Goal: Contribute content: Contribute content

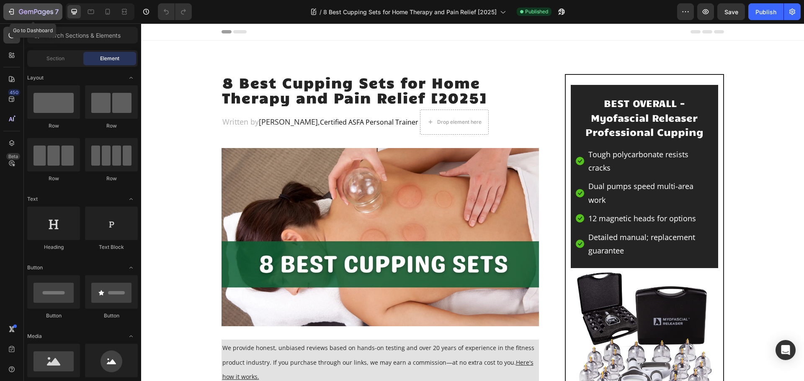
click at [14, 6] on button "7" at bounding box center [32, 11] width 59 height 17
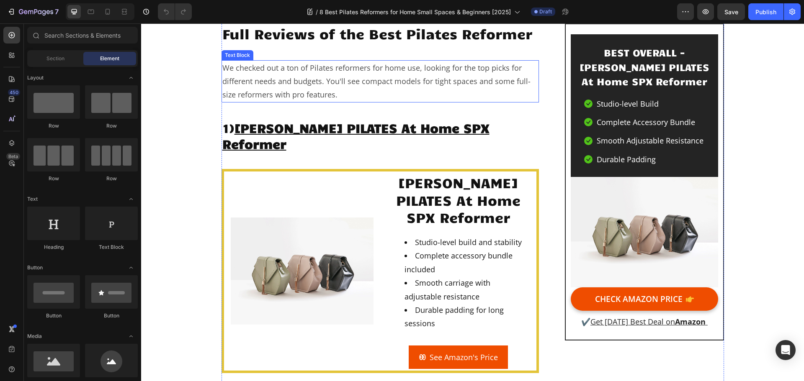
scroll to position [1088, 0]
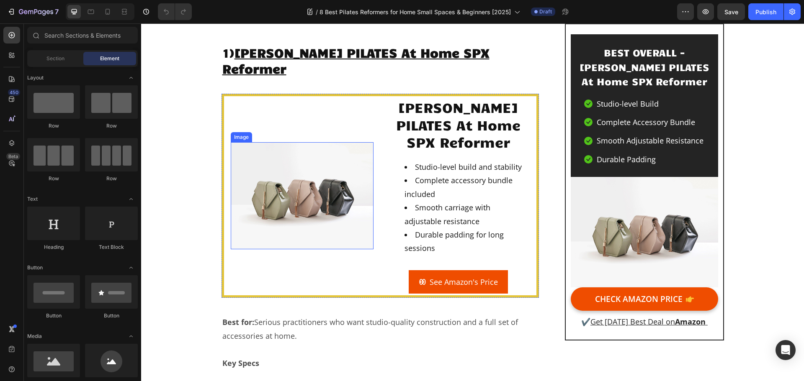
click at [308, 185] on img at bounding box center [302, 195] width 143 height 107
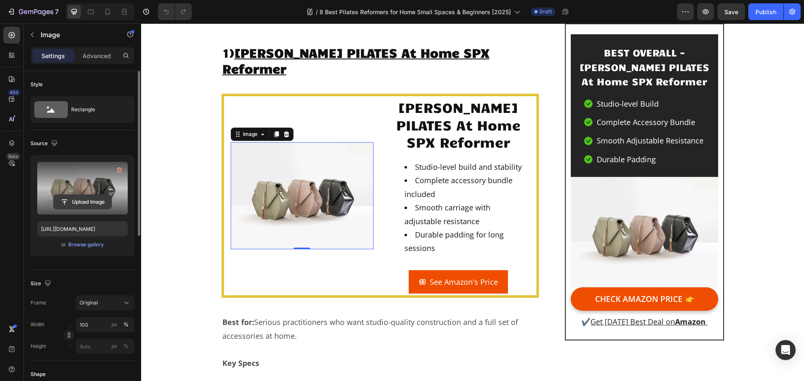
click at [84, 203] on input "file" at bounding box center [83, 202] width 58 height 14
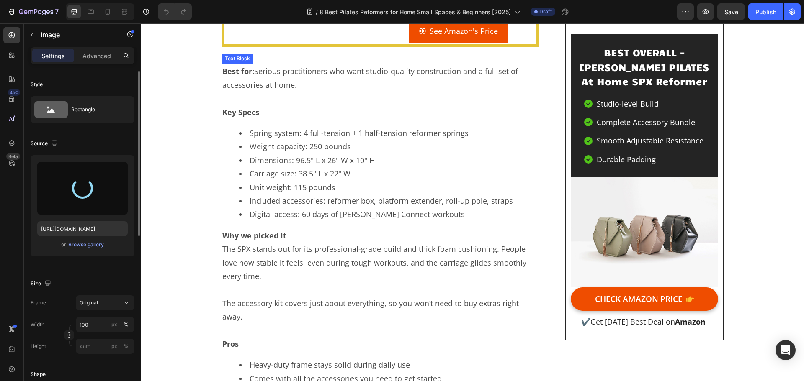
scroll to position [1130, 0]
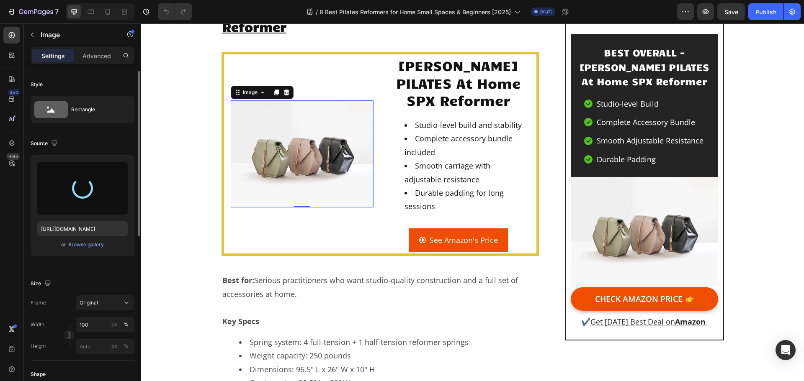
type input "https://cdn.shopify.com/s/files/1/0723/5334/9921/files/gempages_571265655139992…"
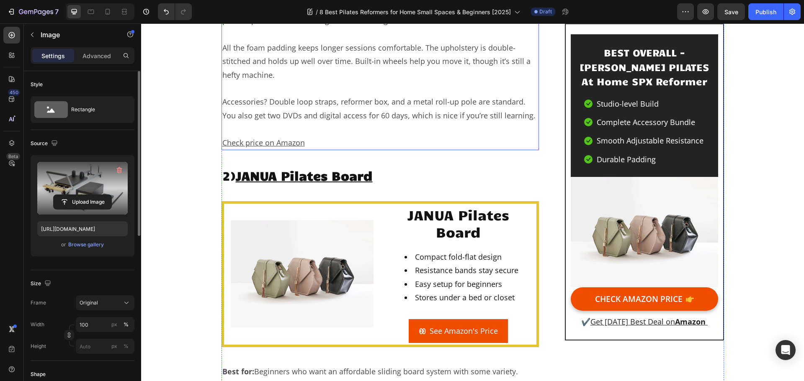
scroll to position [1925, 0]
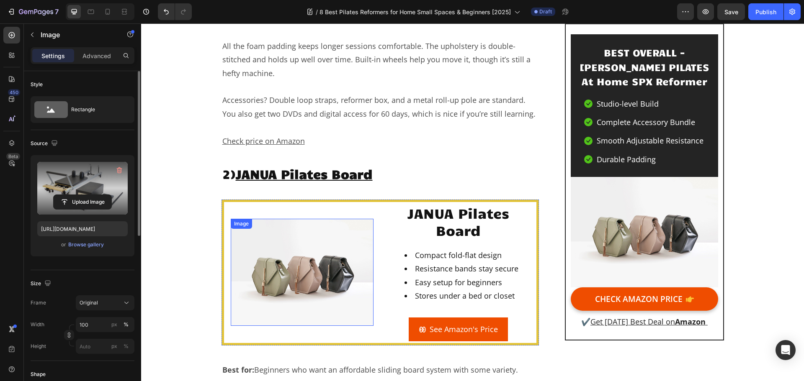
click at [292, 234] on img at bounding box center [302, 272] width 143 height 107
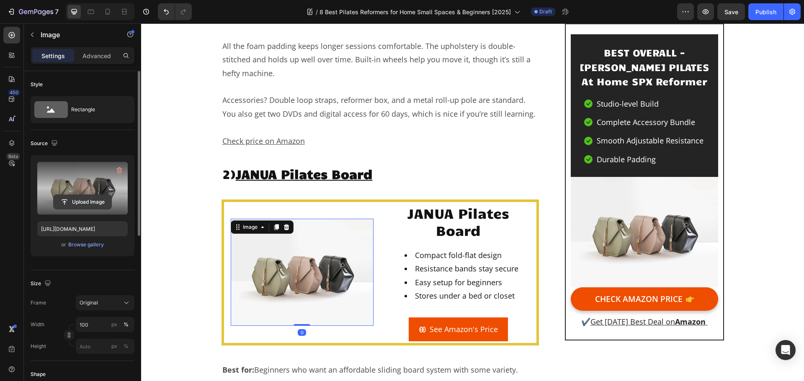
click at [100, 199] on input "file" at bounding box center [83, 202] width 58 height 14
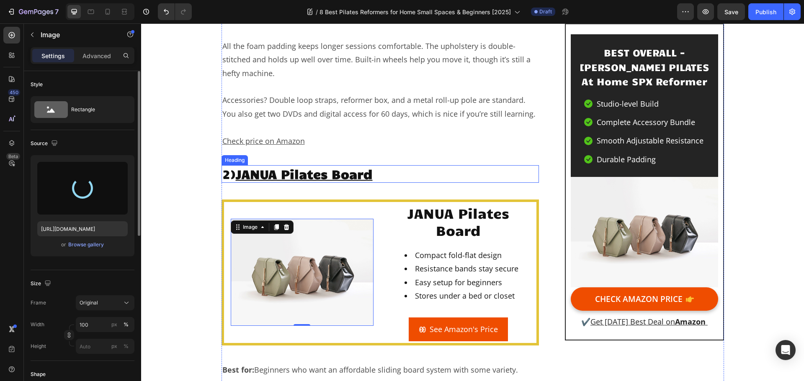
type input "https://cdn.shopify.com/s/files/1/0723/5334/9921/files/gempages_571265655139992…"
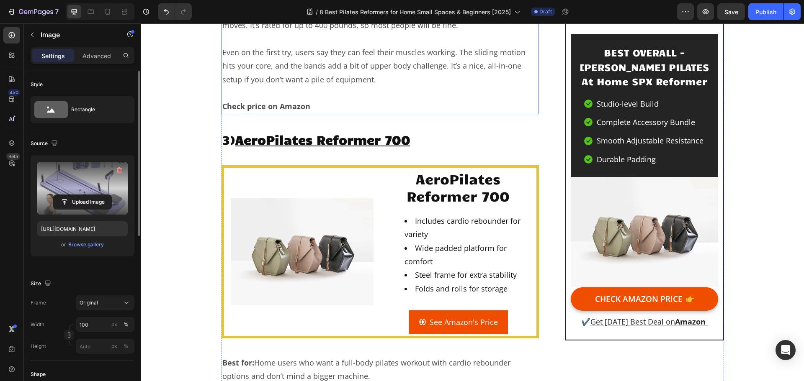
scroll to position [2846, 0]
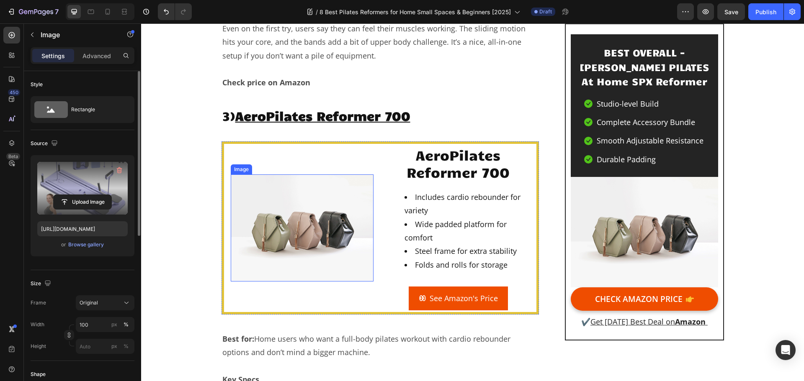
click at [320, 211] on img at bounding box center [302, 228] width 143 height 107
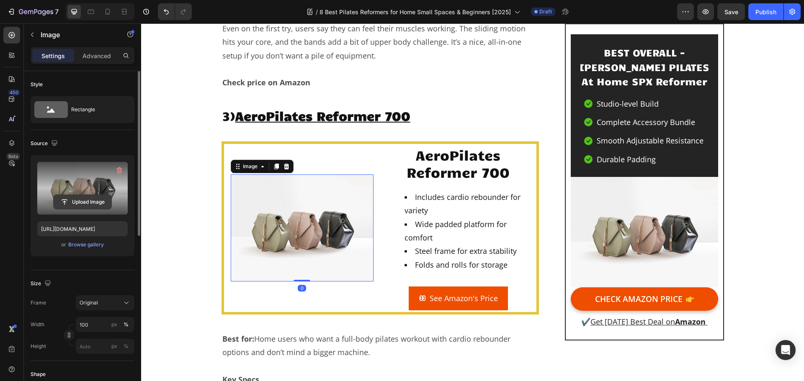
click at [86, 201] on input "file" at bounding box center [83, 202] width 58 height 14
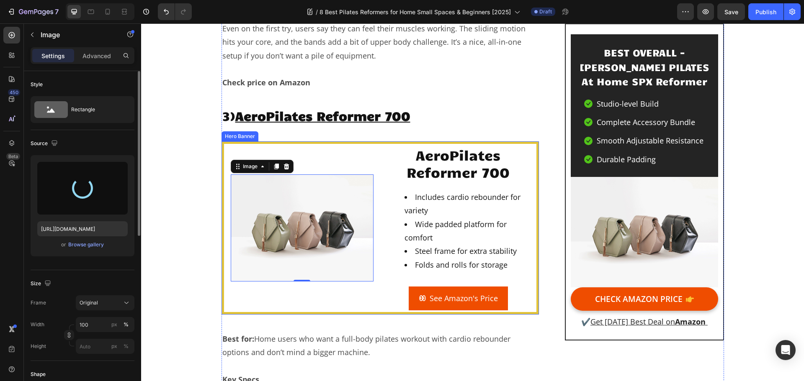
type input "https://cdn.shopify.com/s/files/1/0723/5334/9921/files/gempages_571265655139992…"
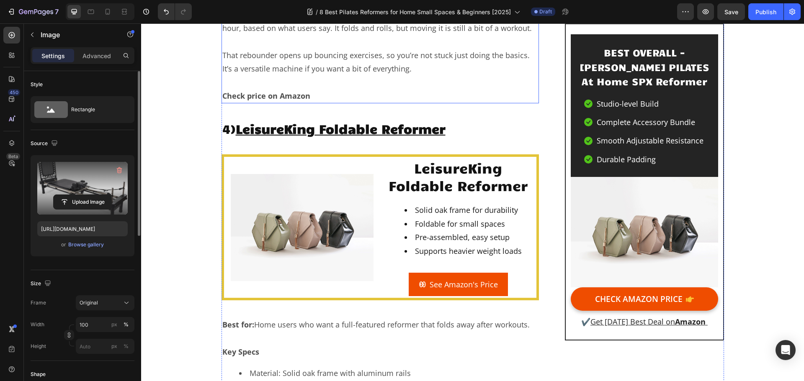
scroll to position [3683, 0]
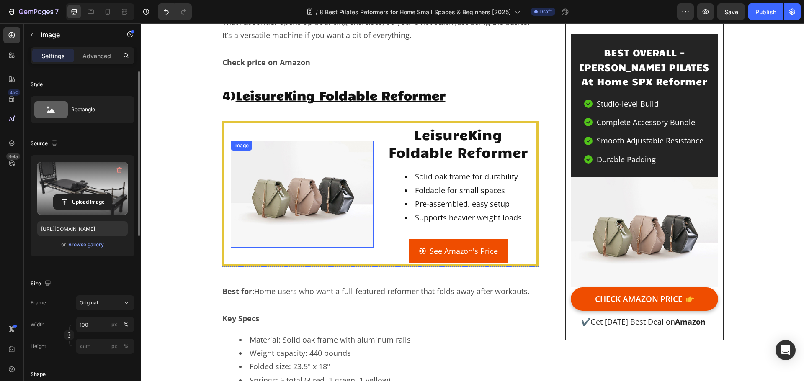
click at [302, 154] on img at bounding box center [302, 194] width 143 height 107
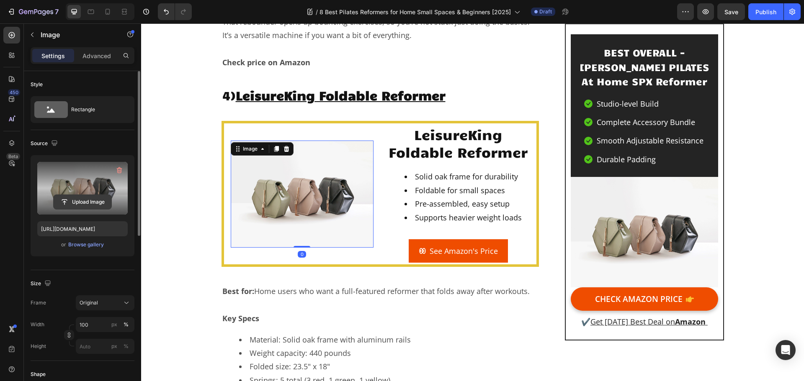
click at [94, 203] on input "file" at bounding box center [83, 202] width 58 height 14
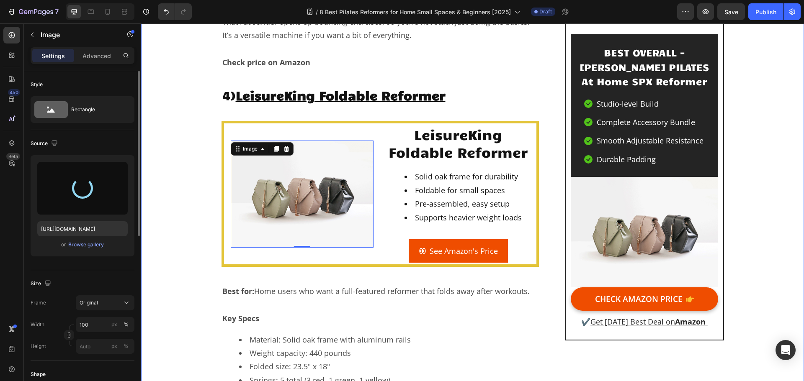
type input "https://cdn.shopify.com/s/files/1/0723/5334/9921/files/gempages_571265655139992…"
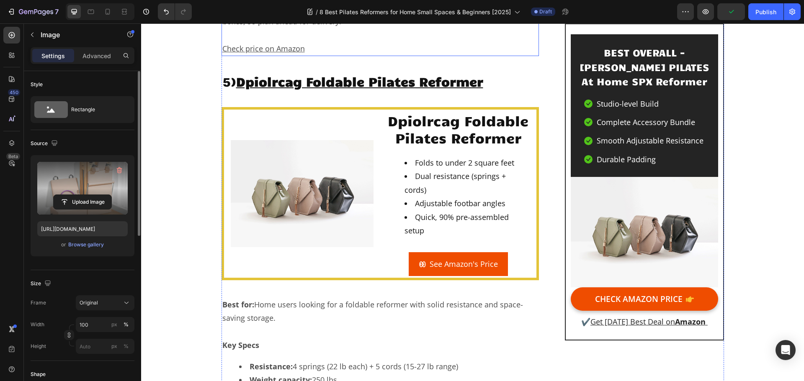
scroll to position [4520, 0]
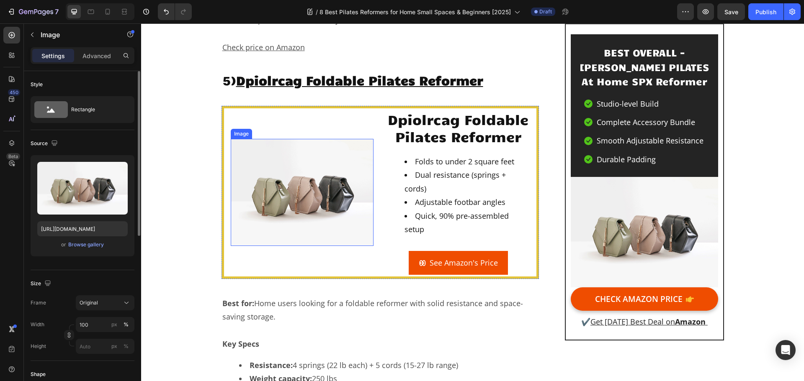
click at [278, 141] on img at bounding box center [302, 192] width 143 height 107
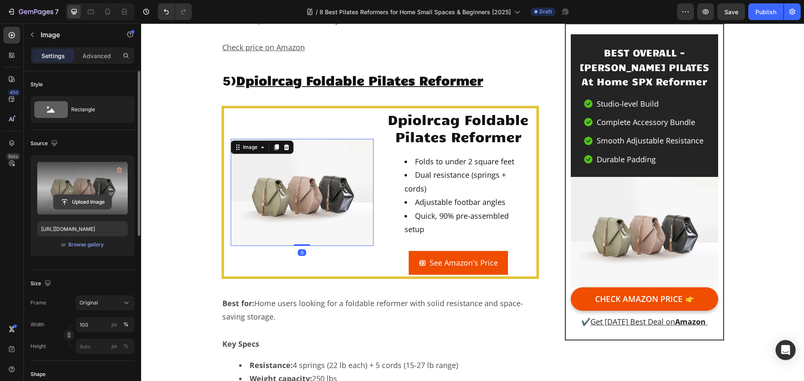
click at [91, 200] on input "file" at bounding box center [83, 202] width 58 height 14
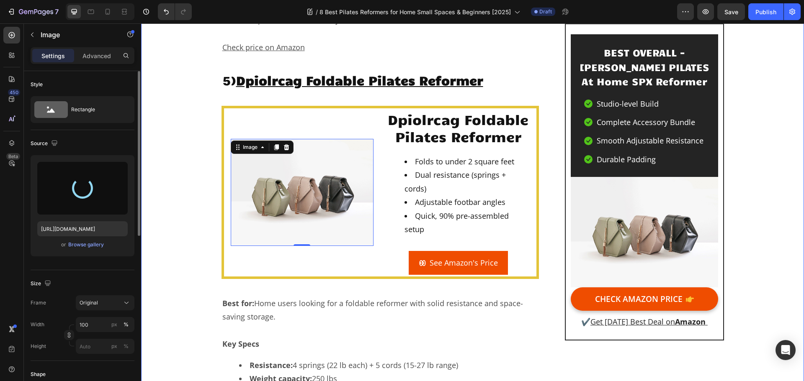
type input "https://cdn.shopify.com/s/files/1/0723/5334/9921/files/gempages_571265655139992…"
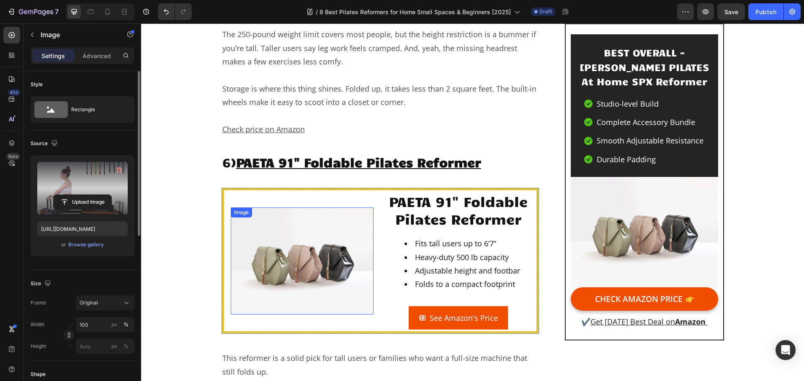
scroll to position [5482, 0]
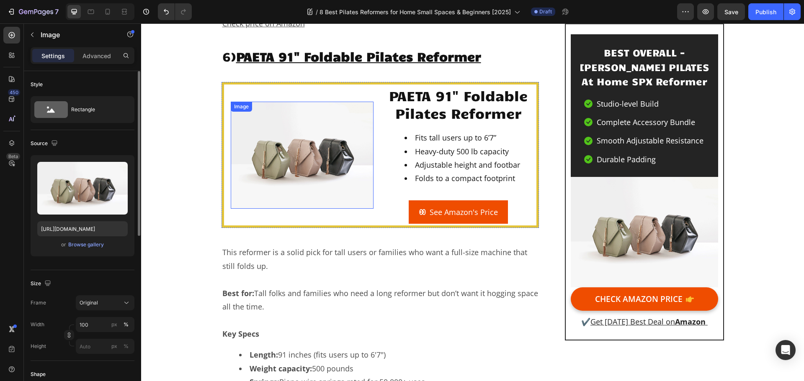
click at [308, 123] on img at bounding box center [302, 155] width 143 height 107
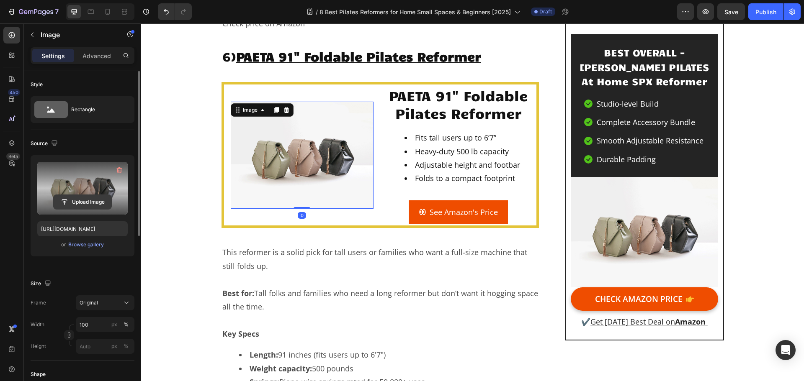
click at [82, 201] on input "file" at bounding box center [83, 202] width 58 height 14
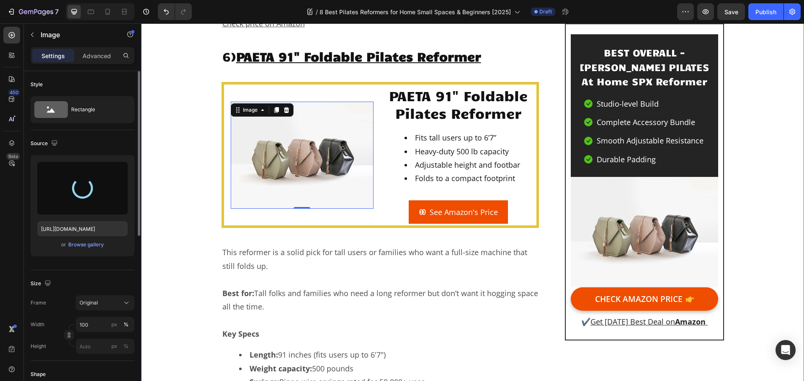
type input "https://cdn.shopify.com/s/files/1/0723/5334/9921/files/gempages_571265655139992…"
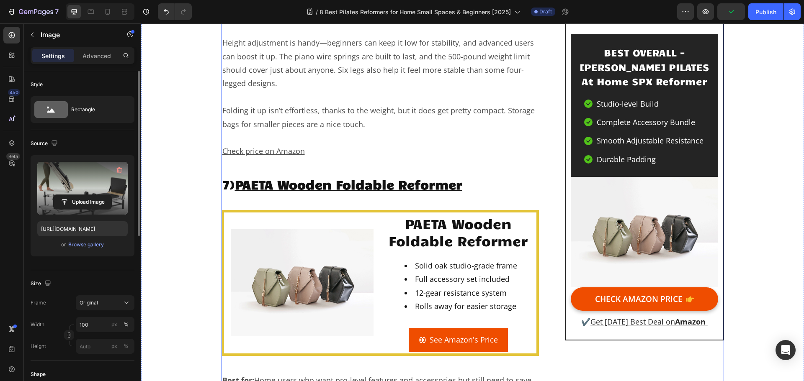
scroll to position [6278, 0]
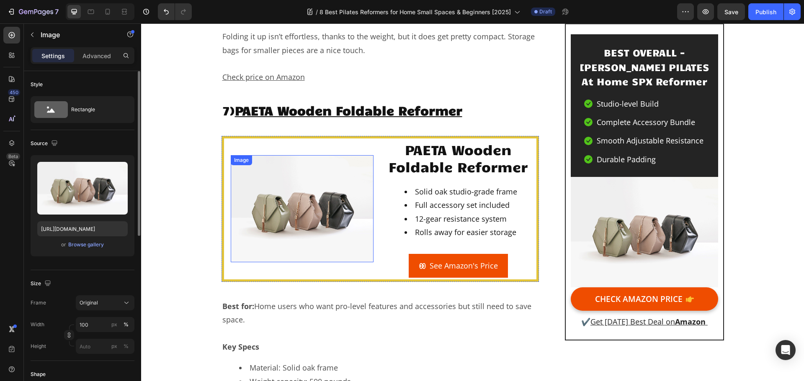
click at [302, 169] on img at bounding box center [302, 208] width 143 height 107
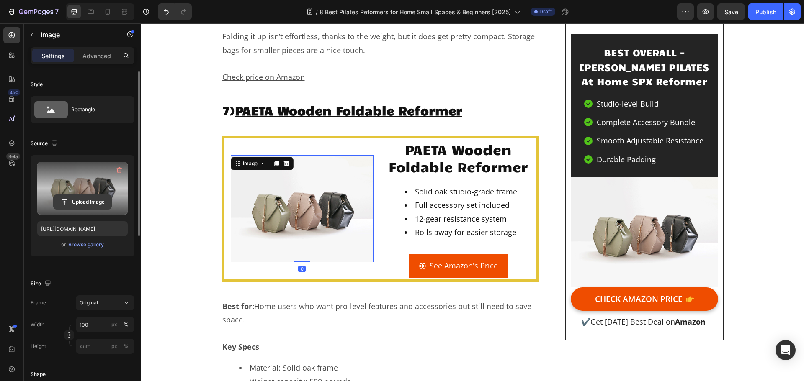
click at [85, 203] on input "file" at bounding box center [83, 202] width 58 height 14
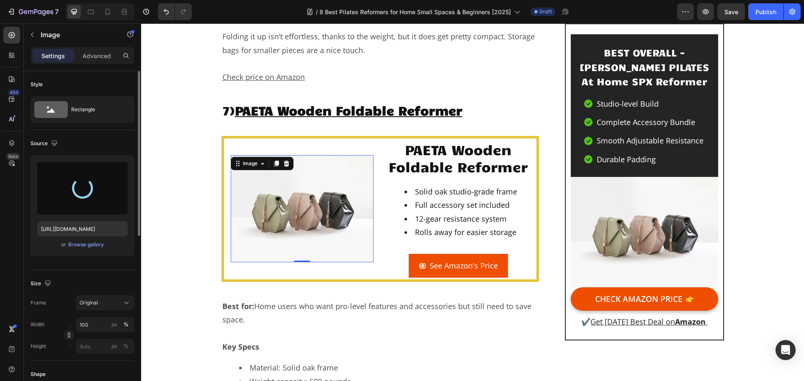
type input "https://cdn.shopify.com/s/files/1/0723/5334/9921/files/gempages_571265655139992…"
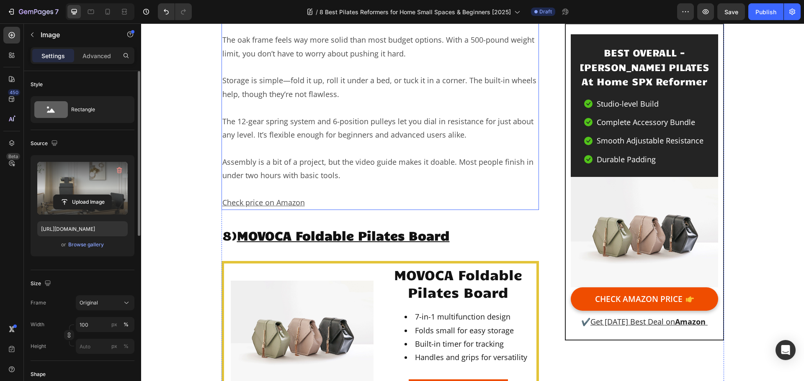
scroll to position [7115, 0]
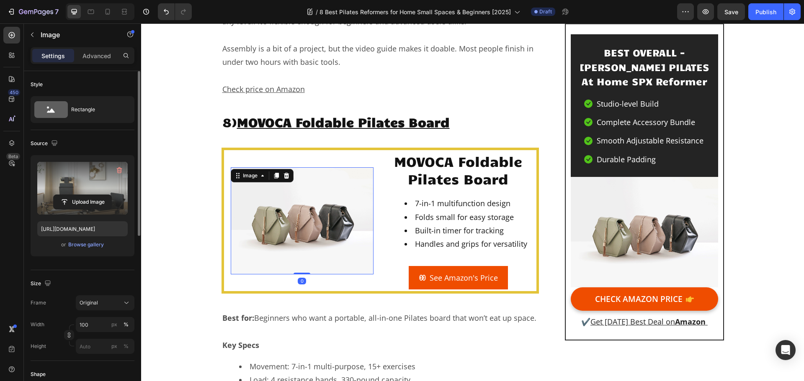
click at [306, 182] on img at bounding box center [302, 220] width 143 height 107
click at [88, 201] on input "file" at bounding box center [83, 202] width 58 height 14
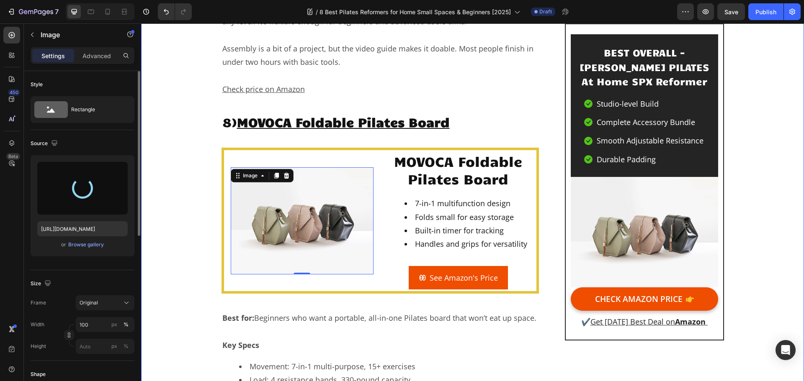
type input "https://cdn.shopify.com/s/files/1/0723/5334/9921/files/gempages_571265655139992…"
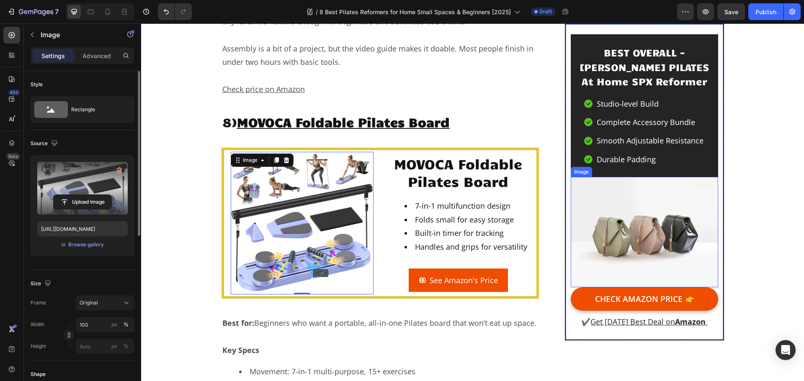
click at [647, 247] on img at bounding box center [643, 232] width 147 height 110
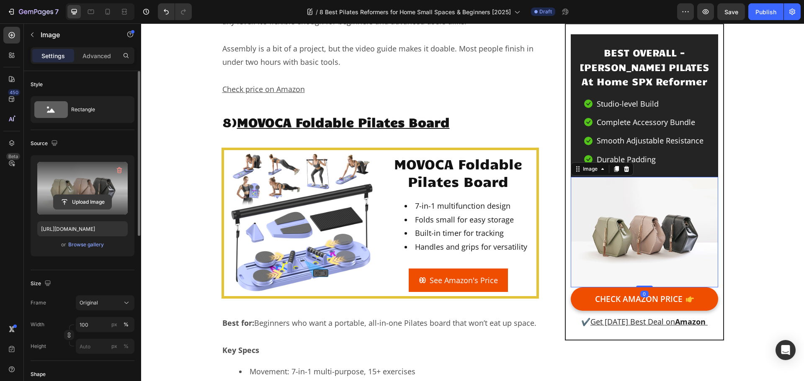
click at [87, 202] on input "file" at bounding box center [83, 202] width 58 height 14
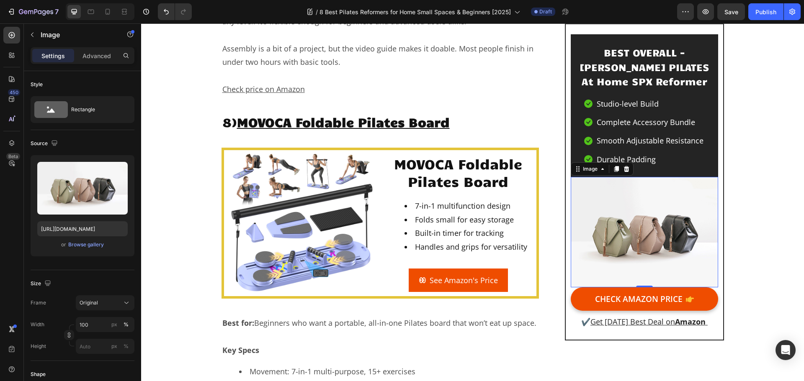
type input "https://cdn.shopify.com/s/files/1/0723/5334/9921/files/gempages_571265655139992…"
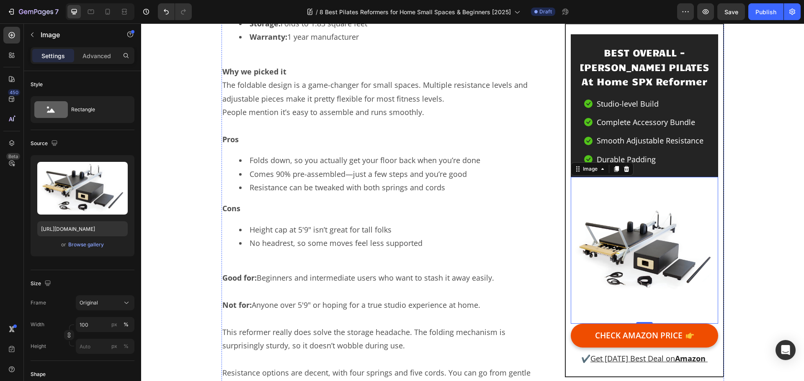
scroll to position [4897, 0]
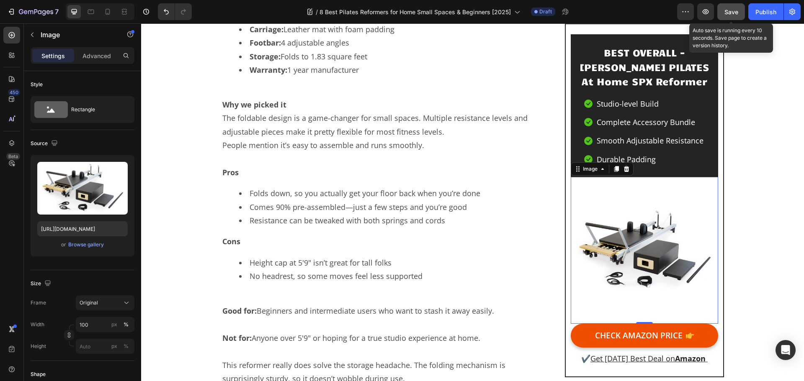
click at [740, 13] on button "Save" at bounding box center [731, 11] width 28 height 17
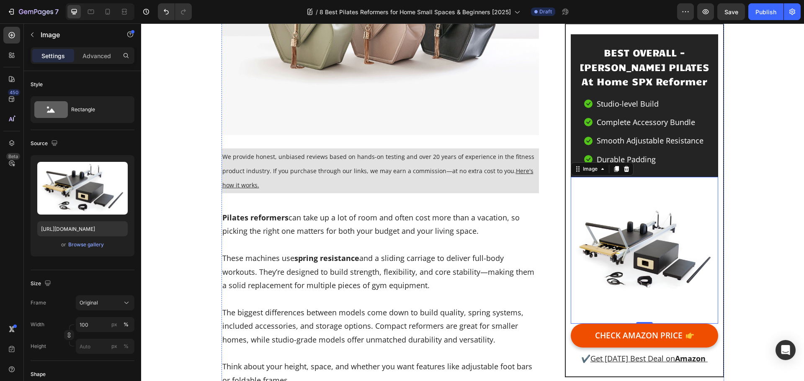
scroll to position [126, 0]
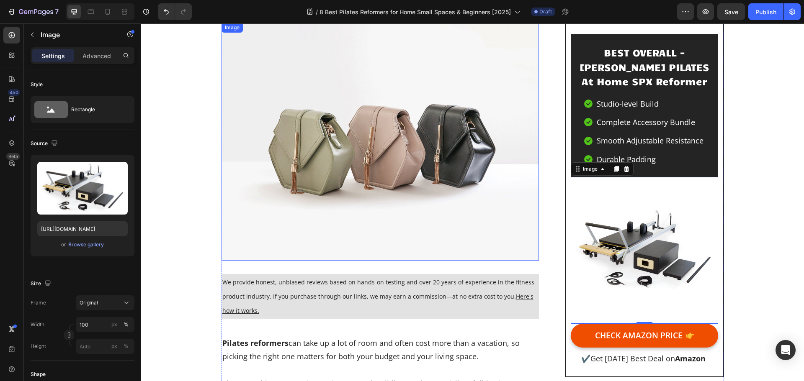
click at [392, 153] on img at bounding box center [380, 142] width 318 height 238
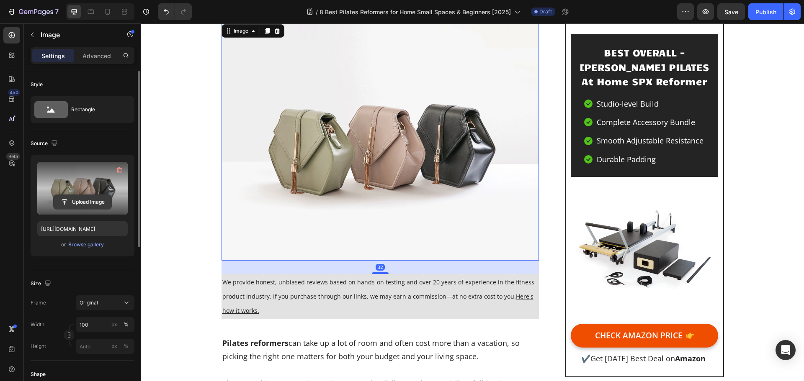
click at [73, 202] on input "file" at bounding box center [83, 202] width 58 height 14
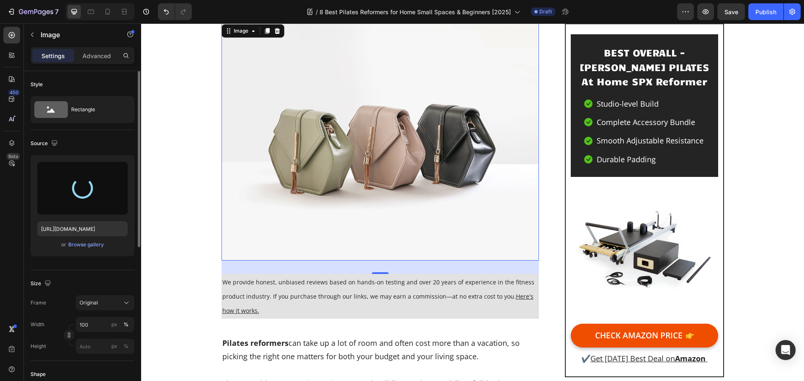
type input "https://cdn.shopify.com/s/files/1/0723/5334/9921/files/gempages_571265655139992…"
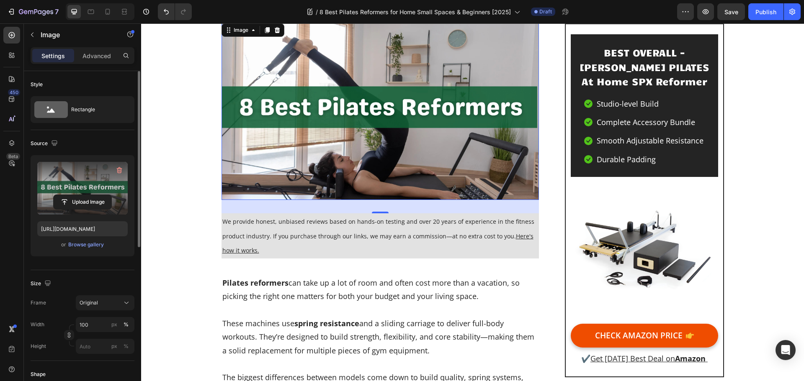
scroll to position [0, 0]
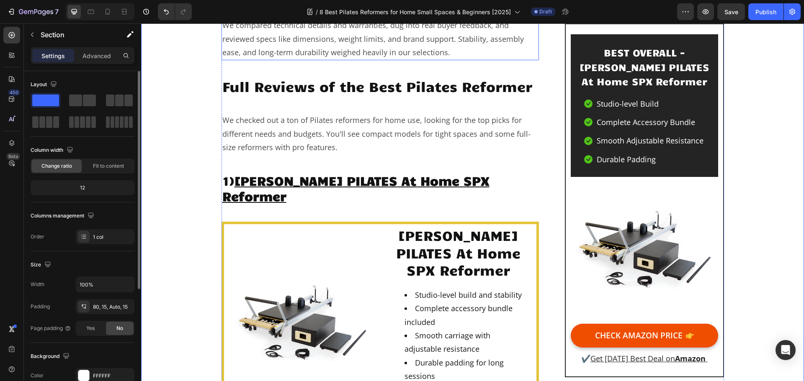
scroll to position [963, 0]
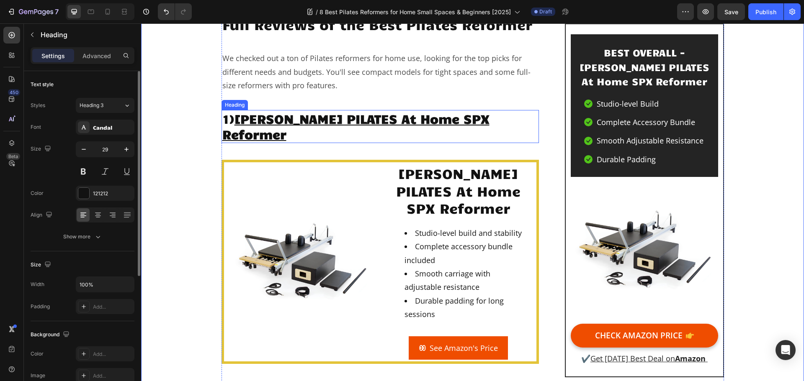
click at [370, 117] on u "STOTT PILATES At Home SPX Reformer" at bounding box center [355, 126] width 267 height 32
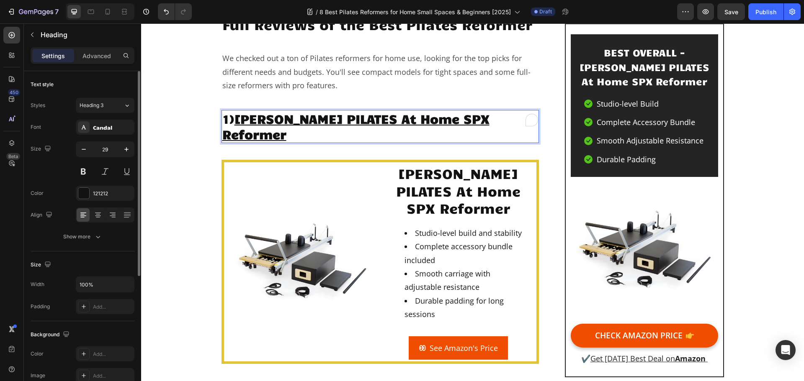
click at [370, 117] on u "STOTT PILATES At Home SPX Reformer" at bounding box center [355, 126] width 267 height 32
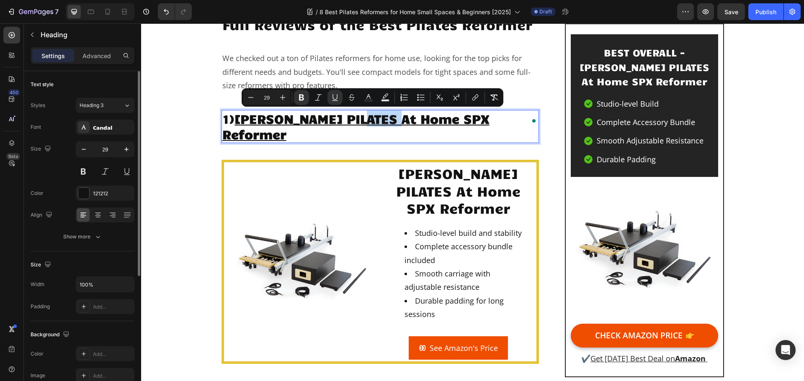
click at [370, 117] on u "STOTT PILATES At Home SPX Reformer" at bounding box center [355, 126] width 267 height 32
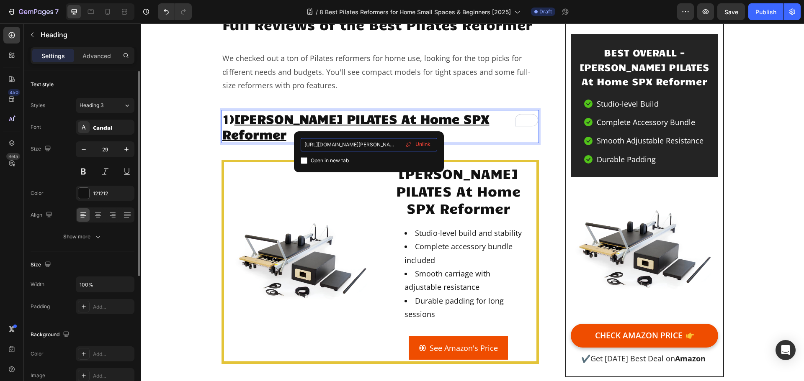
click at [361, 149] on input "https://www.amazon.com/MERRITHEW-Home-SPX-Reformer-Bundle/dp/B004FGT0TM?tag=wor…" at bounding box center [368, 144] width 136 height 13
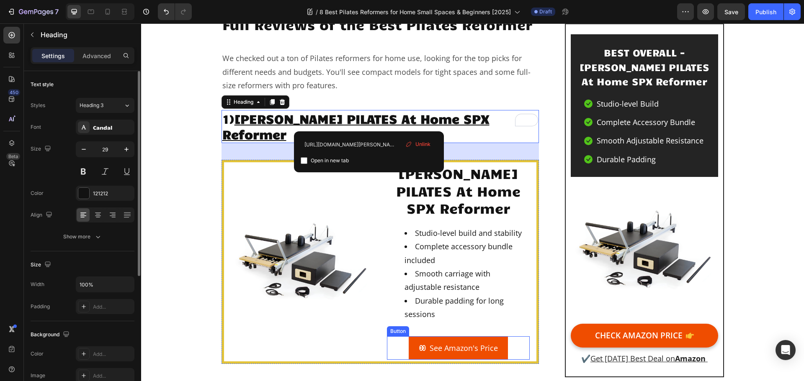
click at [421, 336] on button "See Amazon's Price" at bounding box center [457, 347] width 99 height 23
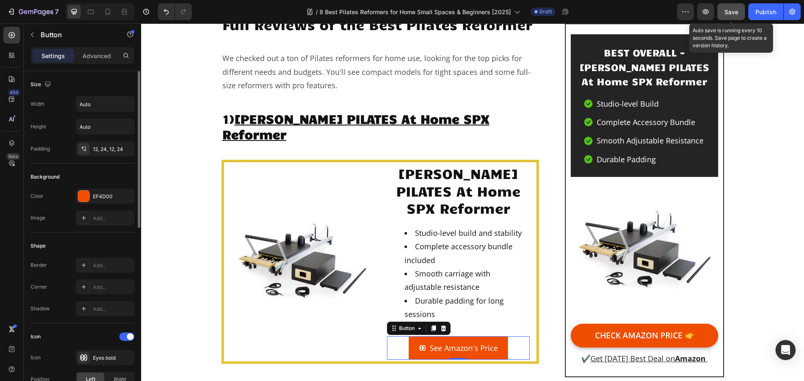
drag, startPoint x: 734, startPoint y: 11, endPoint x: 567, endPoint y: 21, distance: 167.7
click at [734, 11] on span "Save" at bounding box center [731, 11] width 14 height 7
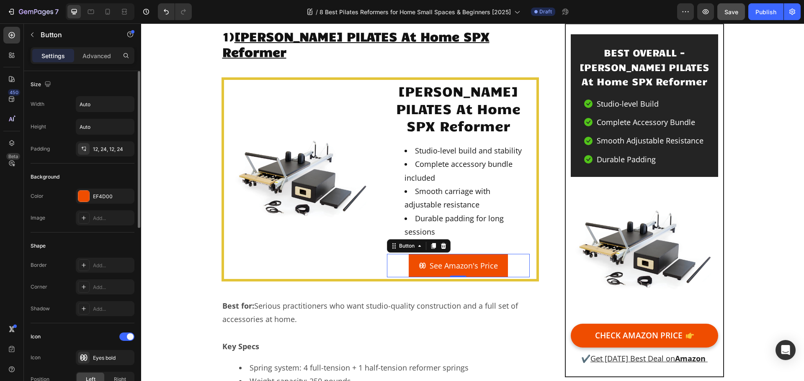
scroll to position [1046, 0]
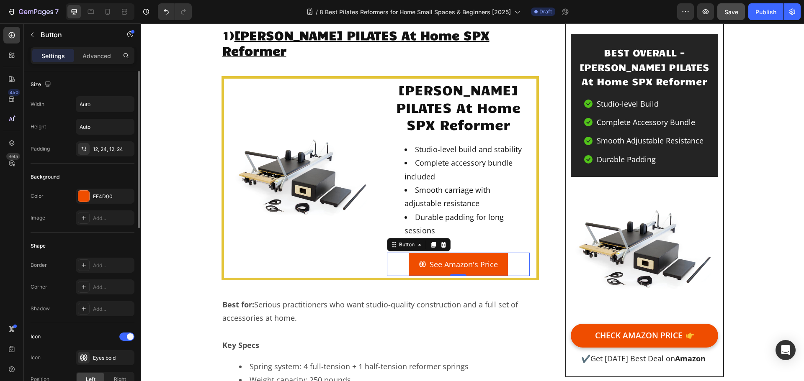
click at [413, 253] on button "See Amazon's Price" at bounding box center [457, 264] width 99 height 23
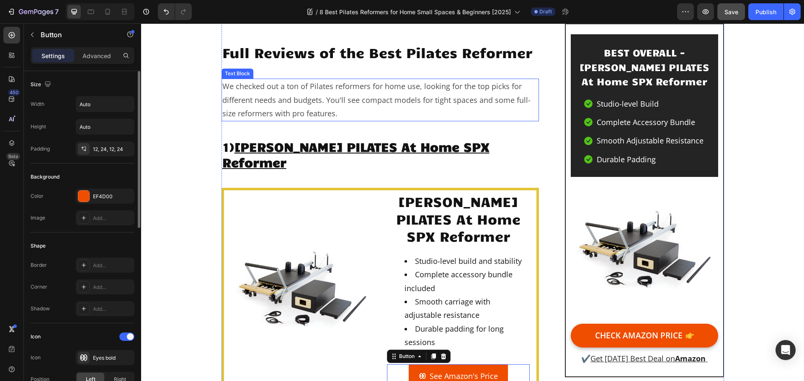
scroll to position [879, 0]
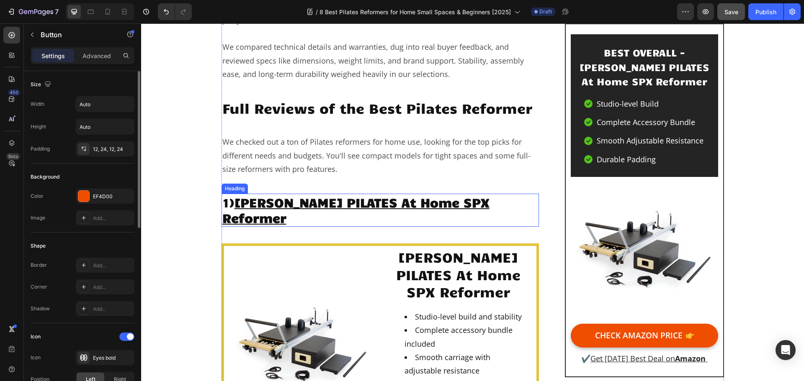
click at [371, 206] on u "STOTT PILATES At Home SPX Reformer" at bounding box center [355, 210] width 267 height 32
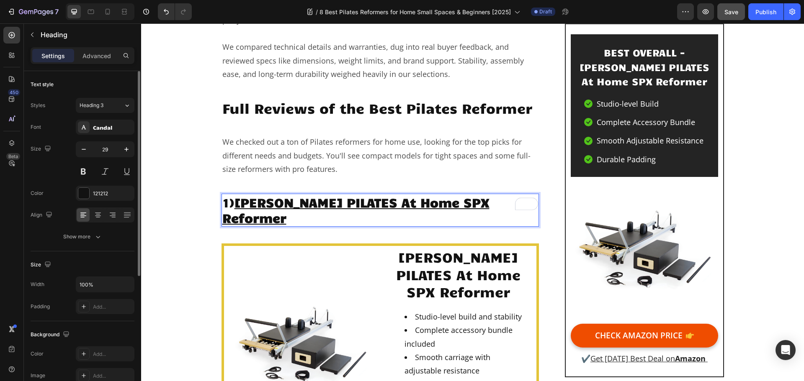
click at [371, 206] on u "STOTT PILATES At Home SPX Reformer" at bounding box center [355, 210] width 267 height 32
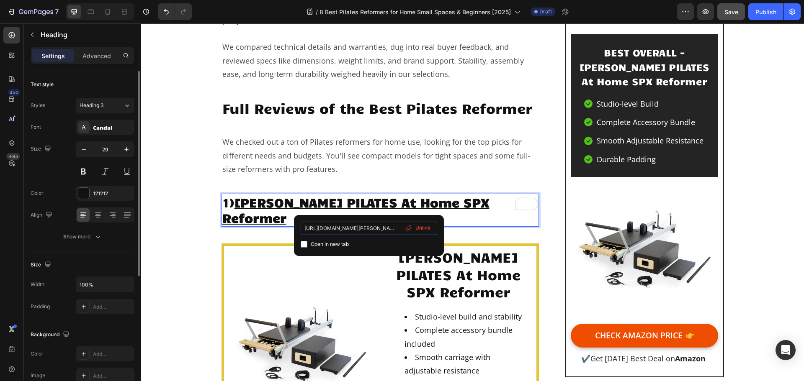
click at [361, 231] on input "https://www.amazon.com/MERRITHEW-Home-SPX-Reformer-Bundle/dp/B004FGT0TM?tag=wor…" at bounding box center [368, 228] width 136 height 13
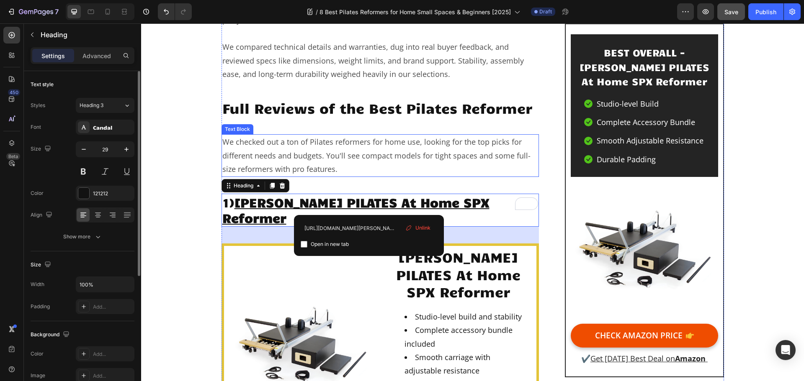
click at [369, 149] on p "We checked out a ton of Pilates reformers for home use, looking for the top pic…" at bounding box center [380, 155] width 316 height 41
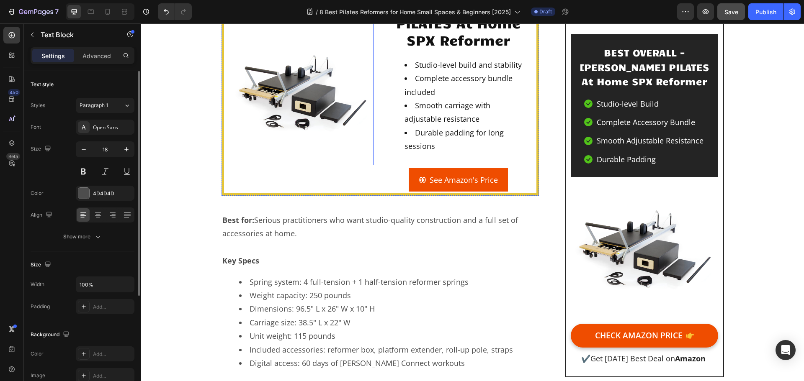
scroll to position [1172, 0]
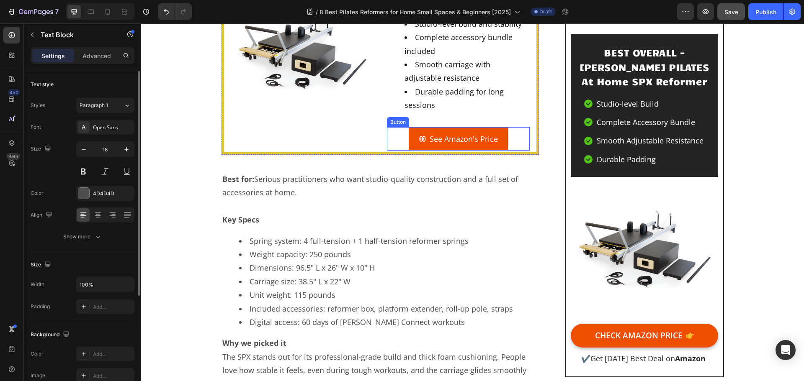
click at [414, 127] on button "See Amazon's Price" at bounding box center [457, 138] width 99 height 23
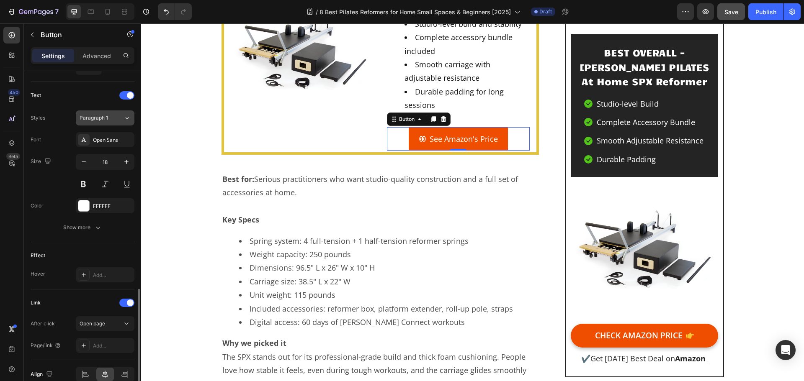
scroll to position [376, 0]
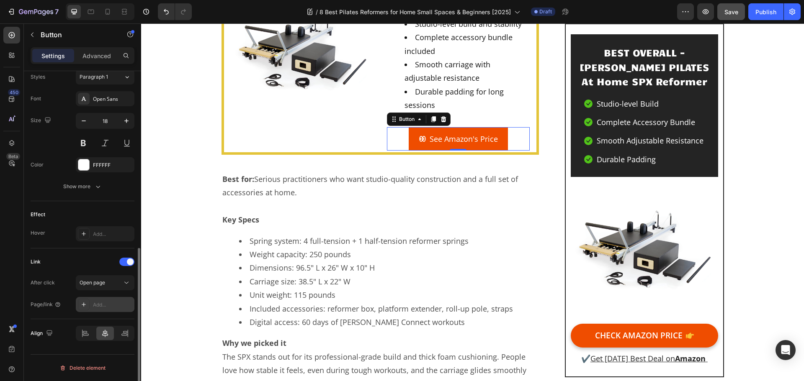
click at [81, 306] on icon at bounding box center [83, 304] width 7 height 7
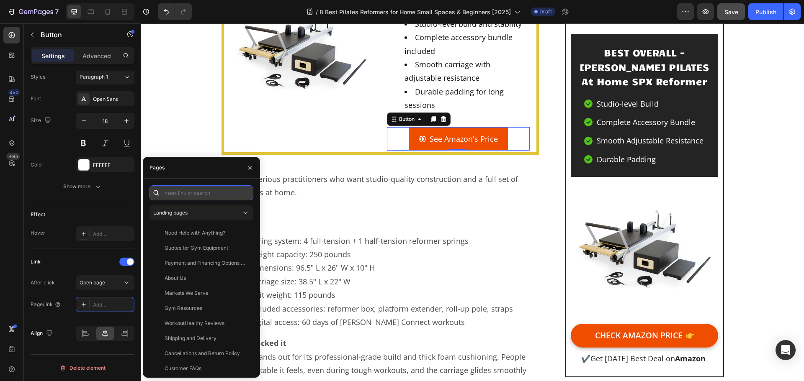
click at [190, 197] on input "text" at bounding box center [201, 192] width 104 height 15
paste input "https://www.amazon.com/MERRITHEW-Home-SPX-Reformer-Bundle/dp/B004FGT0TM?tag=wor…"
type input "https://www.amazon.com/MERRITHEW-Home-SPX-Reformer-Bundle/dp/B004FGT0TM?tag=wor…"
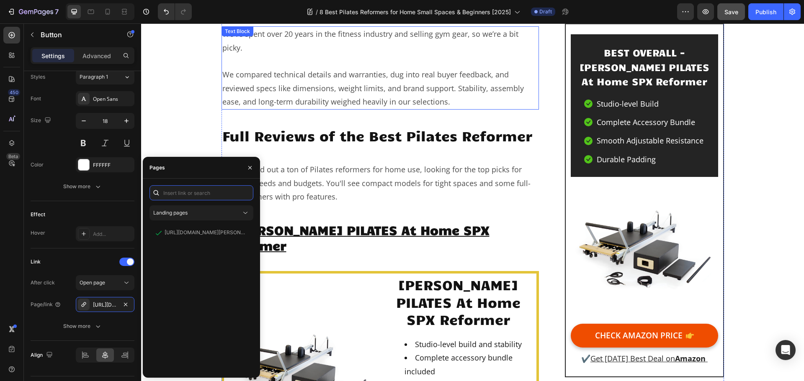
scroll to position [837, 0]
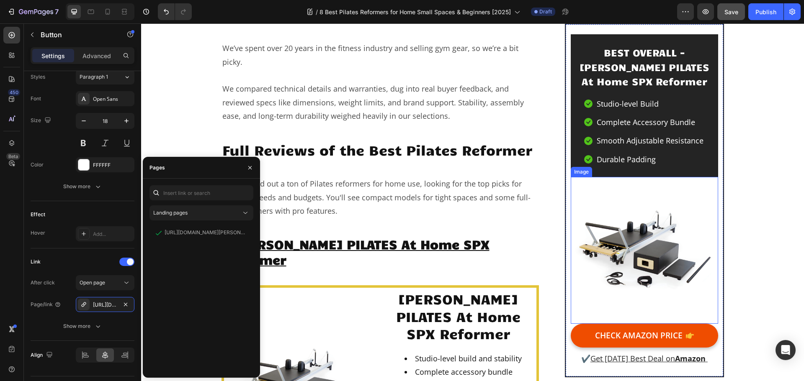
click at [654, 241] on img at bounding box center [643, 250] width 147 height 147
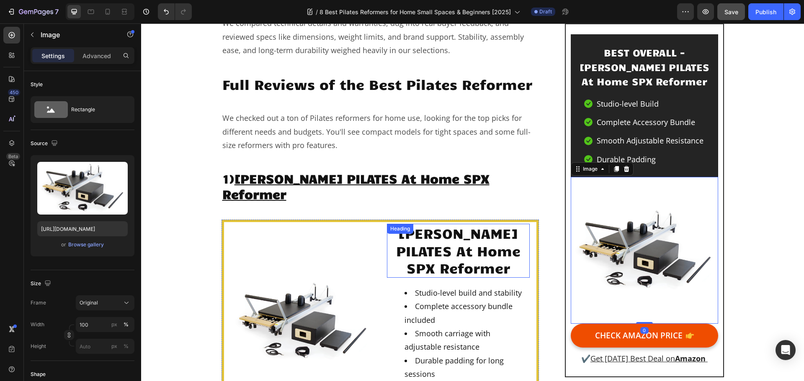
scroll to position [921, 0]
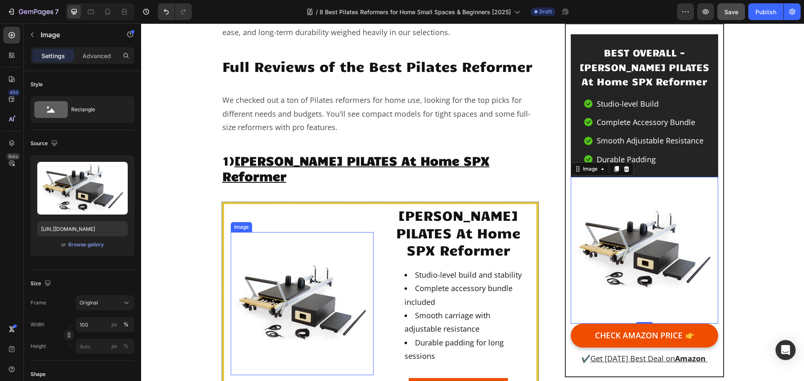
click at [336, 249] on img at bounding box center [302, 303] width 143 height 143
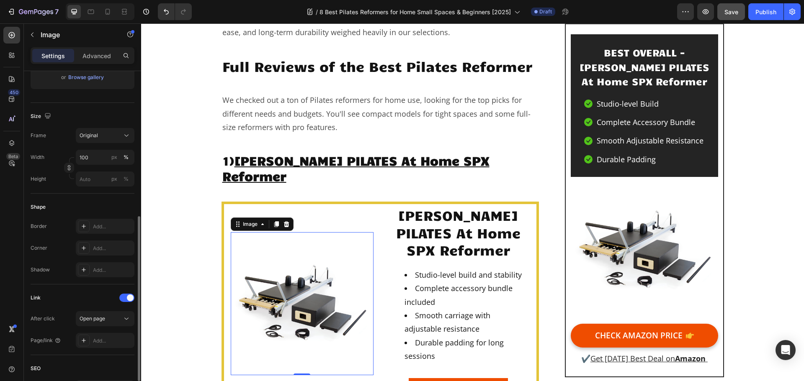
scroll to position [209, 0]
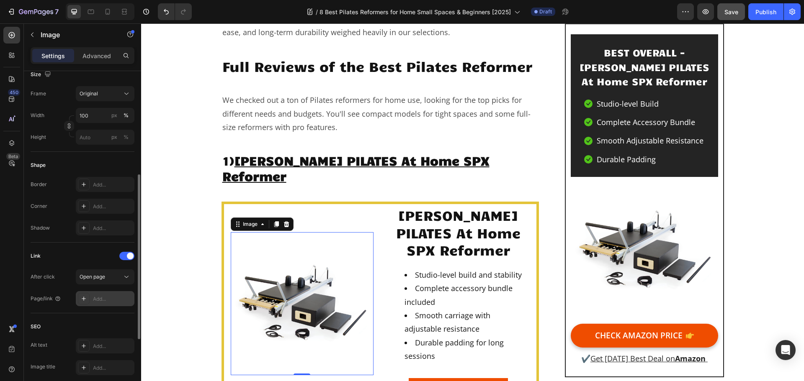
click at [85, 299] on icon at bounding box center [83, 298] width 7 height 7
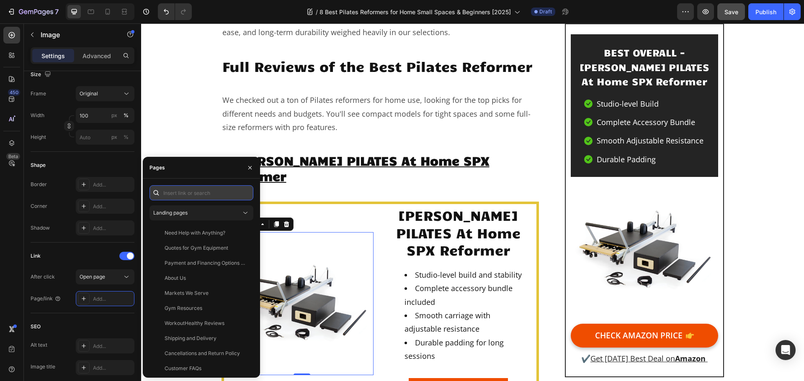
click at [187, 195] on input "text" at bounding box center [201, 192] width 104 height 15
paste input "https://www.amazon.com/MERRITHEW-Home-SPX-Reformer-Bundle/dp/B004FGT0TM?tag=wor…"
type input "https://www.amazon.com/MERRITHEW-Home-SPX-Reformer-Bundle/dp/B004FGT0TM?tag=wor…"
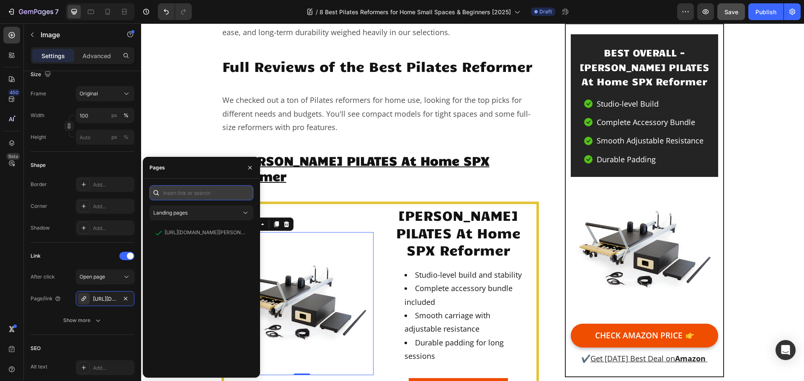
scroll to position [0, 0]
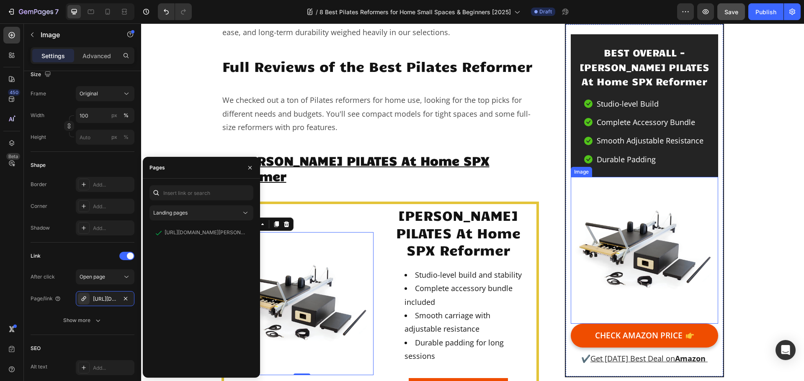
click at [616, 233] on img at bounding box center [643, 250] width 147 height 147
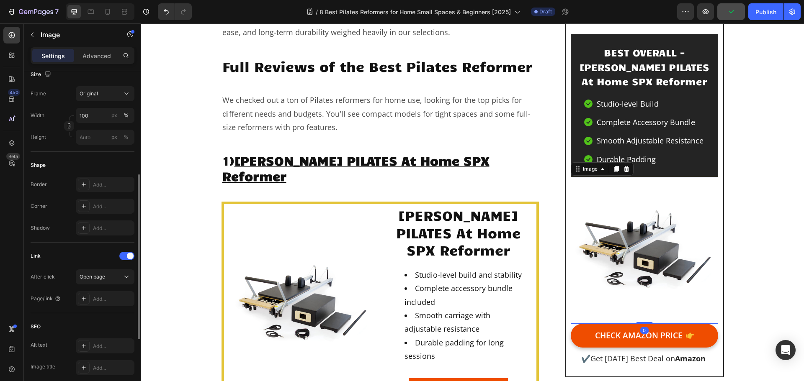
scroll to position [293, 0]
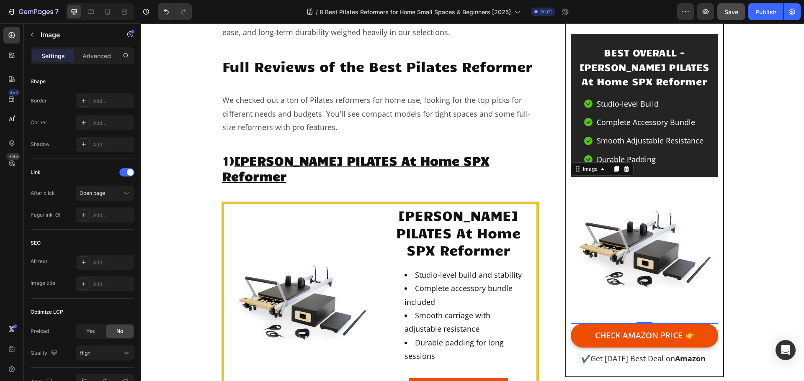
click at [619, 253] on img at bounding box center [643, 250] width 147 height 147
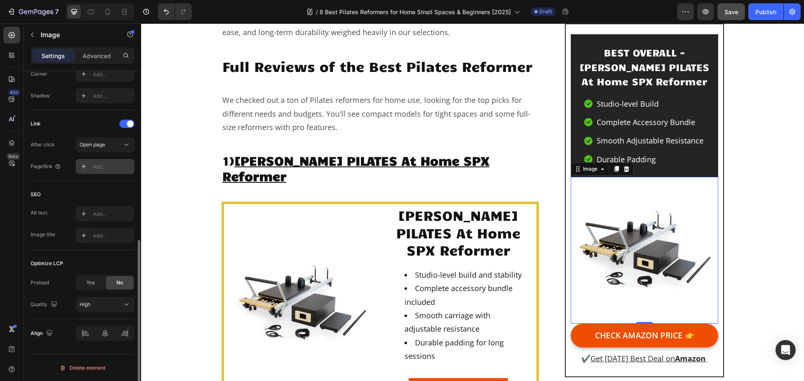
click at [82, 168] on icon at bounding box center [83, 166] width 7 height 7
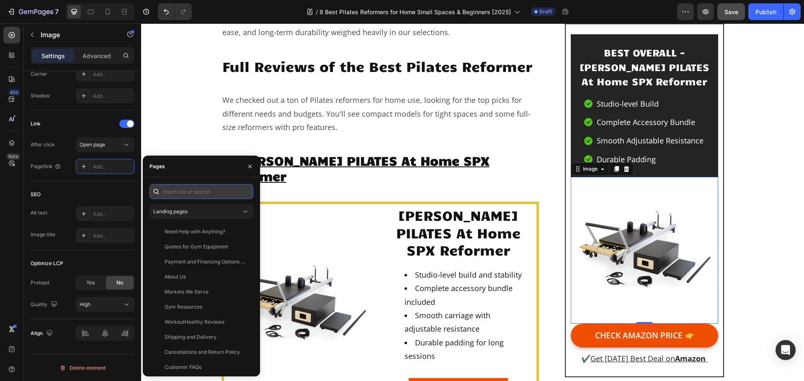
click at [175, 196] on input "text" at bounding box center [201, 191] width 104 height 15
paste input "https://www.amazon.com/MERRITHEW-Home-SPX-Reformer-Bundle/dp/B004FGT0TM?tag=wor…"
type input "https://www.amazon.com/MERRITHEW-Home-SPX-Reformer-Bundle/dp/B004FGT0TM?tag=wor…"
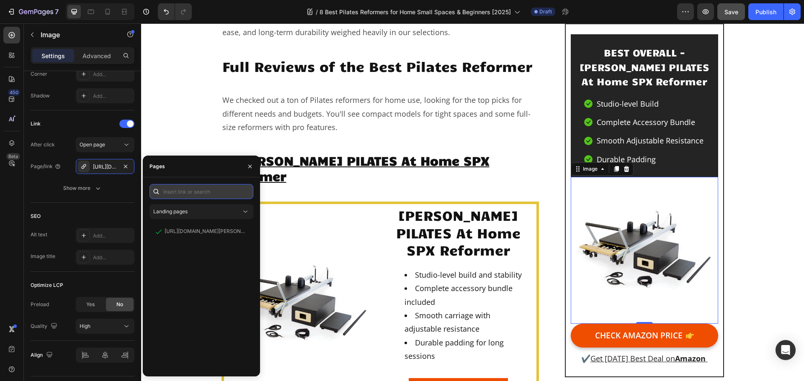
scroll to position [0, 0]
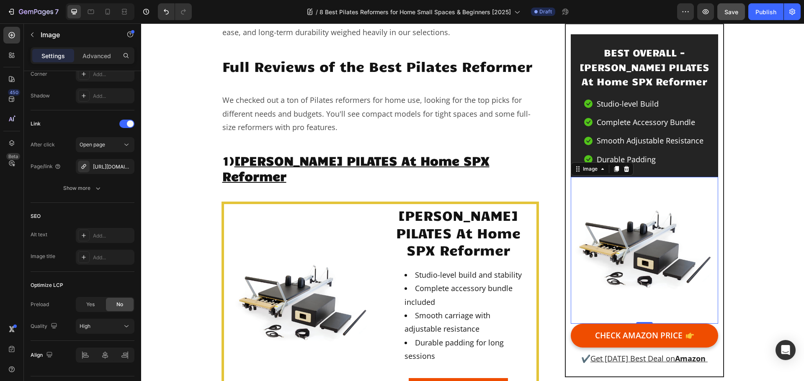
click at [660, 216] on img at bounding box center [643, 250] width 147 height 147
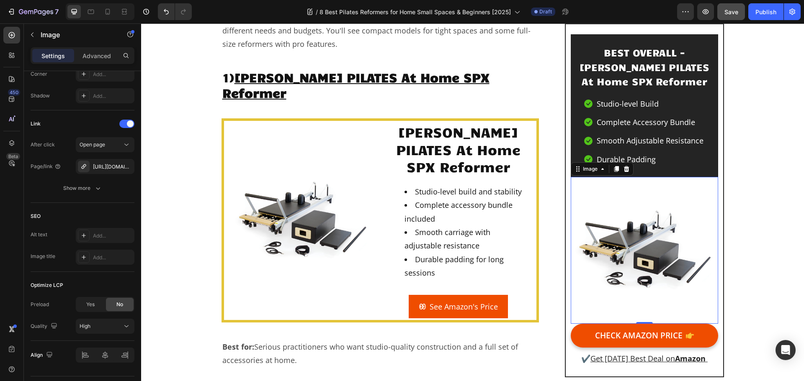
scroll to position [1004, 0]
click at [583, 337] on button "CHECK AMAZON PRICE" at bounding box center [643, 336] width 147 height 24
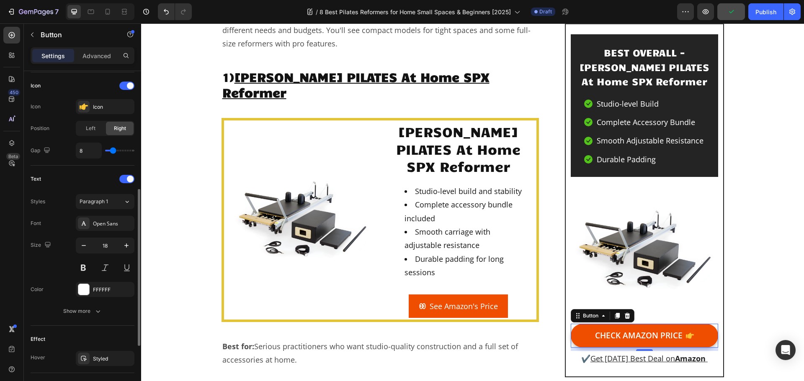
scroll to position [376, 0]
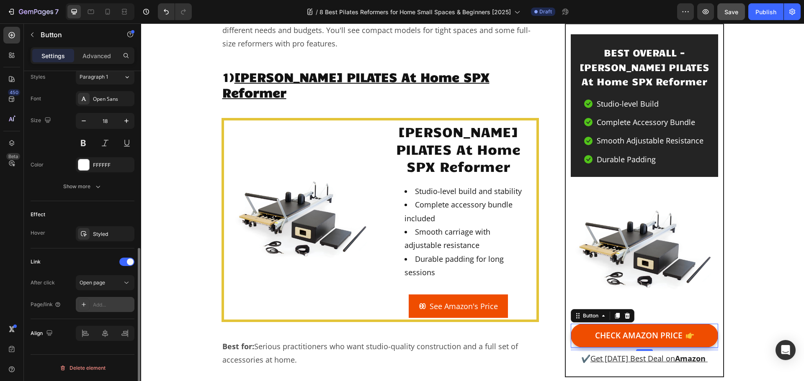
click at [85, 303] on icon at bounding box center [83, 304] width 7 height 7
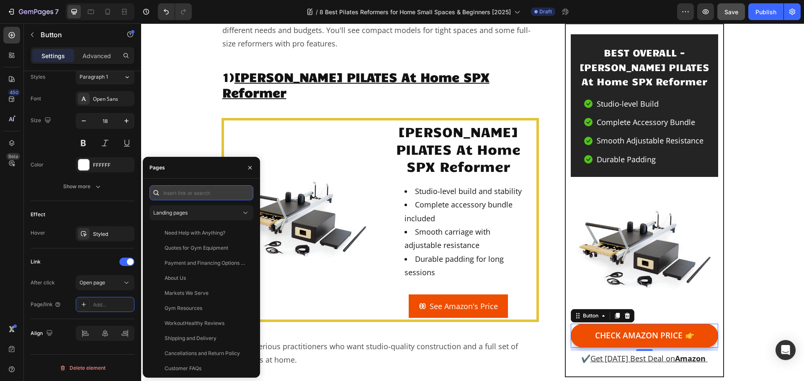
click at [172, 193] on input "text" at bounding box center [201, 192] width 104 height 15
paste input "https://www.amazon.com/MERRITHEW-Home-SPX-Reformer-Bundle/dp/B004FGT0TM?tag=wor…"
type input "https://www.amazon.com/MERRITHEW-Home-SPX-Reformer-Bundle/dp/B004FGT0TM?tag=wor…"
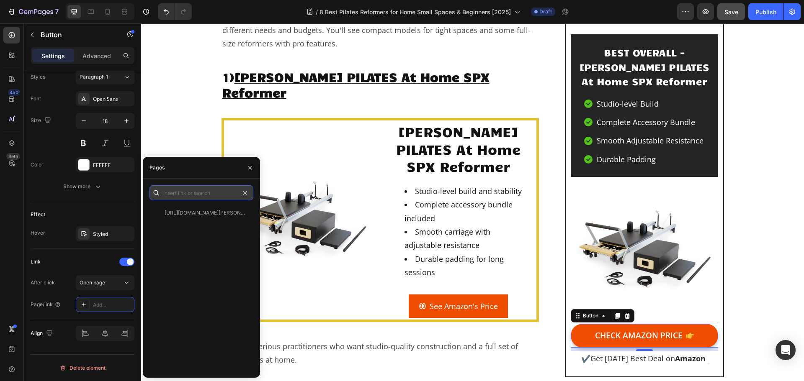
scroll to position [0, 0]
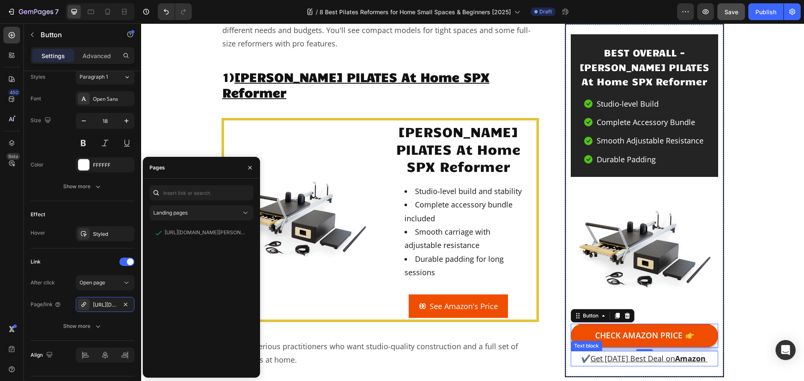
click at [709, 361] on p "✔️ Get Today's Best Deal on Amazon" at bounding box center [643, 358] width 145 height 13
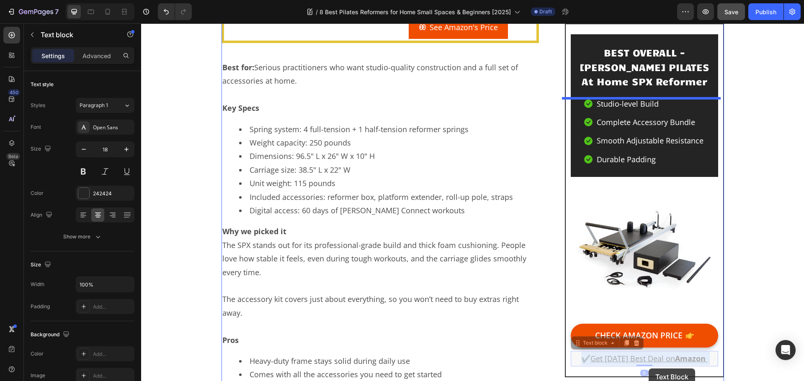
drag, startPoint x: 707, startPoint y: 358, endPoint x: 649, endPoint y: 367, distance: 58.8
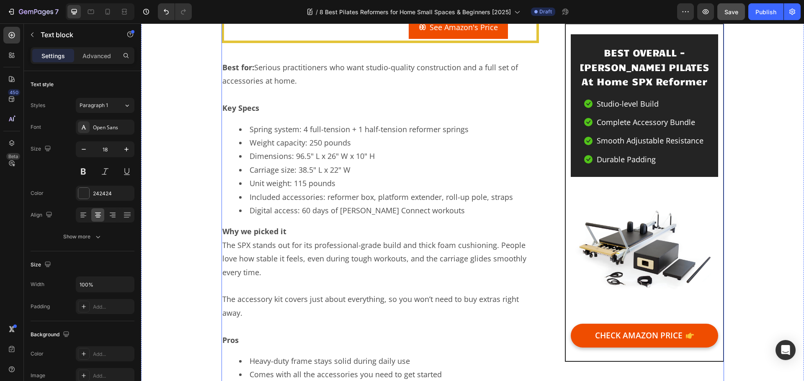
scroll to position [1300, 0]
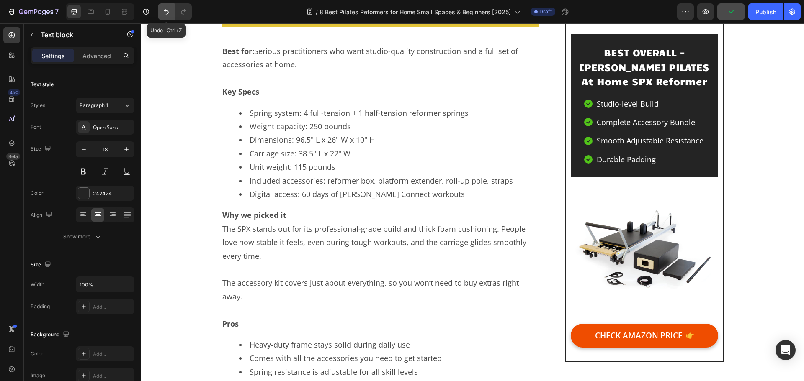
click at [167, 15] on icon "Undo/Redo" at bounding box center [166, 12] width 8 height 8
click at [709, 359] on p "✔️ Get Today's Best Deal on Amazon" at bounding box center [643, 358] width 145 height 13
click at [637, 354] on u "Get [DATE] Best Deal on" at bounding box center [632, 359] width 85 height 10
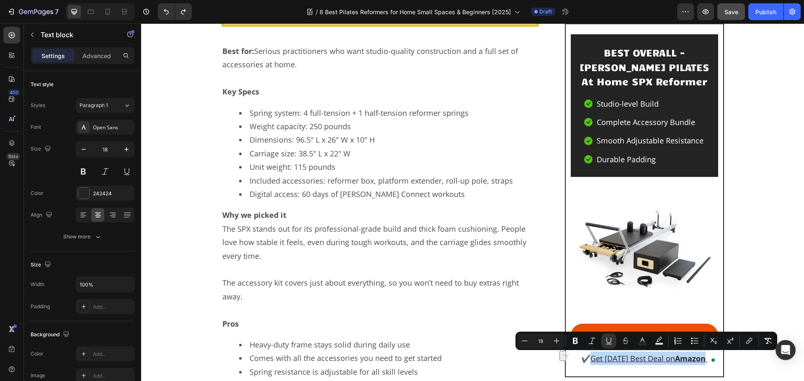
drag, startPoint x: 588, startPoint y: 358, endPoint x: 705, endPoint y: 364, distance: 117.3
click at [705, 364] on p "✔️ Get Today's Best Deal on Amazon" at bounding box center [643, 358] width 145 height 13
click at [750, 343] on icon "Editor contextual toolbar" at bounding box center [749, 341] width 8 height 8
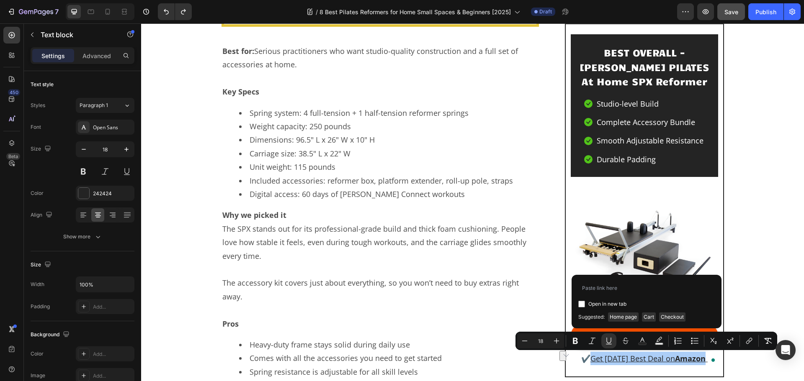
type input "https://www.amazon.com/MERRITHEW-Home-SPX-Reformer-Bundle/dp/B004FGT0TM?tag=wor…"
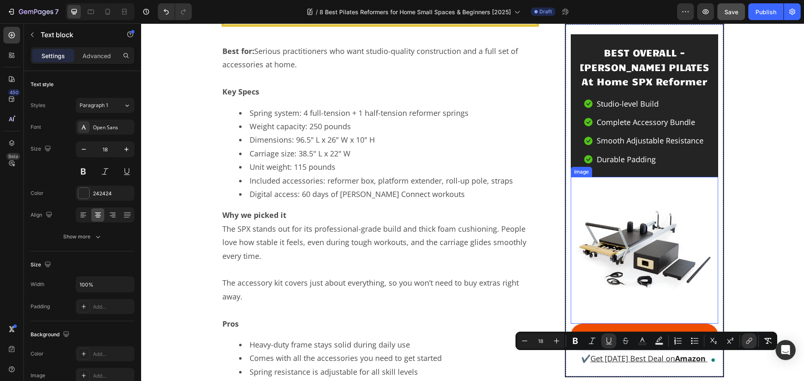
click at [637, 218] on img at bounding box center [643, 250] width 147 height 147
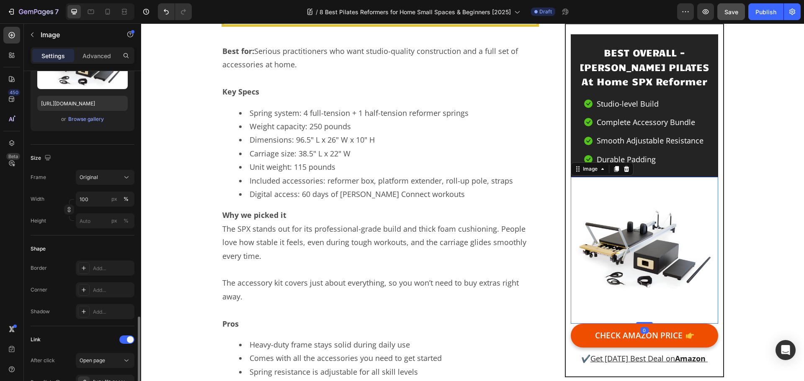
scroll to position [251, 0]
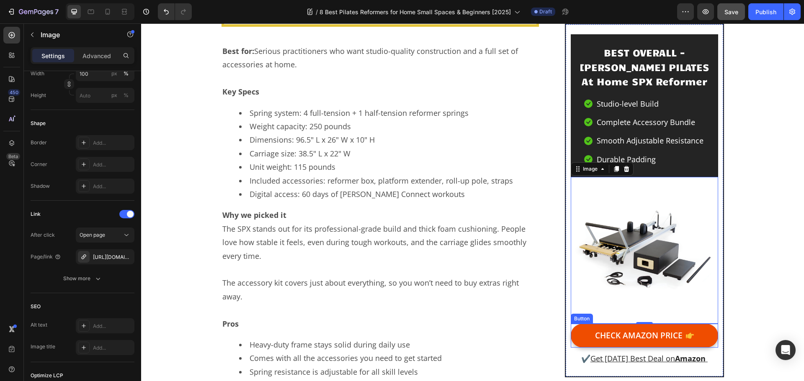
click at [583, 336] on link "CHECK AMAZON PRICE" at bounding box center [643, 336] width 147 height 24
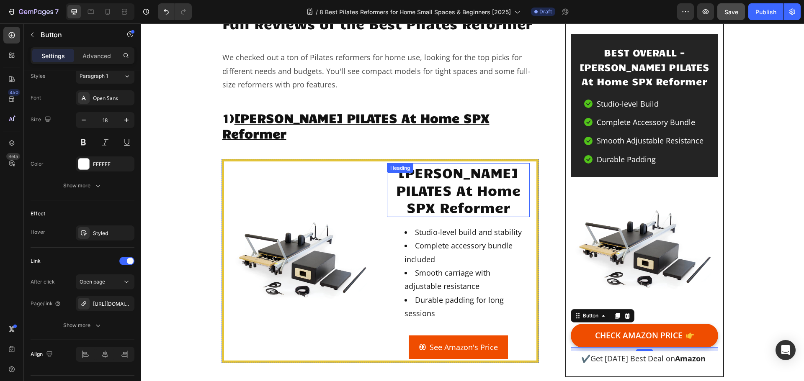
scroll to position [965, 0]
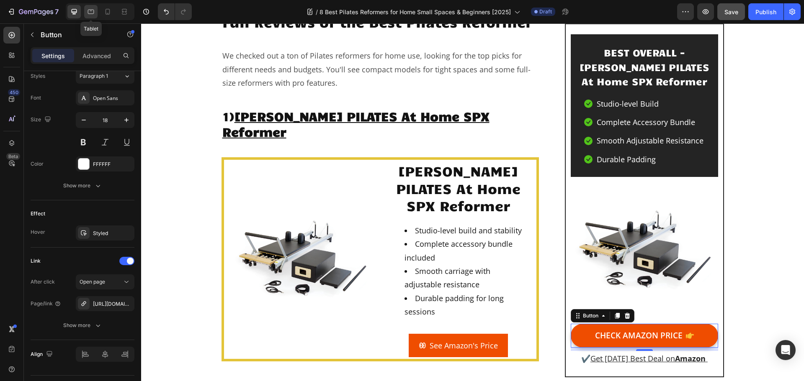
click at [90, 11] on icon at bounding box center [91, 12] width 8 height 8
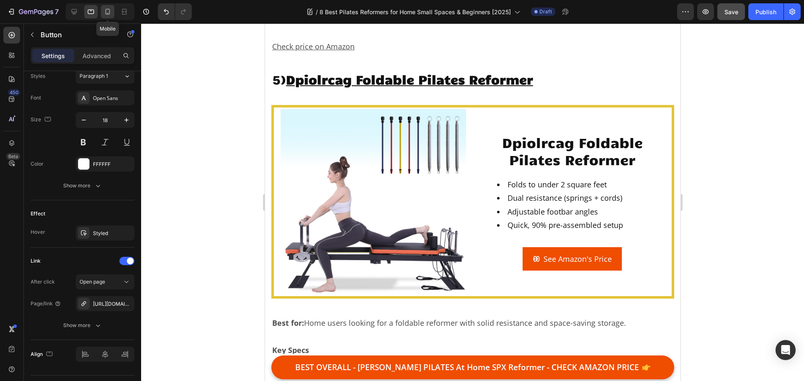
click at [110, 13] on icon at bounding box center [107, 12] width 5 height 6
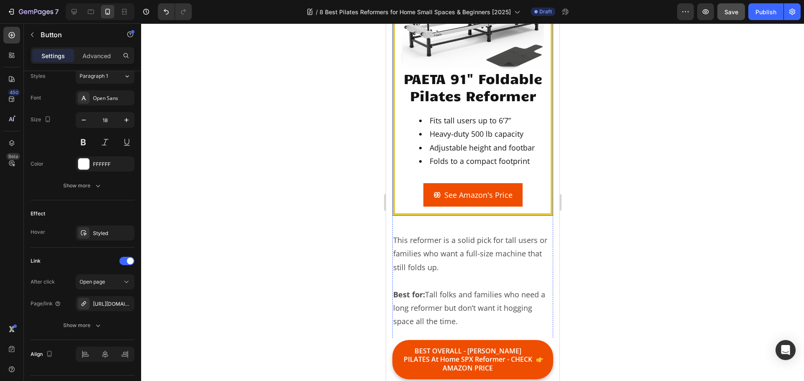
scroll to position [8180, 0]
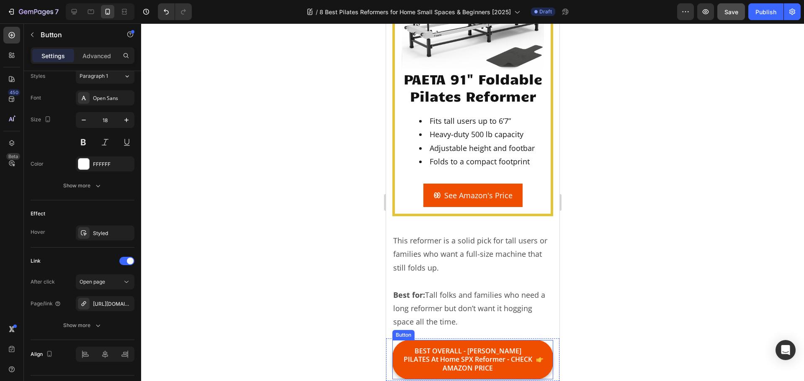
click at [536, 349] on span "<p>BEST OVERALL - STOTT PILATES At Home SPX Reformer - CHECK AMAZON PRICE</p>" at bounding box center [539, 360] width 7 height 26
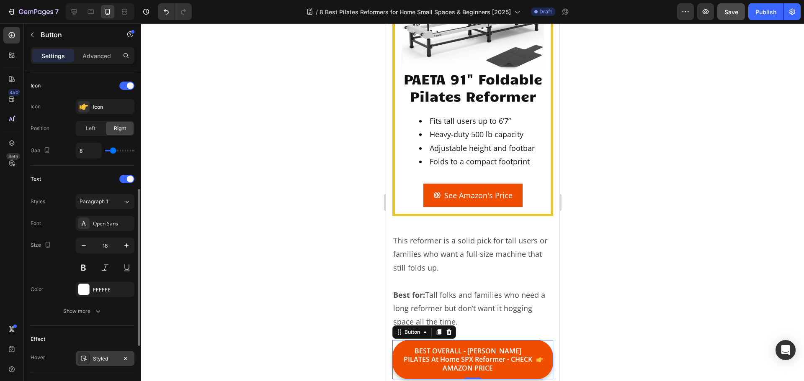
scroll to position [376, 0]
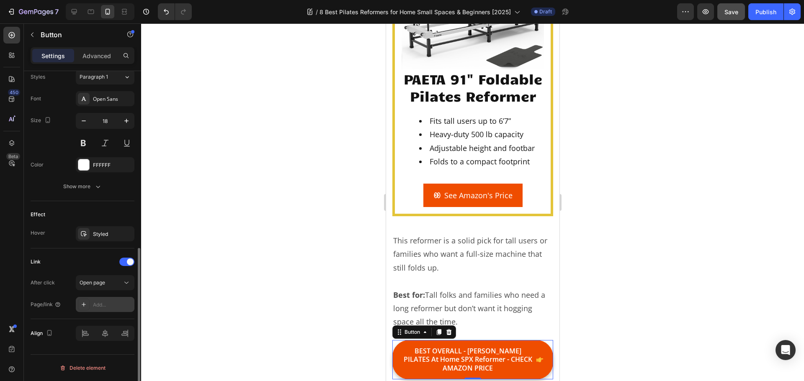
click at [91, 307] on div "Add..." at bounding box center [105, 304] width 59 height 15
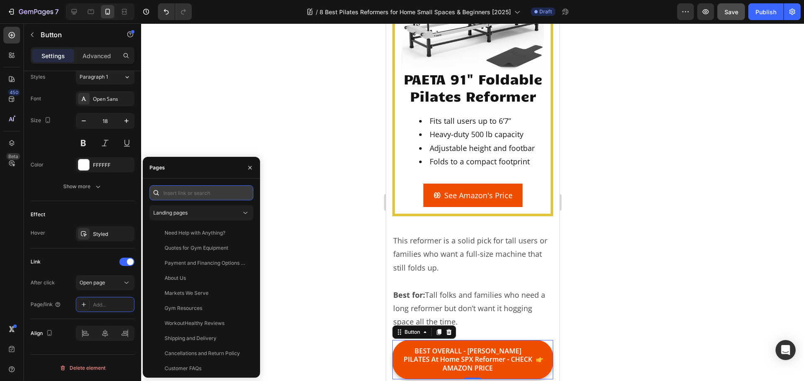
click at [194, 190] on input "text" at bounding box center [201, 192] width 104 height 15
paste input "https://www.amazon.com/MERRITHEW-Home-SPX-Reformer-Bundle/dp/B004FGT0TM?tag=wor…"
type input "https://www.amazon.com/MERRITHEW-Home-SPX-Reformer-Bundle/dp/B004FGT0TM?tag=wor…"
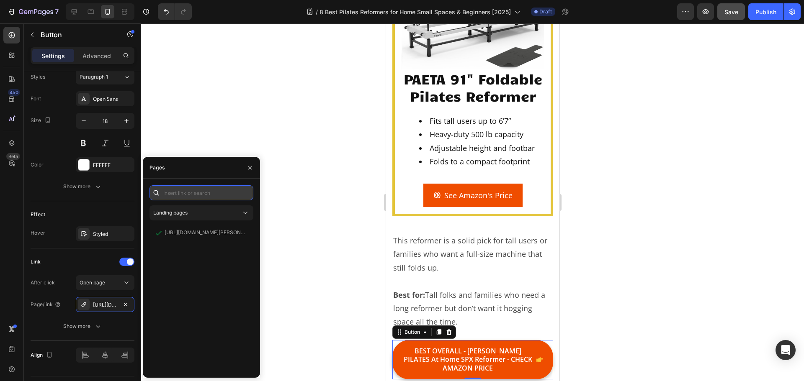
scroll to position [0, 0]
click at [341, 80] on div at bounding box center [472, 202] width 662 height 358
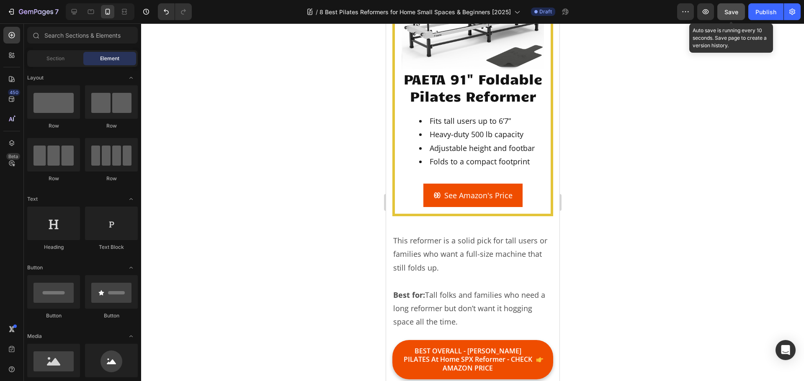
click at [730, 13] on span "Save" at bounding box center [731, 11] width 14 height 7
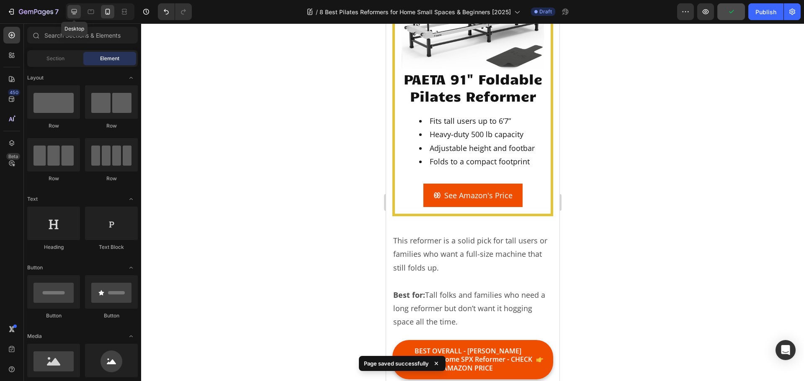
click at [77, 13] on icon at bounding box center [74, 11] width 5 height 5
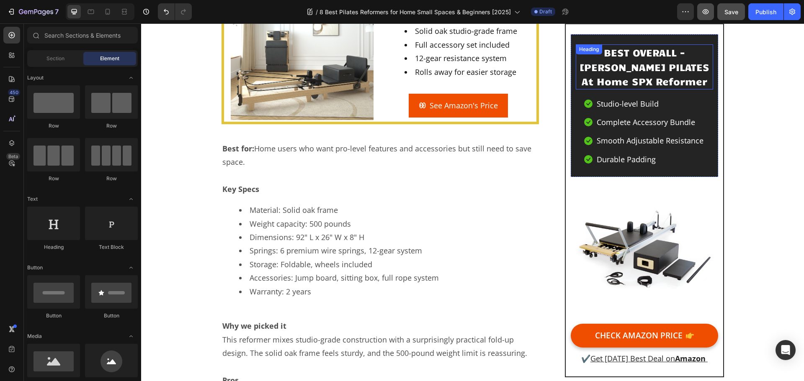
scroll to position [6378, 0]
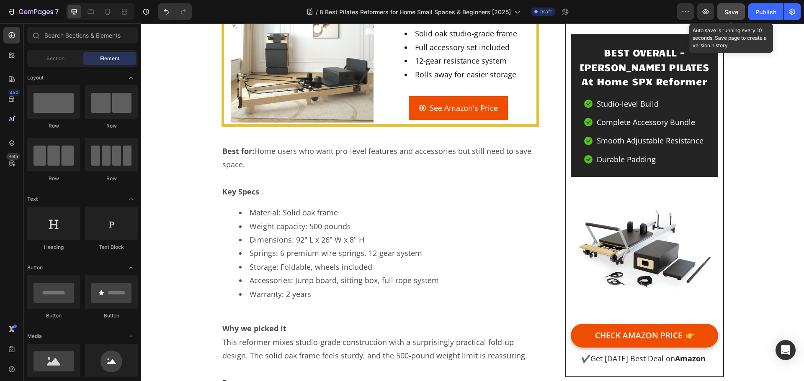
click at [727, 11] on span "Save" at bounding box center [731, 11] width 14 height 7
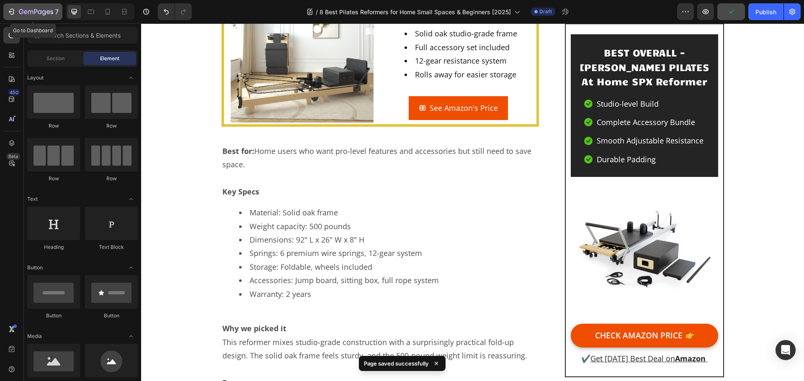
click at [13, 13] on icon "button" at bounding box center [11, 12] width 8 height 8
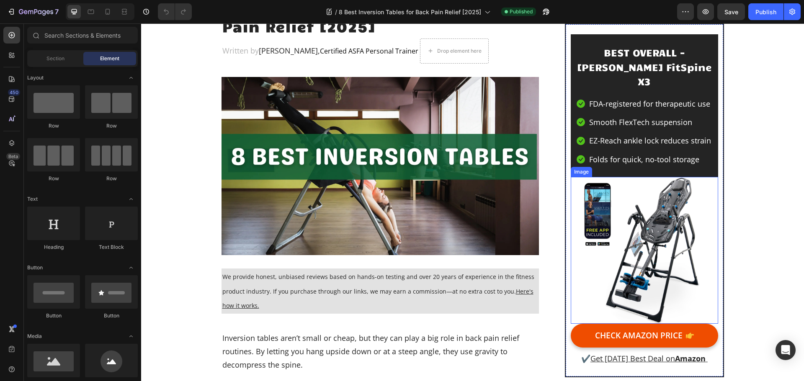
scroll to position [126, 0]
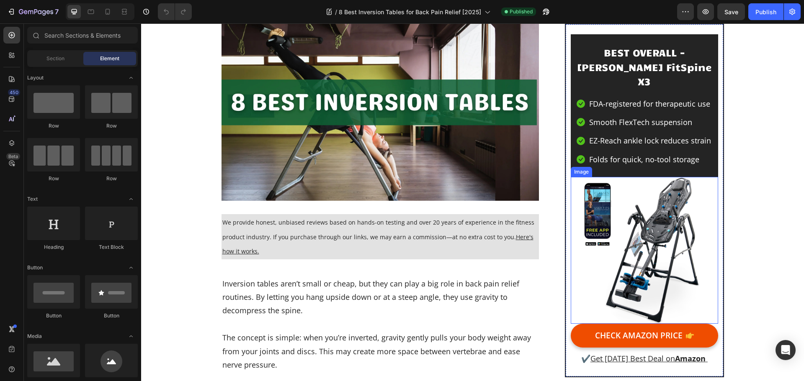
click at [651, 225] on img at bounding box center [643, 250] width 147 height 147
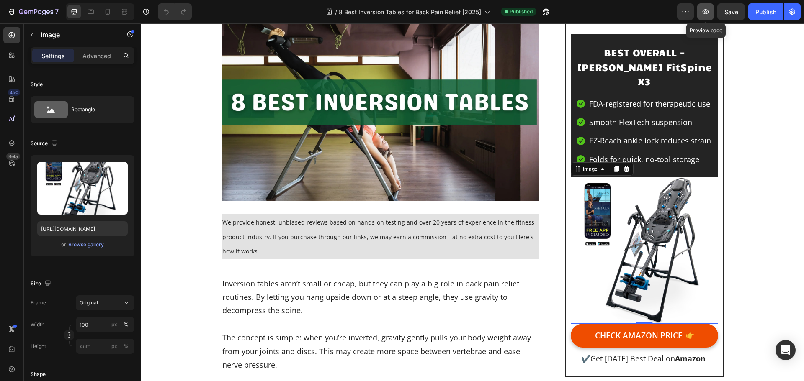
click at [704, 9] on icon "button" at bounding box center [705, 12] width 8 height 8
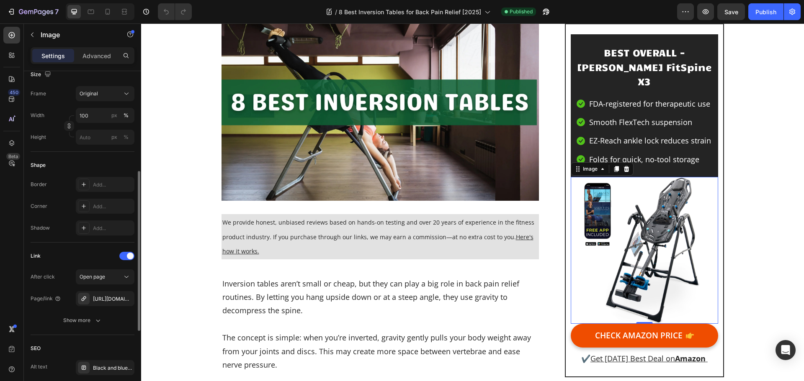
scroll to position [335, 0]
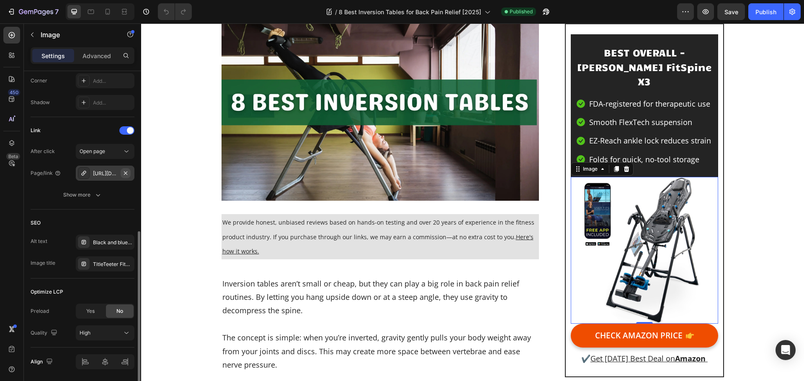
click at [126, 174] on icon "button" at bounding box center [125, 173] width 7 height 7
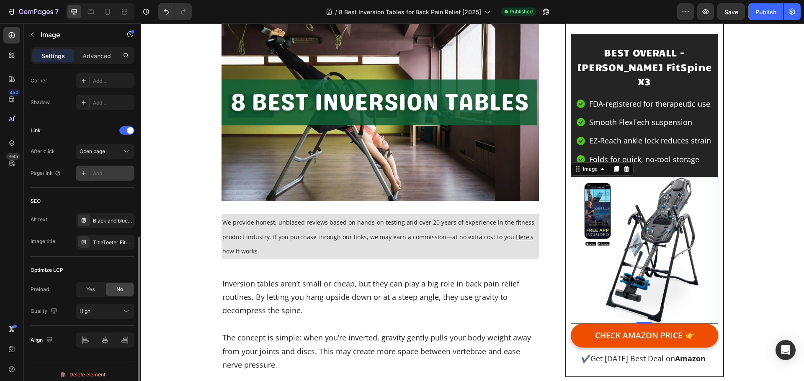
click at [108, 173] on div "Add..." at bounding box center [112, 174] width 39 height 8
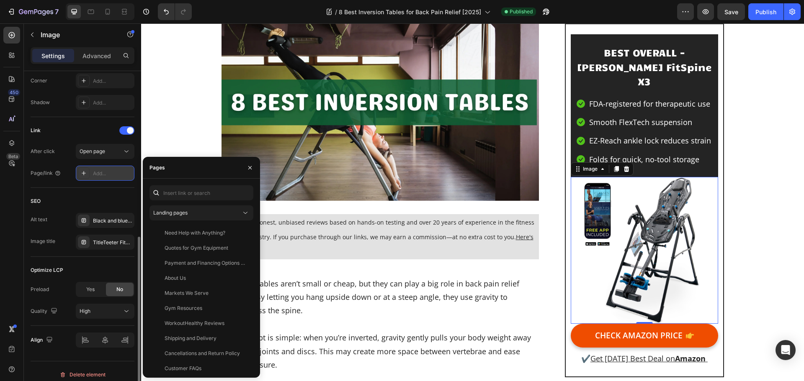
click at [107, 173] on div "Add..." at bounding box center [112, 174] width 39 height 8
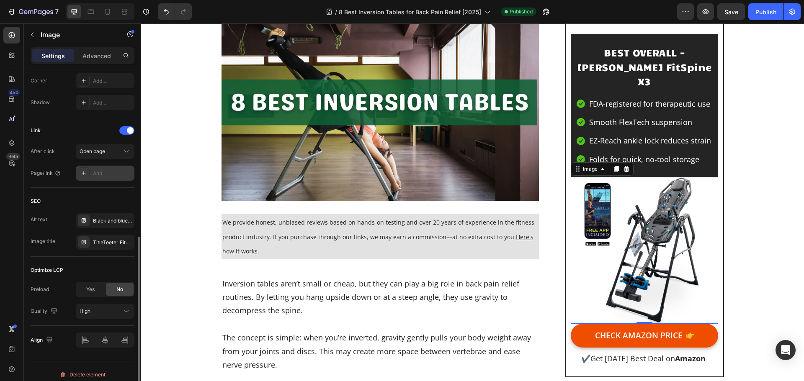
click at [101, 174] on div "Add..." at bounding box center [112, 174] width 39 height 8
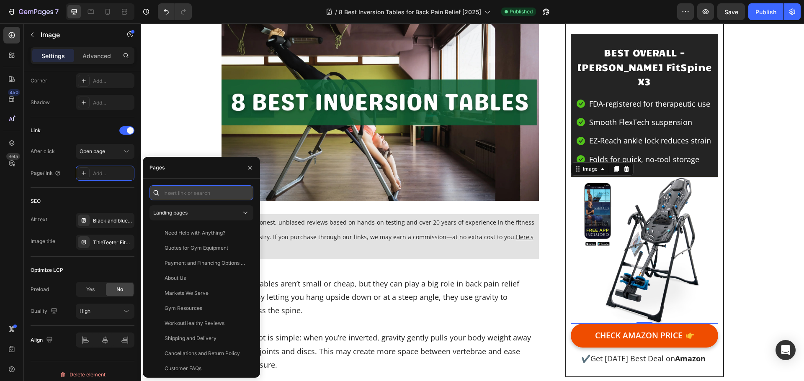
paste input "https://amzn.to/3JsOyfV"
type input "https://amzn.to/3JsOyfV"
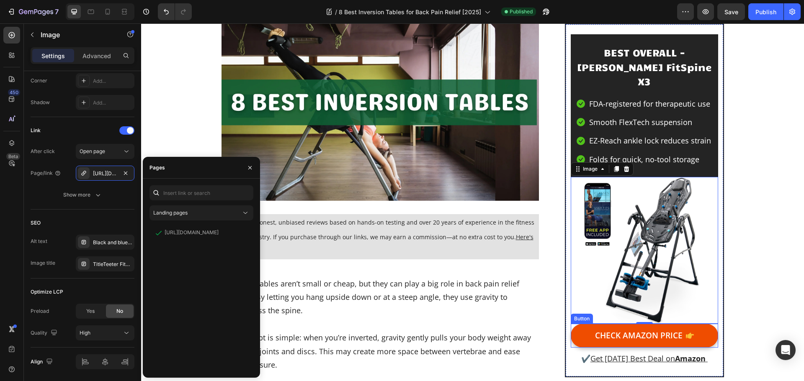
click at [580, 324] on link "CHECK AMAZON PRICE" at bounding box center [643, 336] width 147 height 24
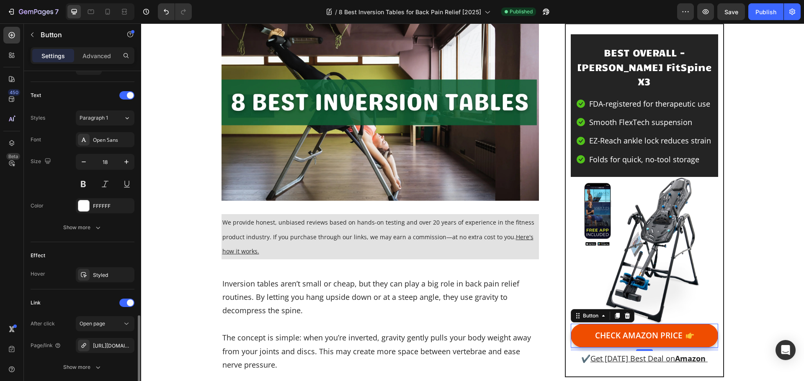
scroll to position [398, 0]
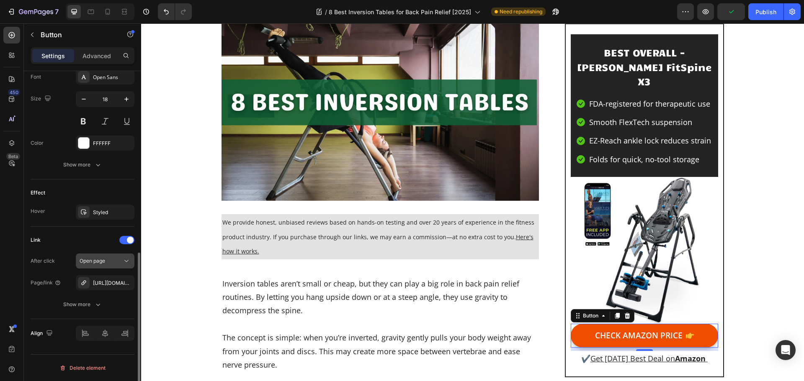
drag, startPoint x: 126, startPoint y: 281, endPoint x: 118, endPoint y: 282, distance: 7.2
click at [0, 0] on icon "button" at bounding box center [0, 0] width 0 height 0
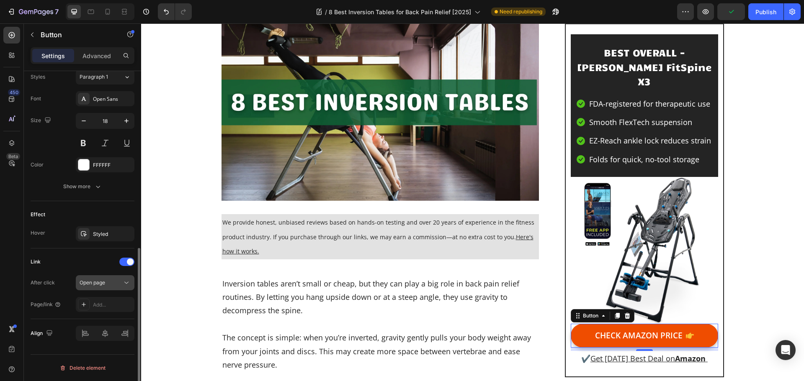
scroll to position [376, 0]
click at [100, 309] on div "Add..." at bounding box center [105, 304] width 59 height 15
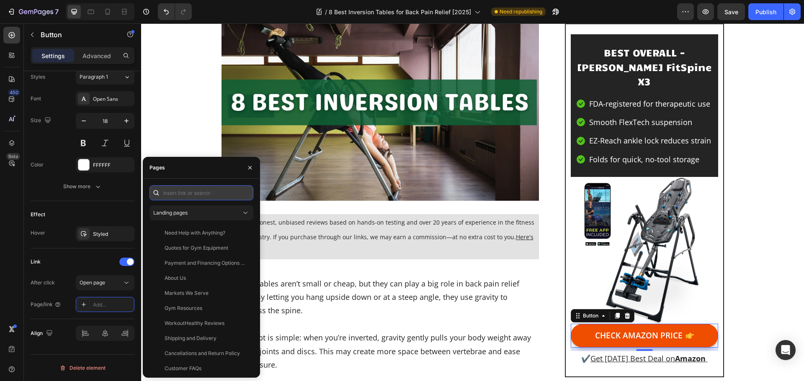
click at [185, 194] on input "text" at bounding box center [201, 192] width 104 height 15
paste input "https://amzn.to/3JsOyfV"
type input "https://amzn.to/3JsOyfV"
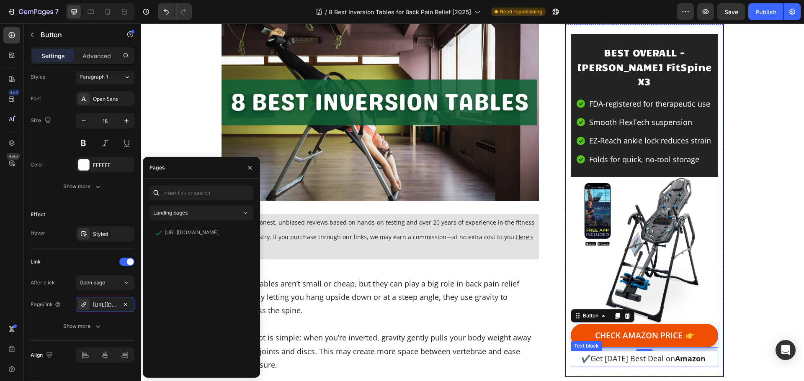
click at [710, 352] on p "✔️ Get Today's Best Deal on Amazon" at bounding box center [643, 358] width 145 height 13
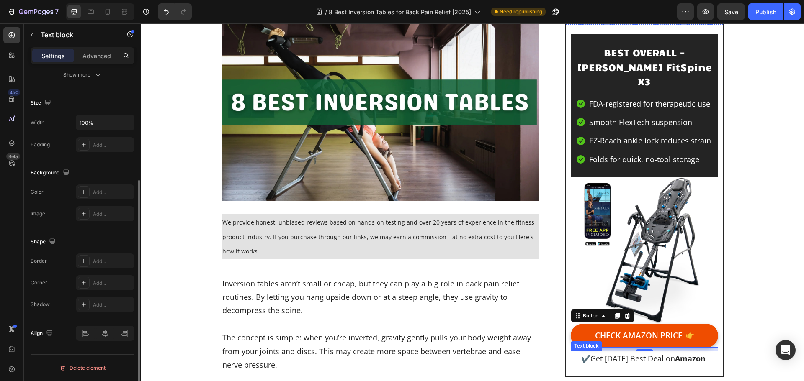
scroll to position [0, 0]
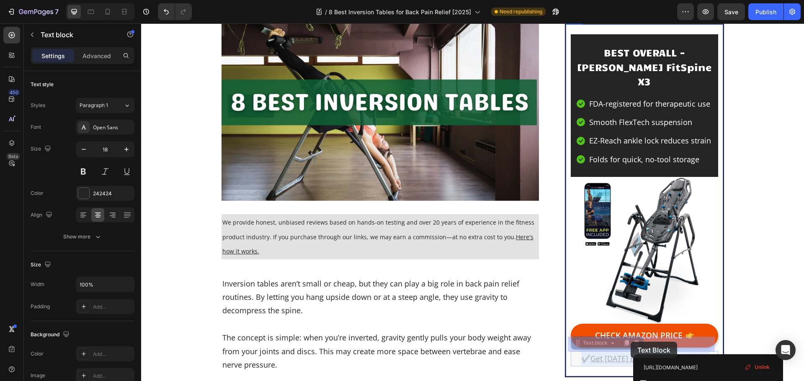
drag, startPoint x: 709, startPoint y: 343, endPoint x: 630, endPoint y: 342, distance: 78.7
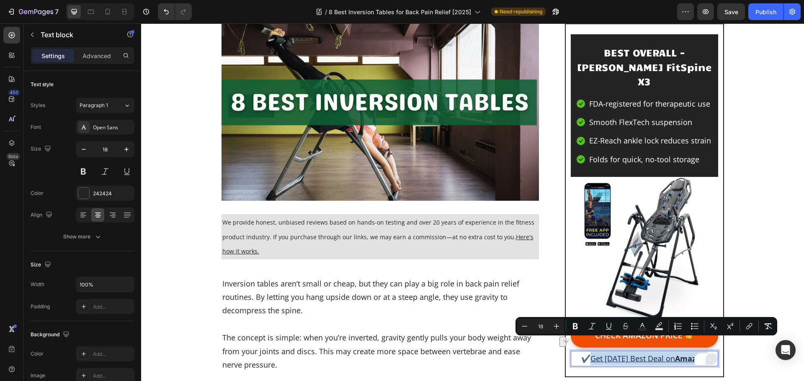
click at [748, 327] on icon "Editor contextual toolbar" at bounding box center [749, 326] width 8 height 8
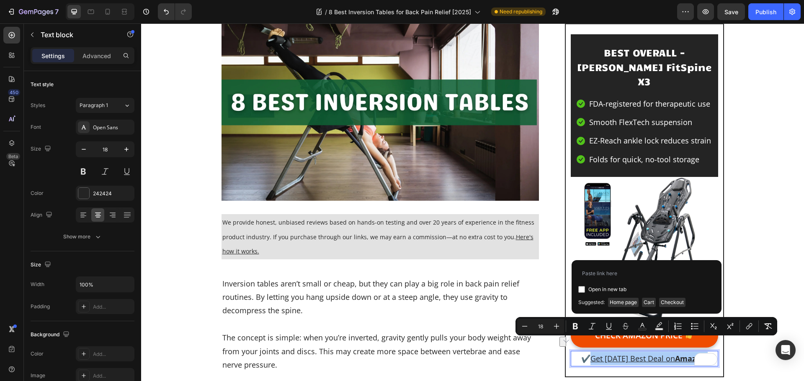
type input "https://amzn.to/3JsOyfV"
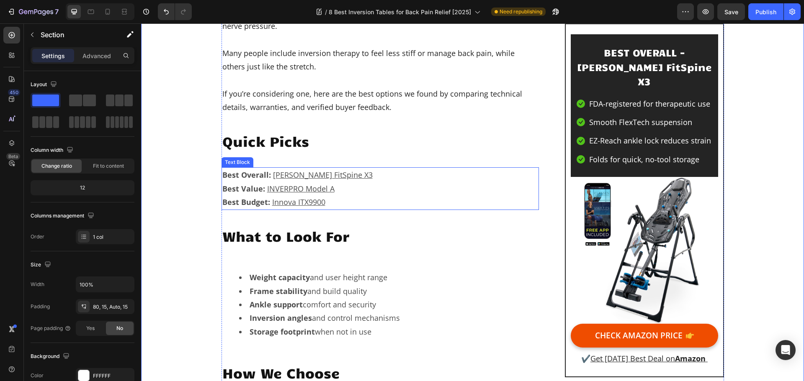
scroll to position [544, 0]
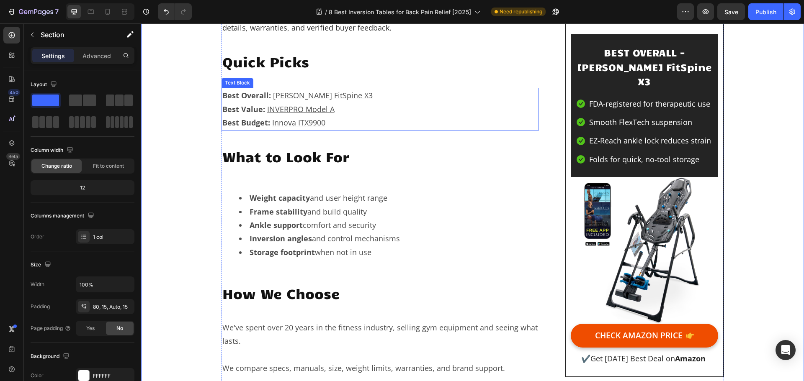
click at [344, 98] on p "Best Overall: Teeter FitSpine X3" at bounding box center [380, 95] width 316 height 13
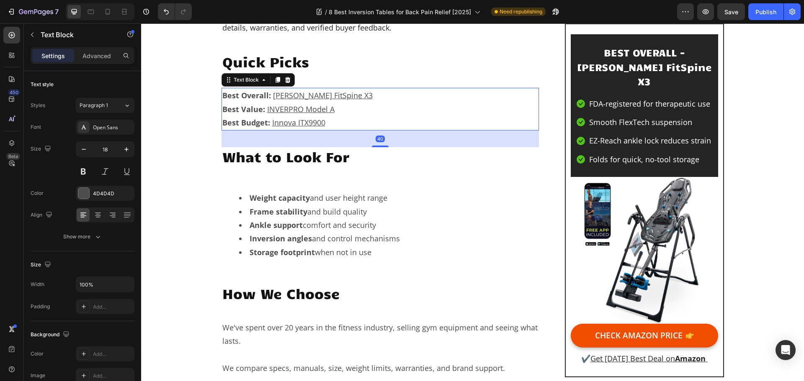
click at [333, 96] on p "Best Overall: Teeter FitSpine X3" at bounding box center [380, 95] width 316 height 13
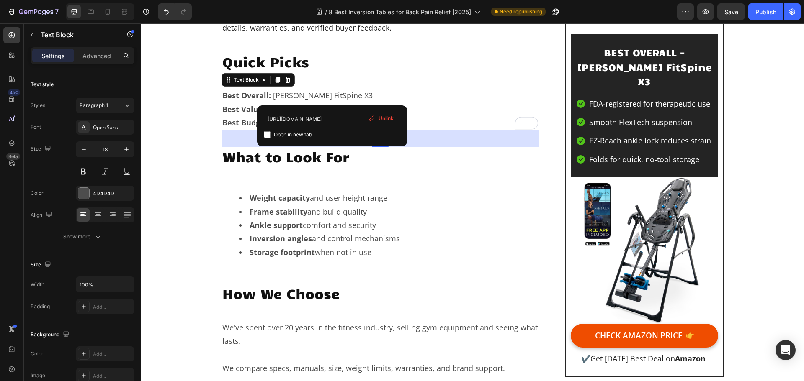
click at [377, 120] on div "Unlink" at bounding box center [381, 118] width 32 height 11
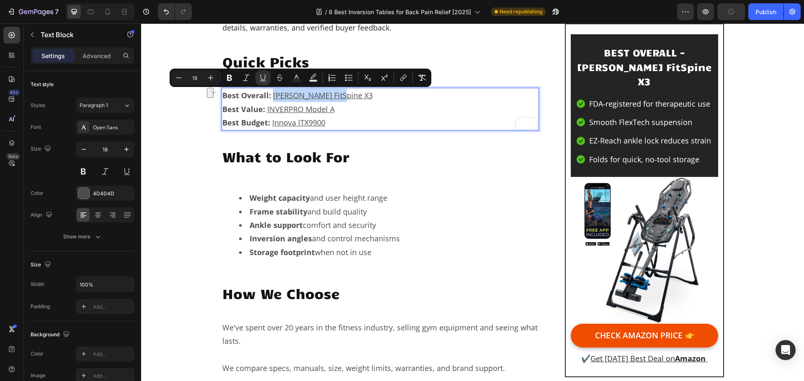
drag, startPoint x: 324, startPoint y: 96, endPoint x: 270, endPoint y: 95, distance: 53.6
click at [270, 95] on p "Best Overall: Teeter FitSpine X3 ⁠⁠⁠⁠⁠⁠⁠" at bounding box center [380, 95] width 316 height 13
click at [407, 80] on button "link" at bounding box center [402, 77] width 15 height 15
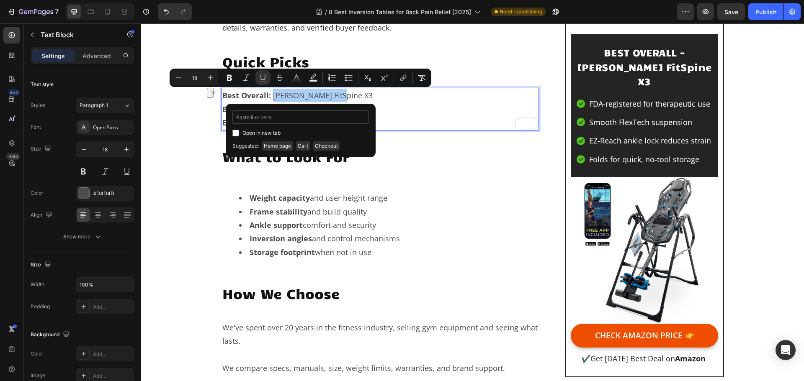
click at [339, 118] on input "Editor contextual toolbar" at bounding box center [300, 116] width 136 height 13
type input "https://amzn.to/3JsOyfV"
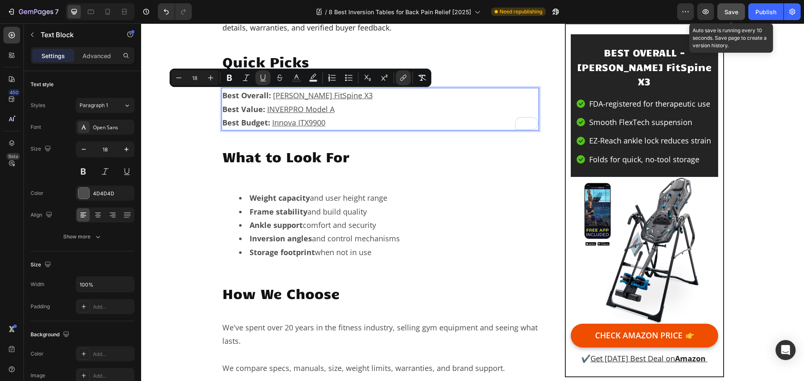
click at [738, 10] on span "Save" at bounding box center [731, 11] width 14 height 7
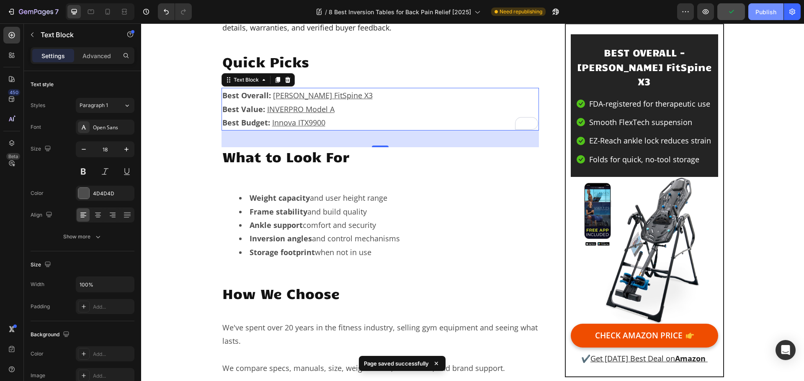
click at [768, 14] on div "Publish" at bounding box center [765, 12] width 21 height 9
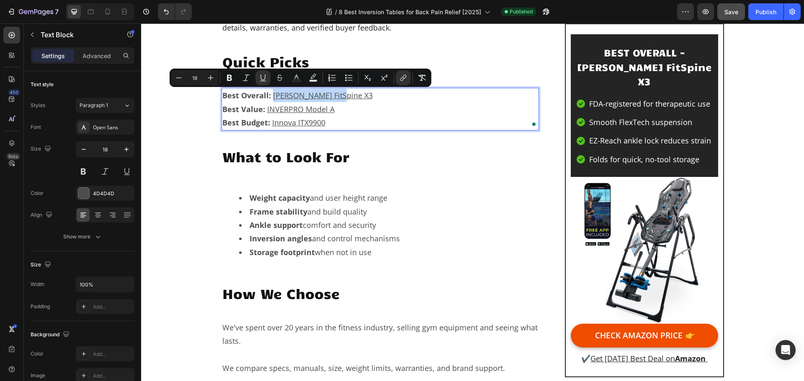
drag, startPoint x: 325, startPoint y: 95, endPoint x: 270, endPoint y: 94, distance: 54.8
click at [270, 94] on p "Best Overall: Teeter FitSpine X3" at bounding box center [380, 95] width 316 height 13
click at [404, 80] on icon "Editor contextual toolbar" at bounding box center [403, 78] width 8 height 8
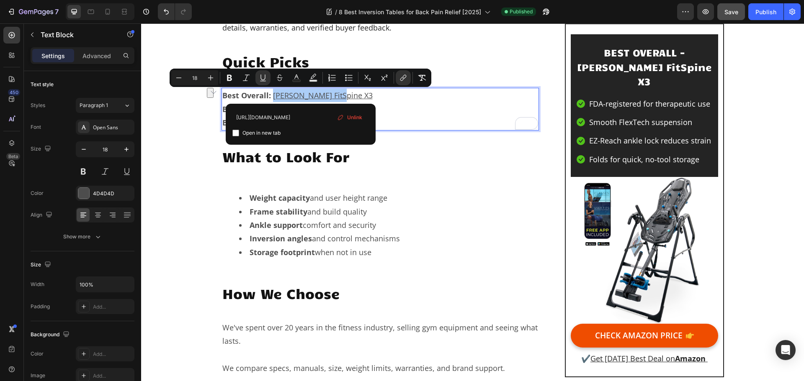
click at [360, 119] on span "Unlink" at bounding box center [354, 117] width 15 height 9
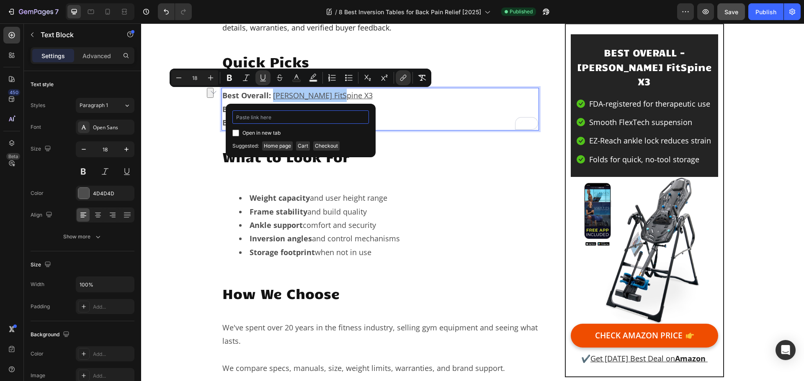
click at [316, 118] on input "Editor contextual toolbar" at bounding box center [300, 116] width 136 height 13
paste input "[URL][DOMAIN_NAME][PERSON_NAME]"
type input "[URL][DOMAIN_NAME][PERSON_NAME]"
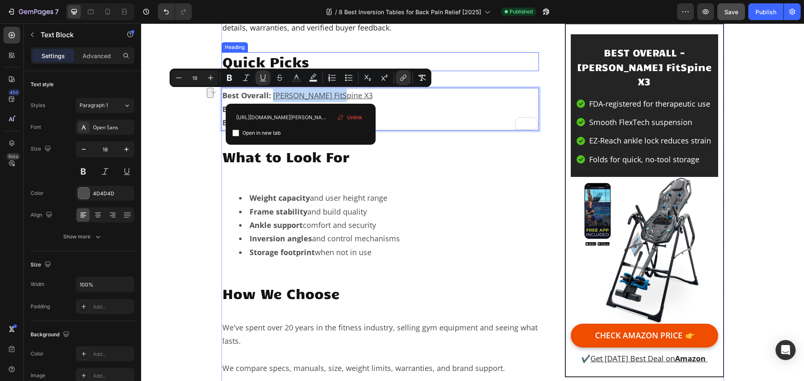
click at [471, 57] on h2 "Quick Picks" at bounding box center [380, 61] width 318 height 19
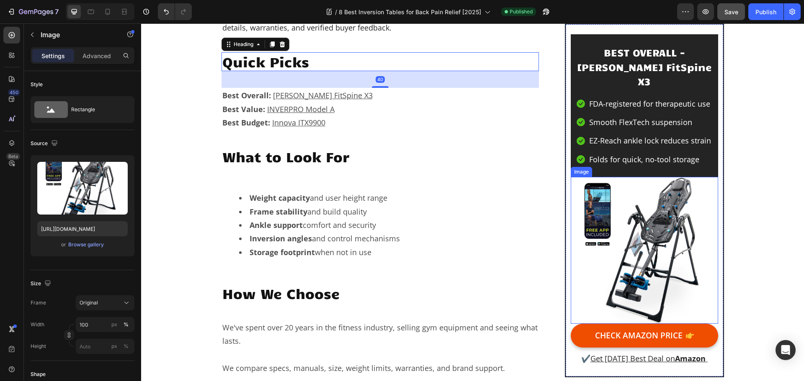
click at [662, 216] on img at bounding box center [643, 250] width 147 height 147
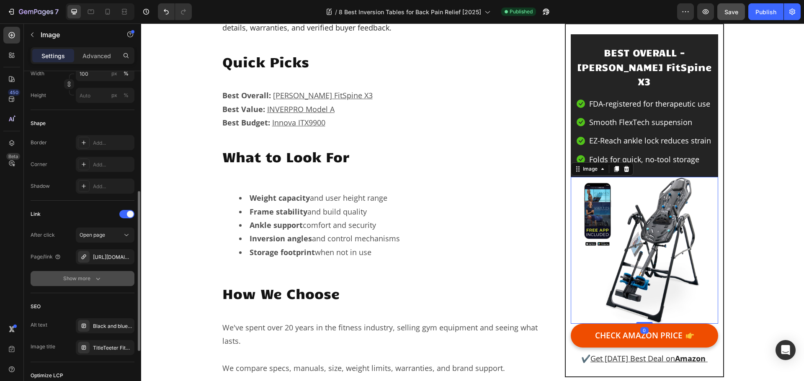
scroll to position [335, 0]
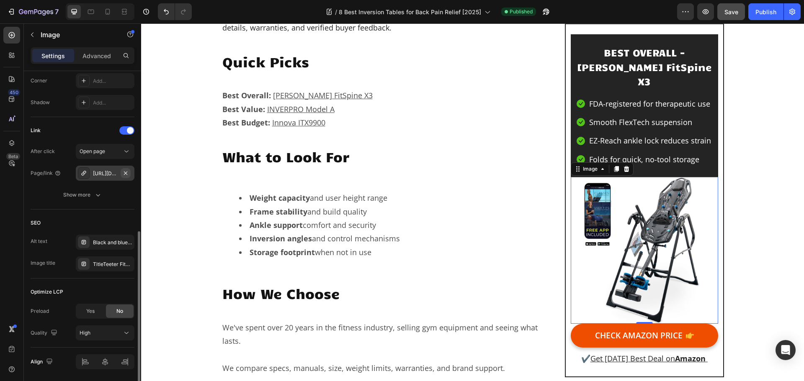
click at [125, 175] on icon "button" at bounding box center [125, 173] width 7 height 7
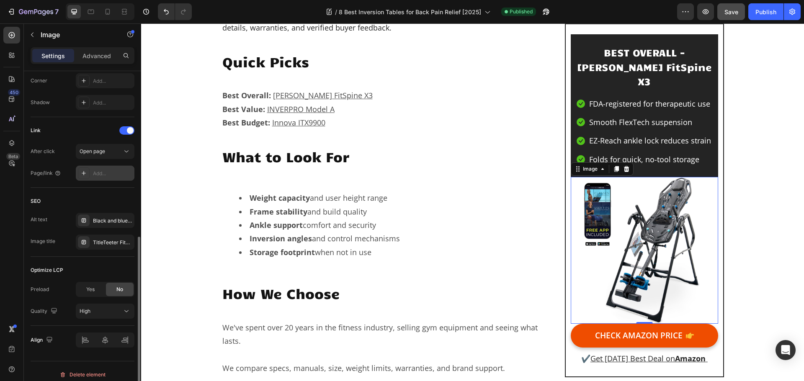
click at [105, 174] on div "Add..." at bounding box center [112, 174] width 39 height 8
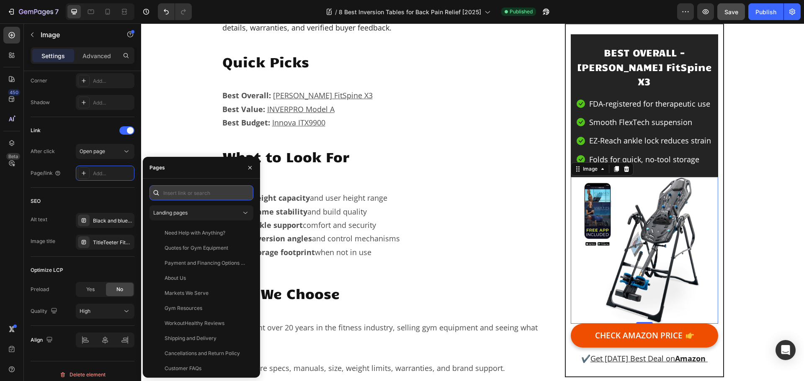
click at [181, 190] on input "text" at bounding box center [201, 192] width 104 height 15
paste input "[URL][DOMAIN_NAME][PERSON_NAME]"
type input "[URL][DOMAIN_NAME][PERSON_NAME]"
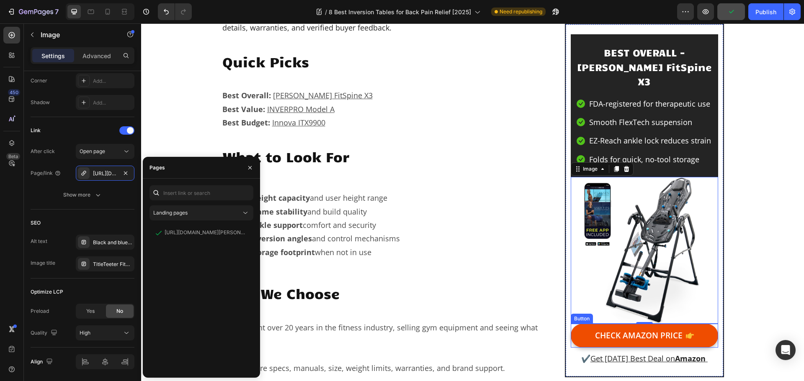
click at [577, 324] on link "CHECK AMAZON PRICE" at bounding box center [643, 336] width 147 height 24
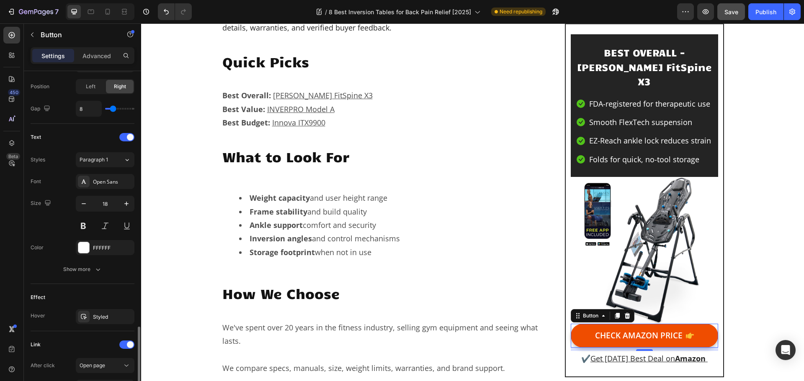
scroll to position [398, 0]
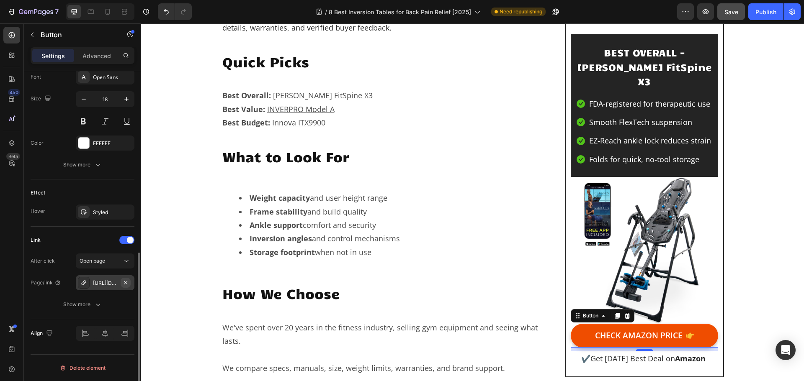
click at [126, 284] on icon "button" at bounding box center [125, 283] width 7 height 7
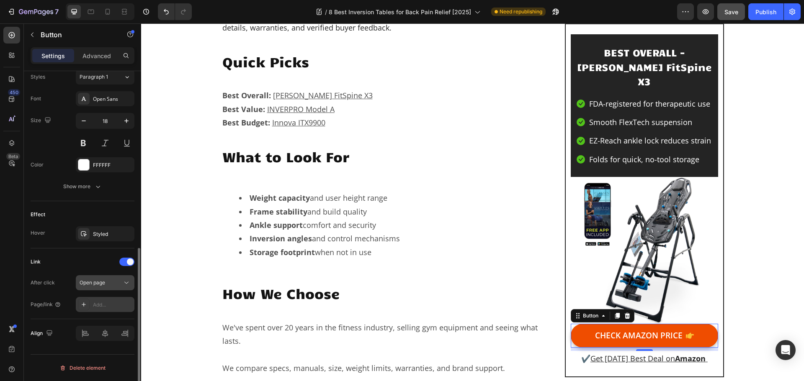
scroll to position [376, 0]
click at [102, 308] on div "Add..." at bounding box center [112, 305] width 39 height 8
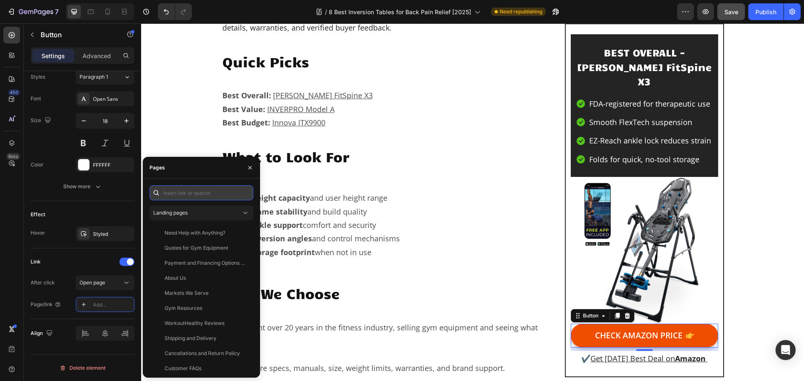
click at [184, 197] on input "text" at bounding box center [201, 192] width 104 height 15
click at [185, 196] on input "text" at bounding box center [201, 192] width 104 height 15
paste input "[URL][DOMAIN_NAME][PERSON_NAME]"
type input "[URL][DOMAIN_NAME][PERSON_NAME]"
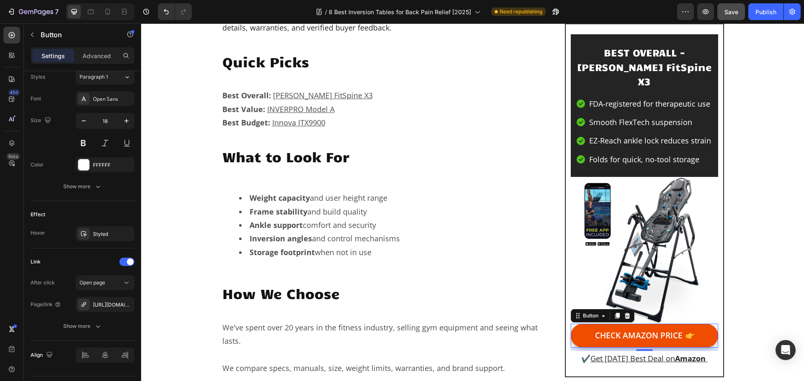
click at [705, 324] on link "CHECK AMAZON PRICE" at bounding box center [643, 336] width 147 height 24
click at [683, 229] on img at bounding box center [643, 250] width 147 height 147
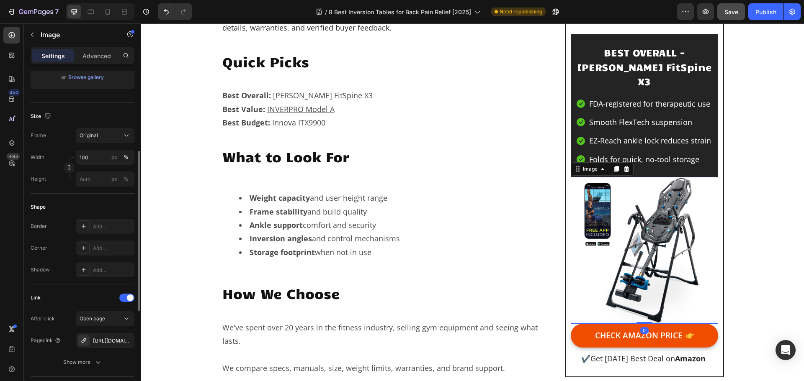
scroll to position [293, 0]
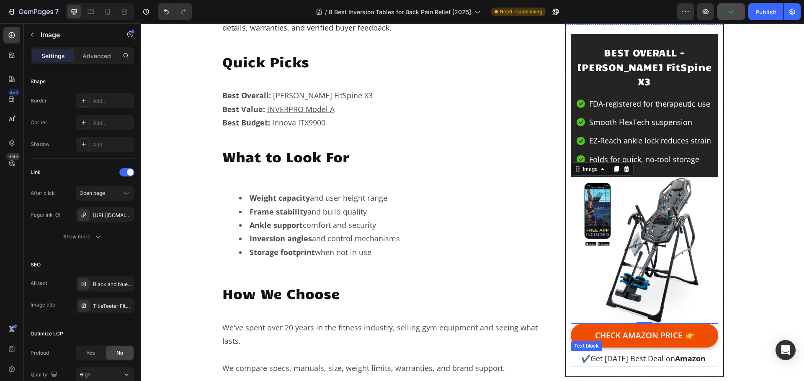
click at [710, 352] on p "✔️ Get Today's Best Deal on Amazon" at bounding box center [643, 358] width 145 height 13
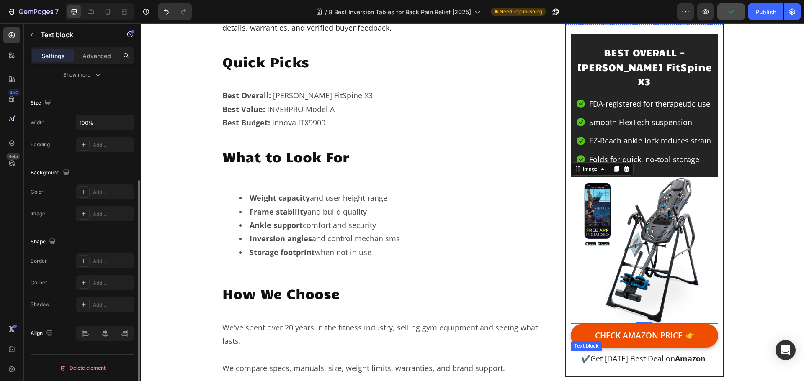
scroll to position [0, 0]
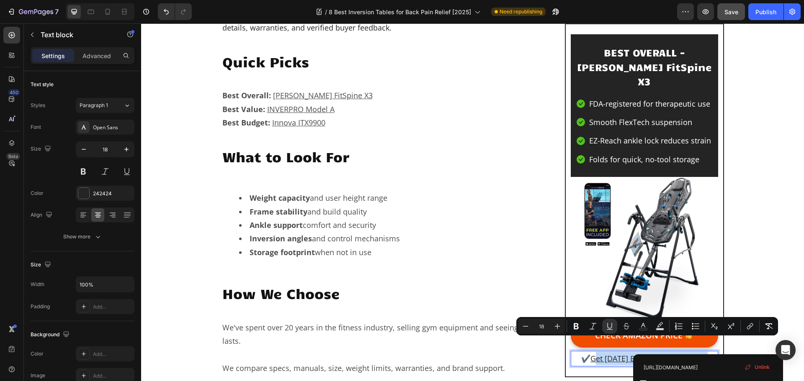
drag, startPoint x: 710, startPoint y: 345, endPoint x: 588, endPoint y: 344, distance: 121.8
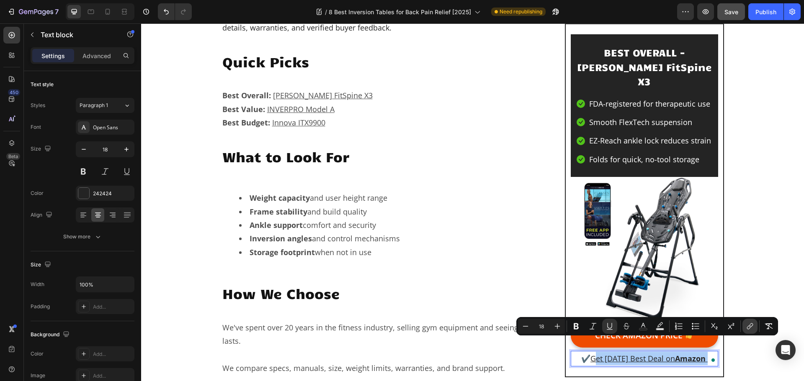
click at [752, 325] on icon "Editor contextual toolbar" at bounding box center [751, 326] width 4 height 4
click at [693, 354] on u "Amazon" at bounding box center [690, 359] width 31 height 10
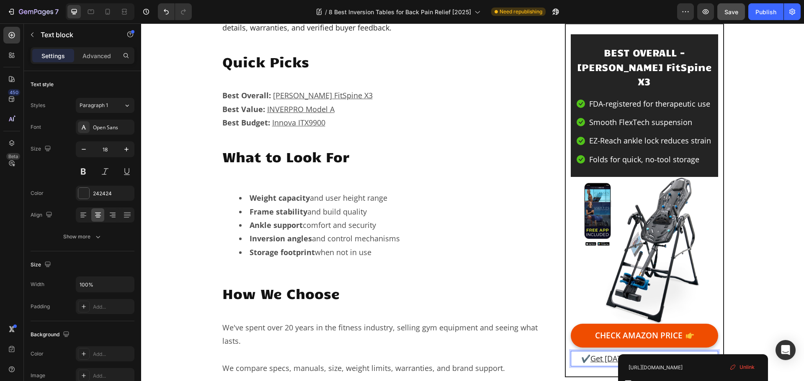
drag, startPoint x: 744, startPoint y: 366, endPoint x: 589, endPoint y: 339, distance: 156.7
click at [744, 366] on span "Unlink" at bounding box center [746, 368] width 15 height 8
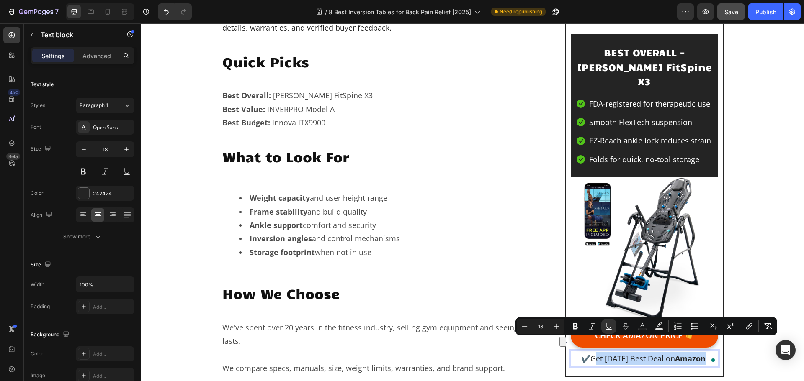
drag, startPoint x: 586, startPoint y: 341, endPoint x: 706, endPoint y: 349, distance: 119.6
click at [706, 352] on p "✔️ Get Today's Best Deal on Amazon" at bounding box center [643, 358] width 145 height 13
click at [750, 326] on icon "Editor contextual toolbar" at bounding box center [749, 326] width 8 height 8
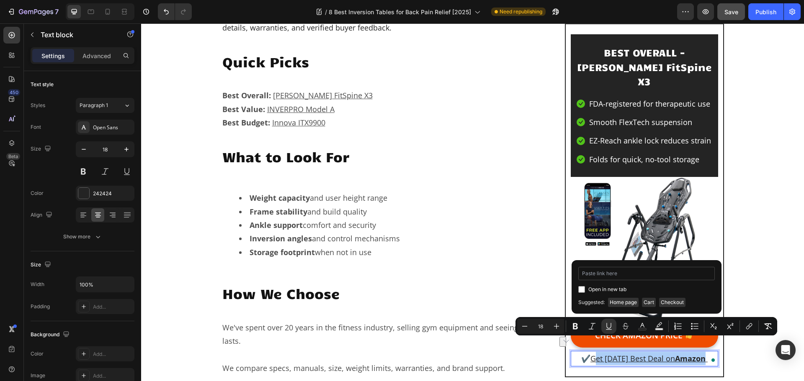
click at [618, 273] on input "Editor contextual toolbar" at bounding box center [646, 273] width 136 height 13
type input "[URL][DOMAIN_NAME][PERSON_NAME]"
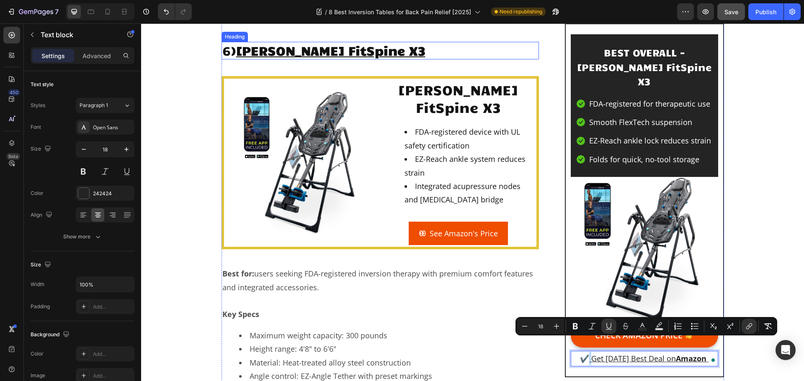
scroll to position [5399, 0]
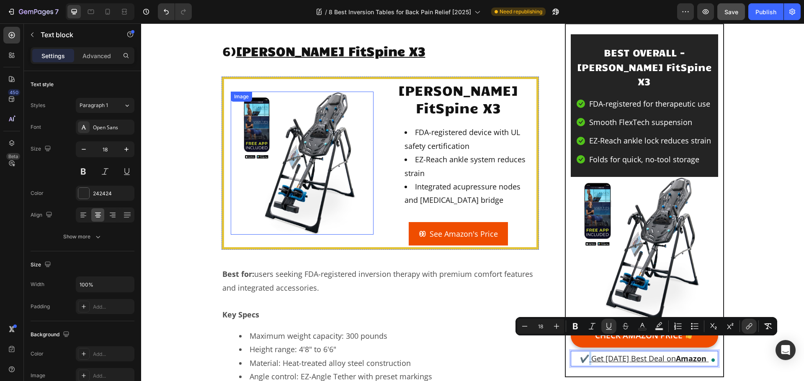
click at [300, 204] on img at bounding box center [302, 163] width 143 height 143
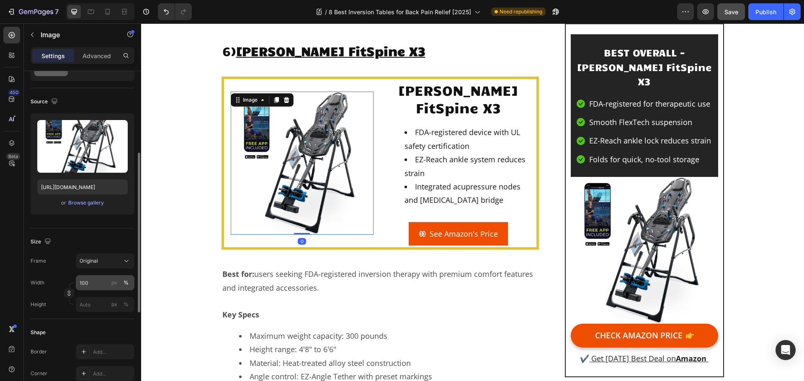
scroll to position [209, 0]
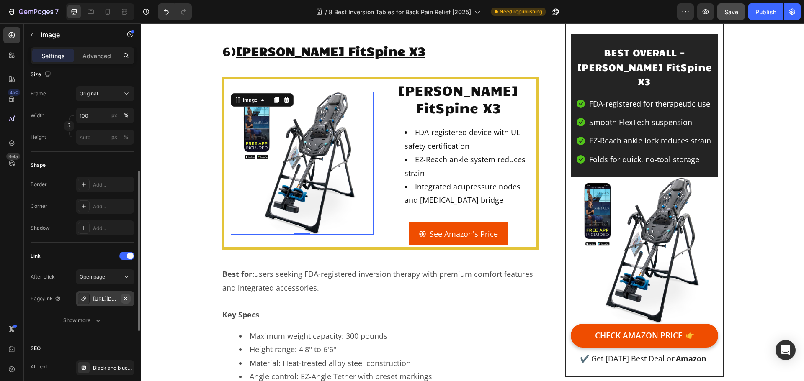
click at [128, 297] on icon "button" at bounding box center [125, 298] width 7 height 7
click at [105, 298] on div "Add..." at bounding box center [112, 299] width 39 height 8
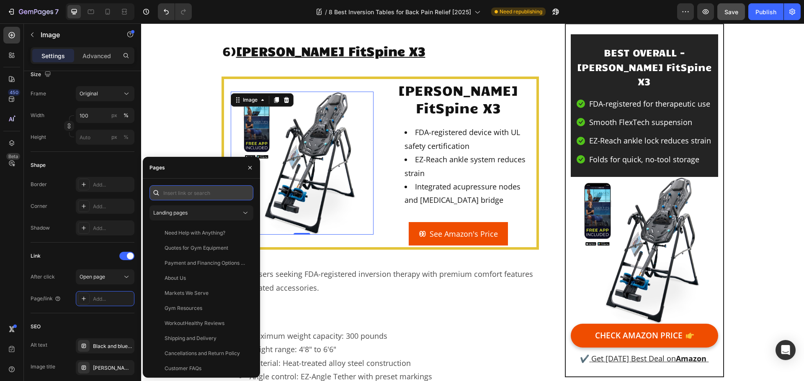
click at [176, 191] on input "text" at bounding box center [201, 192] width 104 height 15
paste input "[URL][DOMAIN_NAME][PERSON_NAME]"
type input "[URL][DOMAIN_NAME][PERSON_NAME]"
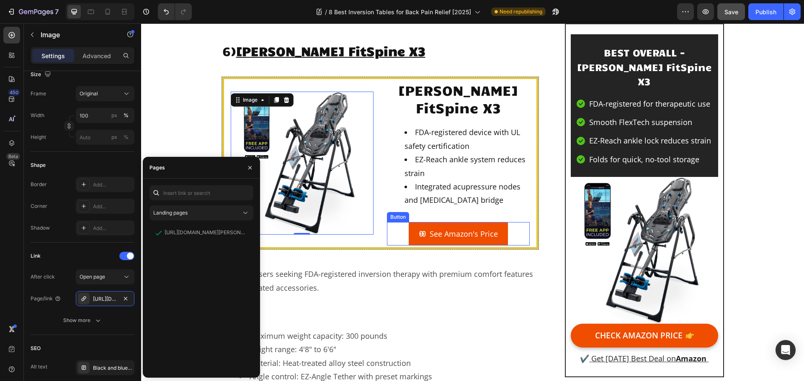
click at [410, 246] on link "See Amazon's Price" at bounding box center [457, 233] width 99 height 23
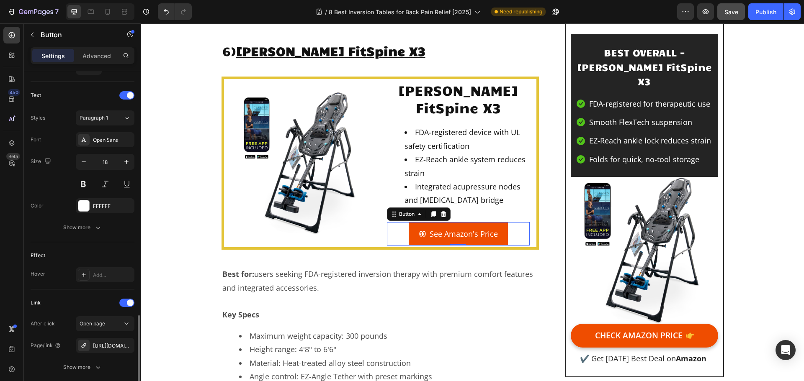
scroll to position [398, 0]
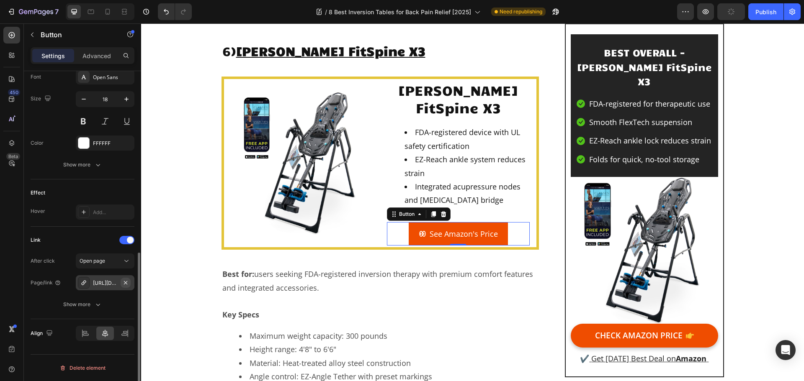
click at [126, 284] on icon "button" at bounding box center [125, 282] width 3 height 3
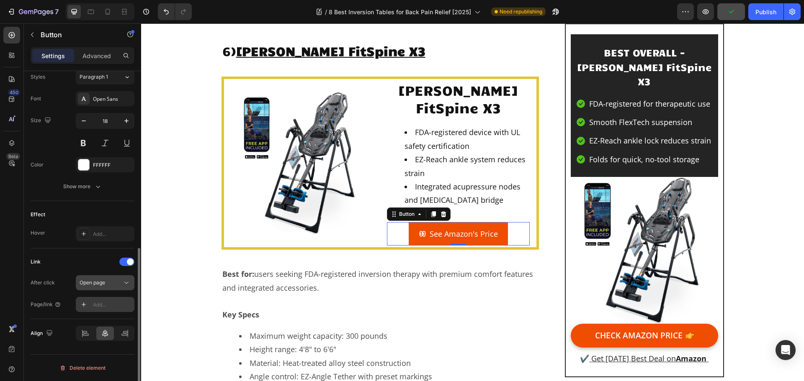
scroll to position [376, 0]
click at [98, 305] on div "Add..." at bounding box center [112, 305] width 39 height 8
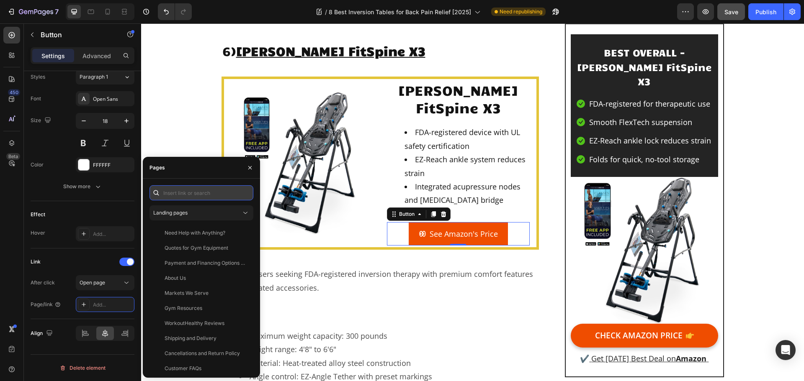
click at [202, 189] on input "text" at bounding box center [201, 192] width 104 height 15
paste input "[URL][DOMAIN_NAME][PERSON_NAME]"
type input "[URL][DOMAIN_NAME][PERSON_NAME]"
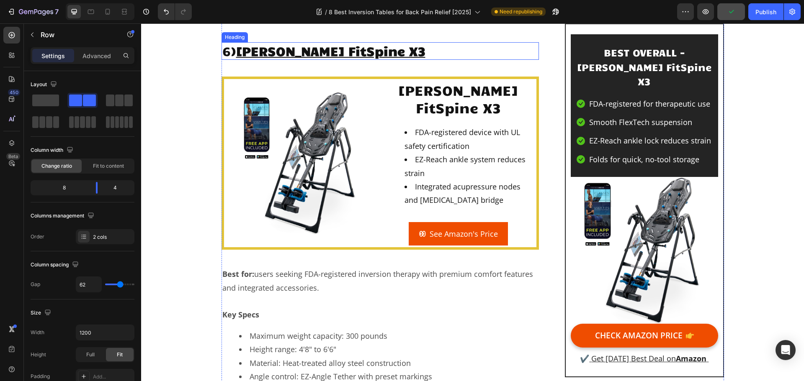
click at [362, 60] on h2 "6) Teeter FitSpine X3" at bounding box center [380, 51] width 318 height 18
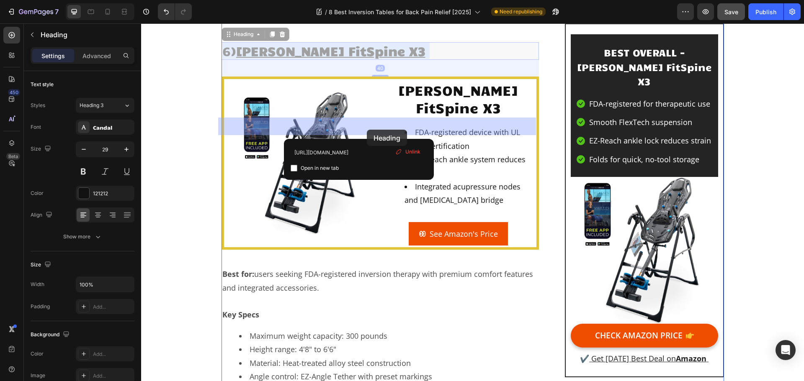
drag, startPoint x: 360, startPoint y: 126, endPoint x: 367, endPoint y: 130, distance: 7.1
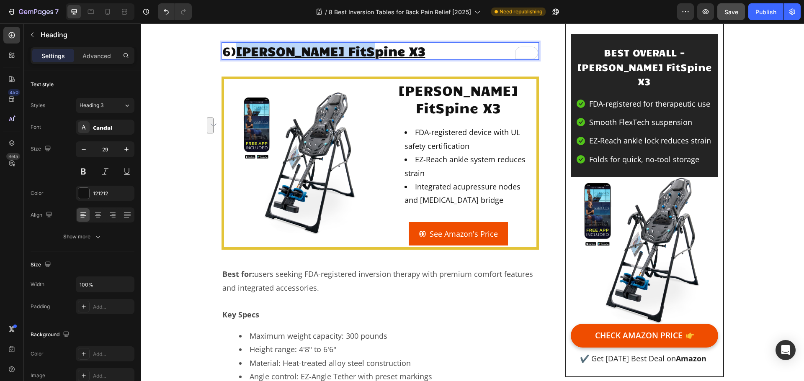
drag, startPoint x: 364, startPoint y: 127, endPoint x: 239, endPoint y: 127, distance: 125.1
click at [239, 59] on p "6) Teeter FitSpine X3" at bounding box center [380, 51] width 316 height 16
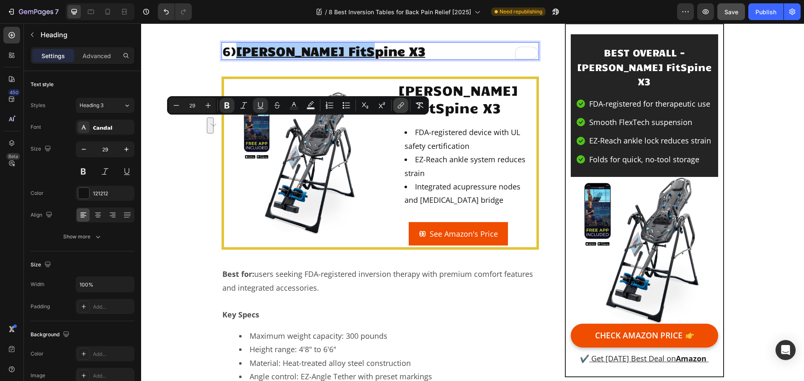
click at [403, 106] on icon "Editor contextual toolbar" at bounding box center [400, 105] width 8 height 8
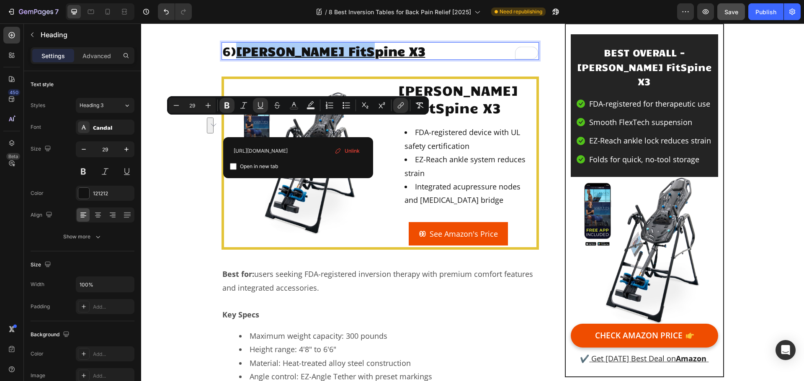
scroll to position [0, 99]
click at [342, 151] on div "Unlink" at bounding box center [347, 151] width 32 height 13
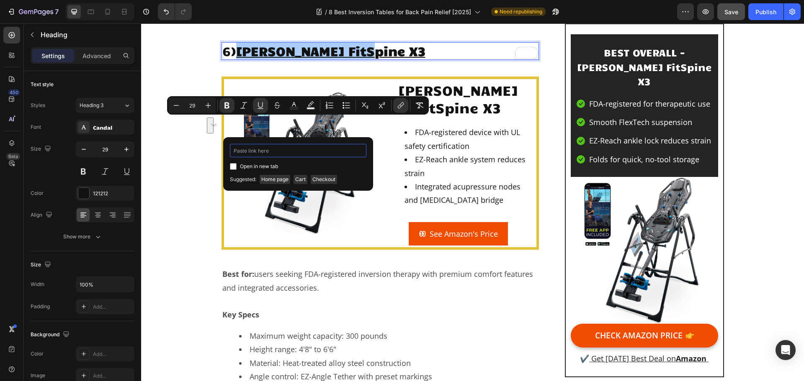
click at [316, 151] on input "Editor contextual toolbar" at bounding box center [298, 150] width 136 height 13
paste input "[URL][DOMAIN_NAME][PERSON_NAME]"
type input "[URL][DOMAIN_NAME][PERSON_NAME]"
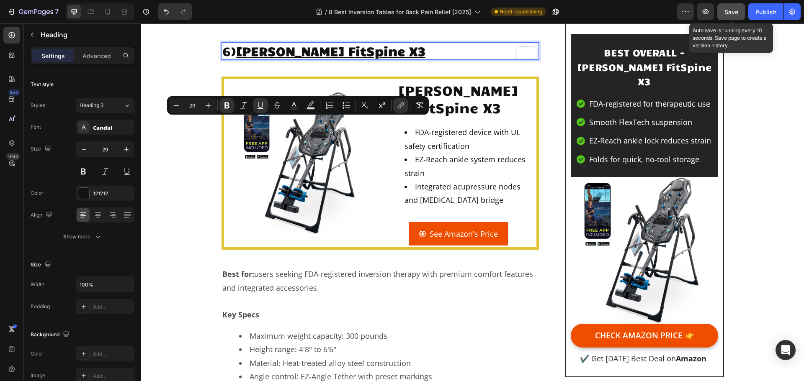
click at [722, 15] on button "Save" at bounding box center [731, 11] width 28 height 17
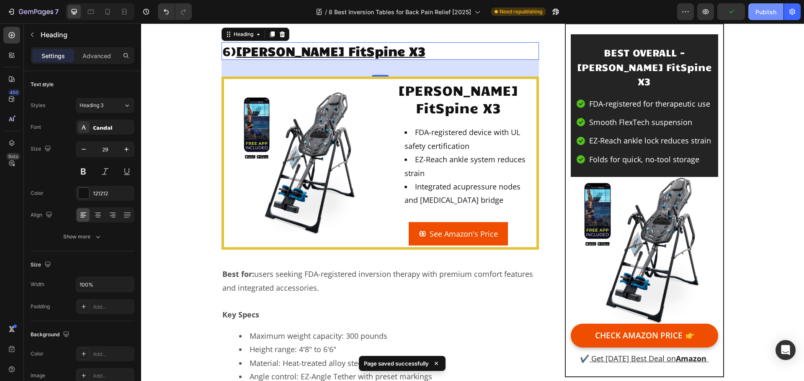
click at [763, 13] on div "Publish" at bounding box center [765, 12] width 21 height 9
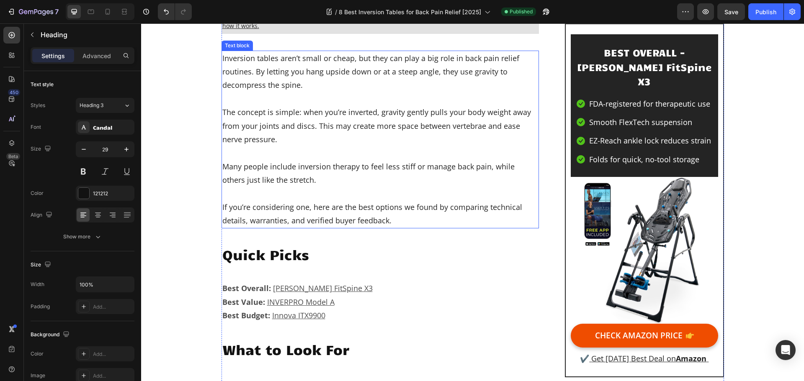
scroll to position [460, 0]
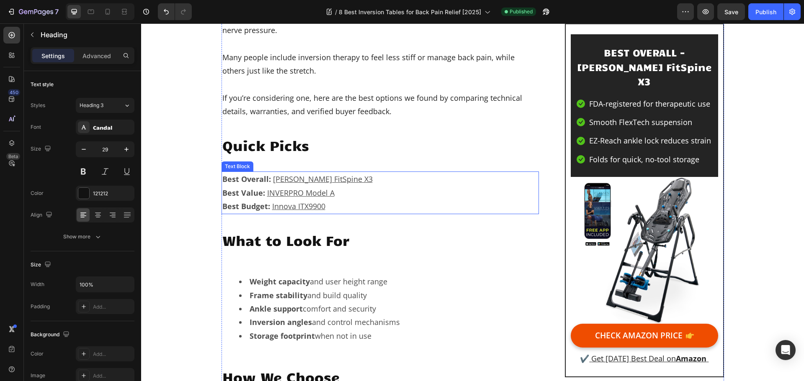
click at [309, 191] on u "INVERPRO Model A" at bounding box center [300, 193] width 67 height 10
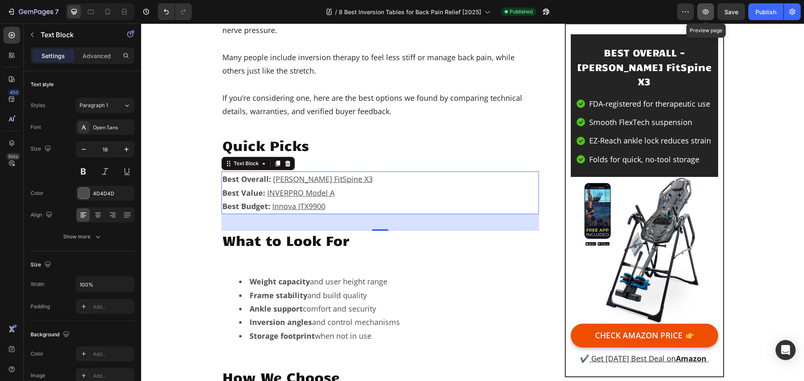
click at [707, 13] on icon "button" at bounding box center [705, 12] width 8 height 8
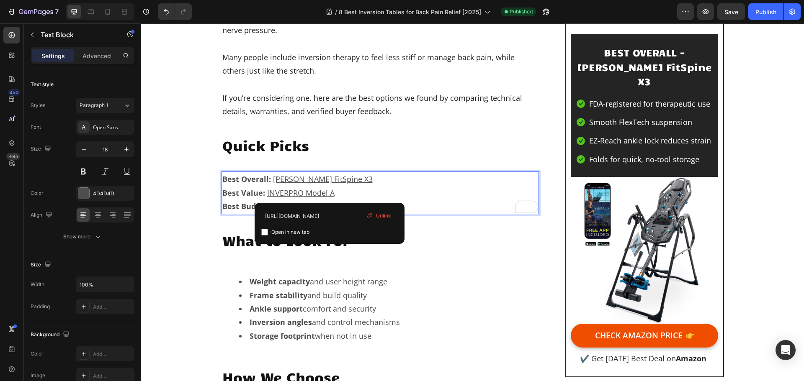
click at [335, 192] on p "Best Value: INVERPRO Model A" at bounding box center [380, 192] width 316 height 13
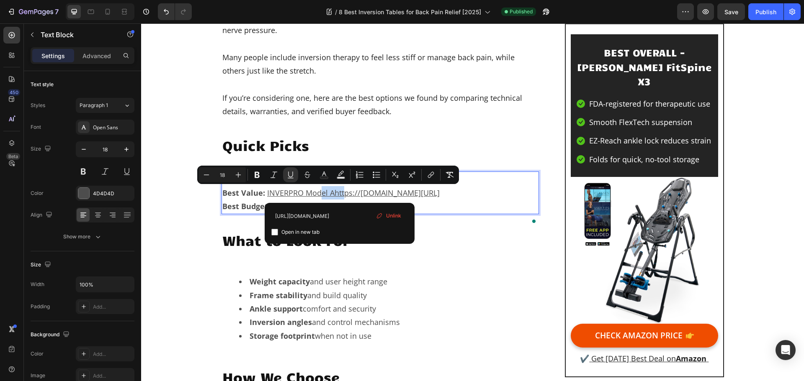
drag, startPoint x: 341, startPoint y: 190, endPoint x: 318, endPoint y: 190, distance: 23.0
click at [352, 191] on u "INVERPRO Model Ahttps://www.amazon.com/INVERPRO-Advanced-Massage-Inversion-Capa…" at bounding box center [353, 193] width 172 height 10
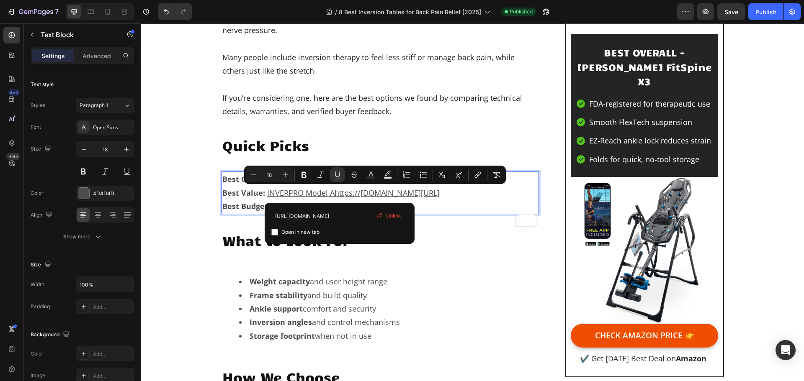
drag, startPoint x: 340, startPoint y: 192, endPoint x: 358, endPoint y: 202, distance: 20.8
click at [358, 198] on u "INVERPRO Model Ahttps://www.amazon.com/INVERPRO-Advanced-Massage-Inversion-Capa…" at bounding box center [353, 193] width 172 height 10
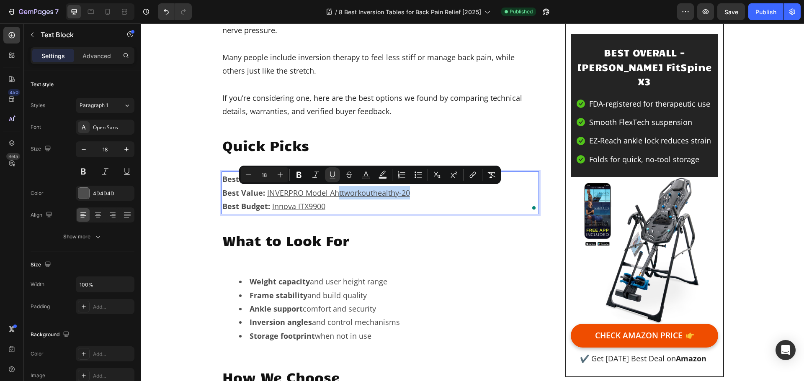
drag, startPoint x: 410, startPoint y: 191, endPoint x: 335, endPoint y: 188, distance: 75.0
click at [335, 188] on p "Best Value: INVERPRO Model Ahttworkouthealthy-20" at bounding box center [380, 192] width 316 height 13
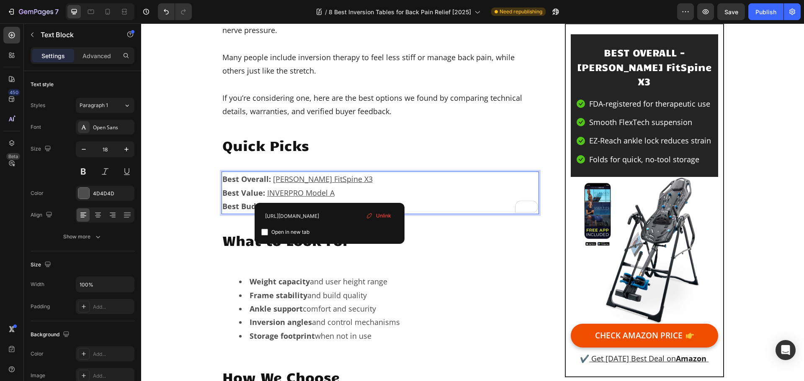
drag, startPoint x: 385, startPoint y: 216, endPoint x: 243, endPoint y: 191, distance: 144.0
click at [385, 216] on span "Unlink" at bounding box center [383, 216] width 15 height 8
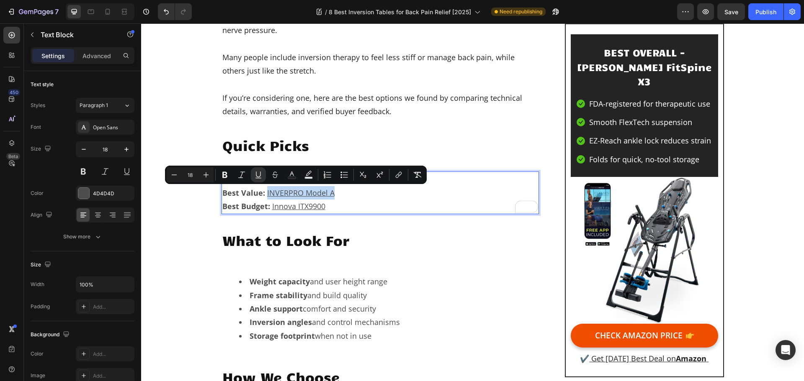
drag, startPoint x: 337, startPoint y: 192, endPoint x: 263, endPoint y: 190, distance: 74.1
click at [263, 190] on p "Best Value: INVERPRO Model A ⁠⁠⁠⁠⁠⁠⁠" at bounding box center [380, 192] width 316 height 13
click at [398, 173] on icon "Editor contextual toolbar" at bounding box center [400, 174] width 4 height 4
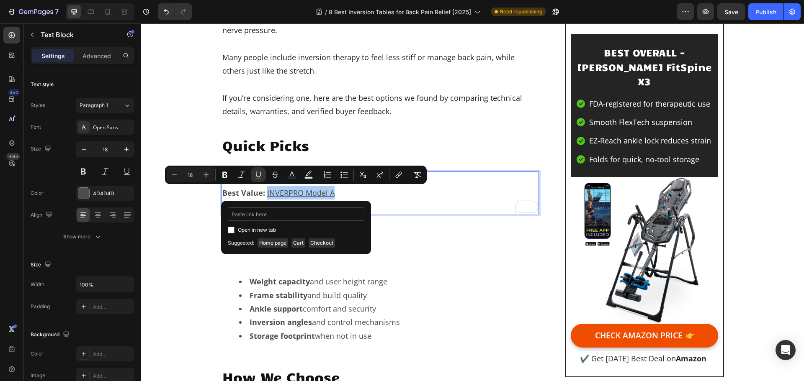
type input "[URL][DOMAIN_NAME][PERSON_NAME]"
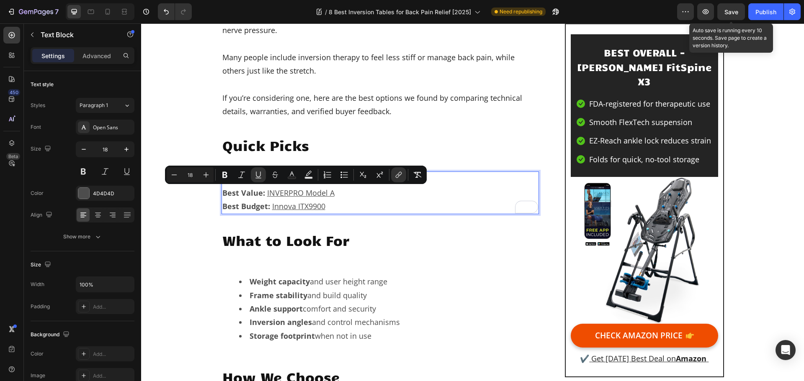
click at [726, 15] on span "Save" at bounding box center [731, 11] width 14 height 7
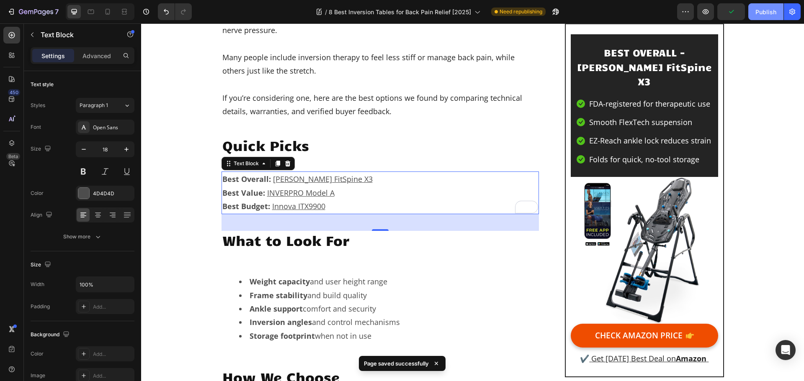
click at [765, 14] on div "Publish" at bounding box center [765, 12] width 21 height 9
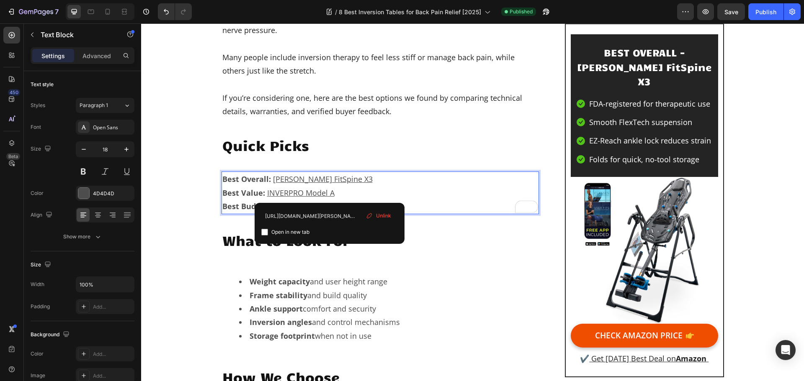
drag, startPoint x: 381, startPoint y: 216, endPoint x: 240, endPoint y: 193, distance: 142.9
click at [381, 216] on span "Unlink" at bounding box center [383, 216] width 15 height 8
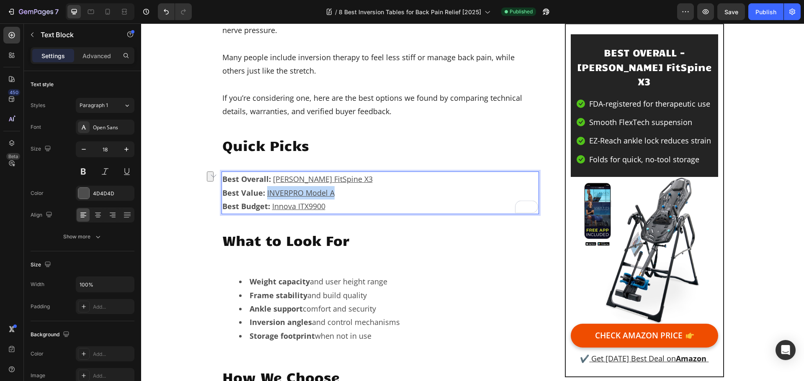
drag, startPoint x: 335, startPoint y: 189, endPoint x: 263, endPoint y: 190, distance: 72.0
click at [263, 190] on p "Best Value: INVERPRO Model A ⁠⁠⁠⁠⁠⁠⁠" at bounding box center [380, 192] width 316 height 13
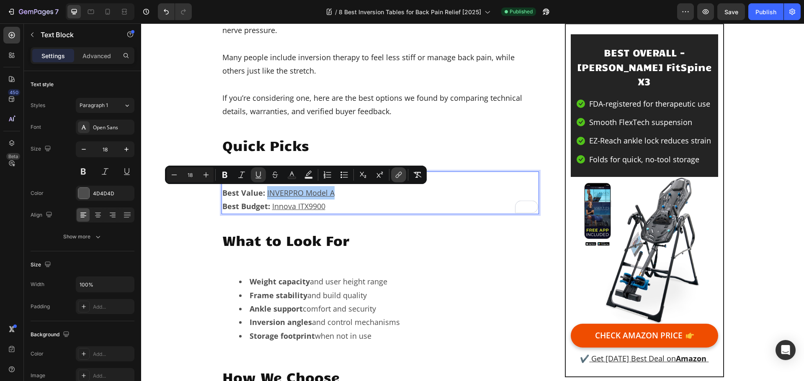
click at [401, 174] on icon "Editor contextual toolbar" at bounding box center [398, 175] width 8 height 8
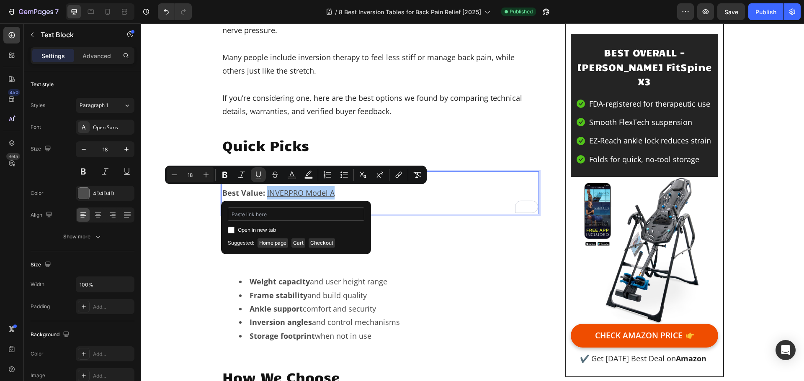
type input "https://amzn.to/3HGxwdF"
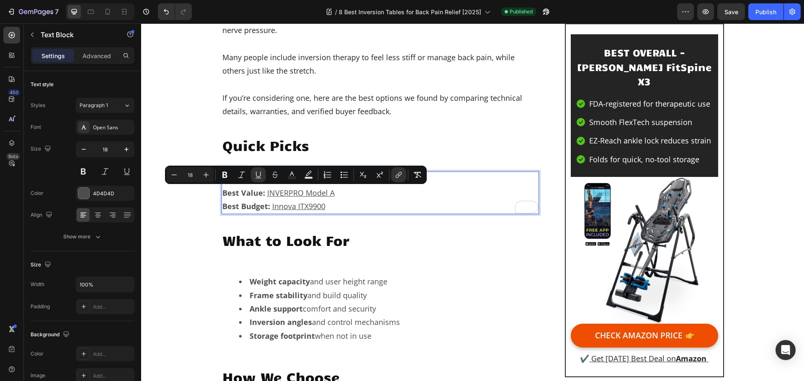
click at [386, 201] on p "Best Budget: Innova ITX9900" at bounding box center [380, 206] width 316 height 13
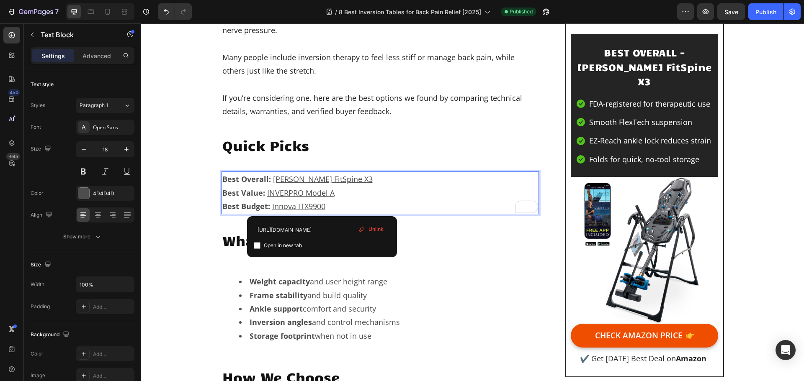
click at [337, 181] on p "Best Overall: Teeter FitSpine X3" at bounding box center [380, 178] width 316 height 13
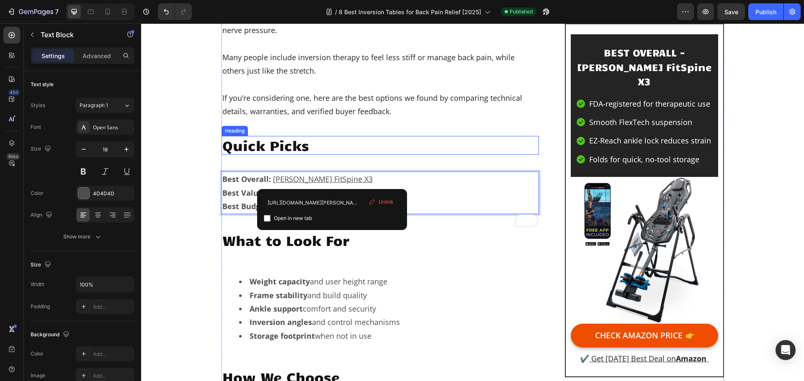
click at [350, 151] on h2 "Quick Picks" at bounding box center [380, 145] width 318 height 19
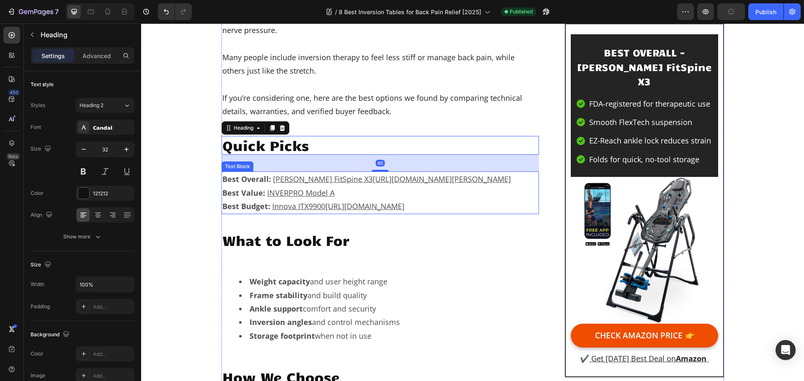
click at [337, 190] on p "Best Value: INVERPRO Model A" at bounding box center [380, 192] width 316 height 13
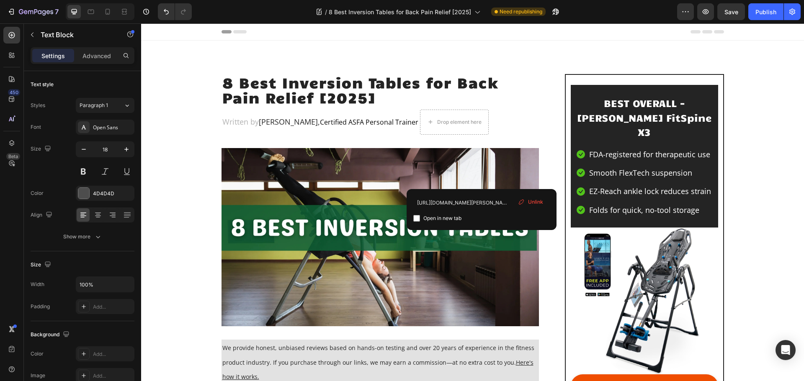
scroll to position [460, 0]
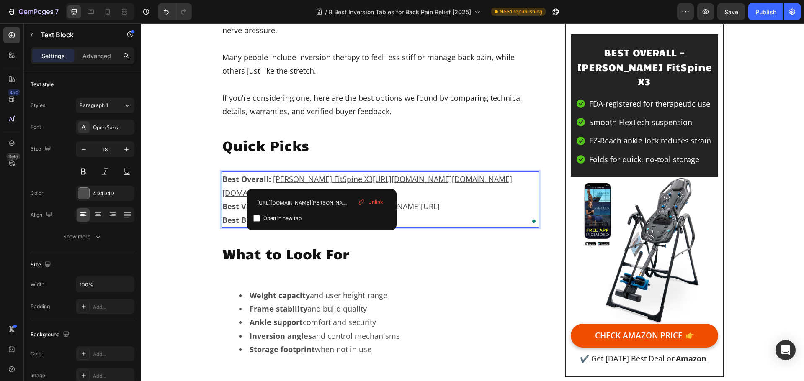
drag, startPoint x: 141, startPoint y: 23, endPoint x: 474, endPoint y: 178, distance: 366.8
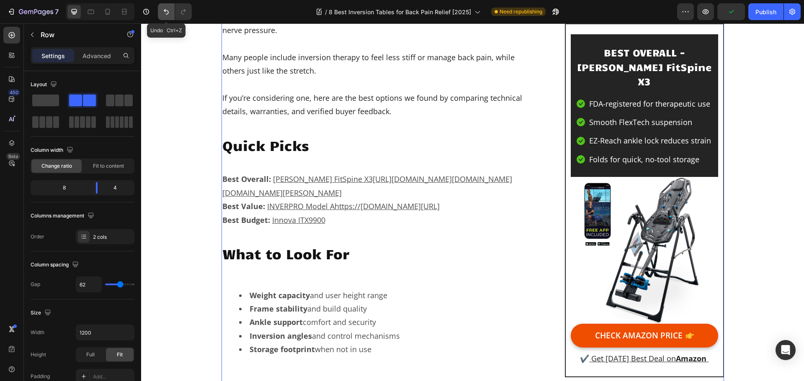
click at [170, 13] on icon "Undo/Redo" at bounding box center [166, 12] width 8 height 8
click at [169, 13] on icon "Undo/Redo" at bounding box center [166, 12] width 8 height 8
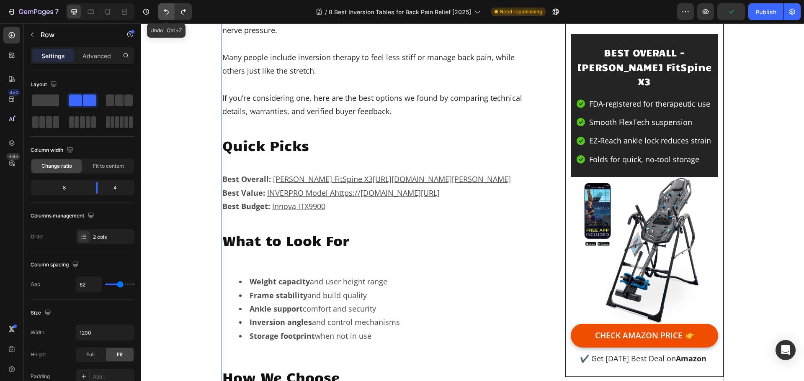
click at [169, 13] on icon "Undo/Redo" at bounding box center [166, 12] width 8 height 8
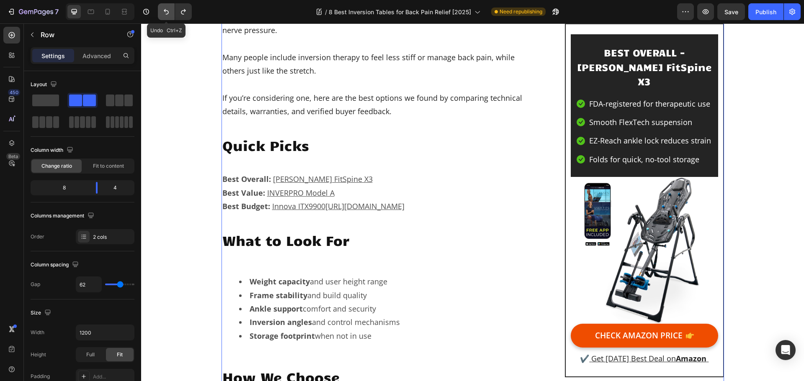
click at [169, 13] on icon "Undo/Redo" at bounding box center [166, 12] width 8 height 8
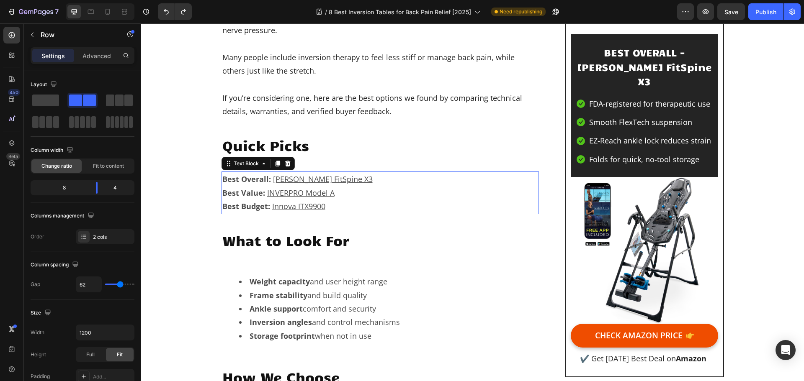
click at [310, 192] on u "INVERPRO Model A" at bounding box center [300, 193] width 67 height 10
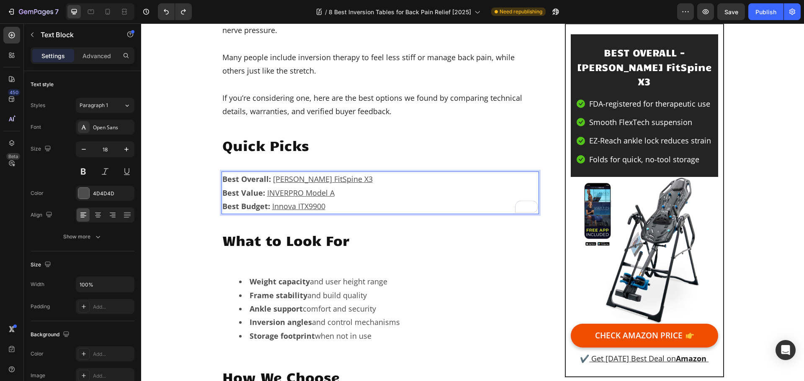
click at [319, 193] on u "INVERPRO Model A" at bounding box center [300, 193] width 67 height 10
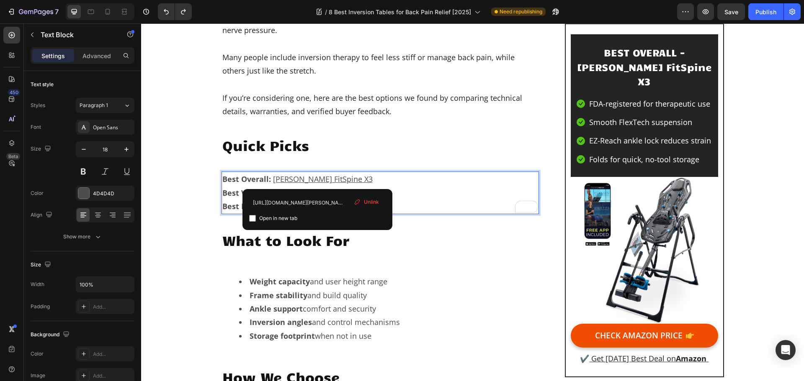
click at [318, 178] on u "[PERSON_NAME] FitSpine X3" at bounding box center [323, 179] width 100 height 10
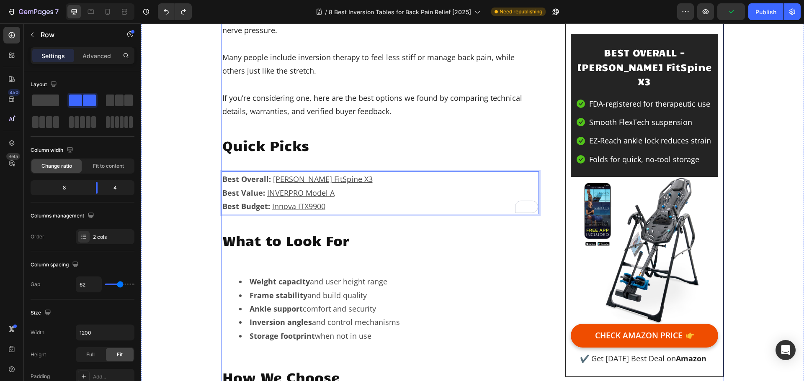
click at [311, 191] on u "INVERPRO Model A" at bounding box center [300, 193] width 67 height 10
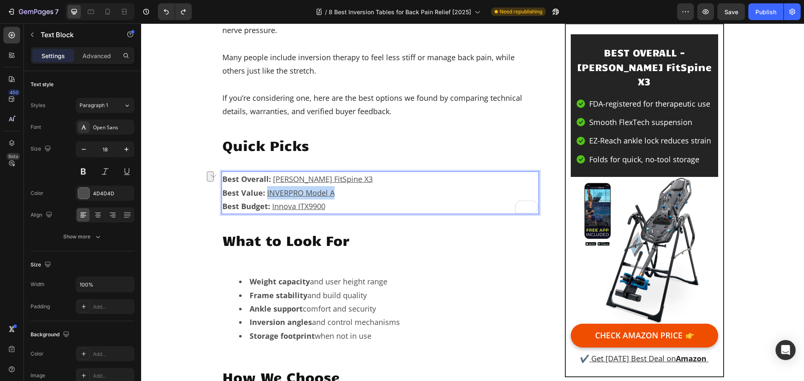
drag, startPoint x: 333, startPoint y: 192, endPoint x: 263, endPoint y: 192, distance: 69.5
click at [263, 192] on p "Best Value: INVERPRO Model A" at bounding box center [380, 192] width 316 height 13
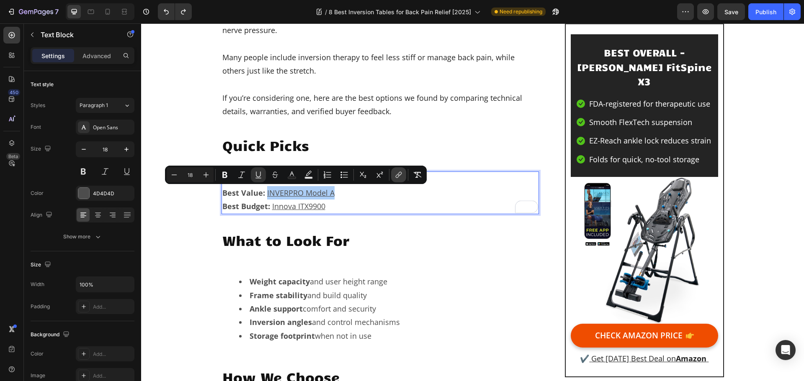
click at [400, 174] on icon "Editor contextual toolbar" at bounding box center [398, 175] width 8 height 8
click at [736, 7] on button "Save" at bounding box center [731, 11] width 28 height 17
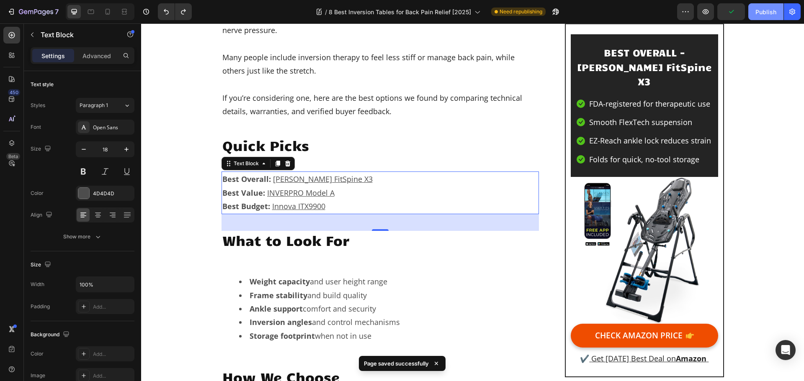
click at [768, 15] on div "Publish" at bounding box center [765, 12] width 21 height 9
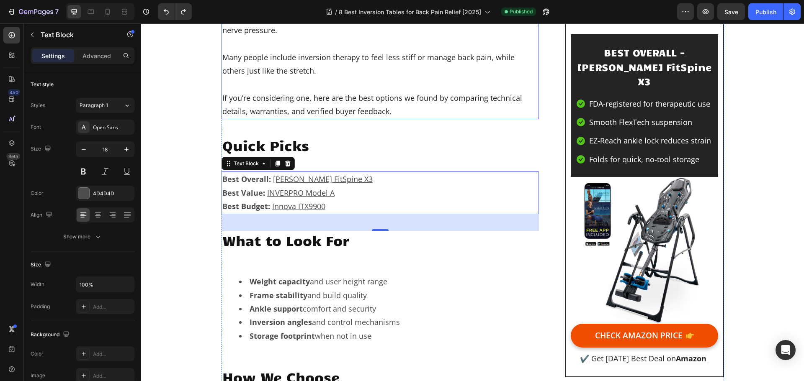
click at [436, 105] on p "If you’re considering one, here are the best options we found by comparing tech…" at bounding box center [380, 104] width 316 height 27
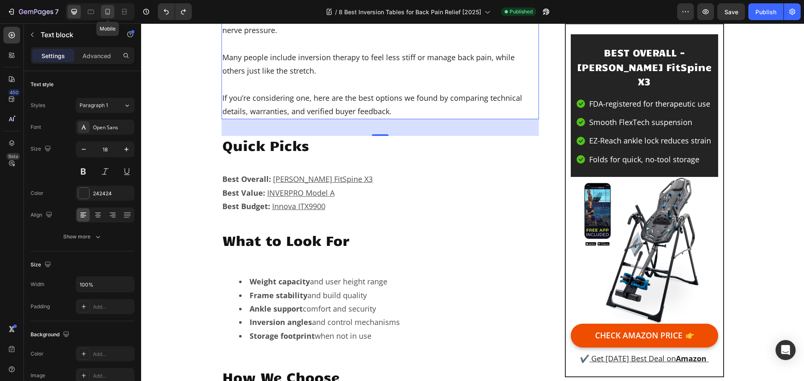
click at [110, 12] on icon at bounding box center [107, 12] width 8 height 8
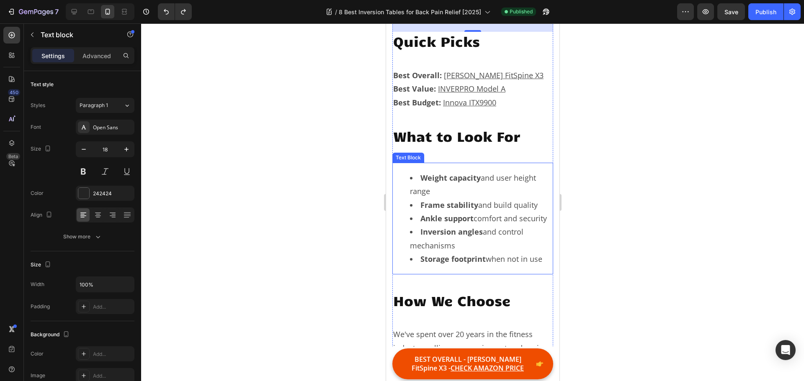
scroll to position [586, 0]
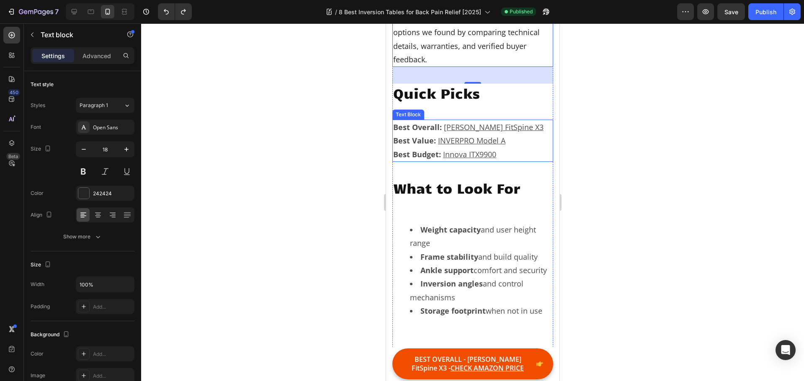
click at [464, 136] on u "INVERPRO Model A" at bounding box center [470, 141] width 67 height 10
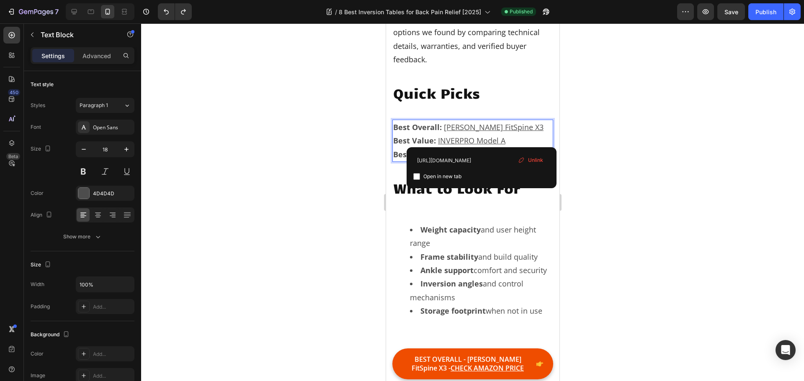
click at [483, 136] on u "INVERPRO Model A" at bounding box center [470, 141] width 67 height 10
click at [509, 138] on p "Best Value: INVERPRO Model A ⁠⁠⁠⁠⁠⁠⁠" at bounding box center [472, 140] width 159 height 13
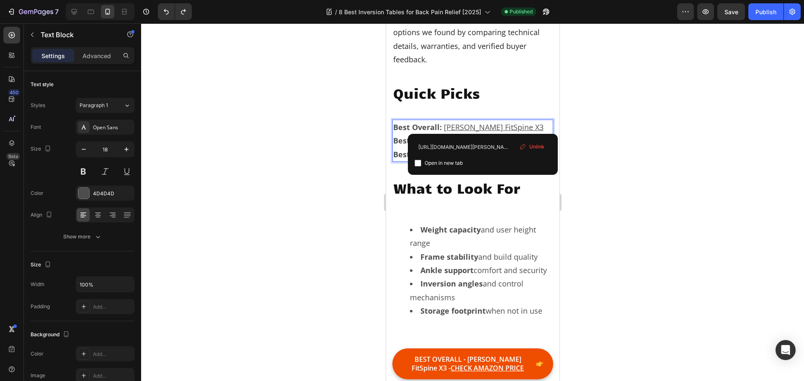
click at [498, 123] on u "[PERSON_NAME] FitSpine X3" at bounding box center [493, 127] width 100 height 10
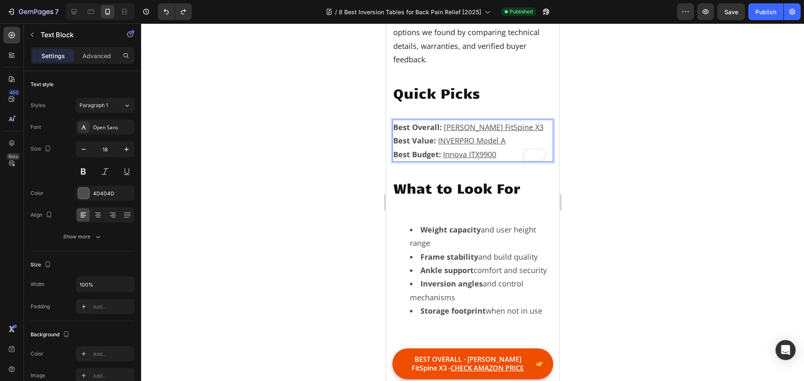
click at [521, 126] on p "Best Overall: Teeter FitSpine X3" at bounding box center [472, 127] width 159 height 13
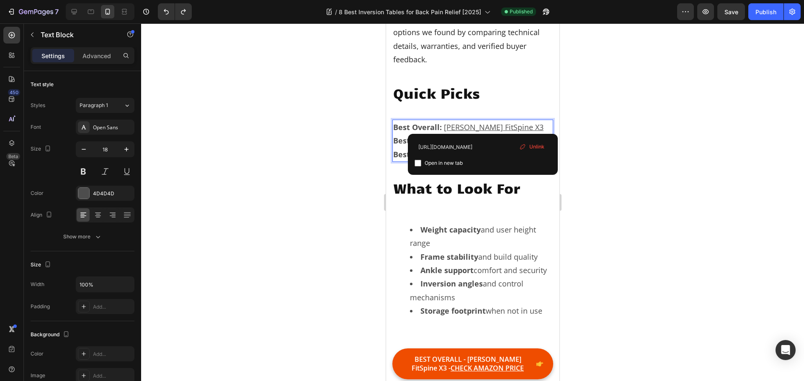
click at [489, 137] on u "INVERPRO Model A" at bounding box center [470, 141] width 67 height 10
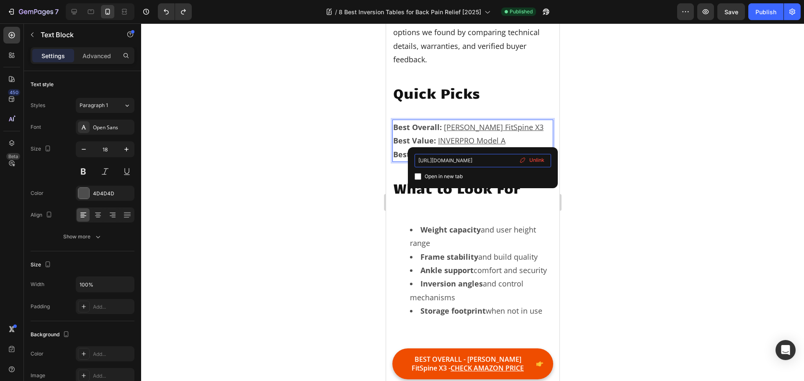
click at [472, 160] on input "https://amzn.to/3HGxwdF" at bounding box center [482, 160] width 136 height 13
drag, startPoint x: 870, startPoint y: 185, endPoint x: 405, endPoint y: 156, distance: 465.9
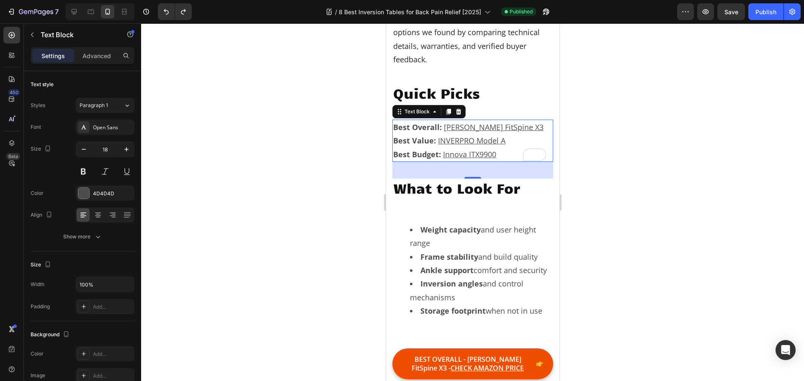
click at [608, 126] on div at bounding box center [472, 202] width 662 height 358
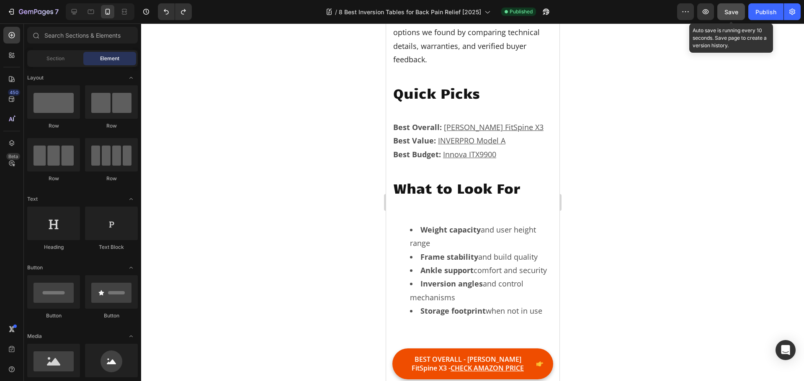
click at [739, 10] on button "Save" at bounding box center [731, 11] width 28 height 17
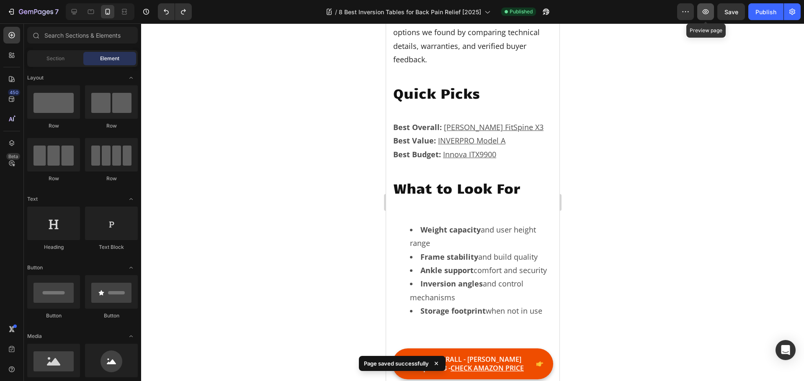
click at [704, 8] on icon "button" at bounding box center [705, 12] width 8 height 8
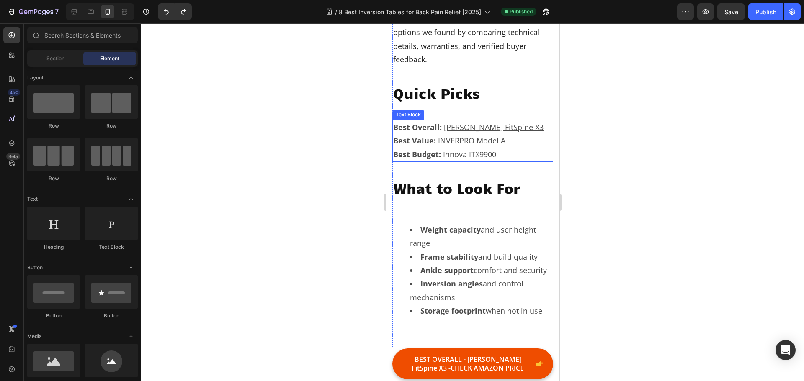
click at [481, 138] on u "INVERPRO Model A" at bounding box center [470, 141] width 67 height 10
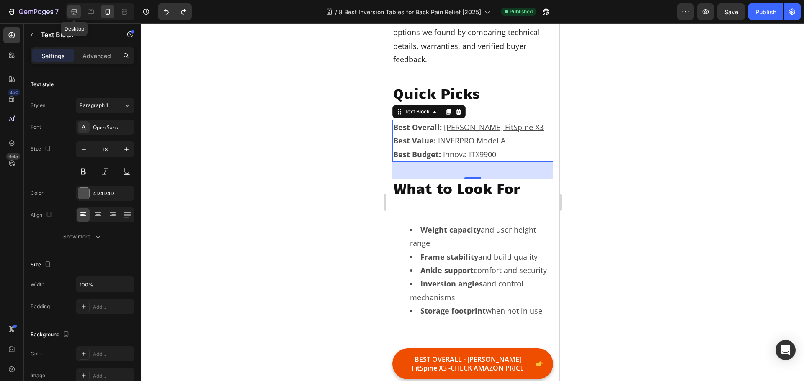
click at [76, 10] on icon at bounding box center [74, 12] width 8 height 8
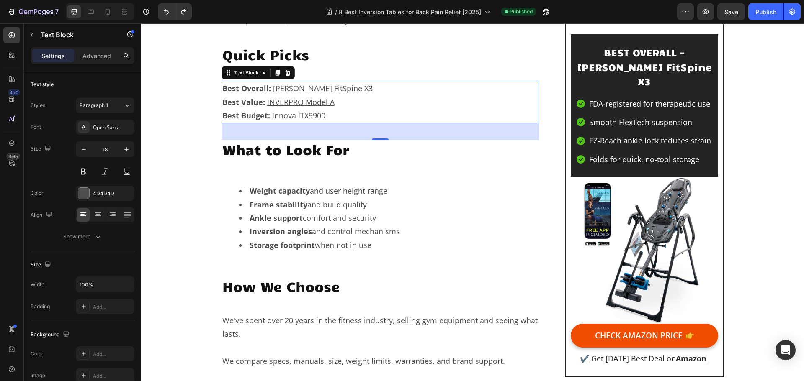
scroll to position [537, 0]
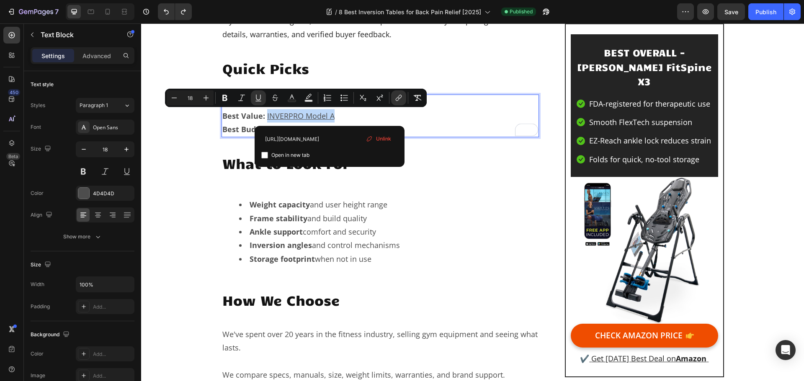
drag, startPoint x: 331, startPoint y: 114, endPoint x: 263, endPoint y: 114, distance: 67.8
click at [318, 139] on input "https://amzn.to/3HGxwdF" at bounding box center [329, 139] width 136 height 13
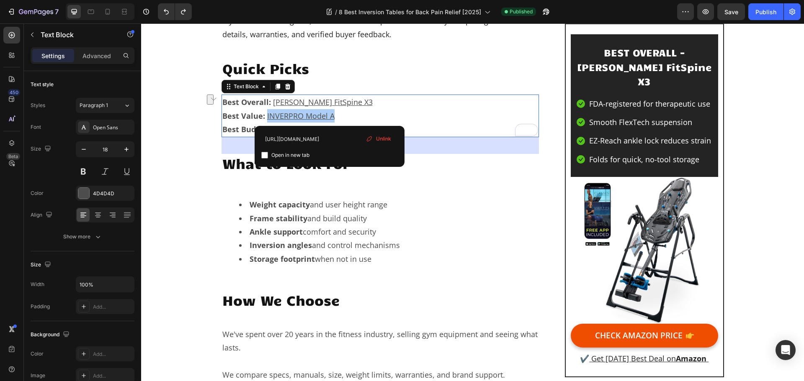
click at [381, 139] on span "Unlink" at bounding box center [383, 139] width 15 height 8
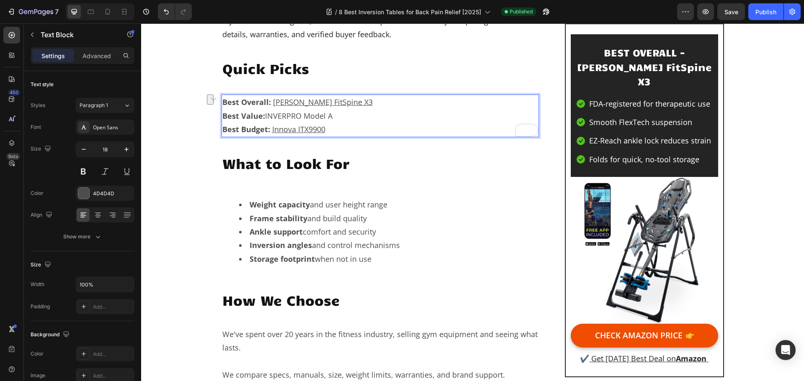
click at [336, 116] on p "Best Value: INVERPRO Model A" at bounding box center [380, 115] width 316 height 13
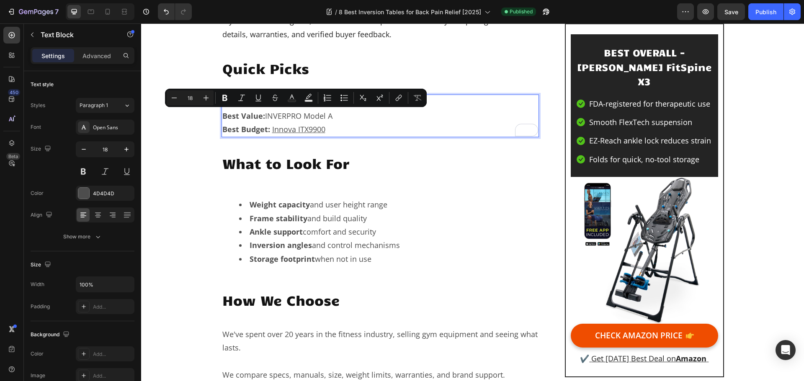
drag, startPoint x: 331, startPoint y: 115, endPoint x: 262, endPoint y: 120, distance: 69.3
click at [262, 120] on p "Best Value: INVERPRO Model A" at bounding box center [380, 115] width 316 height 13
click at [394, 99] on icon "Editor contextual toolbar" at bounding box center [398, 98] width 8 height 8
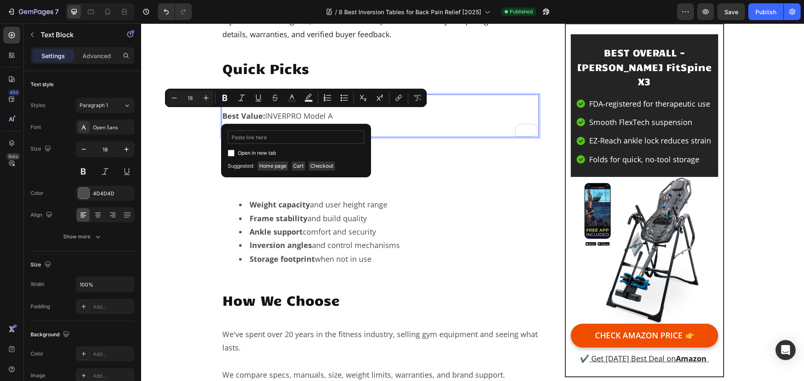
click at [316, 142] on input "Editor contextual toolbar" at bounding box center [296, 137] width 136 height 13
click at [316, 137] on input "Editor contextual toolbar" at bounding box center [296, 137] width 136 height 13
type input "https://geni.us/inverpro"
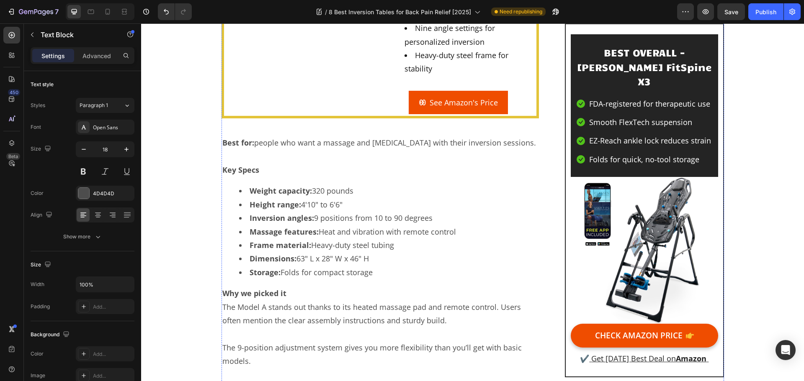
scroll to position [3592, 0]
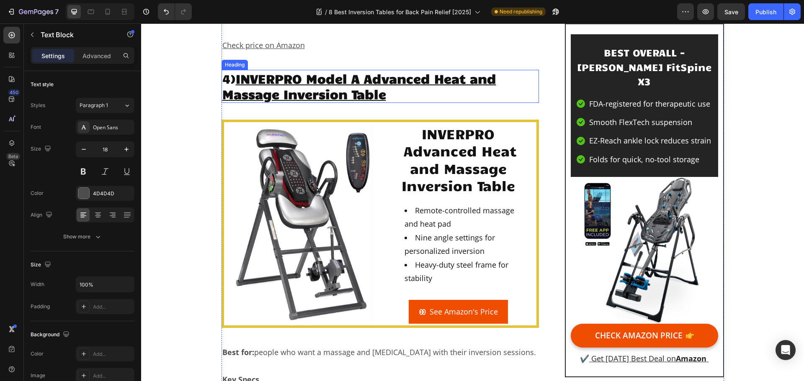
click at [397, 103] on h2 "4) INVERPRO Model A Advanced Heat and Massage Inversion Table" at bounding box center [380, 86] width 318 height 33
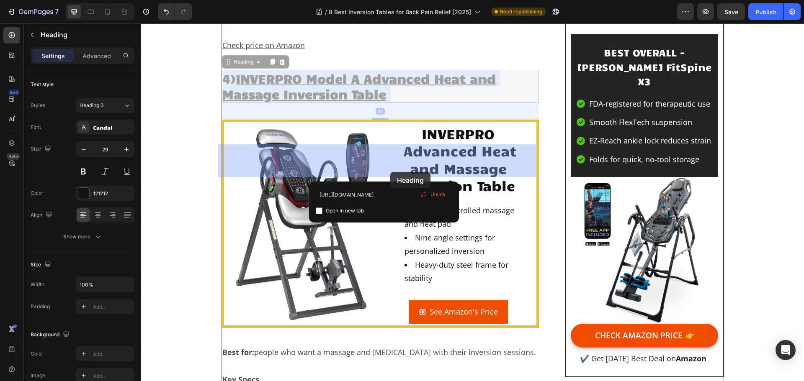
drag, startPoint x: 398, startPoint y: 170, endPoint x: 390, endPoint y: 172, distance: 8.2
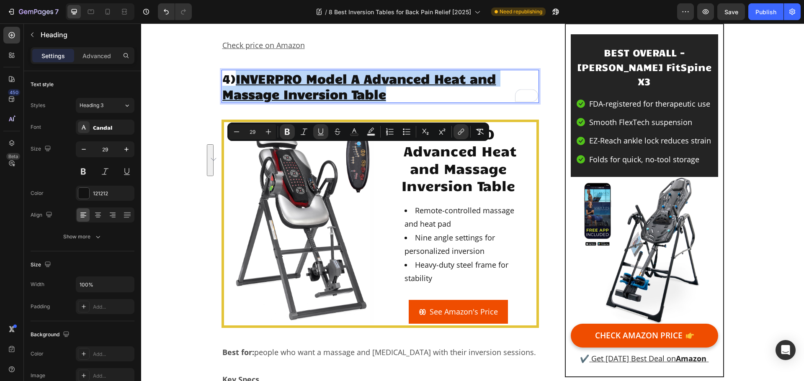
drag, startPoint x: 390, startPoint y: 169, endPoint x: 237, endPoint y: 152, distance: 153.6
click at [237, 102] on p "4) INVERPRO Model A Advanced Heat and Massage Inversion Table" at bounding box center [380, 86] width 316 height 31
click at [461, 134] on icon "Editor contextual toolbar" at bounding box center [461, 132] width 8 height 8
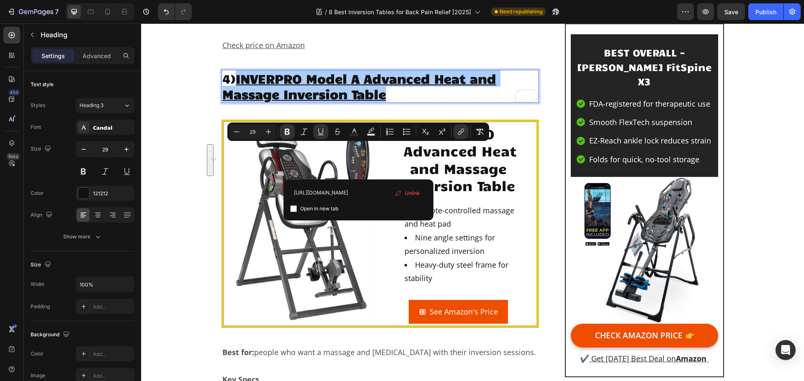
scroll to position [0, 191]
click at [403, 192] on div "Unlink" at bounding box center [407, 193] width 32 height 13
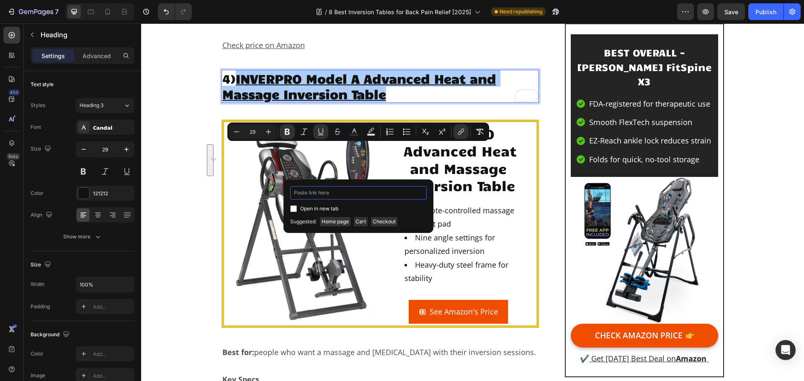
click at [375, 195] on input "Editor contextual toolbar" at bounding box center [358, 192] width 136 height 13
paste input "https://geni.us/inverpro"
type input "https://geni.us/inverpro"
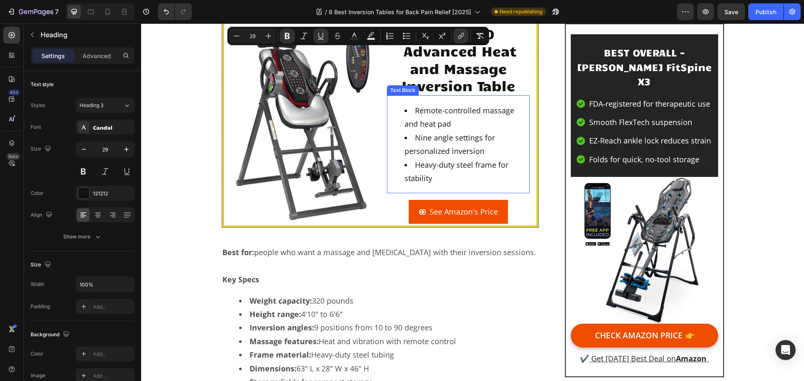
scroll to position [3718, 0]
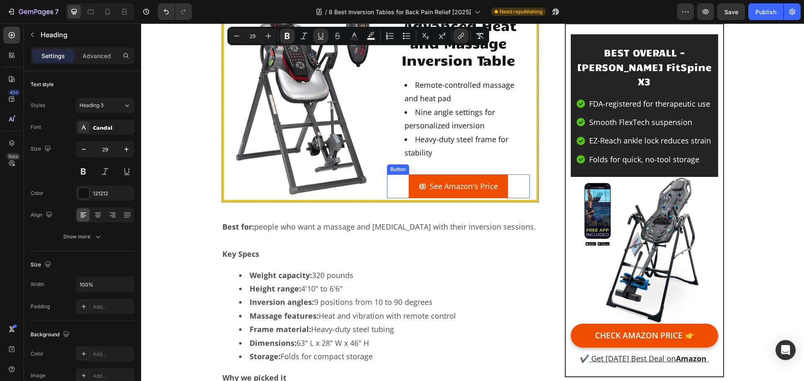
click at [497, 198] on link "See Amazon's Price" at bounding box center [457, 186] width 99 height 23
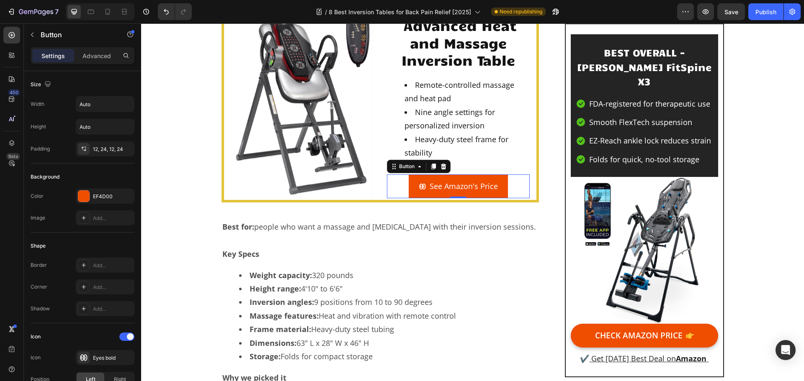
click at [495, 198] on link "See Amazon's Price" at bounding box center [457, 186] width 99 height 23
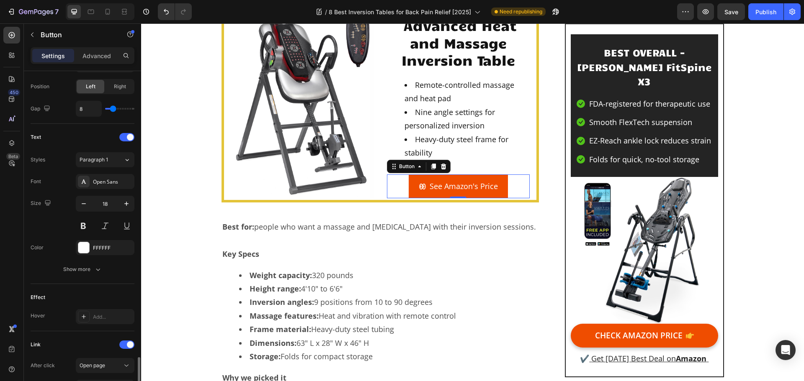
scroll to position [398, 0]
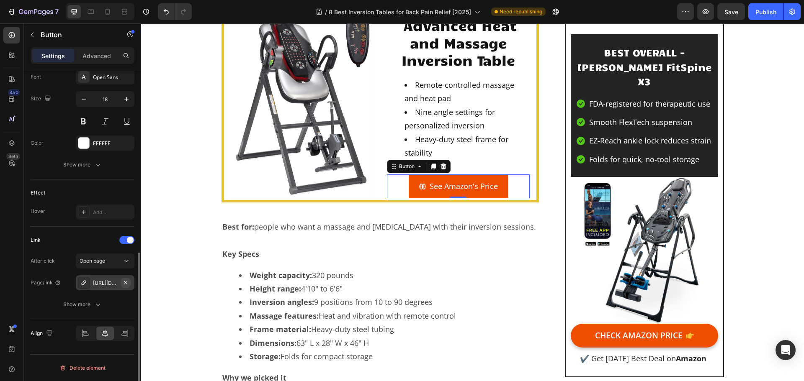
click at [126, 282] on icon "button" at bounding box center [125, 282] width 3 height 3
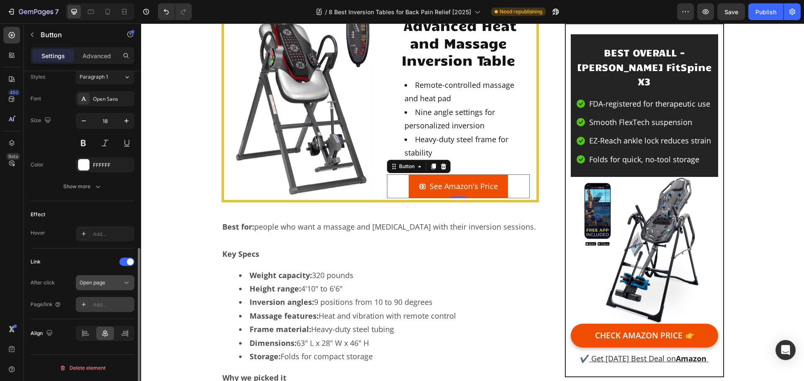
scroll to position [376, 0]
click at [107, 305] on div "Add..." at bounding box center [112, 305] width 39 height 8
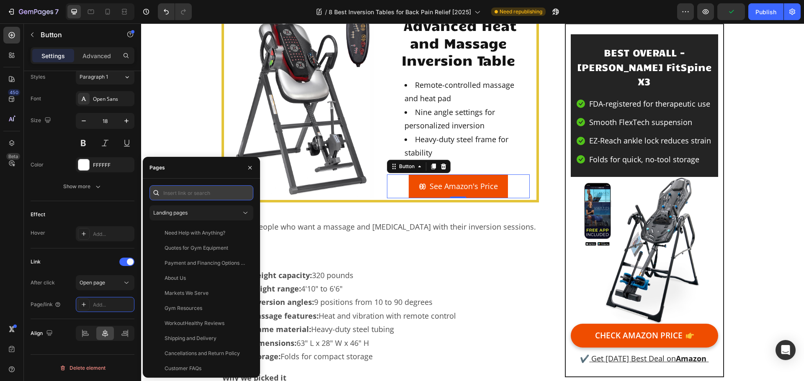
click at [187, 195] on input "text" at bounding box center [201, 192] width 104 height 15
paste input "https://geni.us/inverpro"
type input "https://geni.us/inverpro"
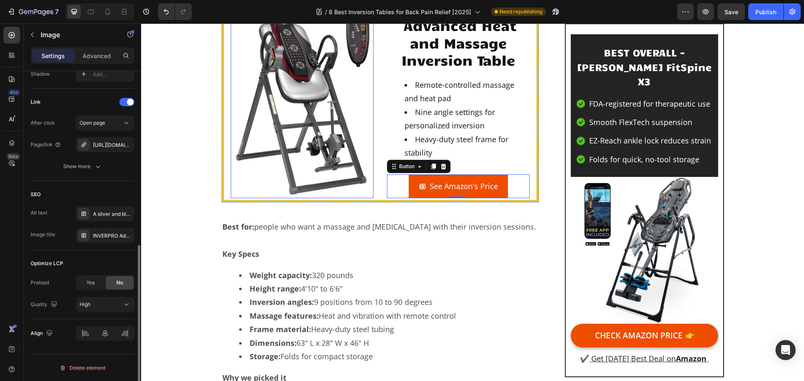
click at [333, 162] on img at bounding box center [302, 98] width 143 height 200
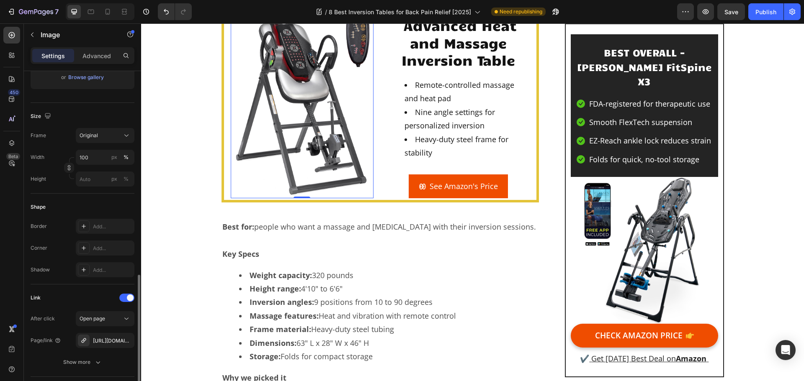
scroll to position [293, 0]
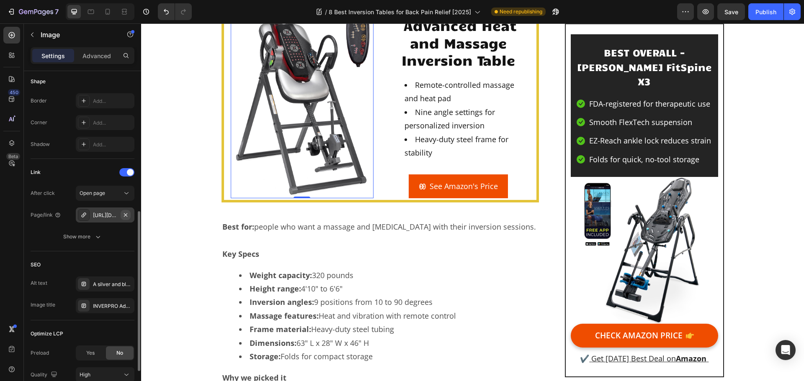
click at [128, 215] on icon "button" at bounding box center [125, 215] width 7 height 7
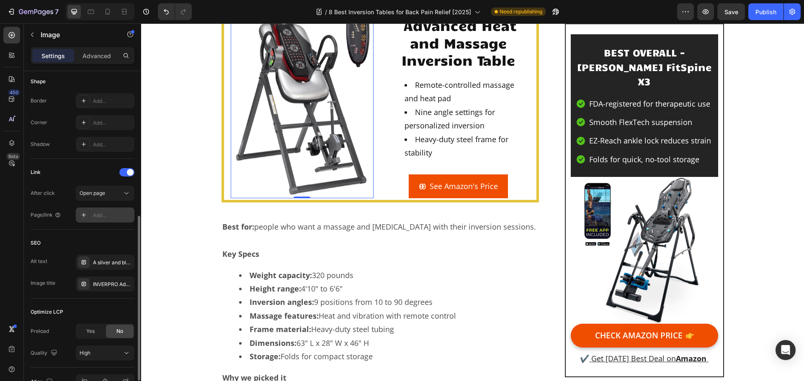
click at [101, 217] on div "Add..." at bounding box center [112, 216] width 39 height 8
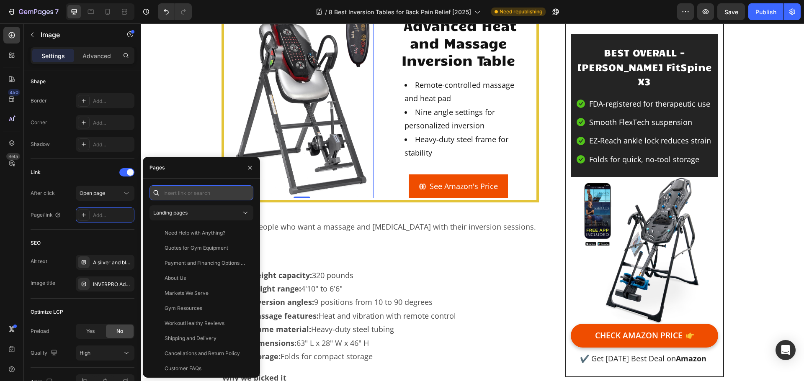
click at [196, 193] on input "text" at bounding box center [201, 192] width 104 height 15
paste input "https://geni.us/inverpro"
type input "https://geni.us/inverpro"
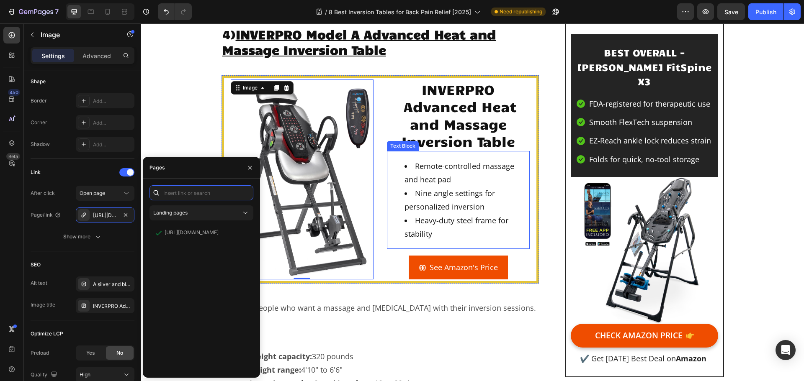
scroll to position [3592, 0]
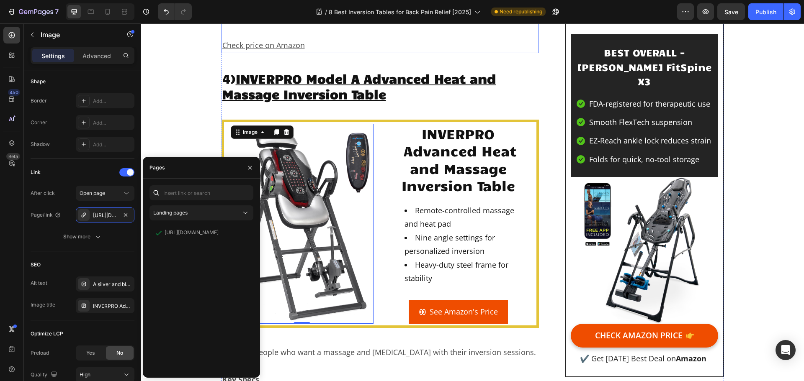
click at [503, 52] on p "Check price on Amazon" at bounding box center [380, 45] width 316 height 13
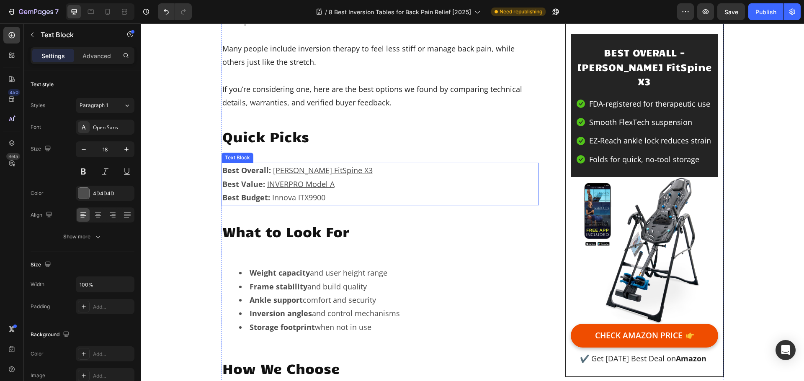
scroll to position [502, 0]
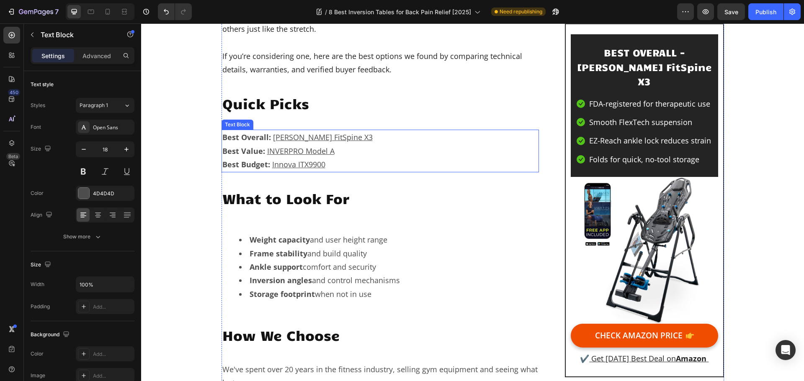
click at [324, 166] on p "Best Budget: Innova ITX9900" at bounding box center [380, 164] width 316 height 13
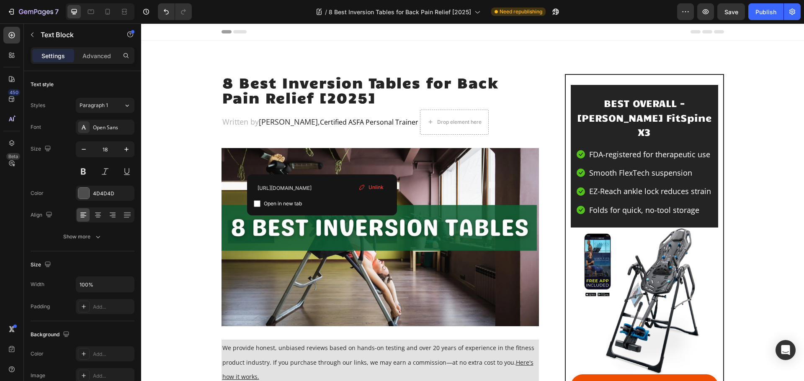
scroll to position [502, 0]
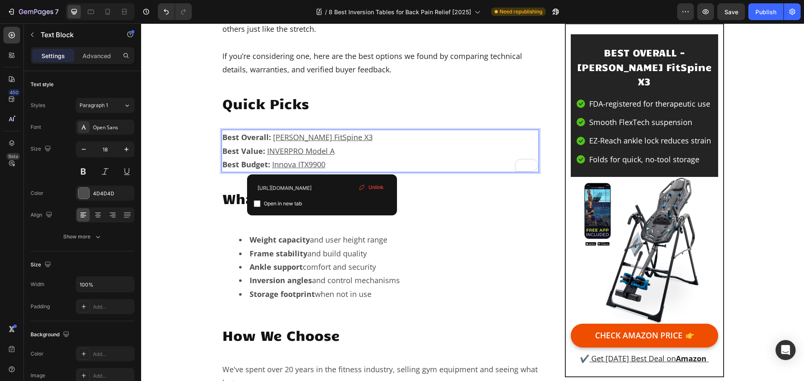
click at [374, 190] on span "Unlink" at bounding box center [375, 188] width 15 height 8
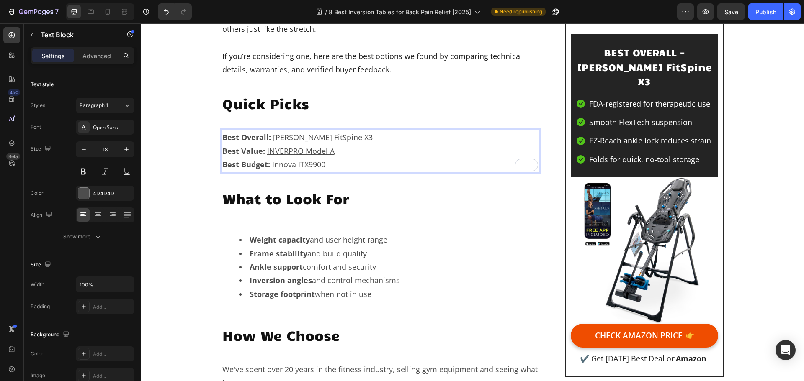
click at [329, 165] on p "Best Budget: Innova ITX9900 ⁠⁠⁠⁠⁠⁠⁠" at bounding box center [380, 164] width 316 height 13
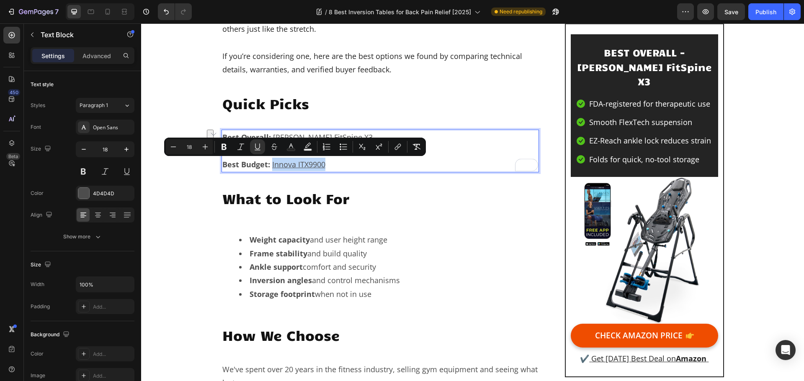
drag, startPoint x: 324, startPoint y: 164, endPoint x: 268, endPoint y: 164, distance: 56.1
click at [268, 164] on p "Best Budget: Innova ITX9900 ⁠⁠⁠⁠⁠⁠⁠" at bounding box center [380, 164] width 316 height 13
click at [397, 147] on icon "Editor contextual toolbar" at bounding box center [397, 147] width 8 height 8
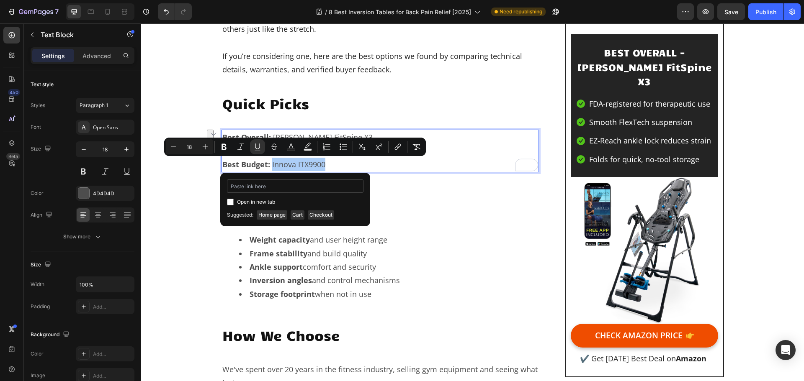
click at [306, 190] on input "Editor contextual toolbar" at bounding box center [295, 186] width 136 height 13
type input "[URL][DOMAIN_NAME]"
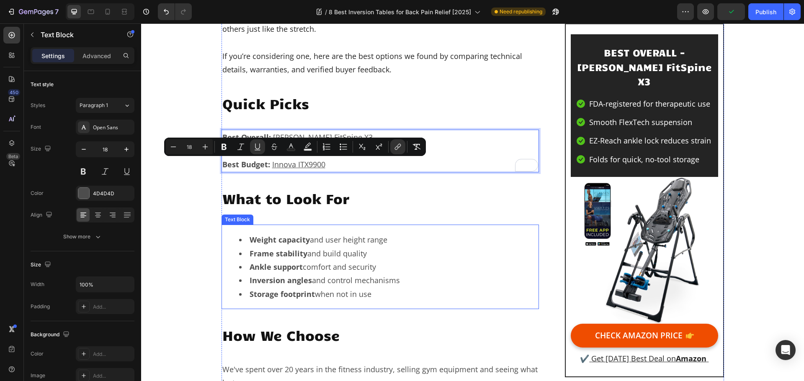
click at [351, 226] on div "Weight capacity and user height range Frame stability and build quality Ankle s…" at bounding box center [380, 267] width 318 height 85
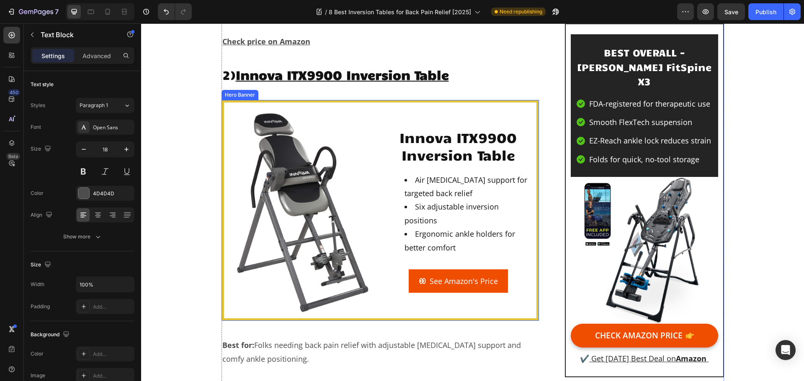
scroll to position [1841, 0]
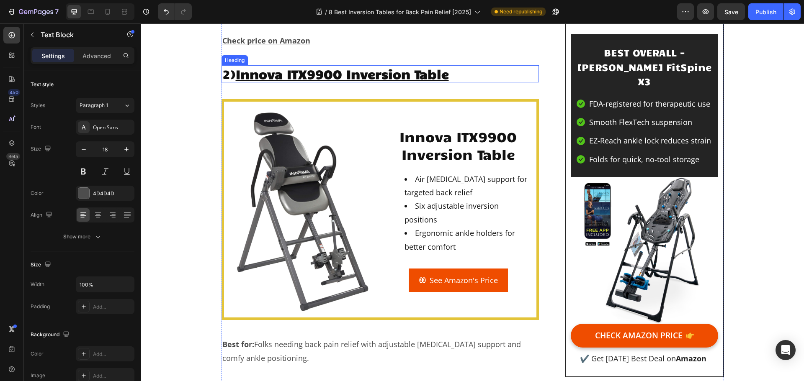
click at [458, 83] on h2 "2) Innova ITX9900 Inversion Table" at bounding box center [380, 74] width 318 height 18
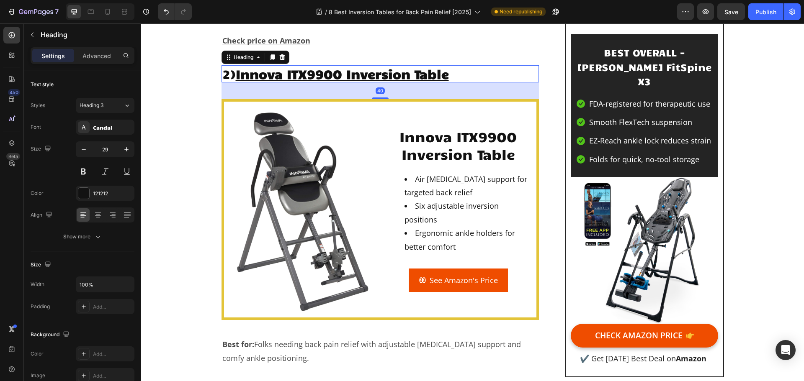
click at [454, 83] on h2 "2) Innova ITX9900 Inversion Table" at bounding box center [380, 74] width 318 height 18
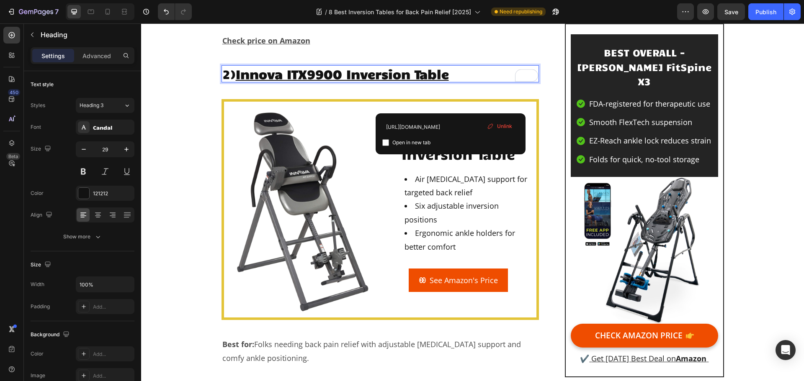
drag, startPoint x: 503, startPoint y: 127, endPoint x: 354, endPoint y: 103, distance: 150.5
click at [503, 127] on span "Unlink" at bounding box center [504, 127] width 15 height 8
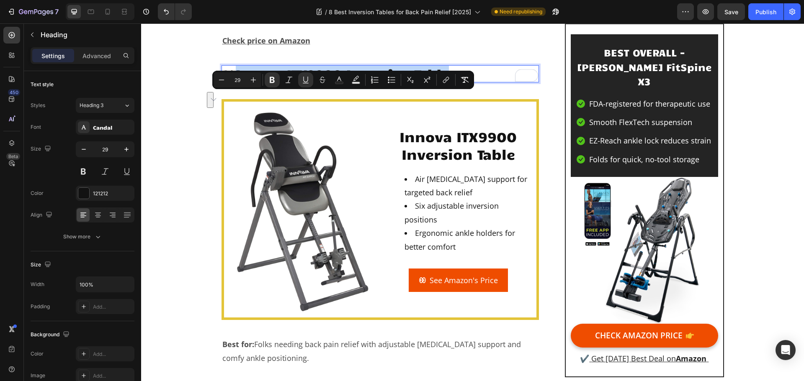
drag, startPoint x: 461, startPoint y: 101, endPoint x: 239, endPoint y: 98, distance: 222.3
click at [239, 82] on p "2) Innova ITX9900 Inversion Table ⁠⁠⁠⁠⁠⁠⁠" at bounding box center [380, 74] width 316 height 16
click at [443, 81] on icon "Editor contextual toolbar" at bounding box center [445, 81] width 4 height 4
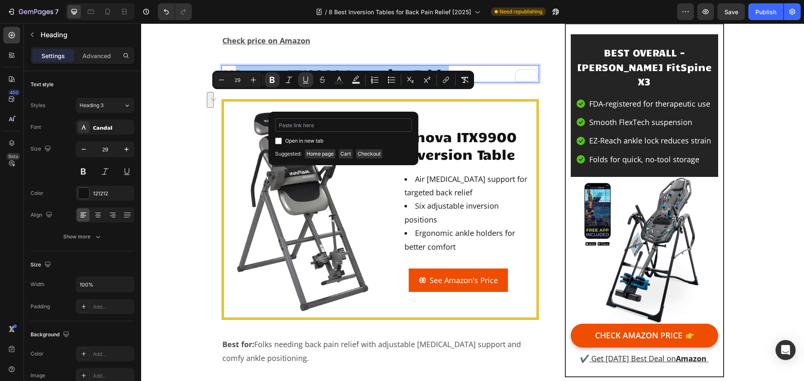
click at [372, 126] on input "Editor contextual toolbar" at bounding box center [343, 124] width 136 height 13
type input "[URL][DOMAIN_NAME]"
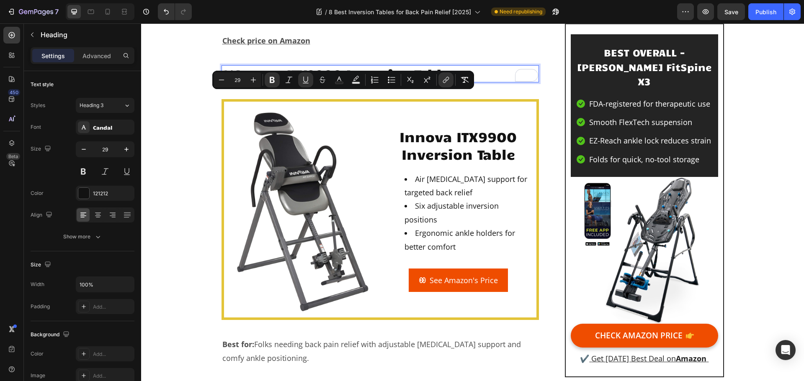
click at [373, 82] on u "Innova ITX9900 Inversion Table" at bounding box center [342, 74] width 213 height 16
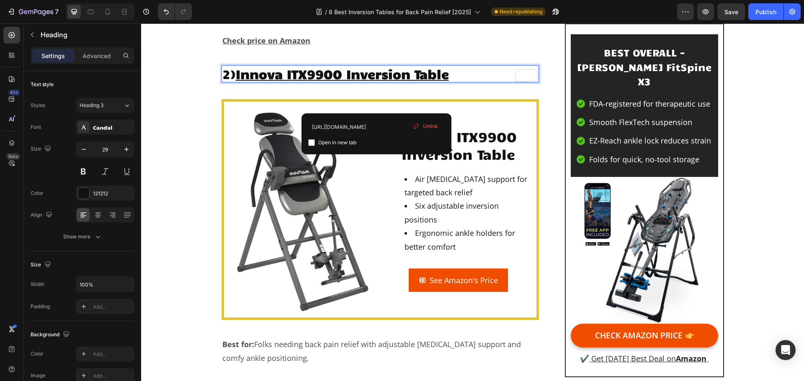
click at [460, 82] on p "2) Innova ITX9900 Inversion Table" at bounding box center [380, 74] width 316 height 16
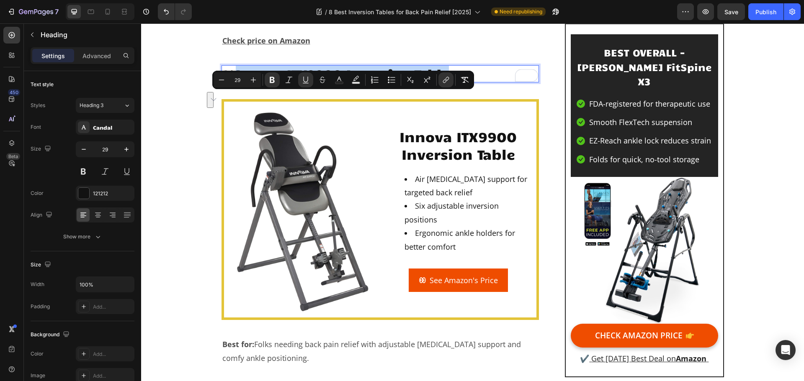
drag, startPoint x: 455, startPoint y: 102, endPoint x: 236, endPoint y: 100, distance: 218.9
click at [236, 82] on p "2) Innova ITX9900 Inversion Table" at bounding box center [380, 74] width 316 height 16
click at [442, 79] on icon "Editor contextual toolbar" at bounding box center [446, 80] width 8 height 8
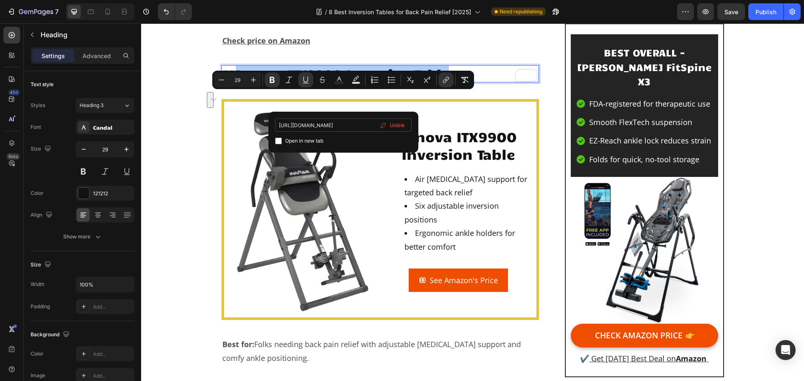
click at [359, 121] on input "[URL][DOMAIN_NAME]" at bounding box center [343, 124] width 136 height 13
click at [391, 126] on span "Unlink" at bounding box center [397, 125] width 15 height 9
click at [349, 126] on input "Editor contextual toolbar" at bounding box center [343, 124] width 136 height 13
paste input "[URL][DOMAIN_NAME]"
type input "[URL][DOMAIN_NAME]"
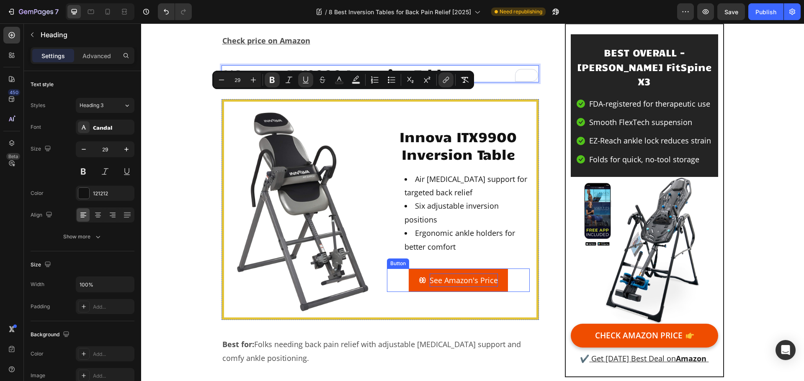
click at [493, 287] on p "See Amazon's Price" at bounding box center [463, 280] width 68 height 13
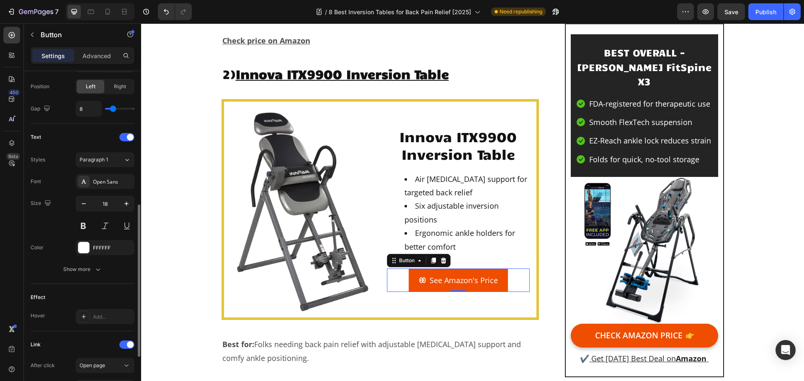
scroll to position [398, 0]
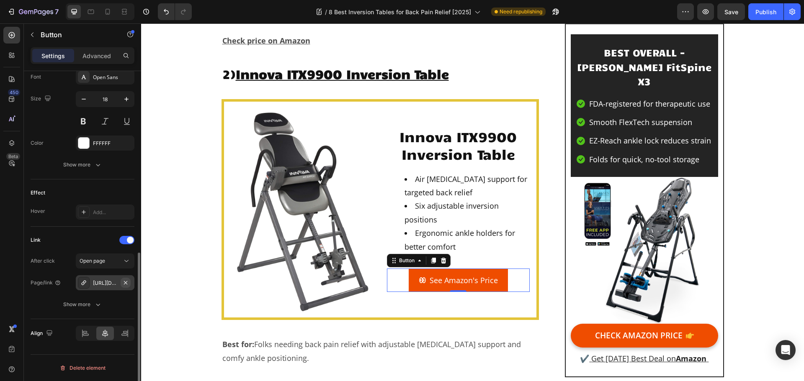
click at [122, 284] on icon "button" at bounding box center [125, 283] width 7 height 7
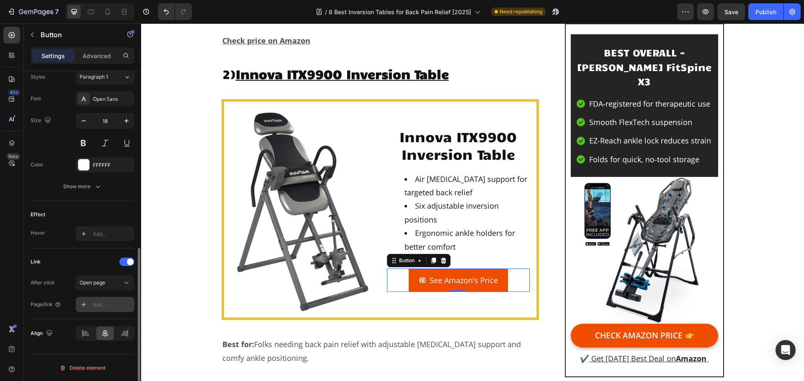
scroll to position [376, 0]
click at [100, 308] on div "Add..." at bounding box center [112, 305] width 39 height 8
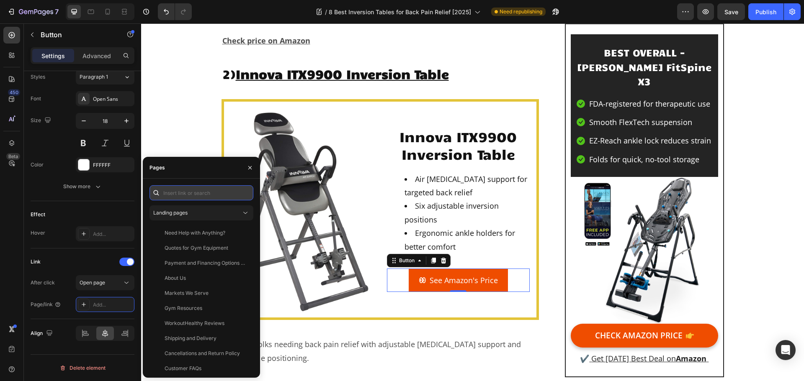
click at [196, 195] on input "text" at bounding box center [201, 192] width 104 height 15
paste input "[URL][DOMAIN_NAME]"
type input "[URL][DOMAIN_NAME]"
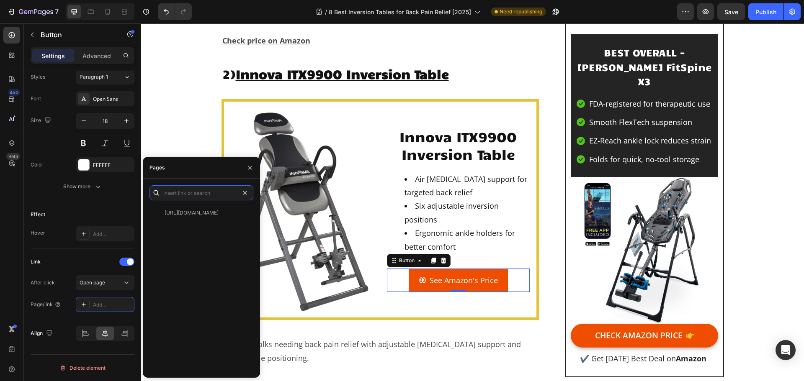
scroll to position [0, 0]
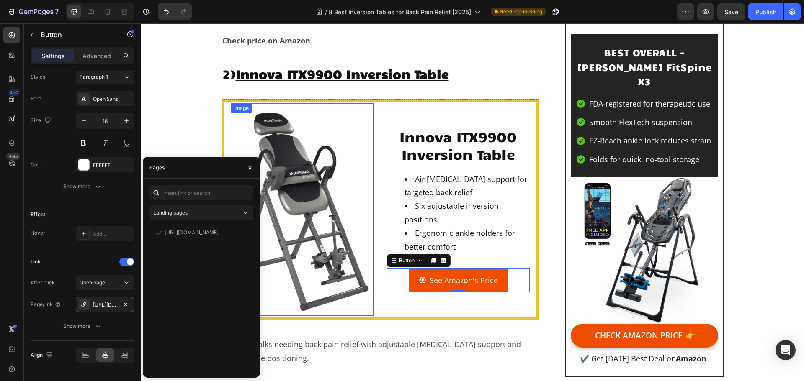
click at [330, 196] on img at bounding box center [302, 209] width 143 height 213
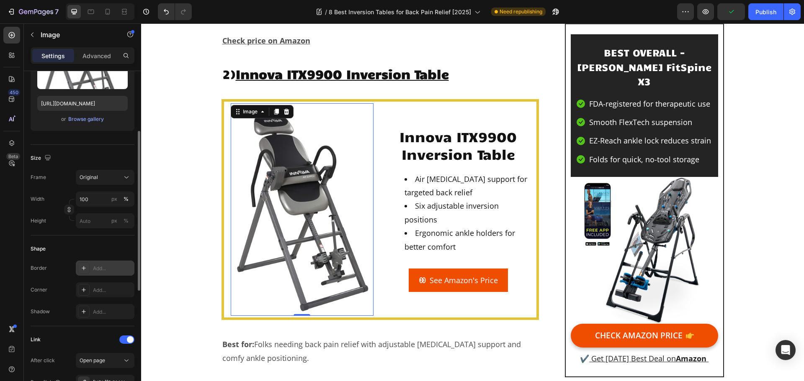
scroll to position [251, 0]
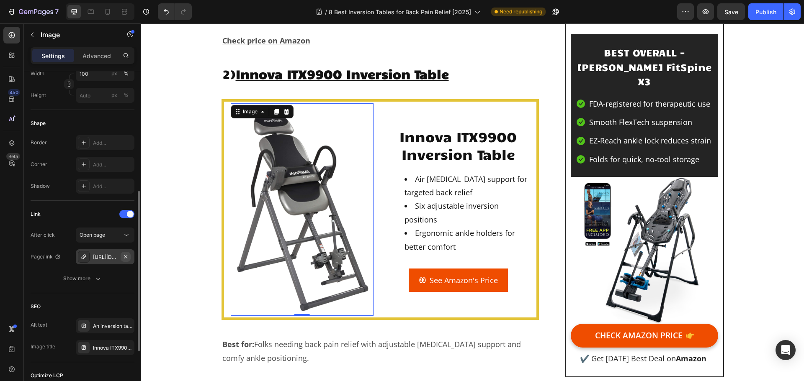
click at [123, 256] on icon "button" at bounding box center [125, 257] width 7 height 7
click at [107, 260] on div "Add..." at bounding box center [112, 258] width 39 height 8
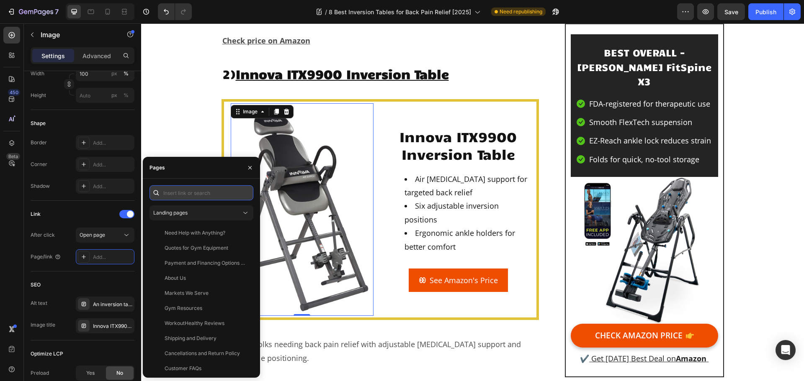
click at [176, 194] on input "text" at bounding box center [201, 192] width 104 height 15
paste input "[URL][DOMAIN_NAME]"
type input "[URL][DOMAIN_NAME]"
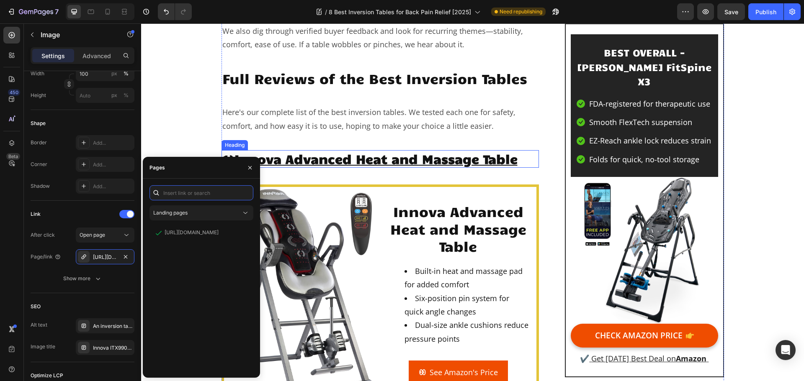
scroll to position [753, 0]
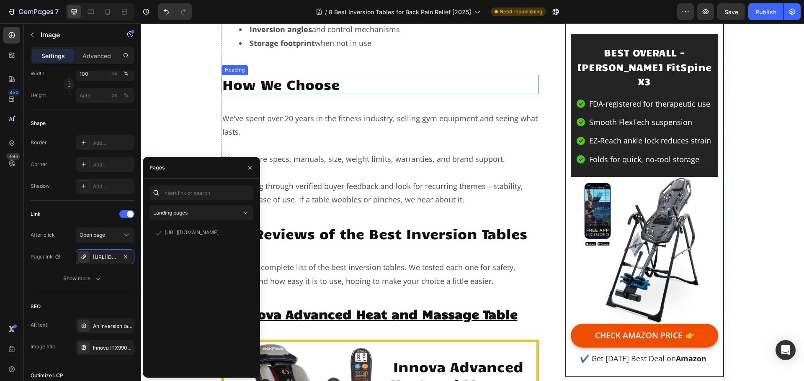
click at [391, 85] on h2 "How We Choose" at bounding box center [380, 84] width 318 height 19
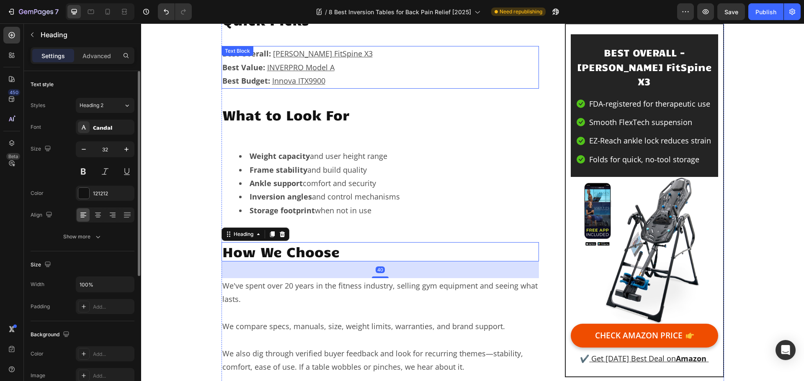
scroll to position [419, 0]
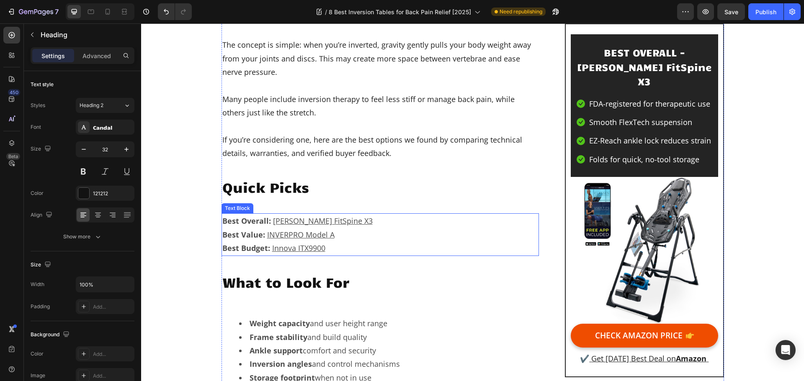
click at [335, 248] on p "Best Budget: Innova ITX9900" at bounding box center [380, 247] width 316 height 13
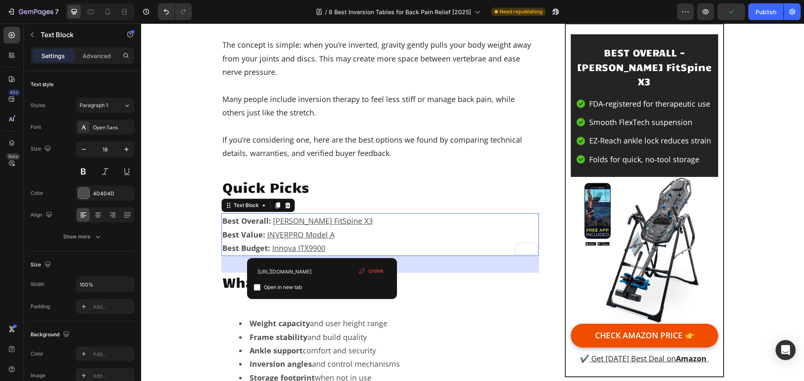
drag, startPoint x: 372, startPoint y: 267, endPoint x: 211, endPoint y: 240, distance: 163.8
click at [372, 267] on div "Unlink" at bounding box center [371, 271] width 32 height 11
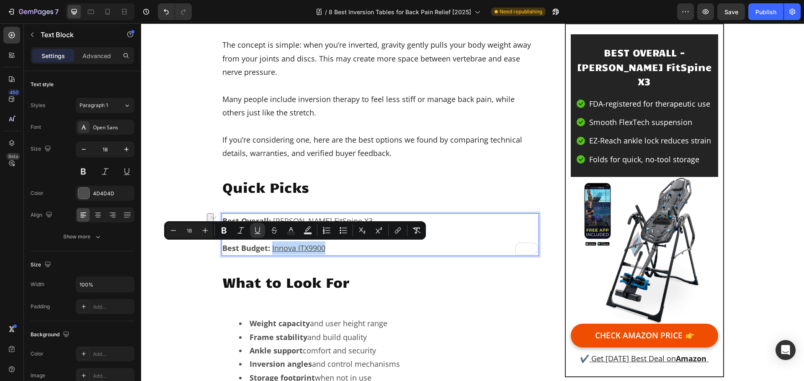
drag, startPoint x: 326, startPoint y: 247, endPoint x: 267, endPoint y: 254, distance: 59.0
click at [267, 254] on p "Best Budget: Innova ITX9900 ⁠⁠⁠⁠⁠⁠⁠" at bounding box center [380, 247] width 316 height 13
click at [401, 231] on icon "Editor contextual toolbar" at bounding box center [397, 230] width 8 height 8
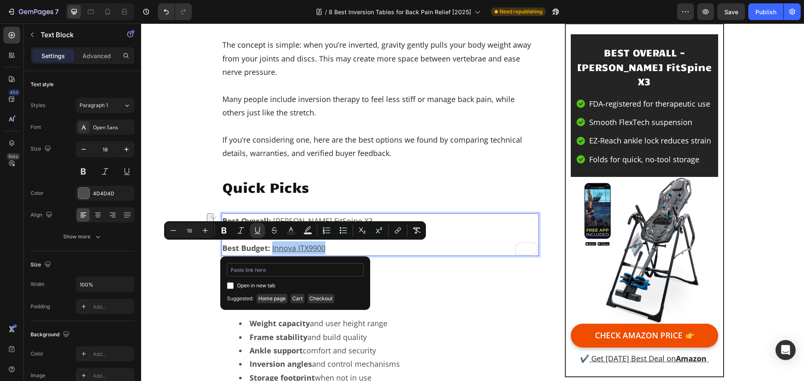
click at [332, 267] on input "Editor contextual toolbar" at bounding box center [295, 269] width 136 height 13
type input "[URL][DOMAIN_NAME]"
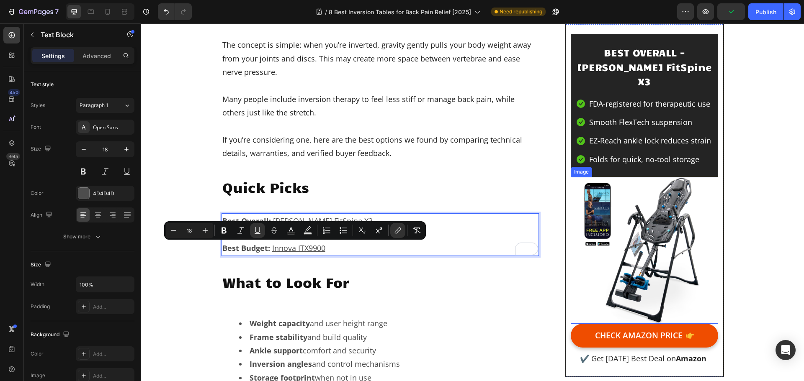
click at [645, 253] on img at bounding box center [643, 250] width 147 height 147
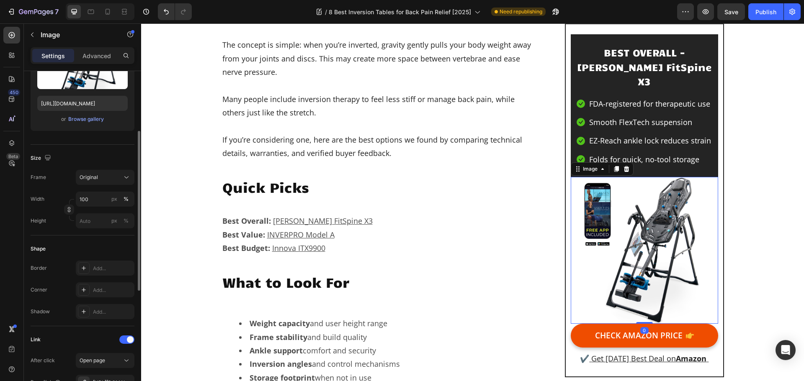
scroll to position [251, 0]
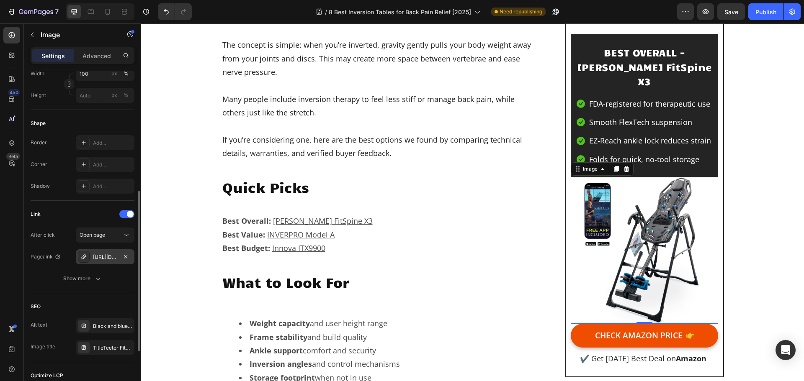
click at [104, 256] on div "[URL][DOMAIN_NAME][PERSON_NAME]" at bounding box center [105, 258] width 24 height 8
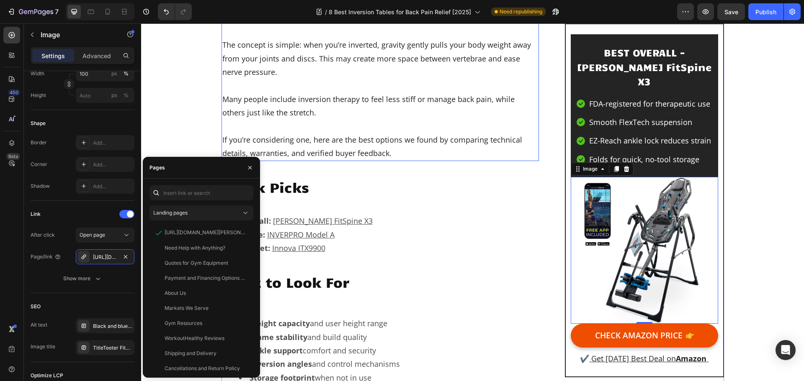
click at [348, 74] on p "The concept is simple: when you’re inverted, gravity gently pulls your body wei…" at bounding box center [380, 58] width 316 height 41
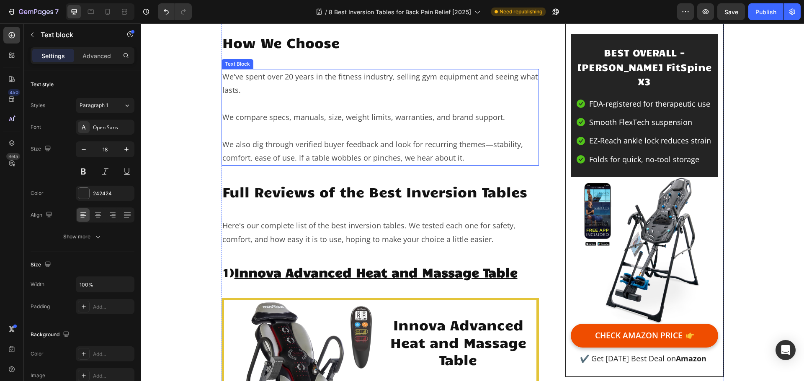
scroll to position [1004, 0]
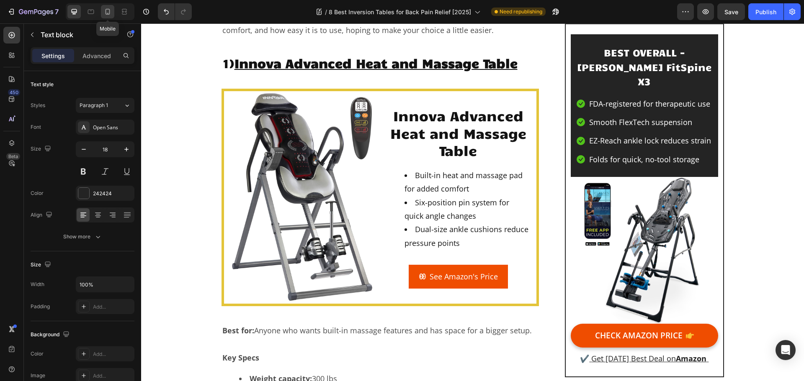
click at [104, 11] on icon at bounding box center [107, 12] width 8 height 8
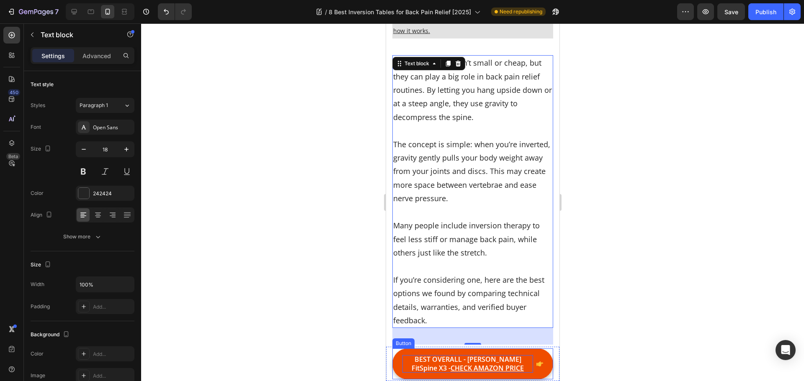
scroll to position [324, 0]
click at [411, 365] on p "BEST OVERALL - [PERSON_NAME] FitSpine X3 - CHECK AMAZON PRICE" at bounding box center [467, 364] width 131 height 18
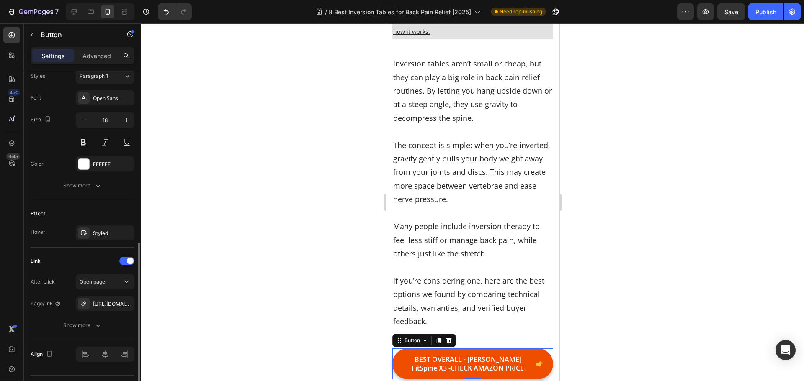
scroll to position [398, 0]
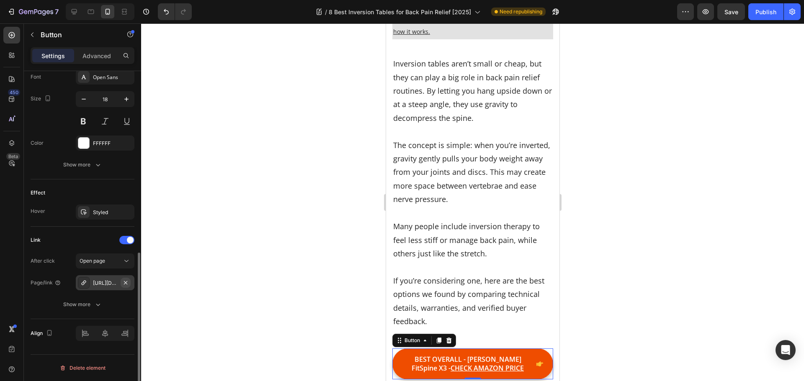
click at [126, 283] on icon "button" at bounding box center [125, 282] width 3 height 3
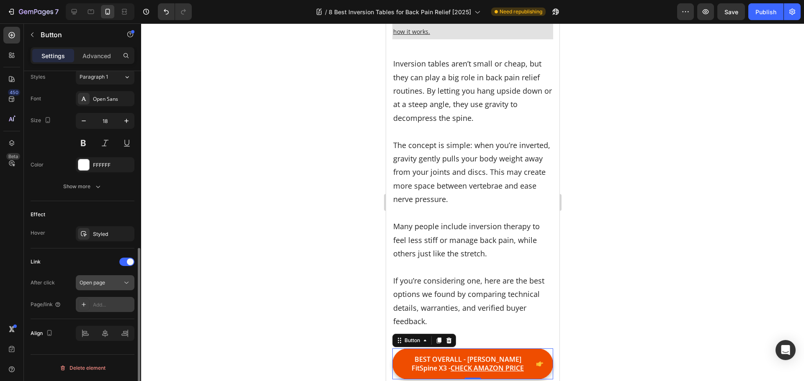
scroll to position [376, 0]
click at [110, 309] on div "Add..." at bounding box center [105, 304] width 59 height 15
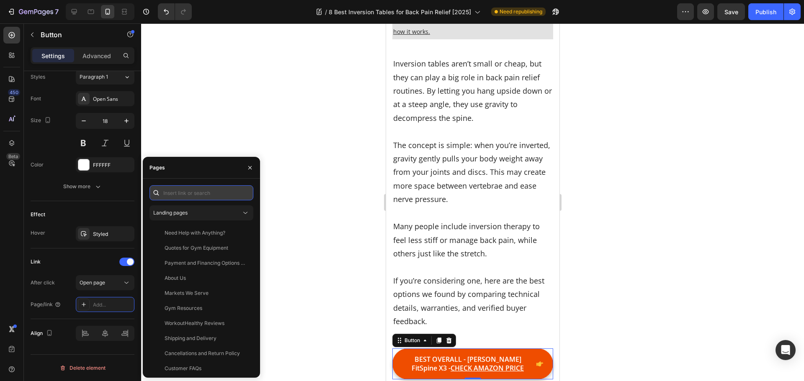
click at [172, 193] on input "text" at bounding box center [201, 192] width 104 height 15
paste input "[URL][DOMAIN_NAME][PERSON_NAME]"
type input "[URL][DOMAIN_NAME][PERSON_NAME]"
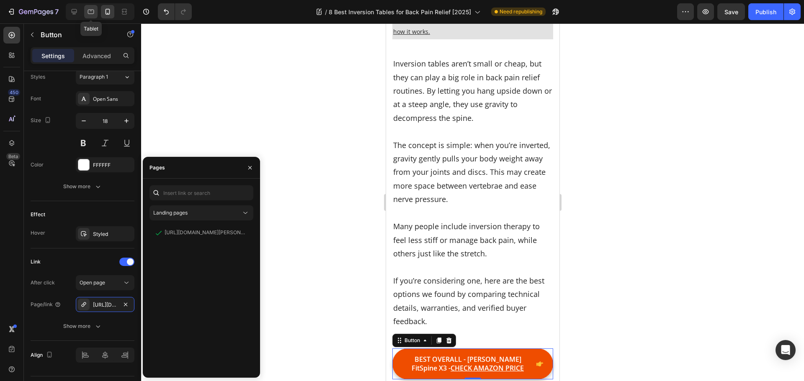
click at [91, 13] on icon at bounding box center [91, 12] width 8 height 8
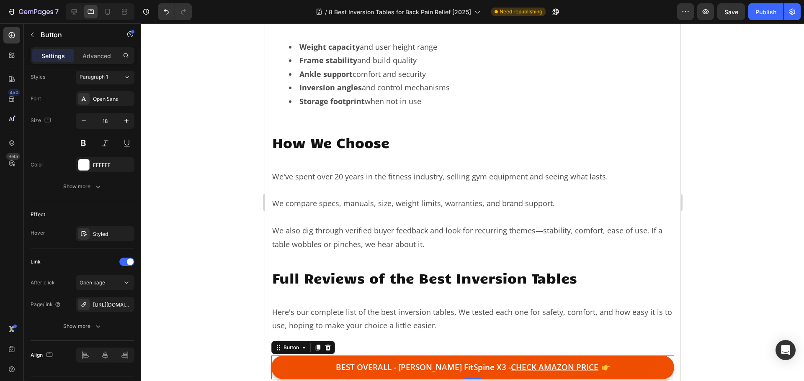
scroll to position [696, 0]
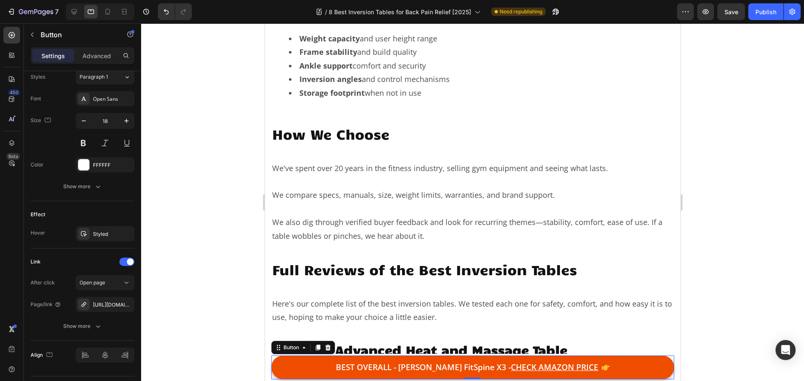
click at [326, 366] on link "BEST OVERALL - [PERSON_NAME] FitSpine X3 - CHECK AMAZON PRICE" at bounding box center [472, 368] width 403 height 24
drag, startPoint x: 73, startPoint y: 12, endPoint x: 40, endPoint y: 56, distance: 55.6
click at [73, 12] on icon at bounding box center [74, 11] width 5 height 5
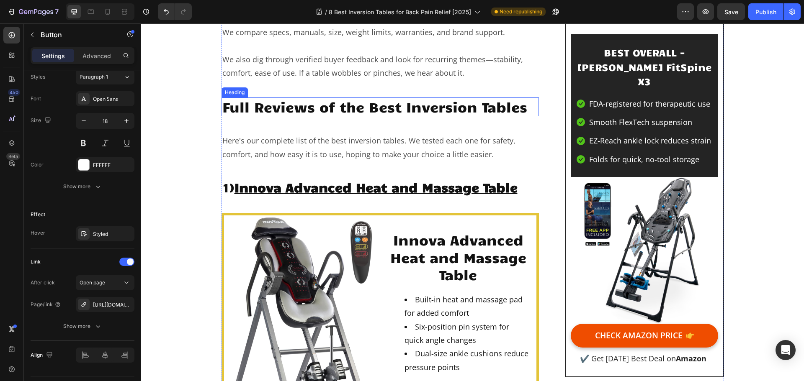
scroll to position [918, 0]
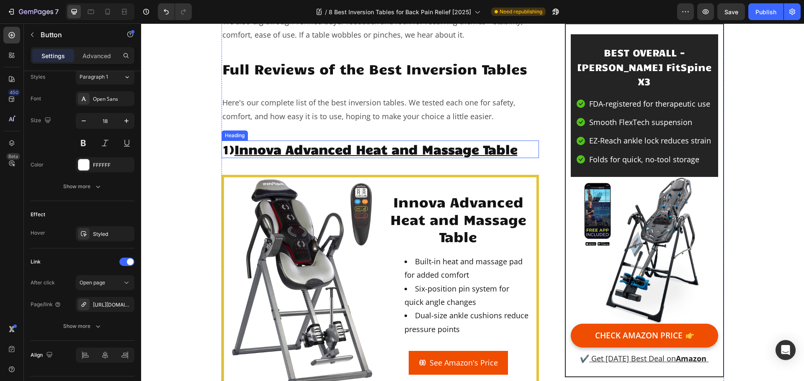
click at [346, 147] on u "Innova Advanced Heat and Massage Table" at bounding box center [375, 149] width 283 height 16
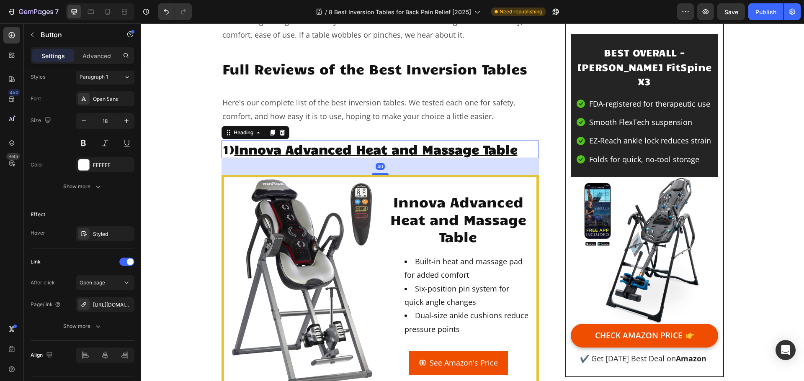
scroll to position [0, 0]
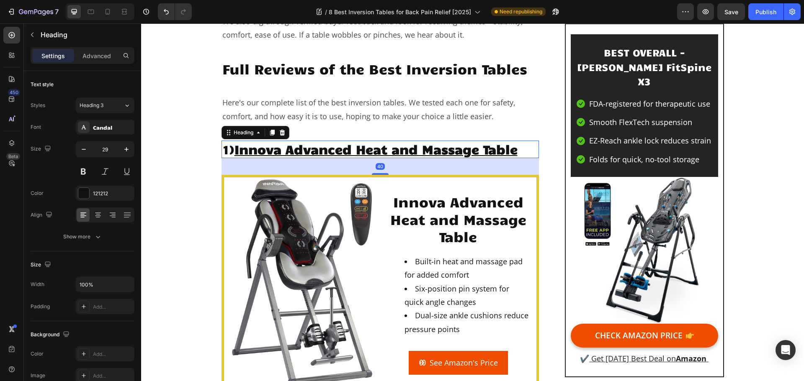
click at [524, 147] on div "1) Innova Advanced Heat and Massage Table" at bounding box center [380, 150] width 318 height 18
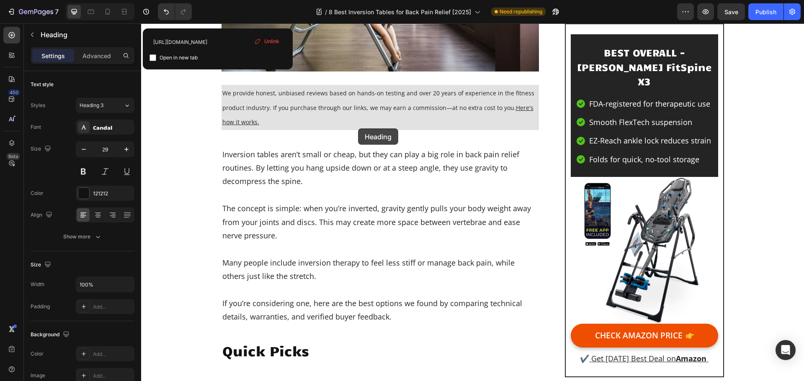
scroll to position [235, 0]
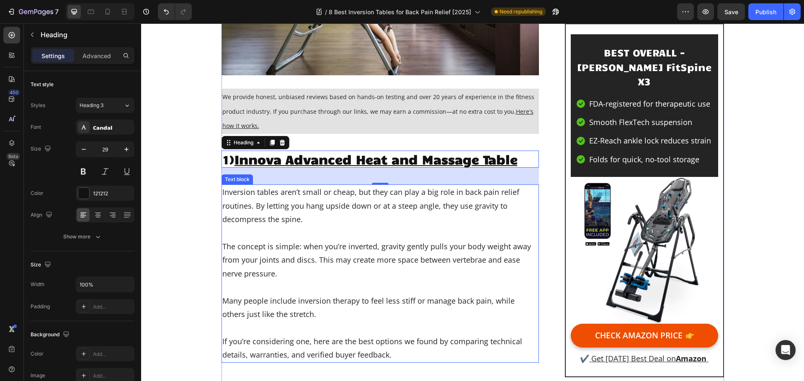
scroll to position [402, 0]
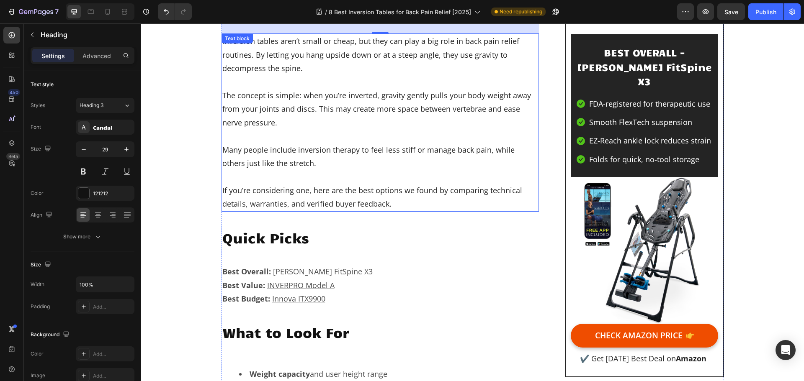
click at [409, 194] on p "If you’re considering one, here are the best options we found by comparing tech…" at bounding box center [380, 197] width 316 height 27
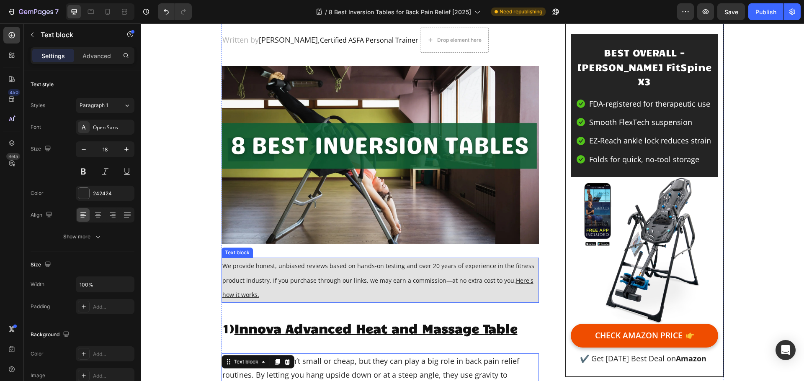
scroll to position [251, 0]
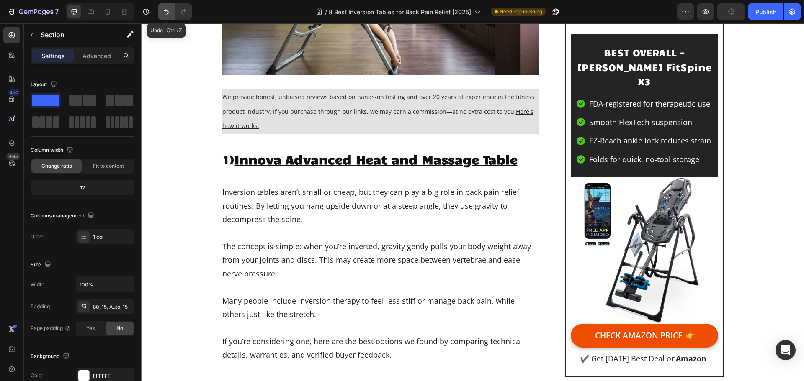
click at [166, 10] on icon "Undo/Redo" at bounding box center [166, 12] width 8 height 8
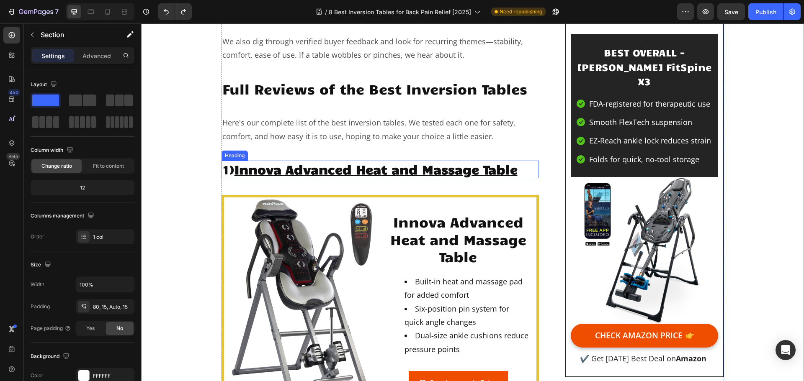
scroll to position [1004, 0]
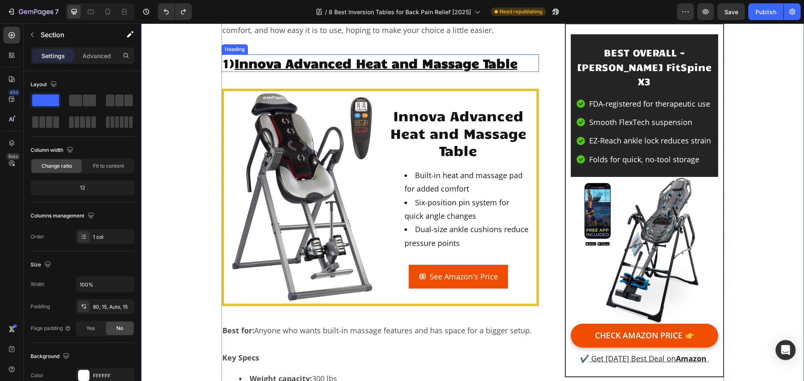
click at [439, 63] on u "Innova Advanced Heat and Massage Table" at bounding box center [375, 63] width 283 height 16
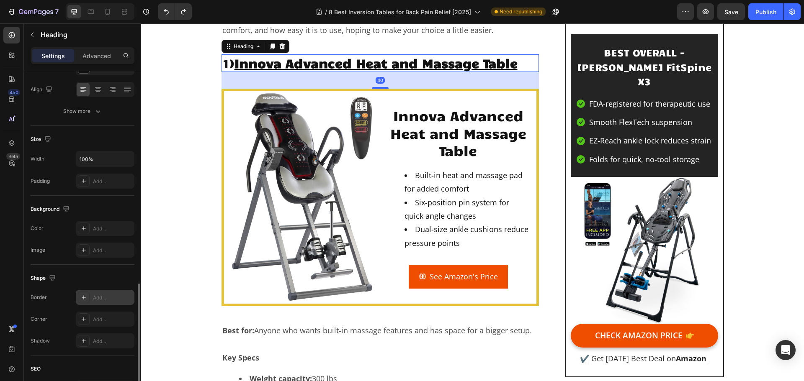
scroll to position [209, 0]
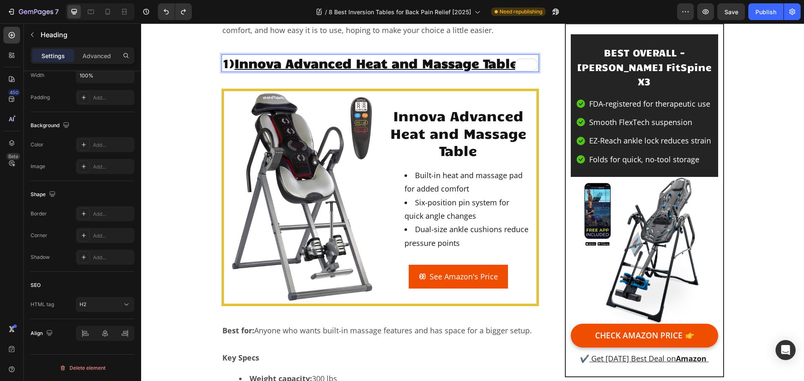
click at [290, 62] on u "Innova Advanced Heat and Massage Table" at bounding box center [375, 63] width 283 height 16
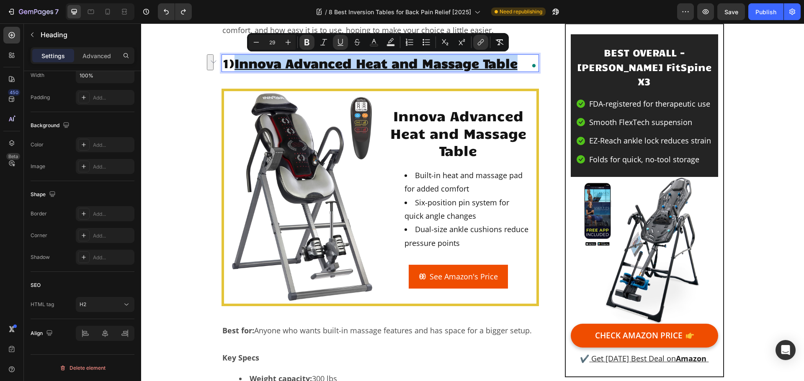
drag, startPoint x: 519, startPoint y: 63, endPoint x: 237, endPoint y: 64, distance: 281.7
click at [237, 64] on u "Innova Advanced Heat and Massage Table" at bounding box center [375, 63] width 283 height 16
click at [480, 44] on icon "Editor contextual toolbar" at bounding box center [480, 42] width 8 height 8
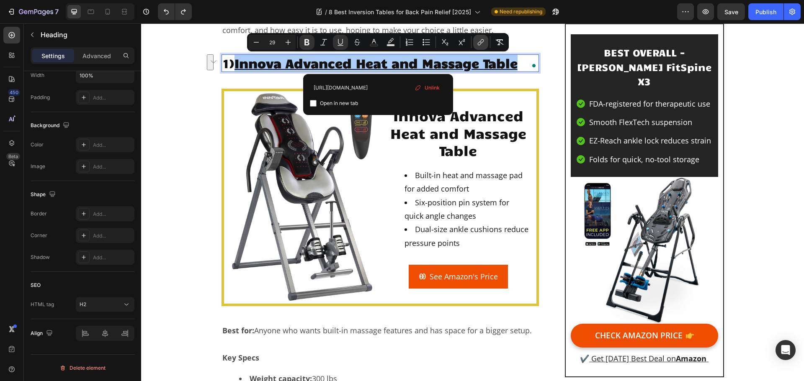
scroll to position [0, 182]
click at [431, 87] on span "Unlink" at bounding box center [431, 87] width 15 height 9
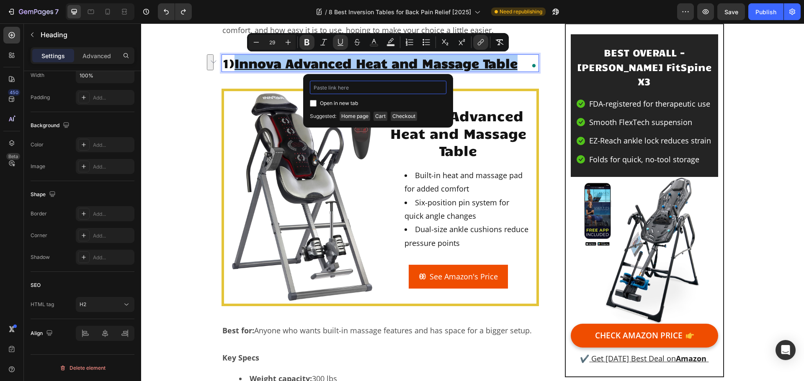
click at [389, 89] on input "Editor contextual toolbar" at bounding box center [378, 87] width 136 height 13
paste input "https://geni.us/INNOVA-advanced"
type input "https://geni.us/INNOVA-advanced"
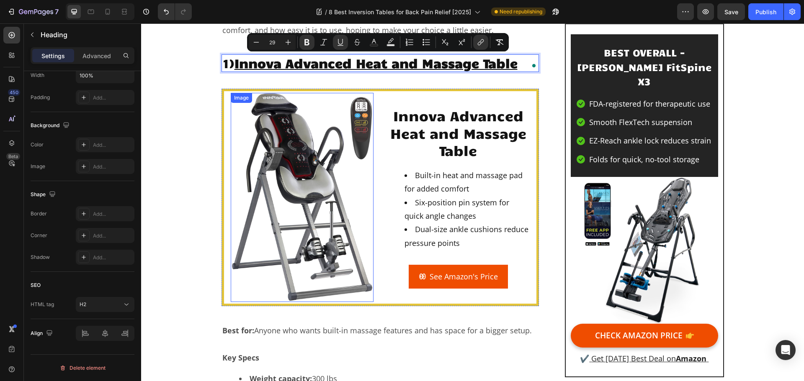
click at [330, 172] on img at bounding box center [302, 197] width 143 height 209
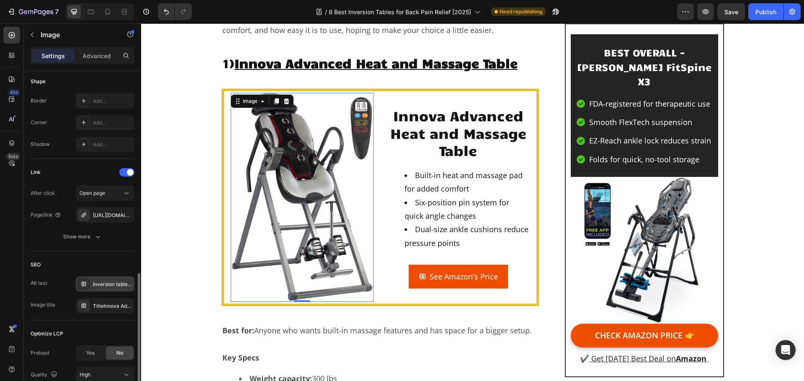
scroll to position [363, 0]
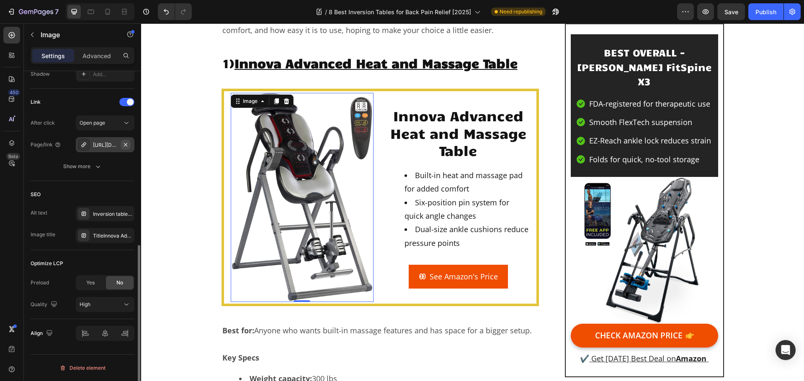
click at [126, 147] on icon "button" at bounding box center [125, 144] width 7 height 7
click at [97, 167] on div "Add..." at bounding box center [112, 167] width 39 height 8
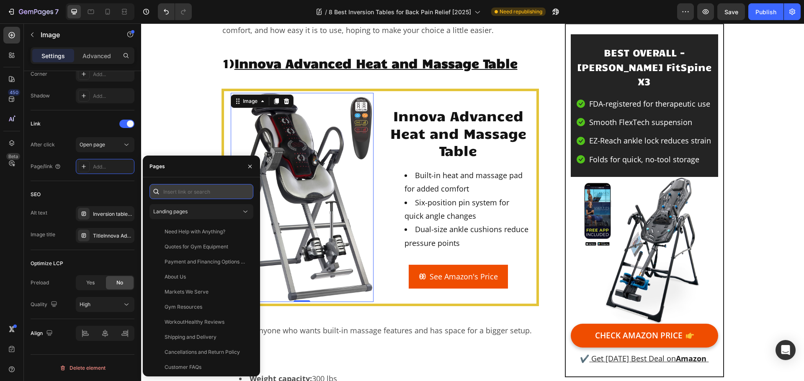
click at [169, 197] on input "text" at bounding box center [201, 191] width 104 height 15
paste input "https://geni.us/INNOVA-advanced"
type input "https://geni.us/INNOVA-advanced"
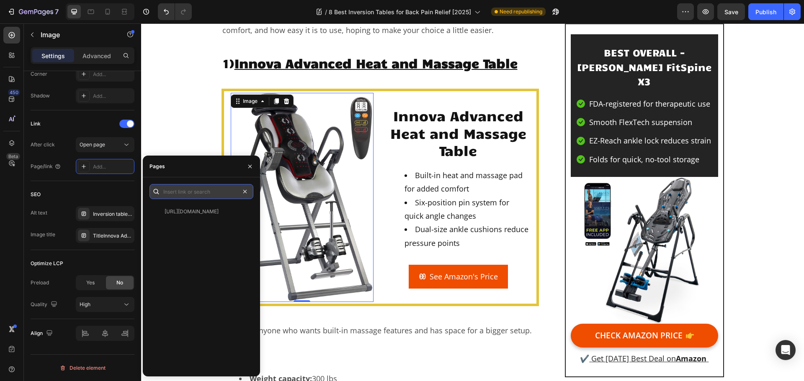
scroll to position [0, 0]
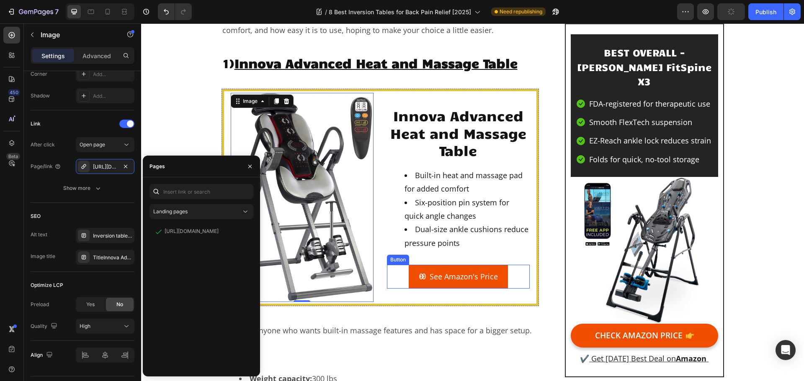
click at [451, 270] on link "See Amazon's Price" at bounding box center [457, 276] width 99 height 23
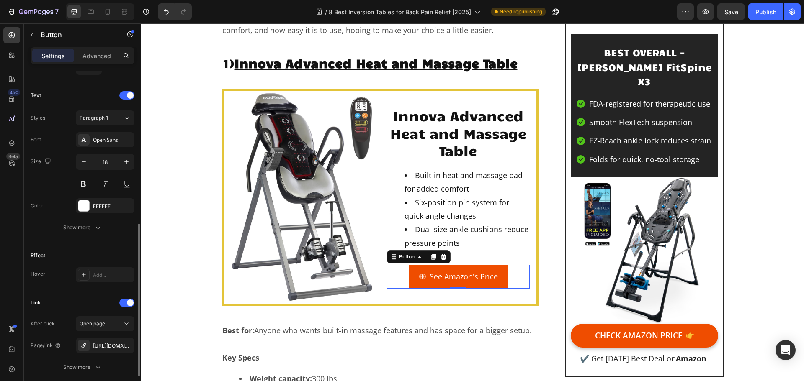
scroll to position [398, 0]
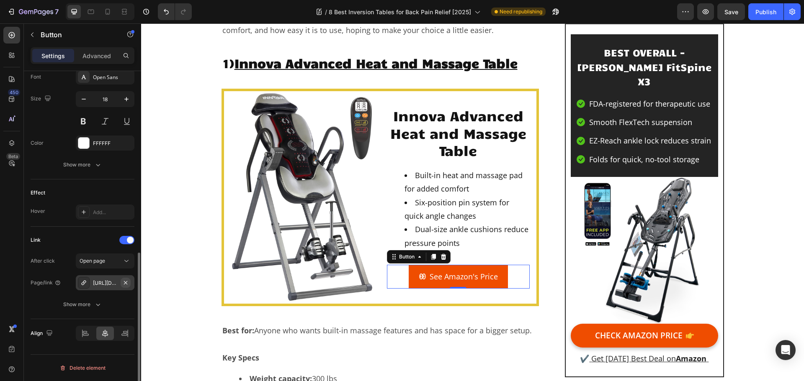
click at [125, 282] on icon "button" at bounding box center [125, 282] width 3 height 3
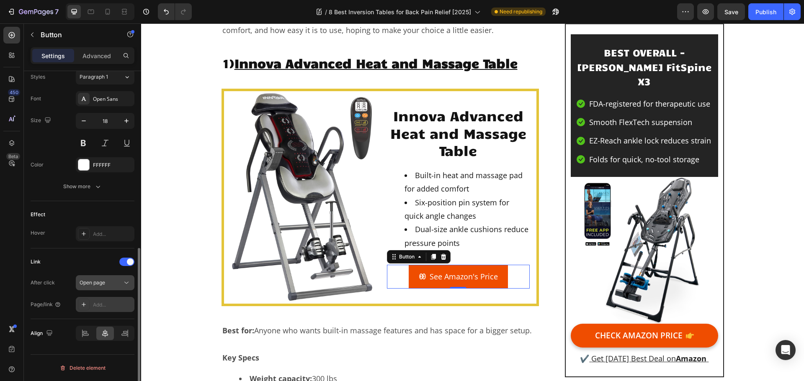
scroll to position [376, 0]
click at [97, 306] on div "Add..." at bounding box center [112, 305] width 39 height 8
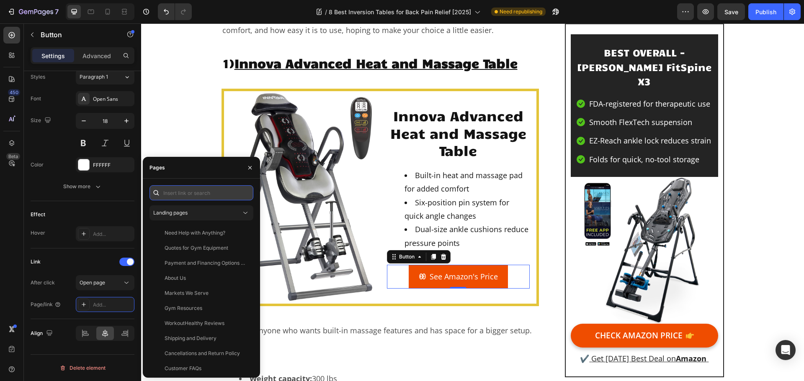
click at [188, 193] on input "text" at bounding box center [201, 192] width 104 height 15
paste input "https://geni.us/INNOVA-advanced"
type input "https://geni.us/INNOVA-advanced"
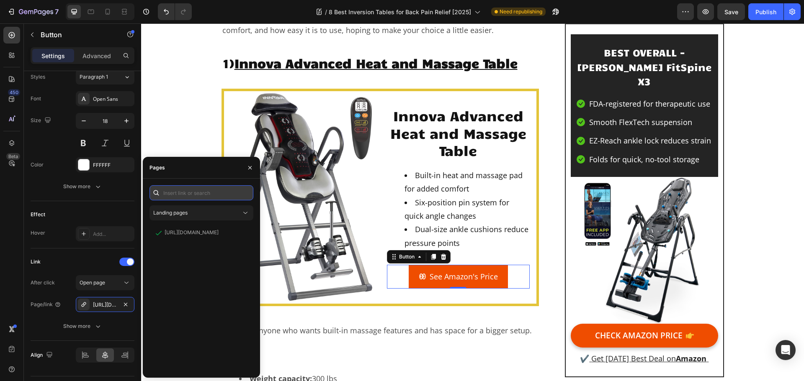
scroll to position [0, 0]
click at [412, 101] on div "Innova Advanced Heat and Massage Table Heading Built-in heat and massage pad fo…" at bounding box center [458, 197] width 143 height 209
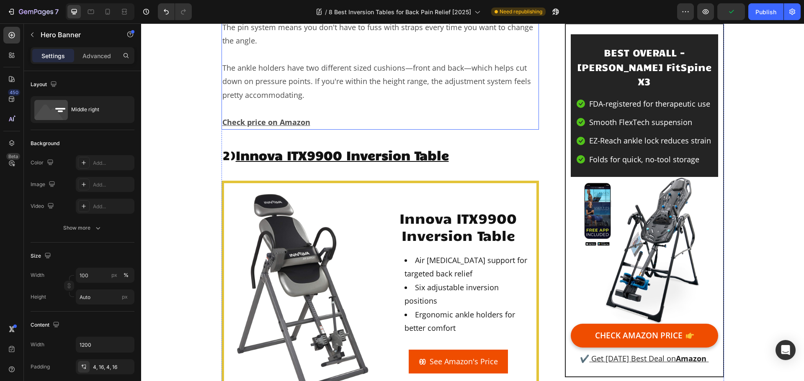
scroll to position [1800, 0]
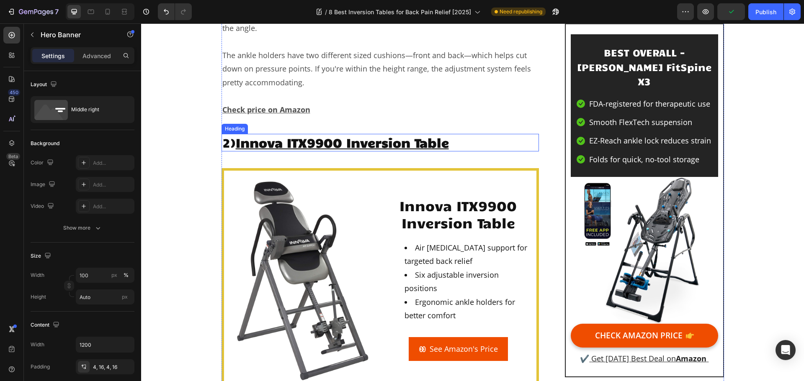
click at [389, 140] on u "Innova ITX9900 Inversion Table" at bounding box center [342, 142] width 213 height 16
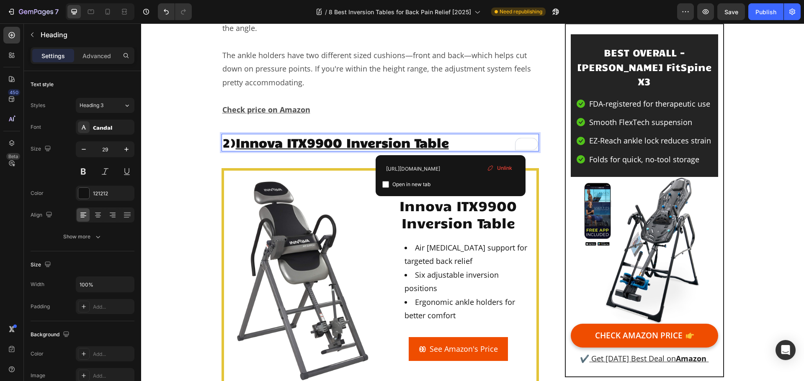
click at [448, 138] on u "Innova ITX9900 Inversion Table" at bounding box center [342, 142] width 213 height 16
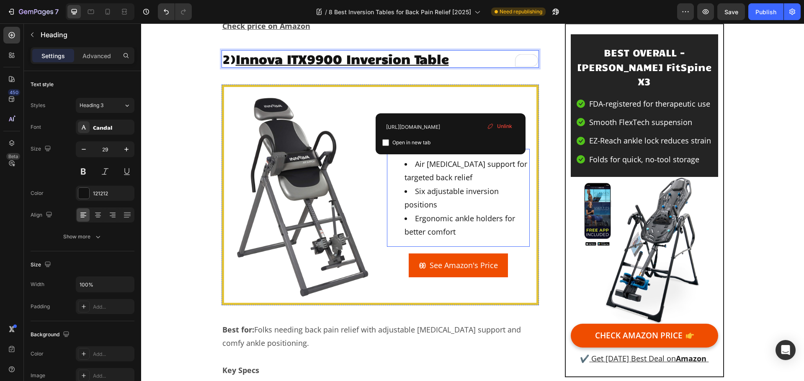
scroll to position [1925, 0]
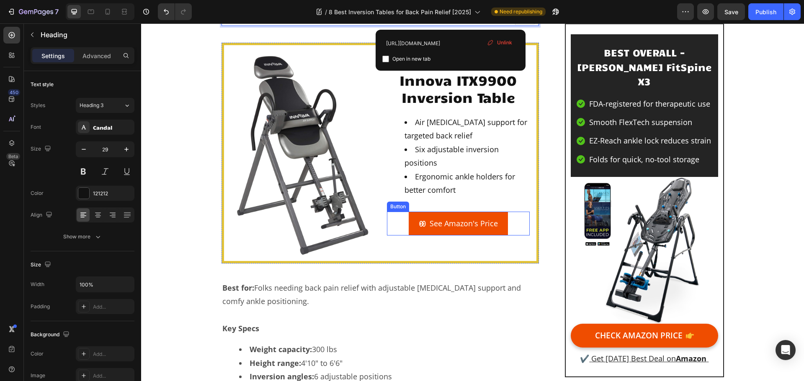
click at [426, 216] on link "See Amazon's Price" at bounding box center [457, 223] width 99 height 23
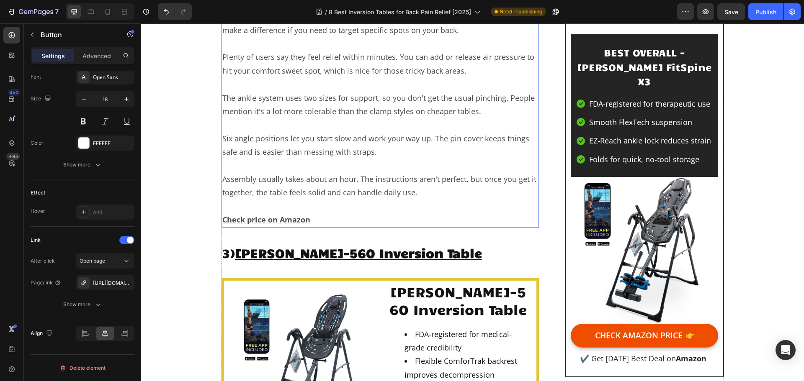
scroll to position [2678, 0]
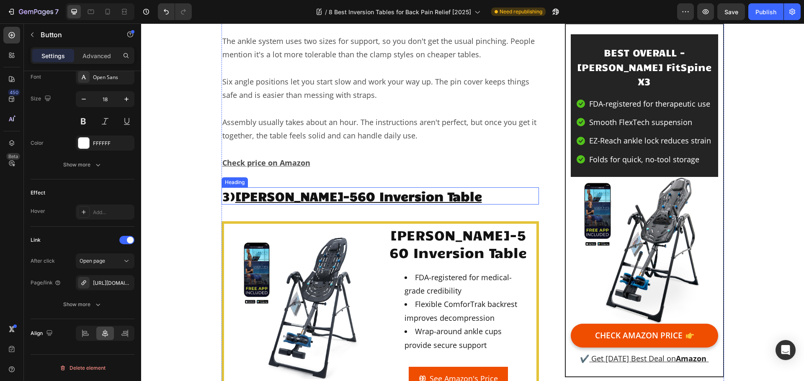
click at [357, 195] on u "[PERSON_NAME]-560 Inversion Table" at bounding box center [358, 196] width 246 height 16
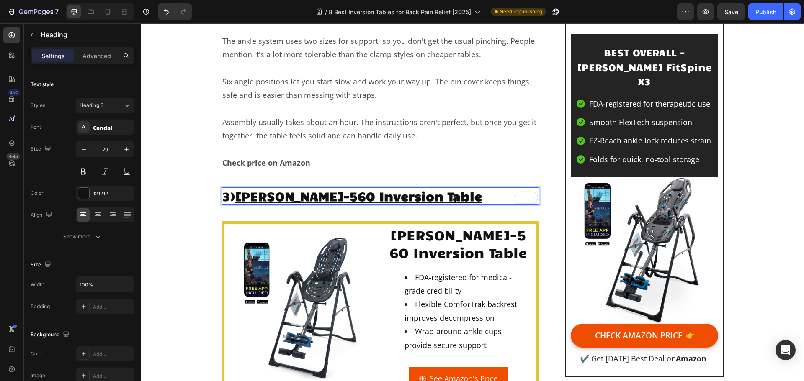
click at [357, 195] on u "[PERSON_NAME]-560 Inversion Table" at bounding box center [358, 196] width 246 height 16
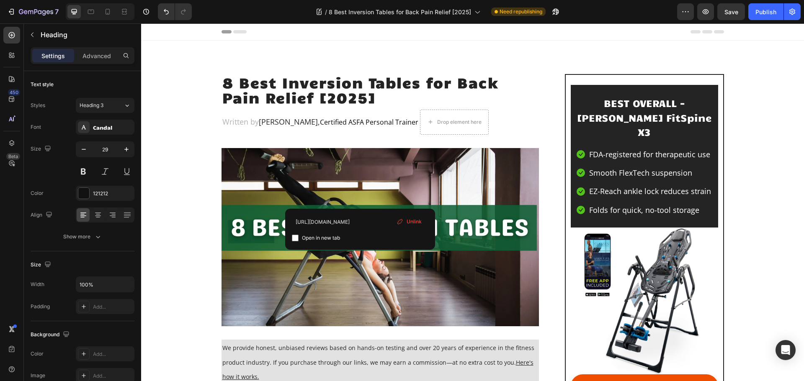
scroll to position [2678, 0]
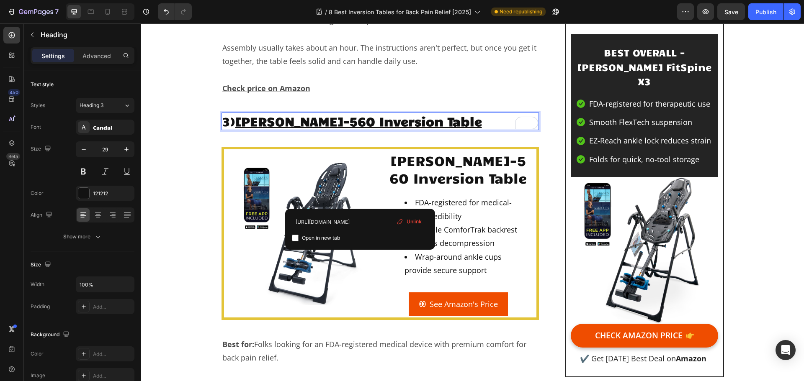
click at [449, 129] on p "3) [PERSON_NAME]-560 Inversion Table" at bounding box center [380, 121] width 316 height 16
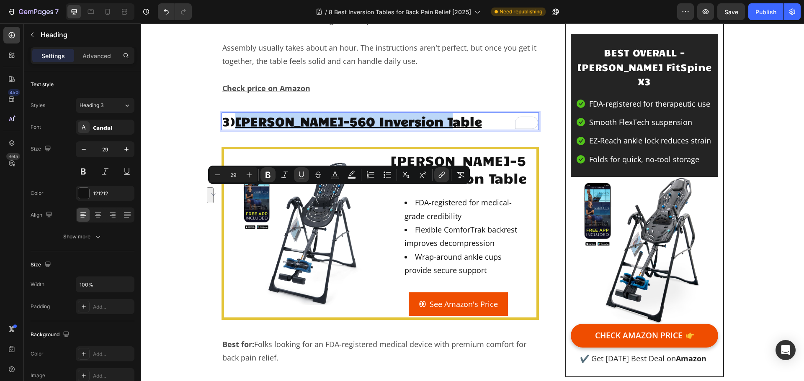
drag, startPoint x: 446, startPoint y: 195, endPoint x: 237, endPoint y: 193, distance: 208.8
click at [237, 129] on p "3) [PERSON_NAME]-560 Inversion Table" at bounding box center [380, 121] width 316 height 16
click at [441, 178] on icon "Editor contextual toolbar" at bounding box center [441, 175] width 8 height 8
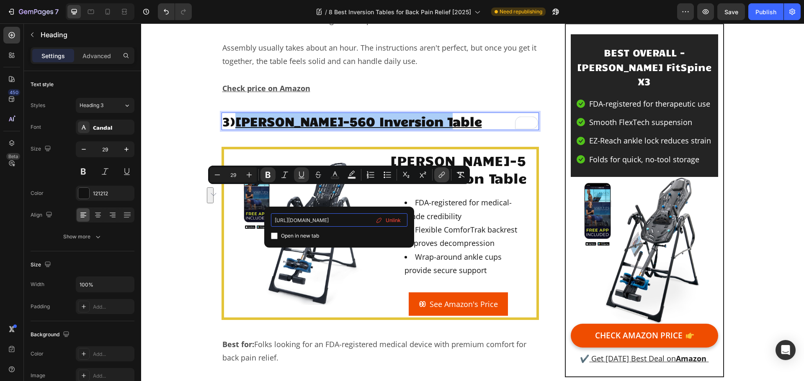
scroll to position [0, 100]
click at [386, 222] on span "Unlink" at bounding box center [392, 220] width 15 height 9
click at [347, 221] on input "Editor contextual toolbar" at bounding box center [339, 219] width 136 height 13
paste input "[URL][DOMAIN_NAME][PERSON_NAME]"
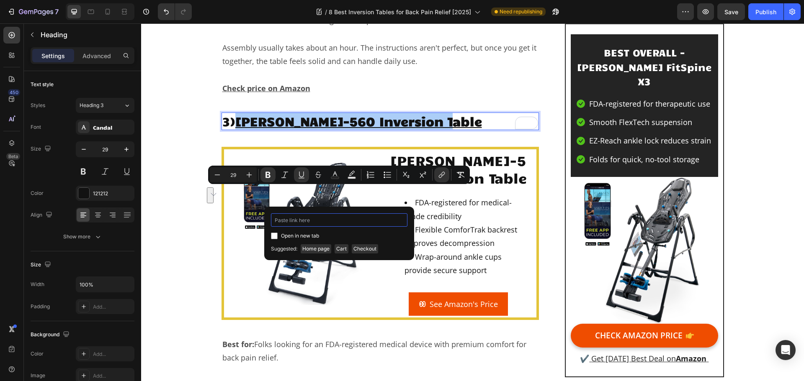
type input "[URL][DOMAIN_NAME][PERSON_NAME]"
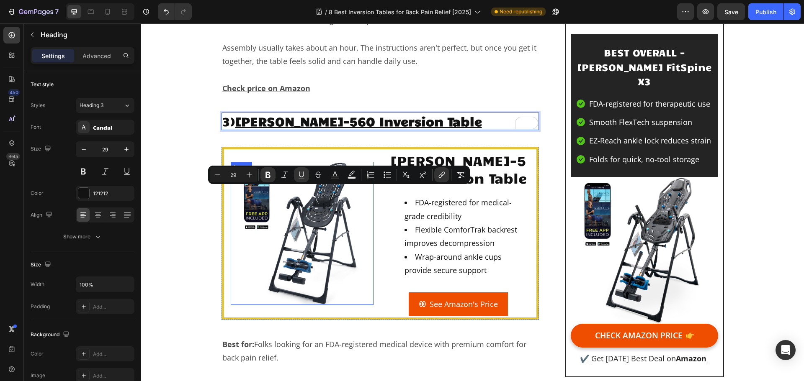
click at [316, 285] on img at bounding box center [302, 233] width 143 height 143
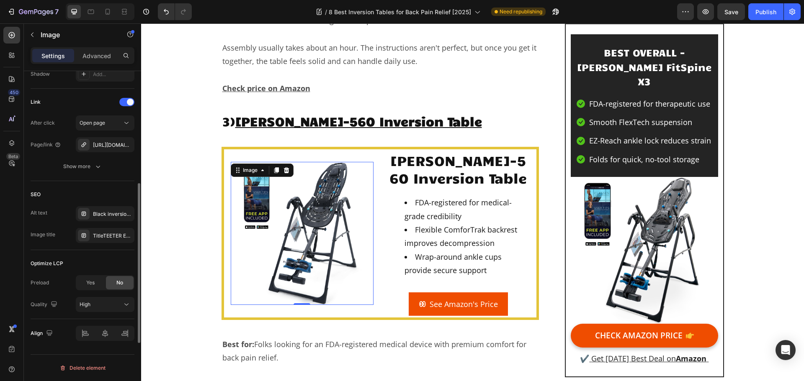
scroll to position [280, 0]
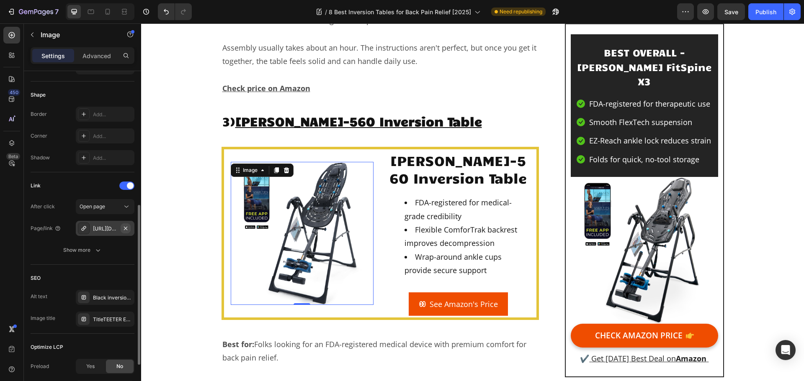
click at [128, 229] on icon "button" at bounding box center [125, 228] width 7 height 7
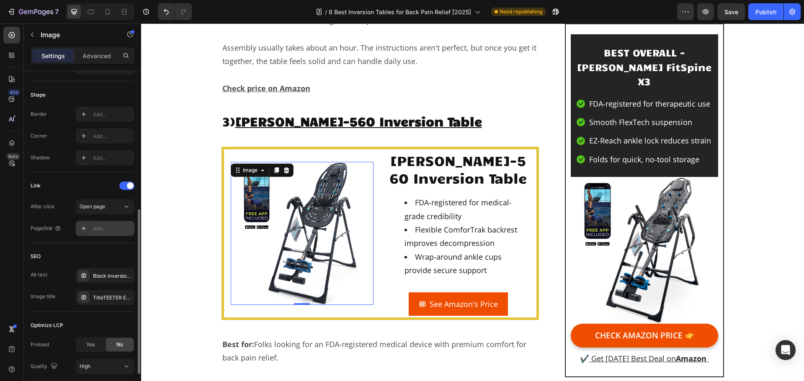
click at [113, 229] on div "Add..." at bounding box center [112, 229] width 39 height 8
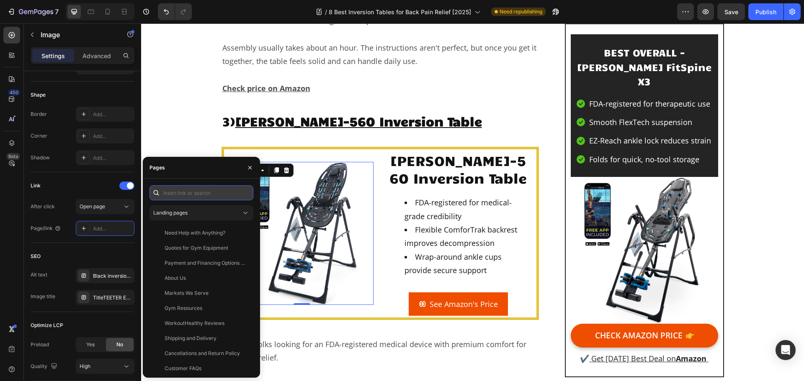
click at [175, 194] on input "text" at bounding box center [201, 192] width 104 height 15
paste input "[URL][DOMAIN_NAME][PERSON_NAME]"
type input "[URL][DOMAIN_NAME][PERSON_NAME]"
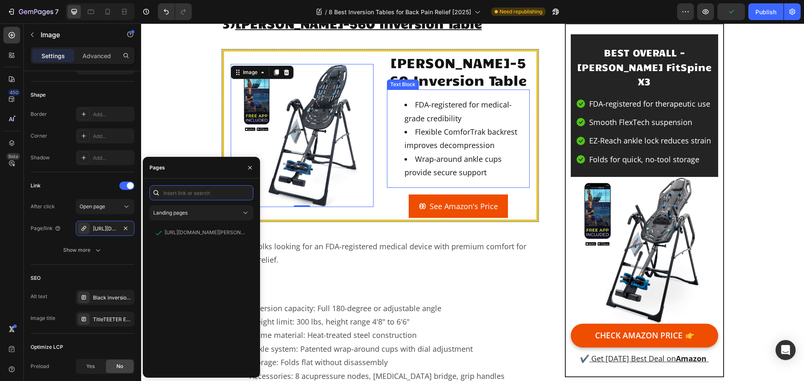
scroll to position [2846, 0]
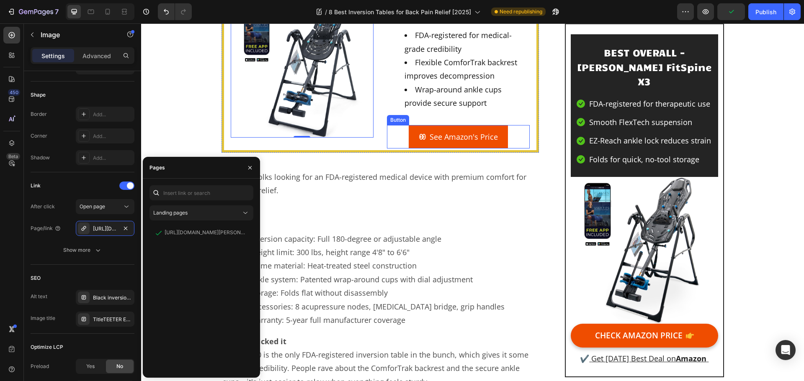
click at [425, 144] on div "See Amazon's Price" at bounding box center [458, 136] width 79 height 13
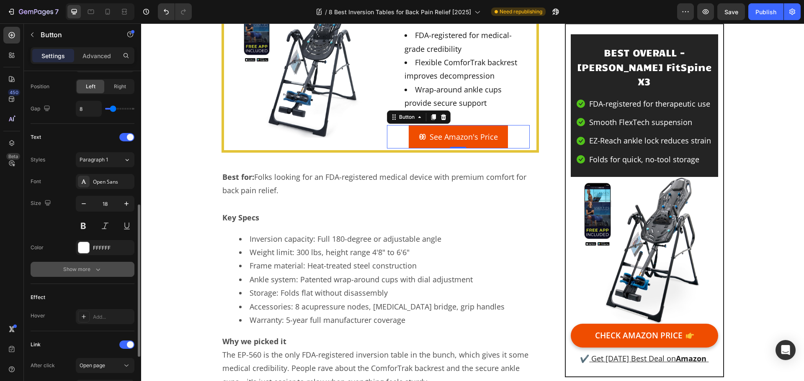
scroll to position [398, 0]
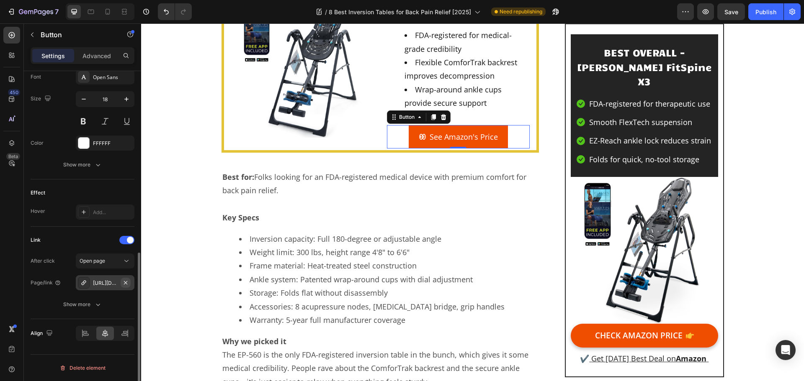
click at [127, 285] on icon "button" at bounding box center [125, 283] width 7 height 7
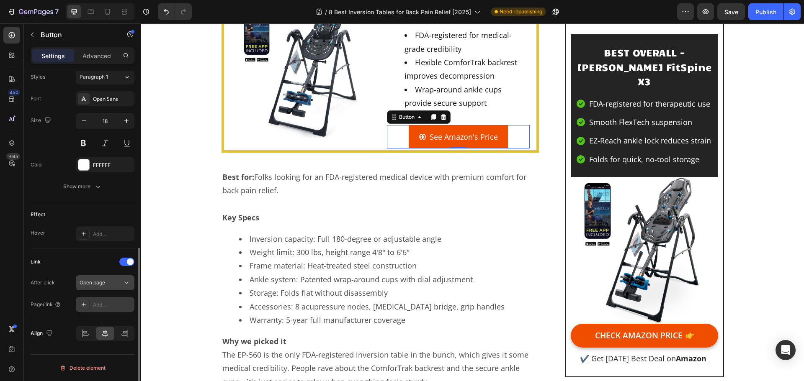
scroll to position [376, 0]
click at [100, 305] on div "Add..." at bounding box center [112, 305] width 39 height 8
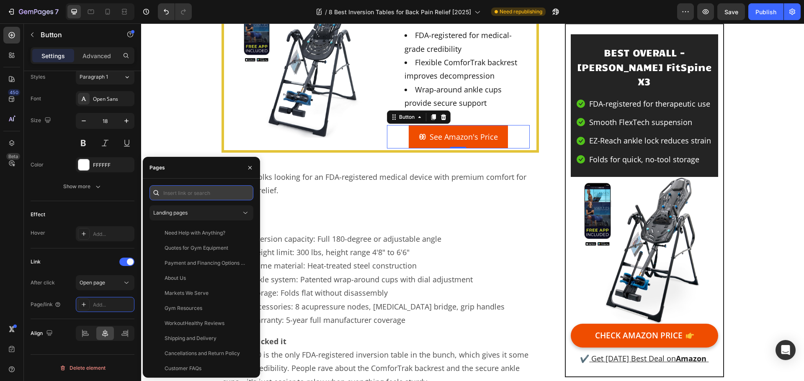
click at [187, 194] on input "text" at bounding box center [201, 192] width 104 height 15
paste input "[URL][DOMAIN_NAME][PERSON_NAME]"
type input "[URL][DOMAIN_NAME][PERSON_NAME]"
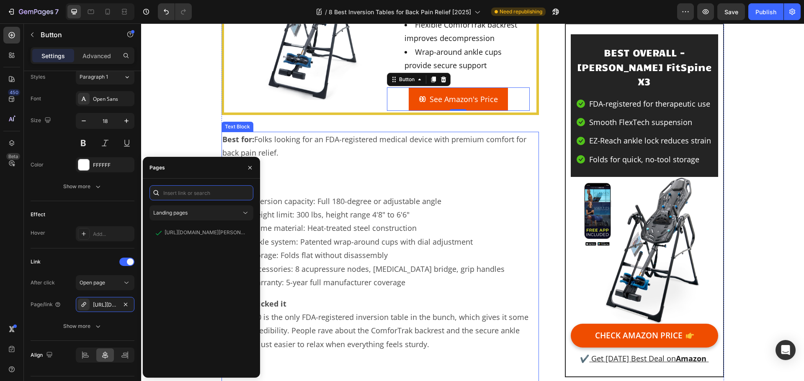
scroll to position [2930, 0]
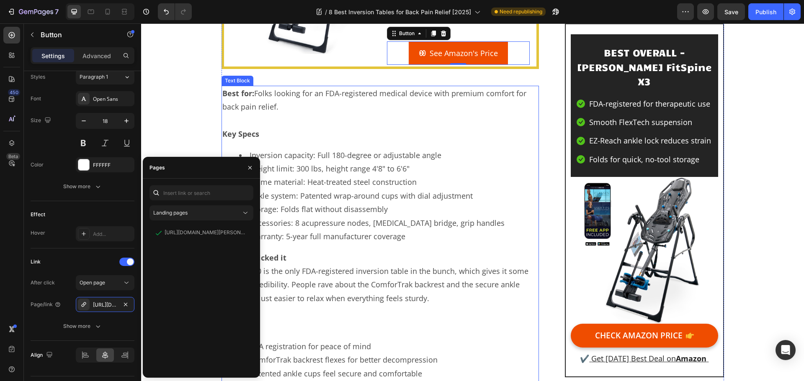
click at [339, 175] on li "Weight limit: 300 lbs, height range 4'8" to 6'6"" at bounding box center [388, 168] width 299 height 13
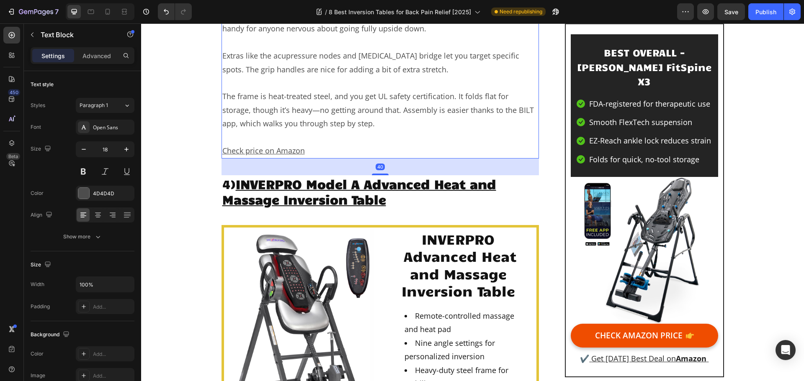
scroll to position [3557, 0]
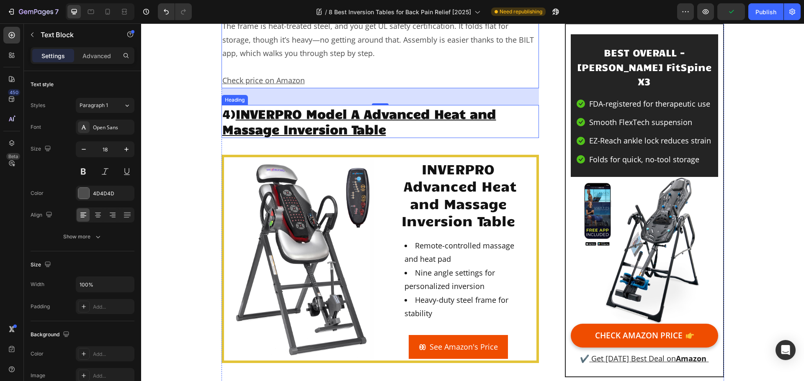
click at [372, 137] on u "INVERPRO Model A Advanced Heat and Massage Inversion Table" at bounding box center [359, 121] width 274 height 32
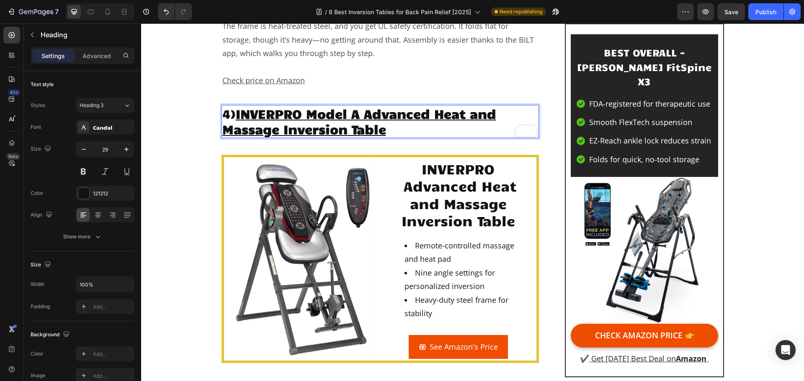
click at [373, 137] on u "INVERPRO Model A Advanced Heat and Massage Inversion Table" at bounding box center [359, 121] width 274 height 32
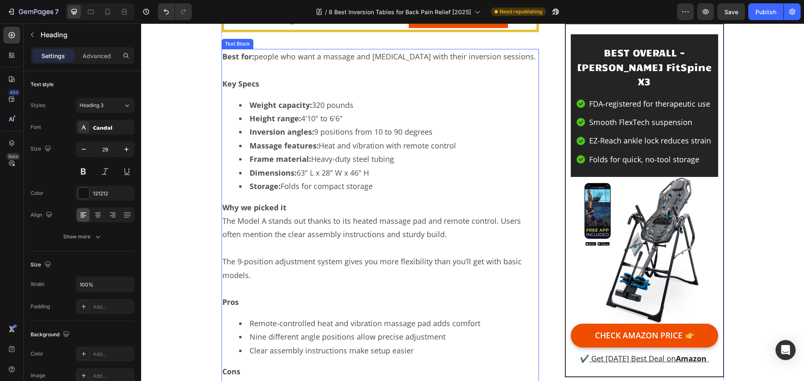
scroll to position [3892, 0]
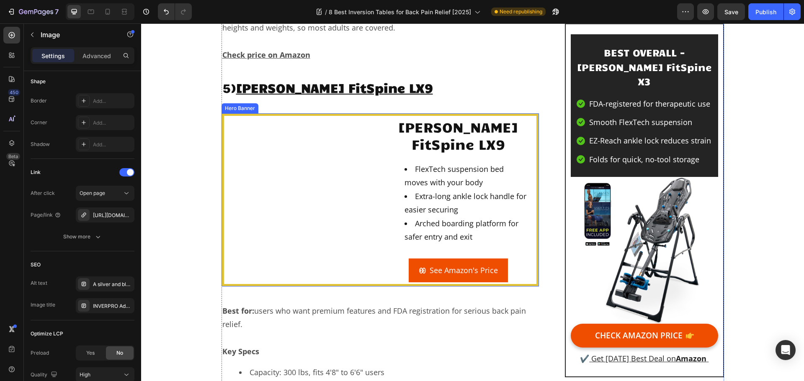
scroll to position [4604, 0]
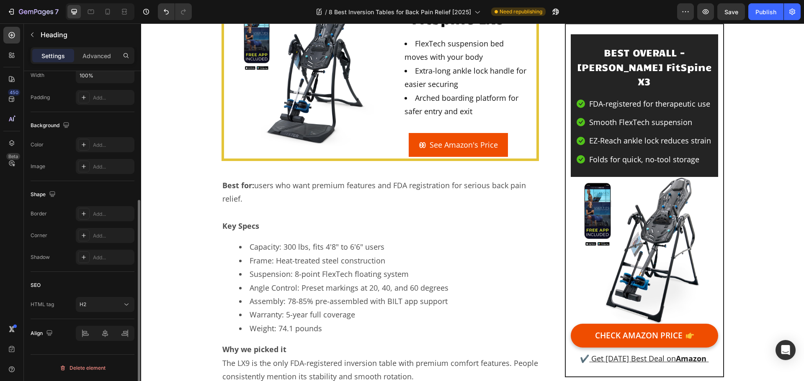
scroll to position [0, 0]
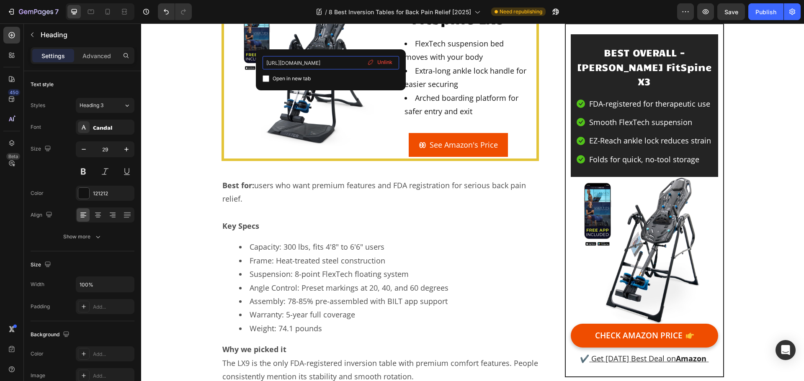
click at [349, 63] on input "[URL][DOMAIN_NAME]" at bounding box center [330, 62] width 136 height 13
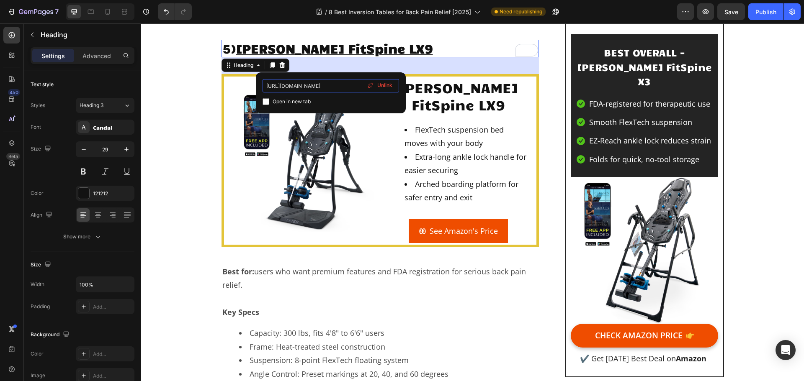
scroll to position [4478, 0]
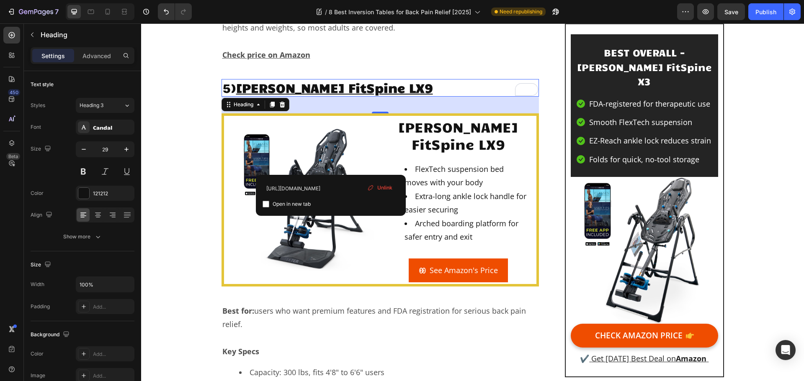
click at [375, 96] on p "5) [PERSON_NAME] FitSpine LX9" at bounding box center [380, 88] width 316 height 16
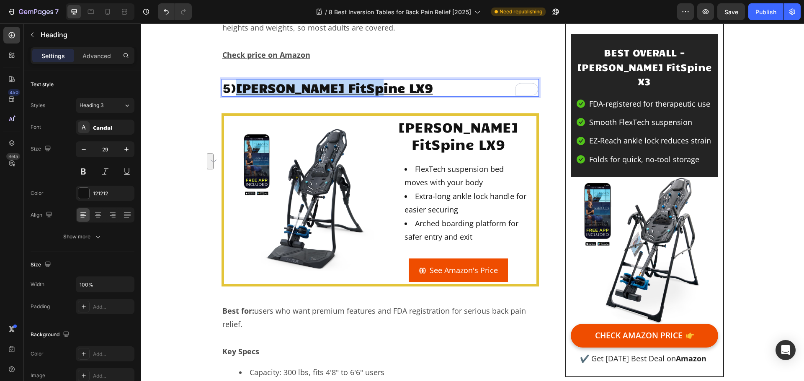
drag, startPoint x: 372, startPoint y: 161, endPoint x: 238, endPoint y: 162, distance: 134.8
click at [238, 96] on p "5) [PERSON_NAME] FitSpine LX9" at bounding box center [380, 88] width 316 height 16
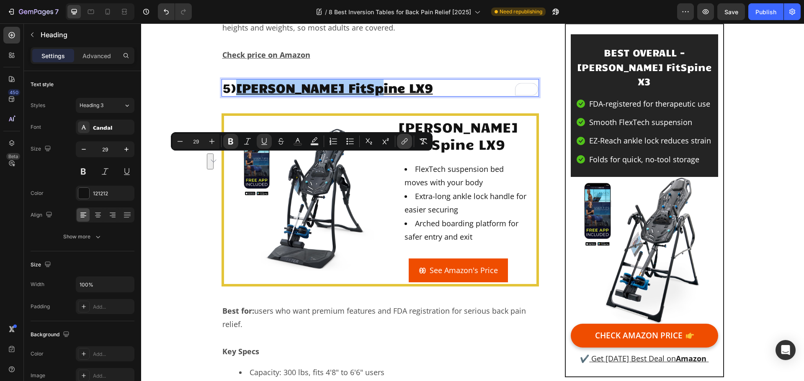
click at [405, 142] on icon "Editor contextual toolbar" at bounding box center [405, 141] width 4 height 4
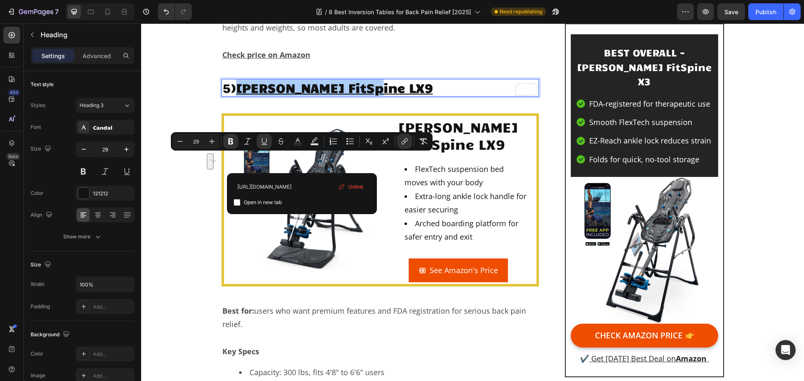
scroll to position [0, 100]
click at [359, 187] on span "Unlink" at bounding box center [355, 186] width 15 height 9
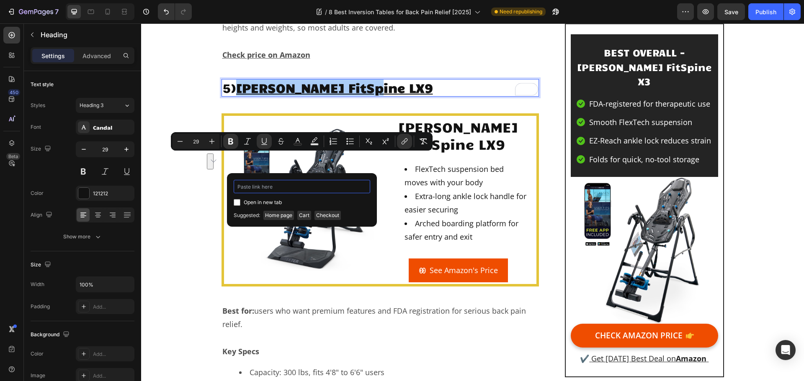
click at [316, 185] on input "Editor contextual toolbar" at bounding box center [302, 186] width 136 height 13
paste input "[URL][DOMAIN_NAME][PERSON_NAME]"
type input "[URL][DOMAIN_NAME][PERSON_NAME]"
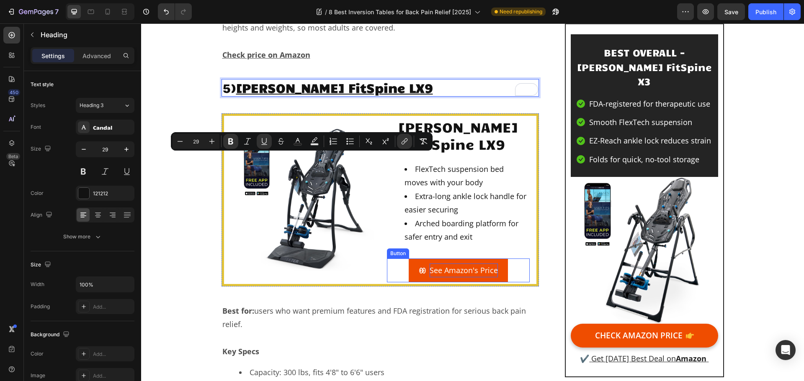
click at [444, 277] on p "See Amazon's Price" at bounding box center [463, 270] width 68 height 13
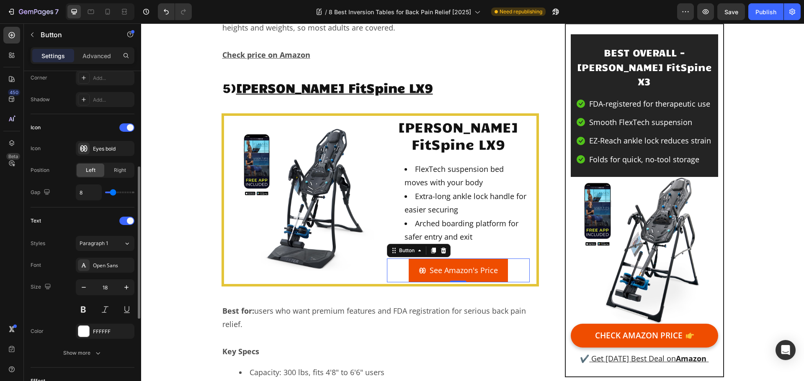
scroll to position [377, 0]
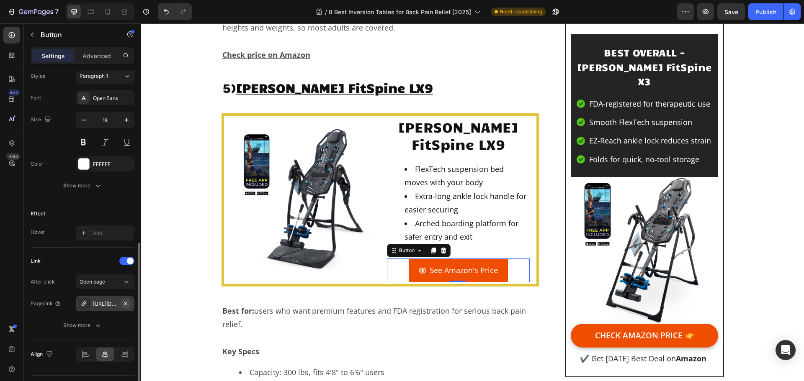
click at [126, 303] on icon "button" at bounding box center [125, 303] width 7 height 7
click at [103, 307] on div "Add..." at bounding box center [112, 305] width 39 height 8
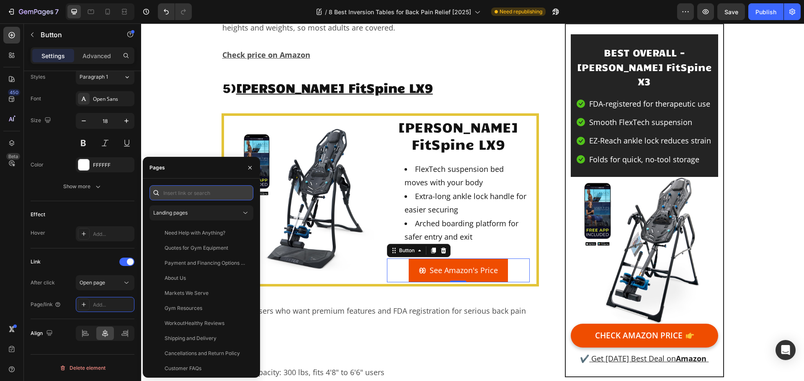
click at [169, 195] on input "text" at bounding box center [201, 192] width 104 height 15
paste input "https://geni.us/Teeter-FitSpine"
type input "https://geni.us/Teeter-FitSpine"
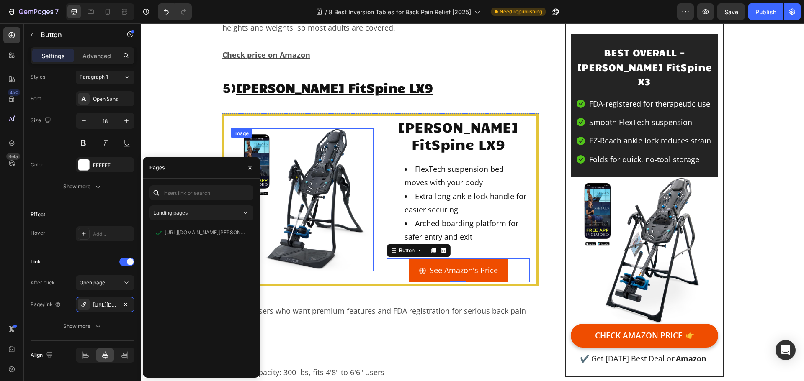
click at [313, 263] on img at bounding box center [302, 199] width 143 height 143
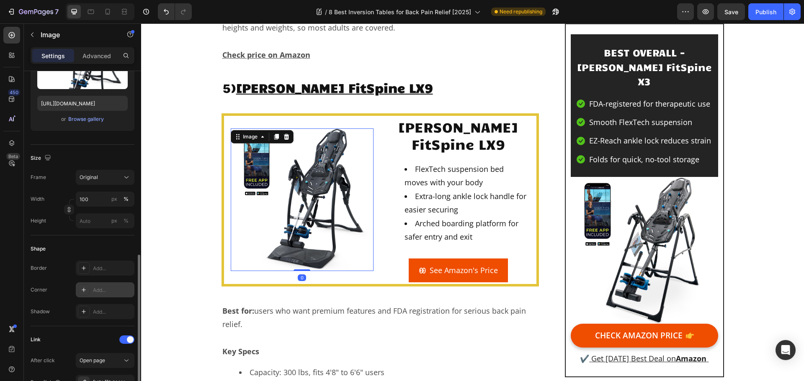
scroll to position [251, 0]
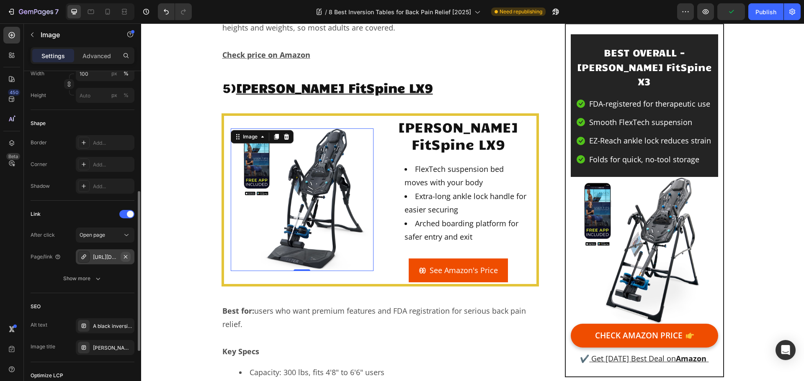
click at [126, 256] on icon "button" at bounding box center [125, 257] width 7 height 7
click at [100, 261] on div "Add..." at bounding box center [105, 256] width 59 height 15
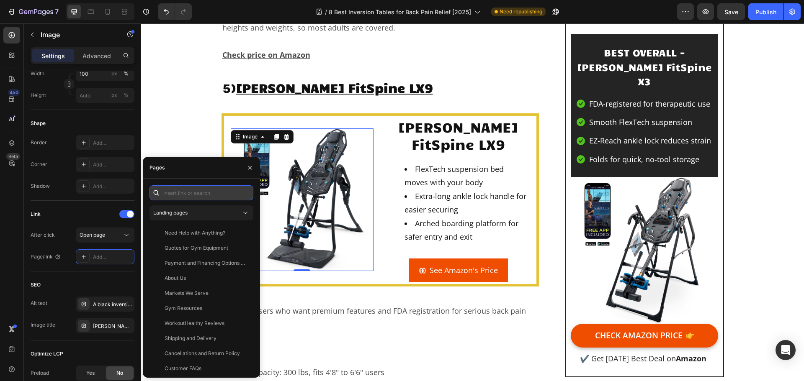
click at [190, 193] on input "text" at bounding box center [201, 192] width 104 height 15
paste input "https://geni.us/Teeter-FitSpine"
type input "https://geni.us/Teeter-FitSpine"
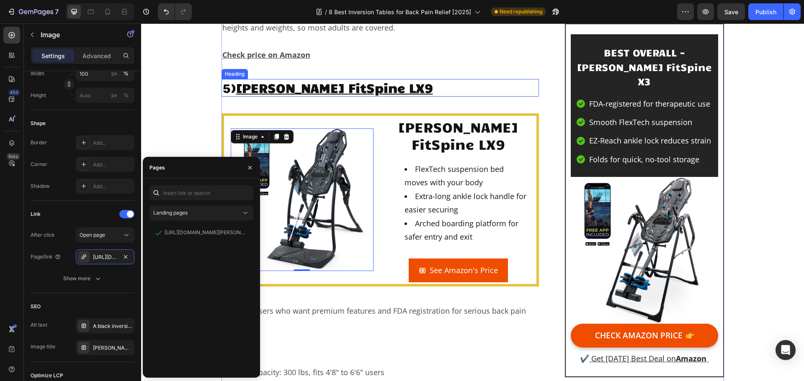
click at [451, 96] on p "5) Teeter FitSpine LX9" at bounding box center [380, 88] width 316 height 16
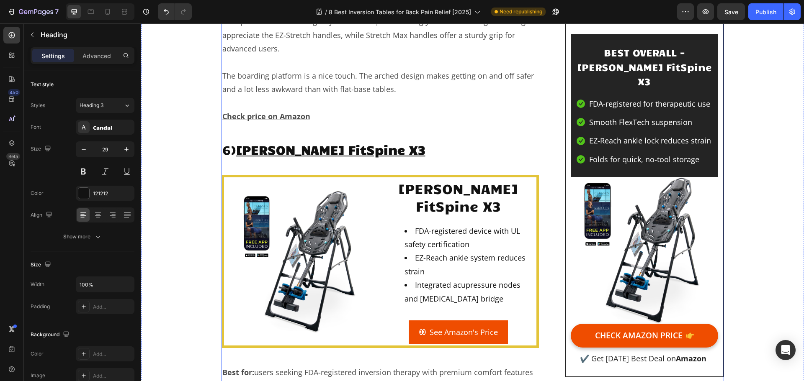
scroll to position [5399, 0]
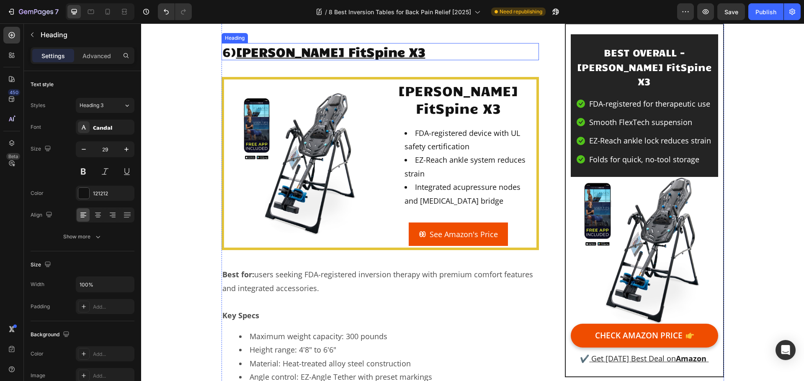
click at [334, 59] on u "Teeter FitSpine X3" at bounding box center [330, 52] width 189 height 16
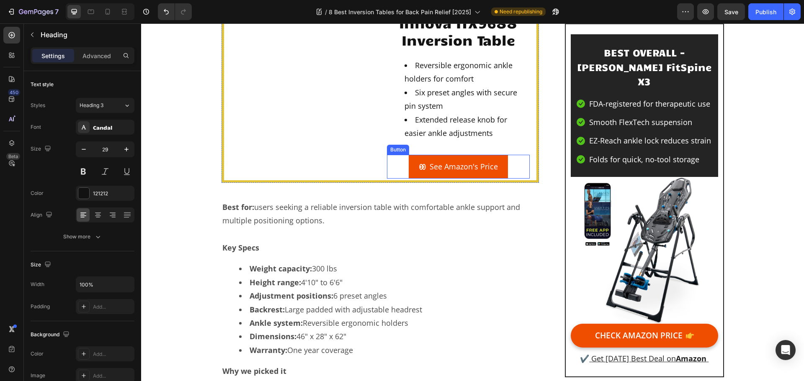
scroll to position [6236, 0]
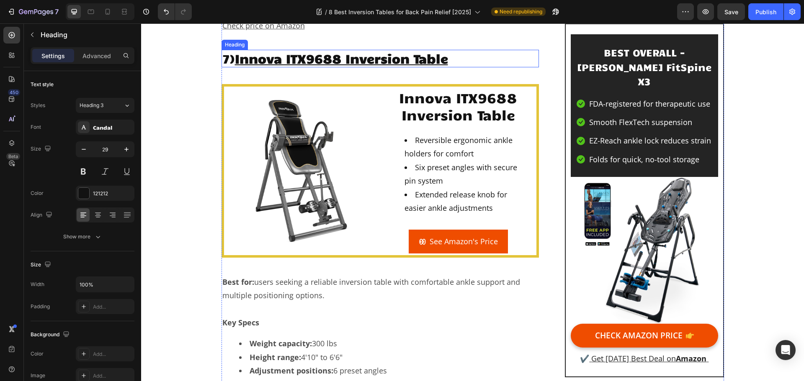
click at [329, 66] on u "Innova ITX9688 Inversion Table" at bounding box center [341, 58] width 213 height 16
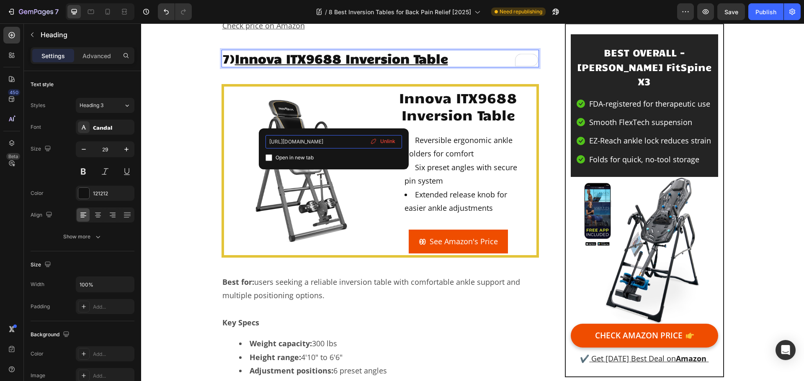
click at [337, 138] on input "https://www.amazon.com/dp/B083VVXSG8?th=1&psc=1&tag=workouthealthy-20" at bounding box center [333, 141] width 136 height 13
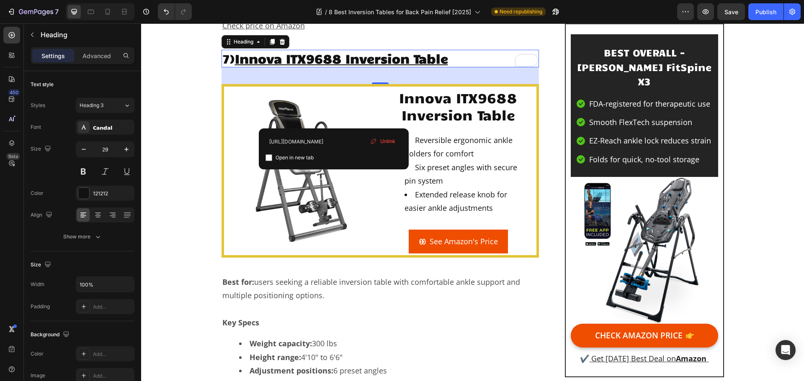
click at [443, 66] on u "Innova ITX9688 Inversion Table" at bounding box center [341, 58] width 213 height 16
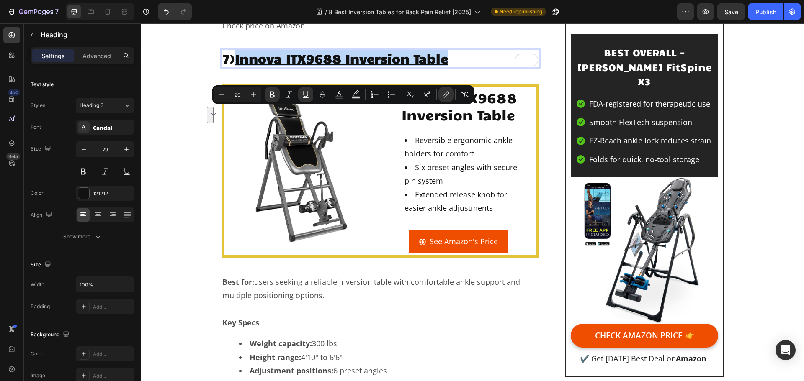
drag, startPoint x: 448, startPoint y: 119, endPoint x: 238, endPoint y: 118, distance: 210.5
click at [238, 66] on u "Innova ITX9688 Inversion Table" at bounding box center [341, 58] width 213 height 16
click at [447, 98] on icon "Editor contextual toolbar" at bounding box center [446, 94] width 8 height 8
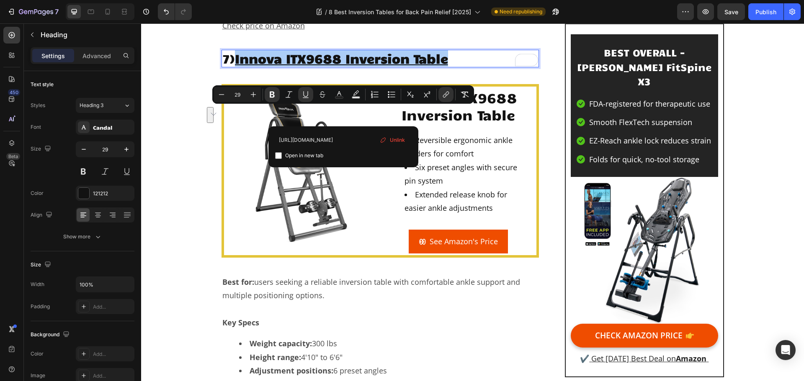
scroll to position [0, 99]
click at [395, 141] on span "Unlink" at bounding box center [397, 140] width 15 height 9
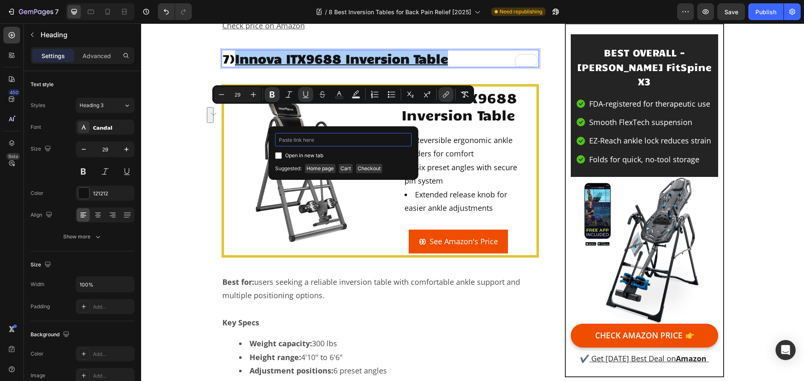
click at [367, 142] on input "Editor contextual toolbar" at bounding box center [343, 139] width 136 height 13
paste input "https://geni.us/INNOVA-ITX9688"
type input "https://geni.us/INNOVA-ITX9688"
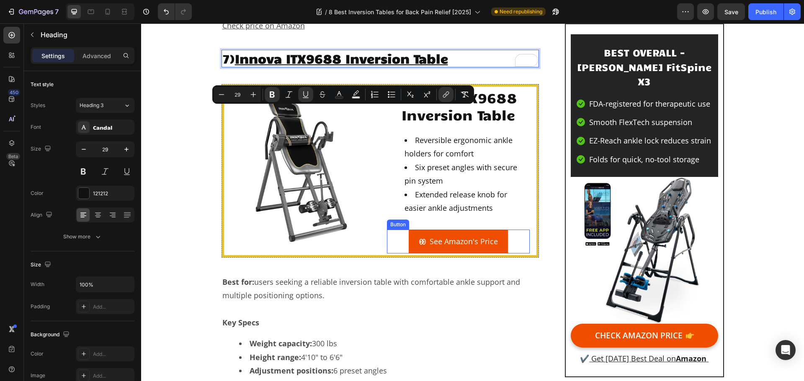
click at [422, 248] on span at bounding box center [423, 241] width 8 height 13
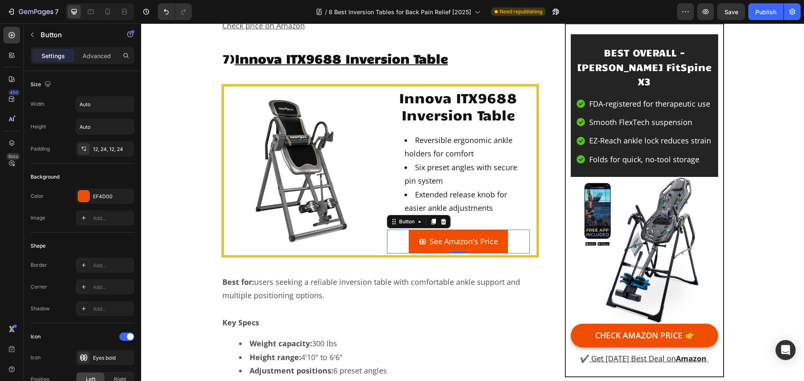
click at [422, 248] on span at bounding box center [423, 241] width 8 height 13
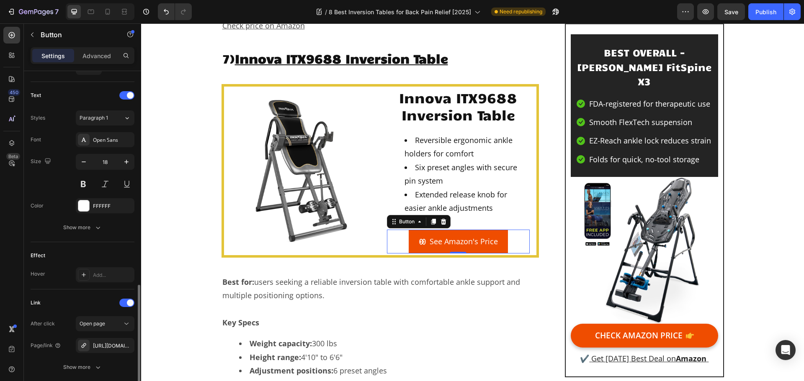
scroll to position [398, 0]
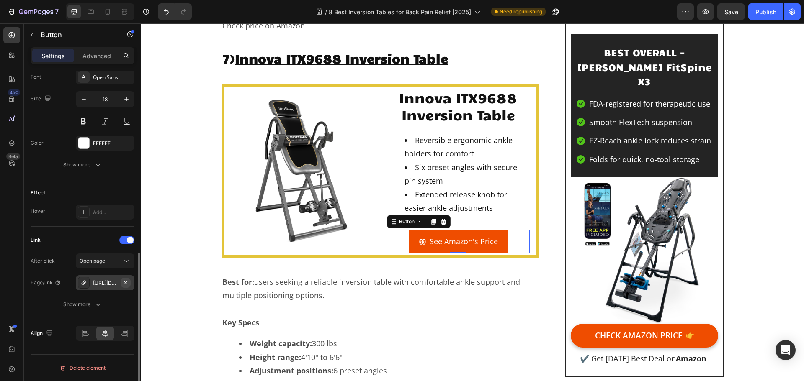
click at [126, 282] on icon "button" at bounding box center [125, 282] width 3 height 3
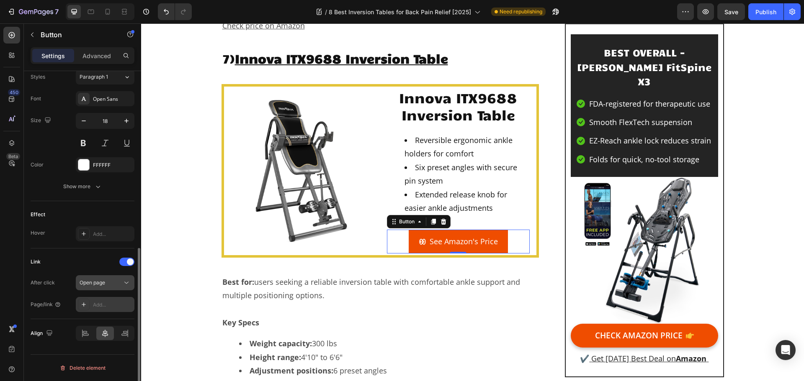
scroll to position [376, 0]
click at [96, 304] on div "Add..." at bounding box center [112, 305] width 39 height 8
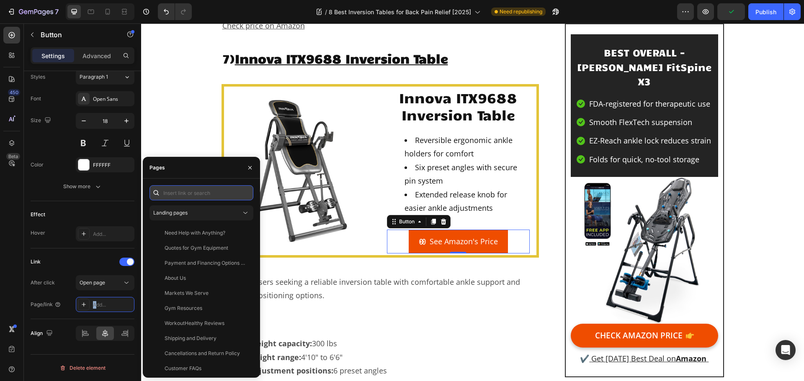
click at [187, 193] on input "text" at bounding box center [201, 192] width 104 height 15
paste input "https://geni.us/INNOVA-ITX9688"
type input "https://geni.us/INNOVA-ITX9688"
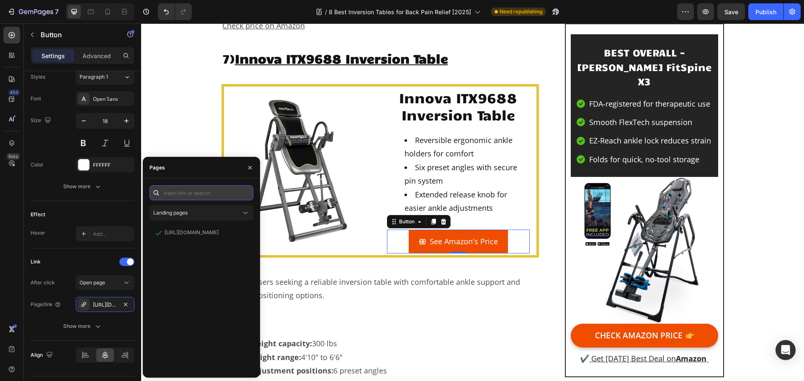
scroll to position [0, 0]
click at [306, 237] on img at bounding box center [302, 171] width 143 height 143
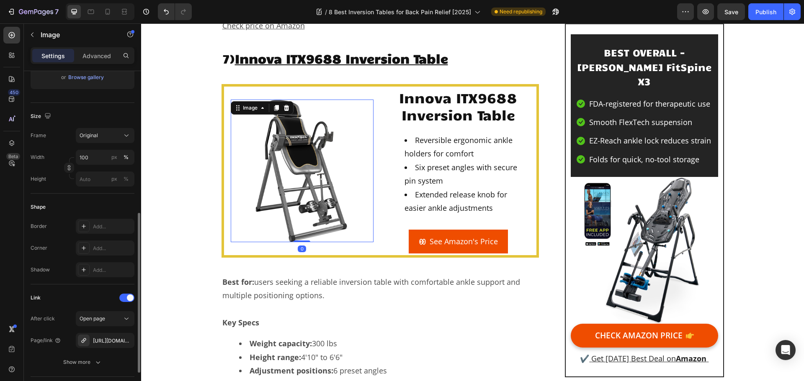
scroll to position [293, 0]
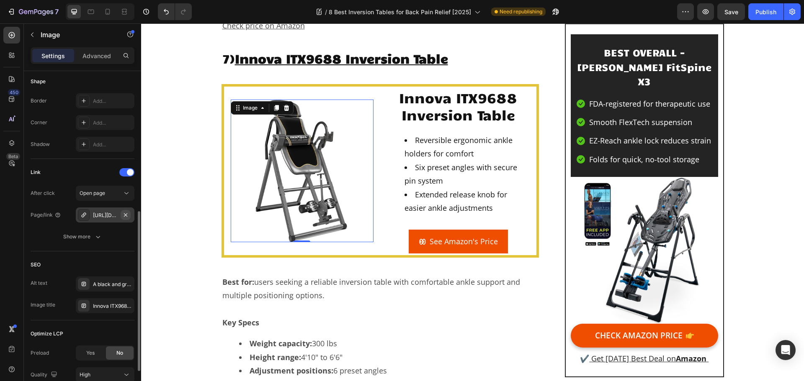
click at [125, 215] on icon "button" at bounding box center [125, 214] width 3 height 3
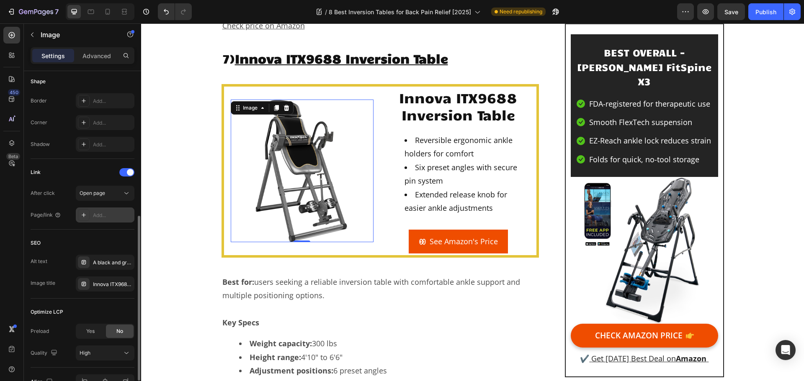
click at [103, 218] on div "Add..." at bounding box center [112, 216] width 39 height 8
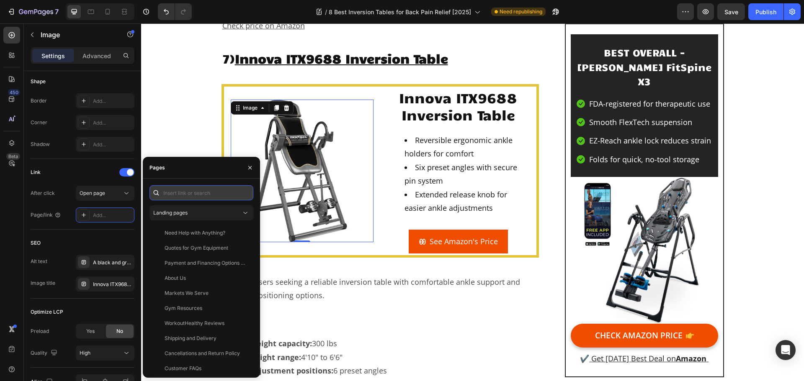
click at [192, 198] on input "text" at bounding box center [201, 192] width 104 height 15
paste input "https://geni.us/INNOVA-ITX9688"
type input "https://geni.us/INNOVA-ITX9688"
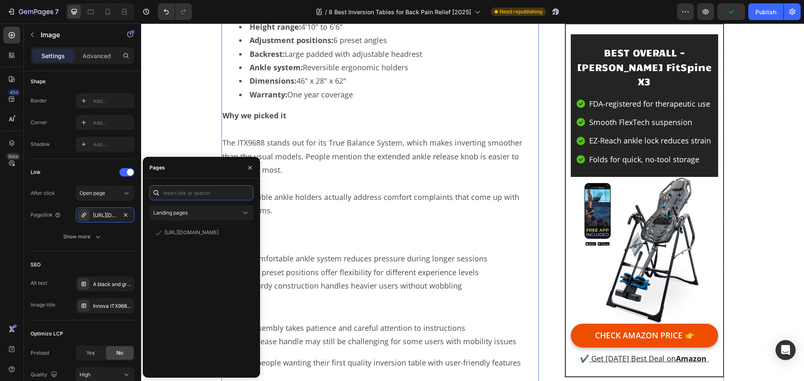
scroll to position [6571, 0]
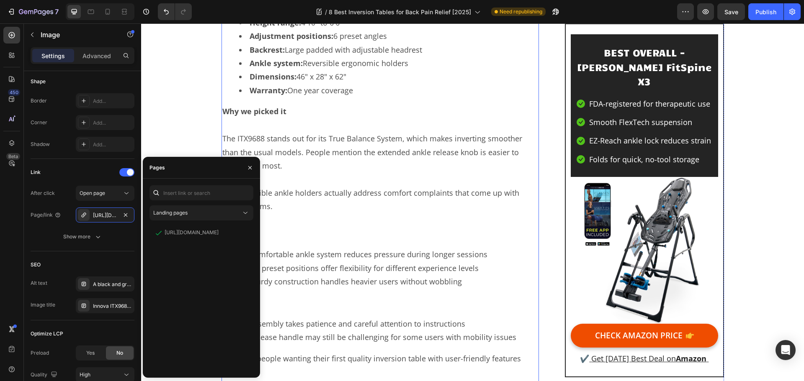
click at [340, 132] on p at bounding box center [380, 124] width 316 height 13
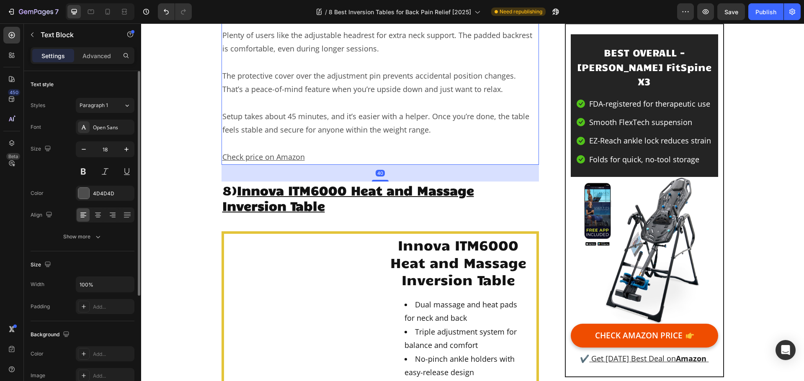
scroll to position [7156, 0]
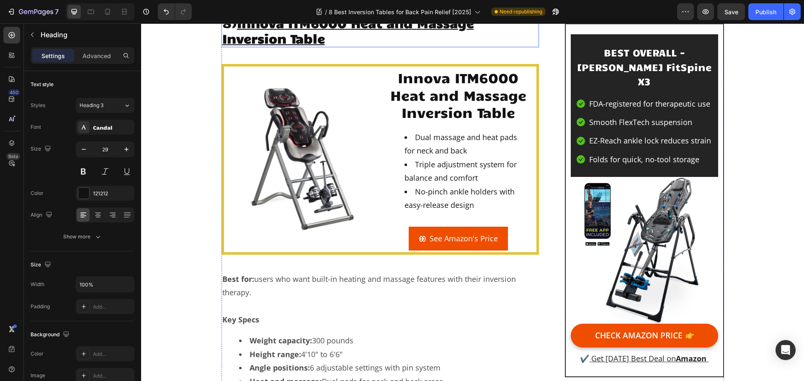
click at [326, 46] on u "Innova ITM6000 Heat and Massage Inversion Table" at bounding box center [348, 31] width 252 height 32
click at [321, 46] on u "Innova ITM6000 Heat and Massage Inversion Table" at bounding box center [348, 31] width 252 height 32
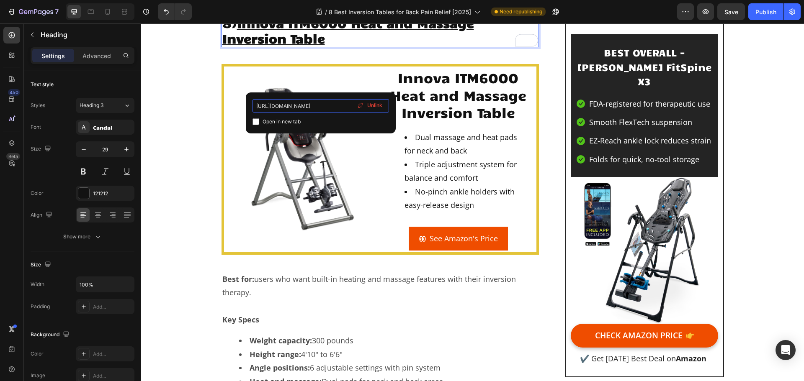
click at [340, 105] on input "https://www.amazon.com/Innova-ITM6000-Advanced-Therapeutic-Inversion/dp/B0B3FBC…" at bounding box center [320, 105] width 136 height 13
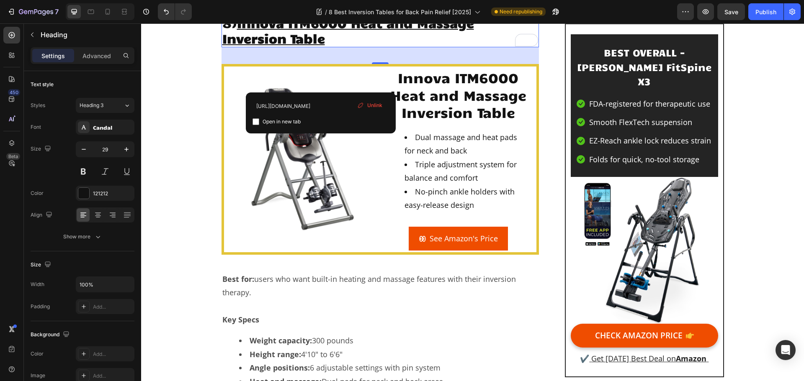
click at [452, 46] on p "8) Innova ITM6000 Heat and Massage Inversion Table" at bounding box center [380, 30] width 316 height 31
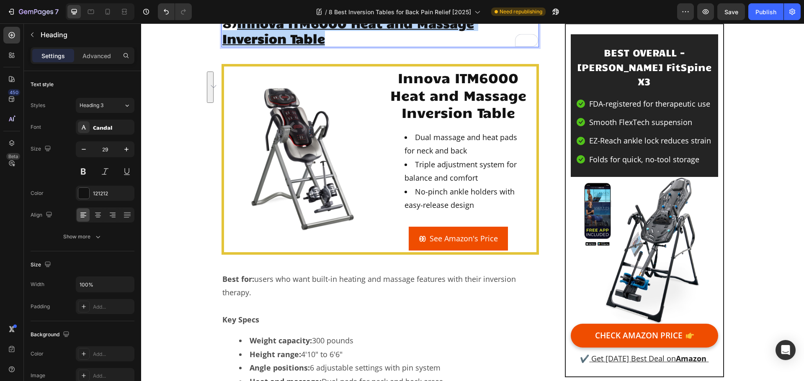
drag, startPoint x: 325, startPoint y: 92, endPoint x: 237, endPoint y: 81, distance: 88.6
click at [237, 46] on p "8) Innova ITM6000 Heat and Massage Inversion Table" at bounding box center [380, 30] width 316 height 31
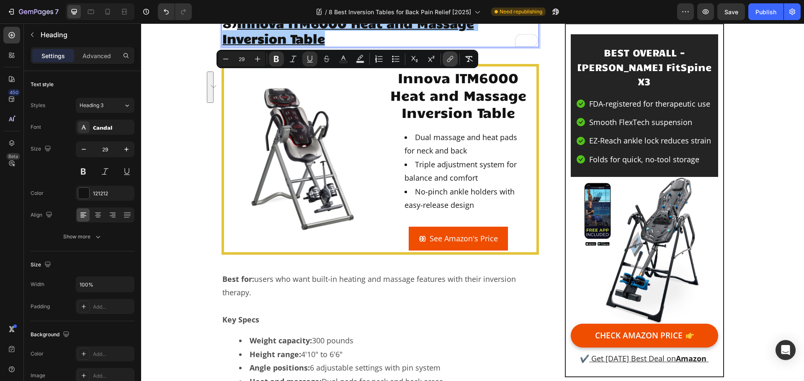
click at [448, 60] on icon "Editor contextual toolbar" at bounding box center [450, 59] width 8 height 8
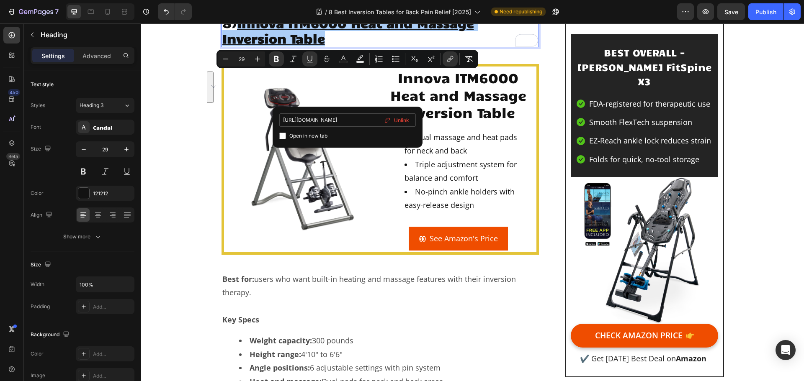
scroll to position [0, 190]
click at [397, 119] on span "Unlink" at bounding box center [401, 120] width 15 height 9
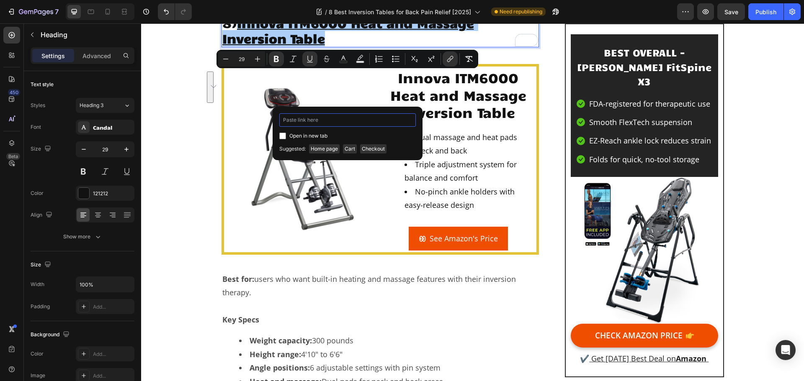
click at [326, 119] on input "Editor contextual toolbar" at bounding box center [347, 119] width 136 height 13
paste input "https://geni.us/Innova-ITM6000"
type input "https://geni.us/Innova-ITM6000"
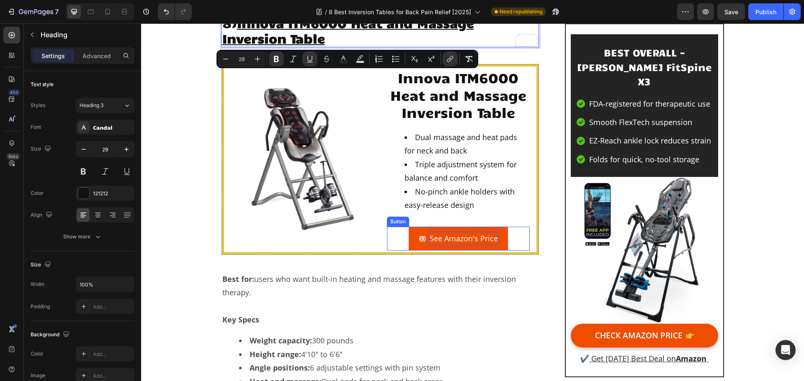
click at [429, 245] on p "See Amazon's Price" at bounding box center [463, 238] width 68 height 13
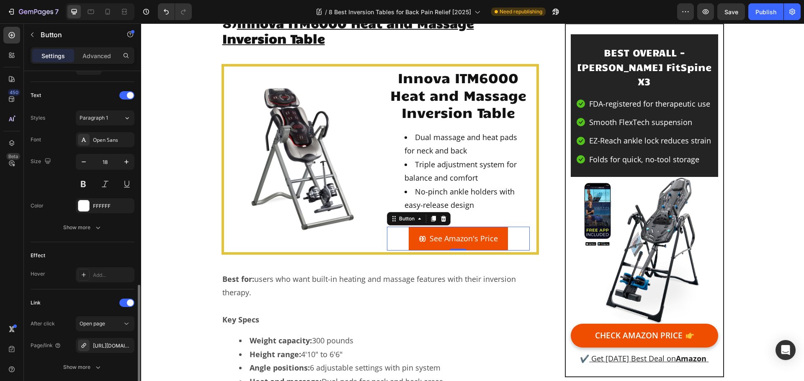
scroll to position [398, 0]
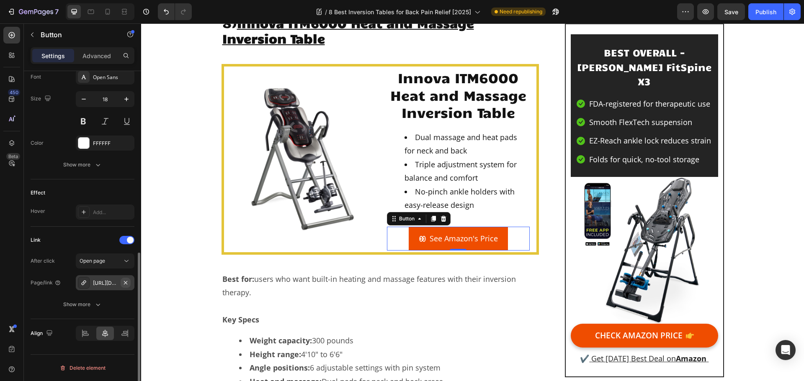
click at [126, 282] on icon "button" at bounding box center [125, 282] width 3 height 3
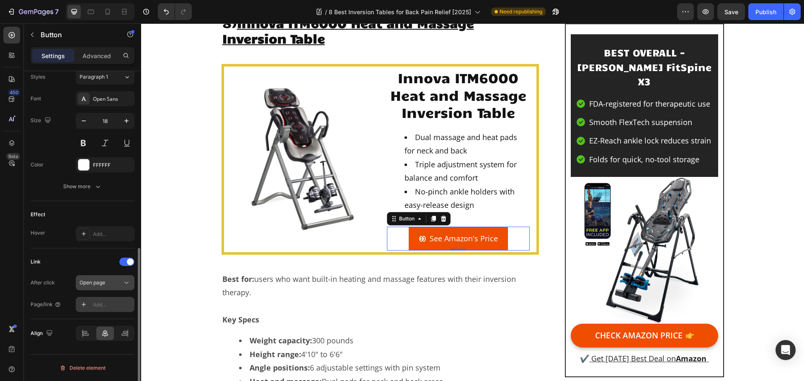
scroll to position [376, 0]
click at [95, 304] on div "Add..." at bounding box center [112, 305] width 39 height 8
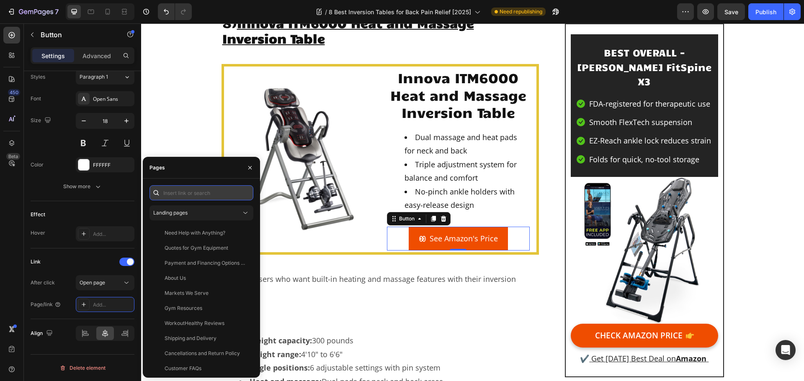
click at [182, 186] on input "text" at bounding box center [201, 192] width 104 height 15
paste input "https://geni.us/Innova-ITM6000"
type input "https://geni.us/Innova-ITM6000"
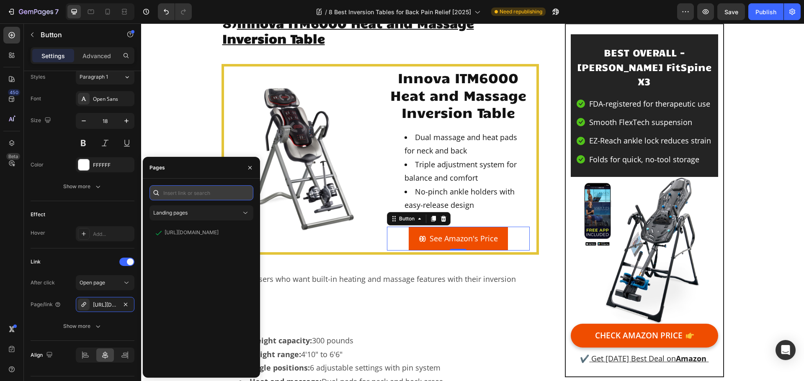
scroll to position [0, 0]
click at [304, 200] on img at bounding box center [302, 159] width 143 height 143
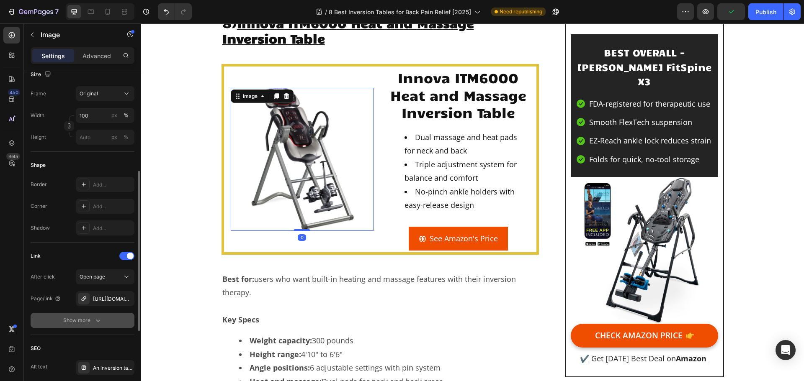
scroll to position [293, 0]
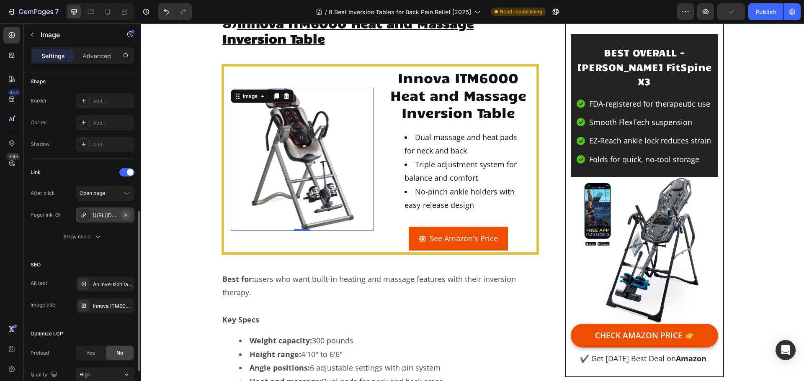
click at [128, 213] on icon "button" at bounding box center [125, 215] width 7 height 7
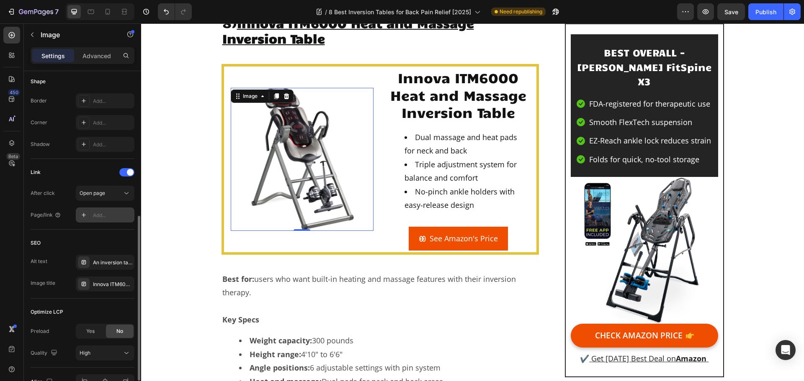
click at [99, 217] on div "Add..." at bounding box center [112, 216] width 39 height 8
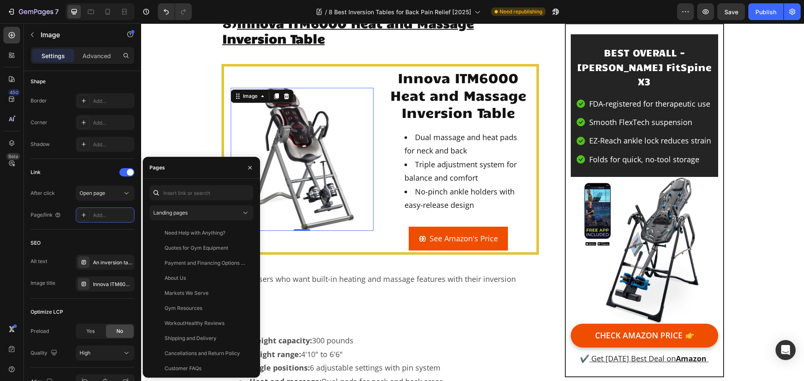
click at [180, 200] on div "Landing pages Need Help with Anything? View Quotes for Gym Equipment View Payme…" at bounding box center [201, 278] width 104 height 186
click at [185, 195] on input "text" at bounding box center [201, 192] width 104 height 15
paste input "https://geni.us/Innova-ITM6000"
type input "https://geni.us/Innova-ITM6000"
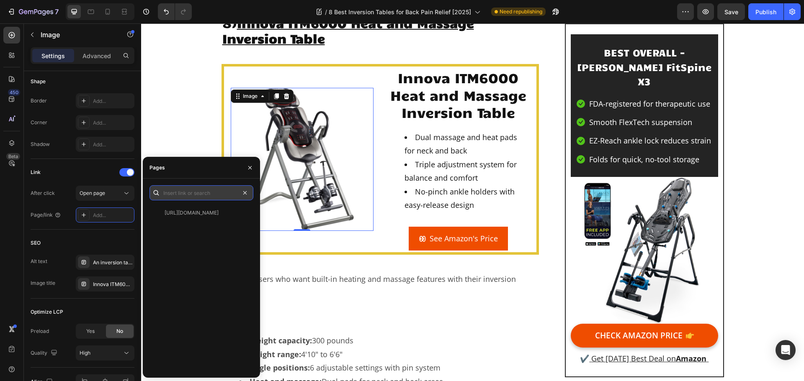
scroll to position [0, 0]
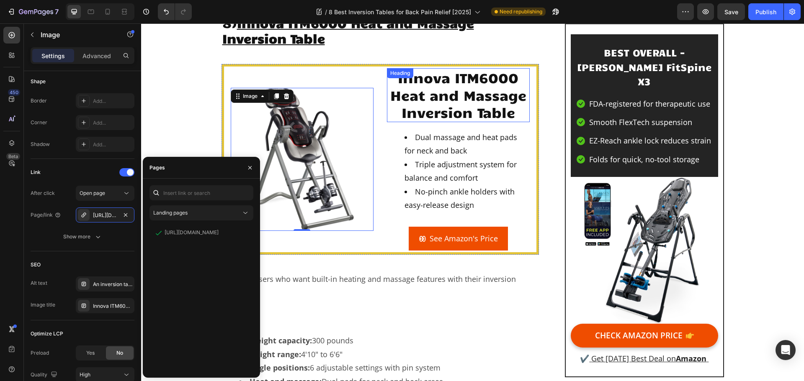
click at [454, 122] on h2 "Innova ITM6000 Heat and Massage Inversion Table" at bounding box center [458, 95] width 143 height 54
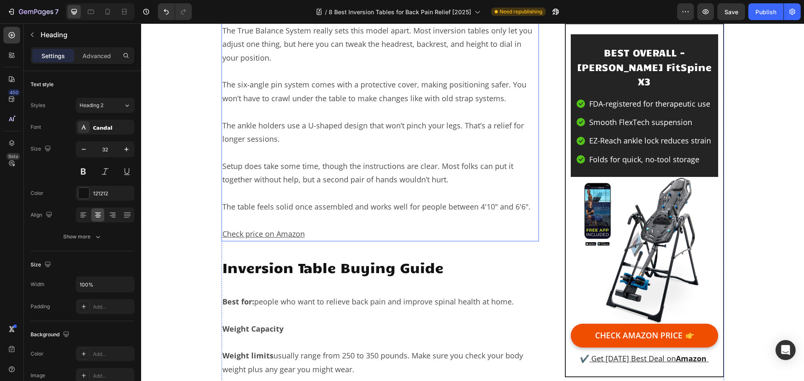
scroll to position [7993, 0]
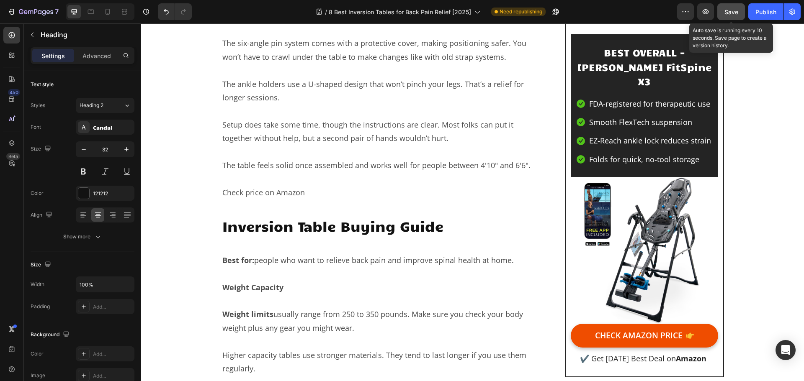
click at [727, 11] on span "Save" at bounding box center [731, 11] width 14 height 7
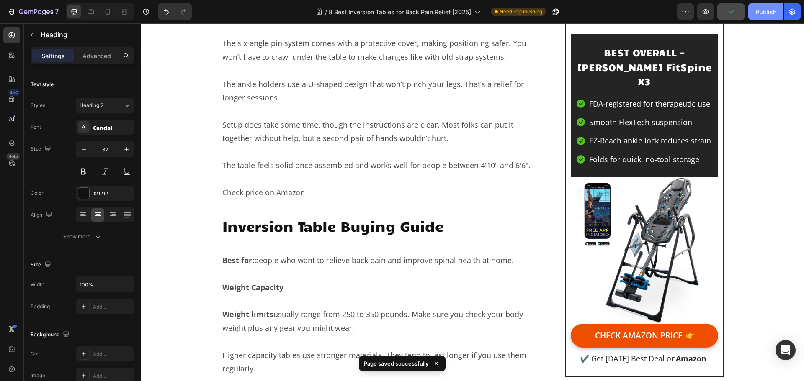
click at [767, 6] on button "Publish" at bounding box center [765, 11] width 35 height 17
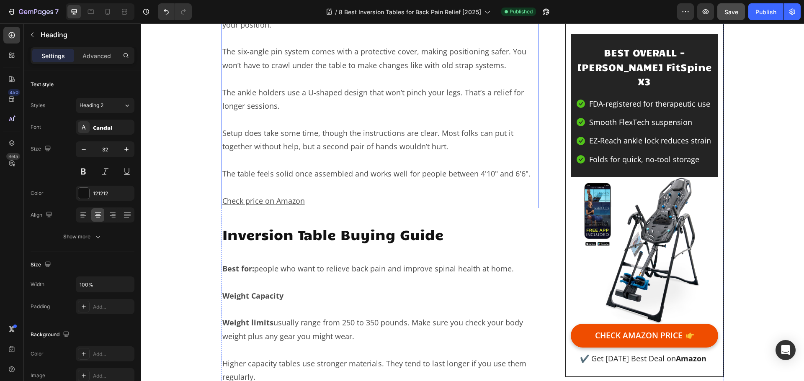
scroll to position [8035, 0]
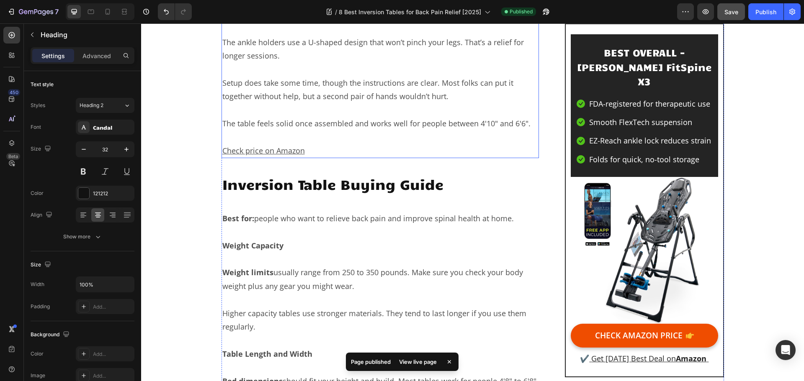
click at [267, 156] on u "Check price on Amazon" at bounding box center [263, 151] width 82 height 10
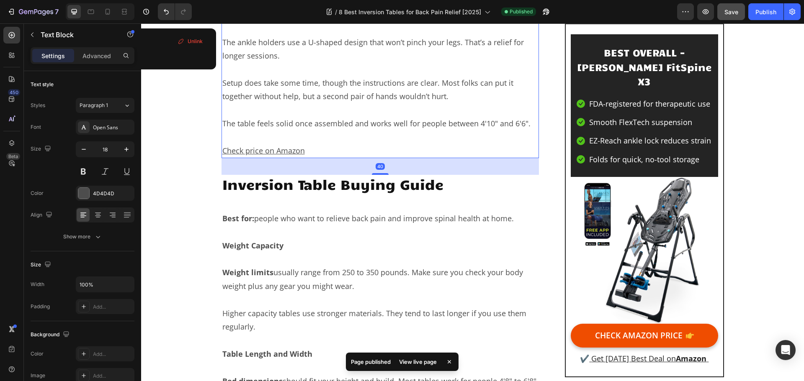
click at [268, 156] on u "Check price on Amazon" at bounding box center [263, 151] width 82 height 10
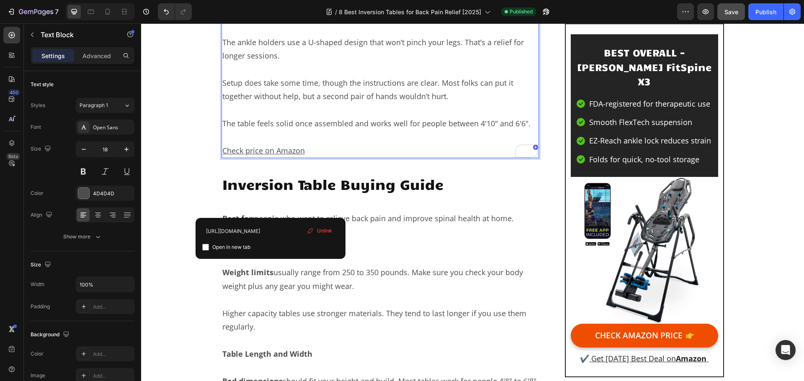
drag, startPoint x: 320, startPoint y: 230, endPoint x: 167, endPoint y: 203, distance: 155.5
click at [320, 230] on span "Unlink" at bounding box center [324, 231] width 15 height 8
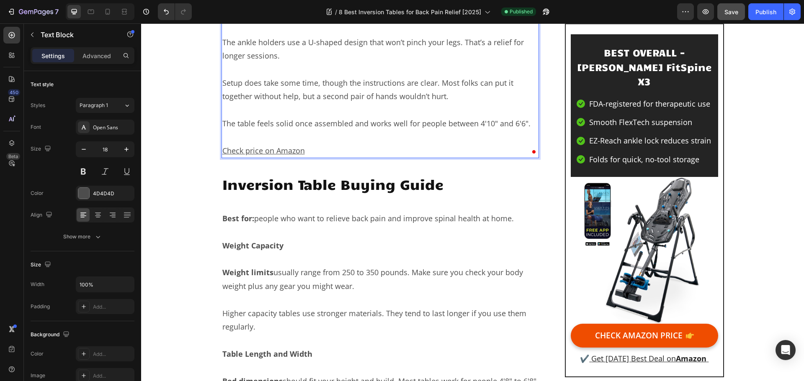
click at [306, 157] on p "Check price on Amazon ⁠⁠⁠⁠⁠⁠⁠" at bounding box center [380, 150] width 316 height 13
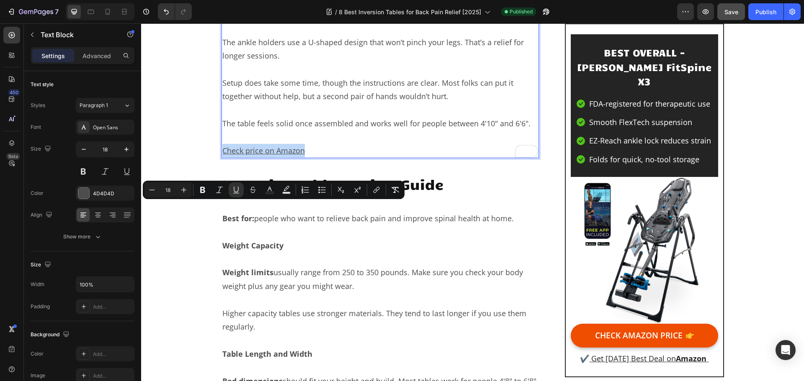
drag, startPoint x: 302, startPoint y: 209, endPoint x: 221, endPoint y: 209, distance: 80.8
click at [222, 157] on p "Check price on Amazon" at bounding box center [380, 150] width 316 height 13
click at [375, 187] on icon "Editor contextual toolbar" at bounding box center [376, 190] width 8 height 8
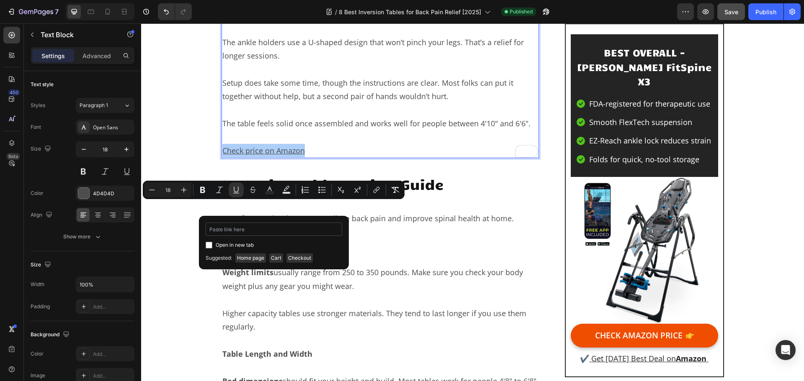
click at [314, 232] on input "Editor contextual toolbar" at bounding box center [273, 229] width 136 height 13
type input "https://geni.us/Innova-ITM6000"
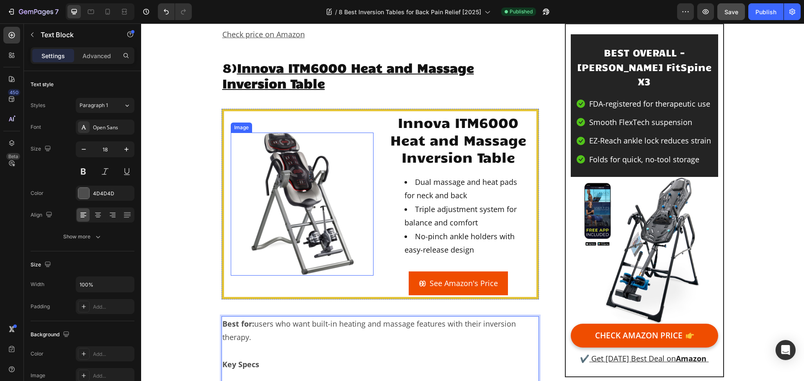
scroll to position [7031, 0]
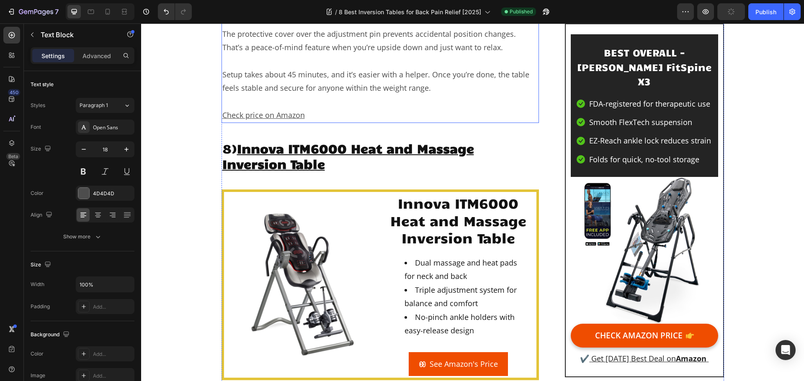
click at [318, 108] on p at bounding box center [380, 101] width 316 height 13
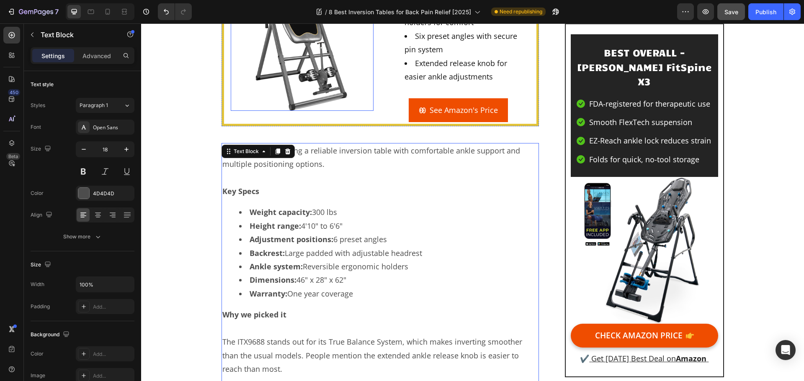
scroll to position [6278, 0]
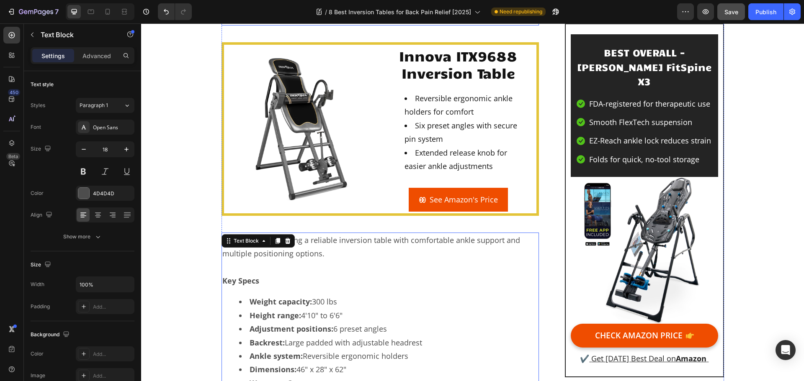
click at [366, 24] on u "Innova ITX9688 Inversion Table" at bounding box center [341, 16] width 213 height 16
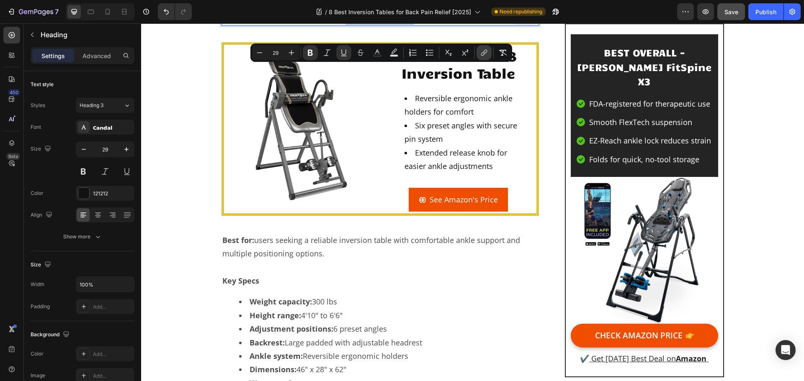
click at [488, 53] on icon "Editor contextual toolbar" at bounding box center [484, 53] width 8 height 8
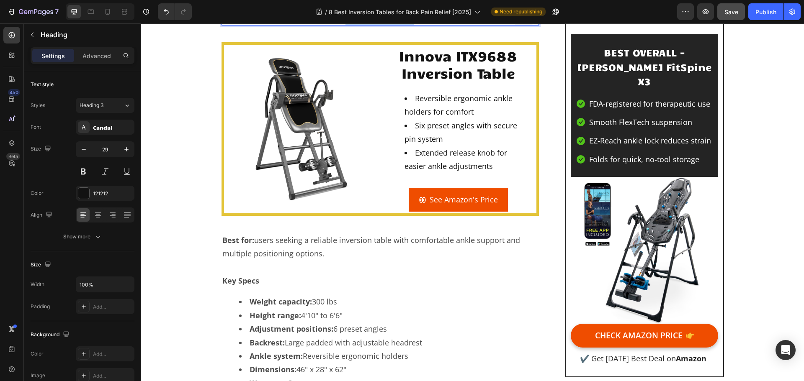
click at [469, 25] on p "7) Innova ITX9688 Inversion Table" at bounding box center [380, 17] width 316 height 16
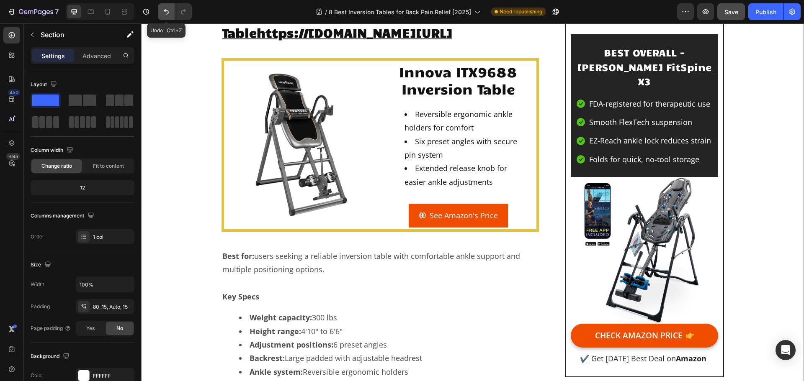
click at [165, 11] on icon "Undo/Redo" at bounding box center [166, 11] width 5 height 5
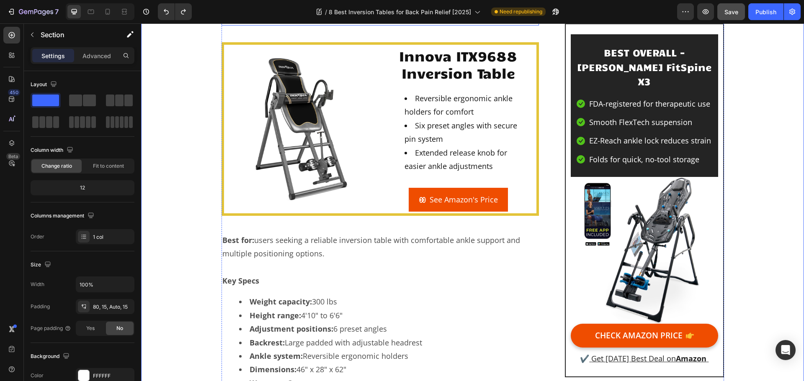
click at [308, 24] on u "Innova ITX9688 Inversion Table" at bounding box center [341, 16] width 213 height 16
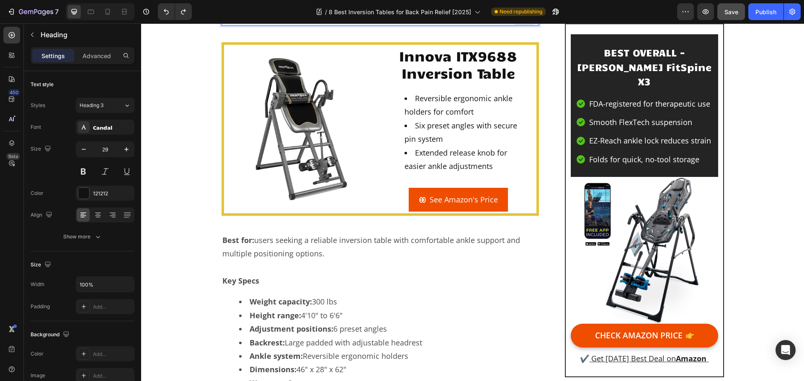
click at [308, 24] on u "Innova ITX9688 Inversion Table" at bounding box center [341, 16] width 213 height 16
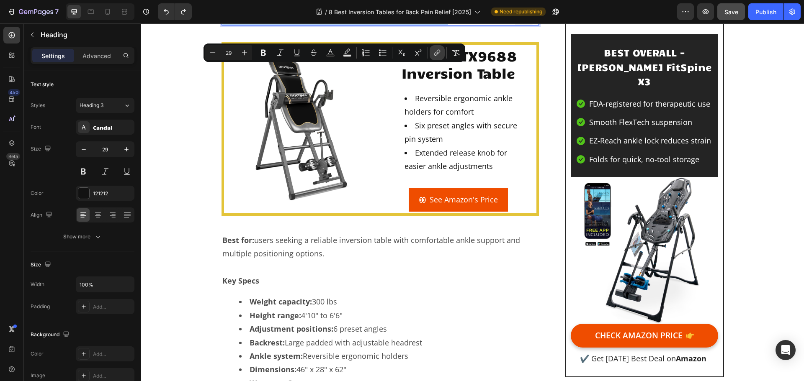
click at [438, 52] on icon "Editor contextual toolbar" at bounding box center [437, 53] width 8 height 8
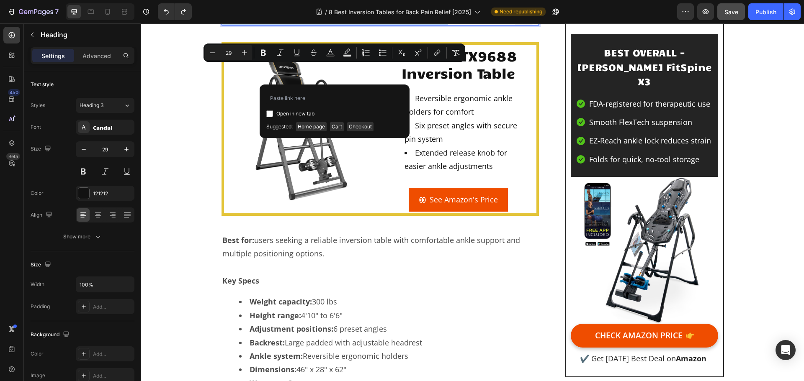
click at [442, 24] on u "Innova ITX9688 Inversion Table" at bounding box center [341, 16] width 213 height 16
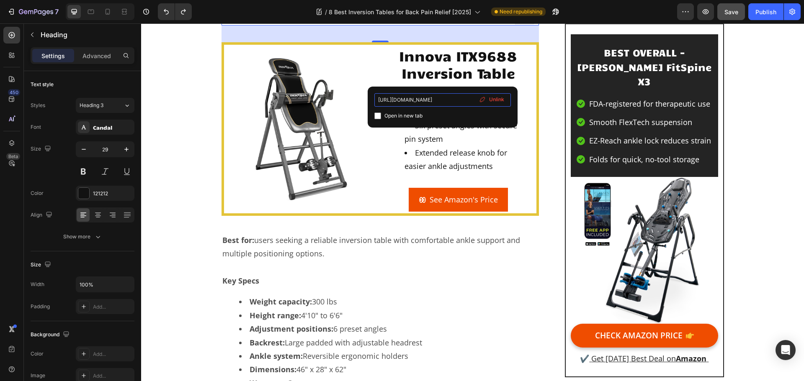
click at [442, 97] on input "https://geni.us/INNOVA-ITX9688" at bounding box center [442, 99] width 136 height 13
click at [453, 25] on p "7) Innova ITX9688 Inversion Table" at bounding box center [380, 17] width 316 height 16
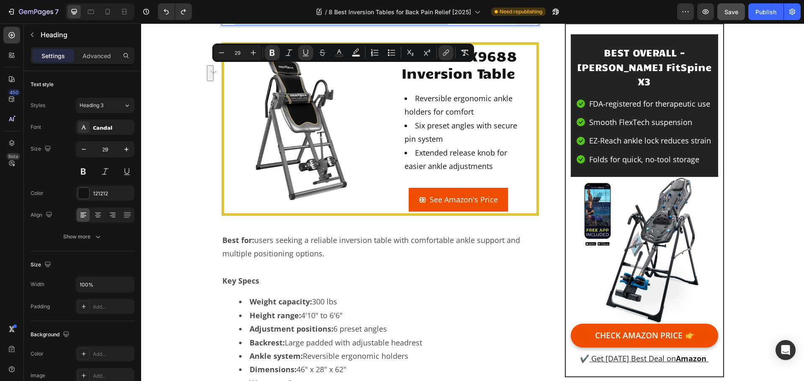
drag, startPoint x: 449, startPoint y: 74, endPoint x: 236, endPoint y: 74, distance: 213.4
click at [236, 24] on u "Innova ITX9688 Inversion Table" at bounding box center [341, 16] width 213 height 16
click at [445, 53] on icon "Editor contextual toolbar" at bounding box center [446, 53] width 8 height 8
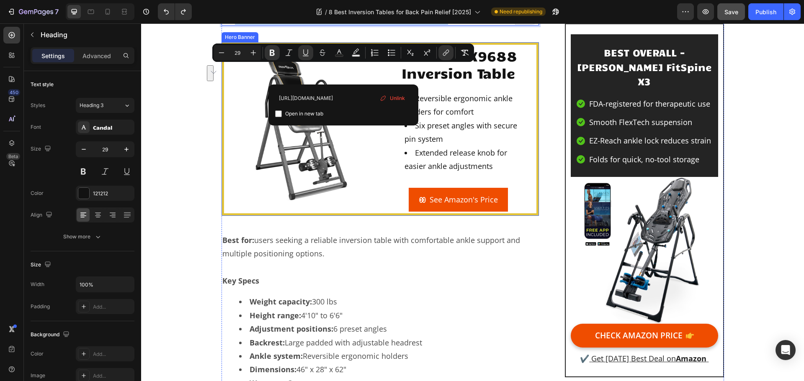
click at [381, 193] on div "Innova ITX9688 Inversion Table Heading Reversible ergonomic ankle holders for c…" at bounding box center [380, 129] width 313 height 169
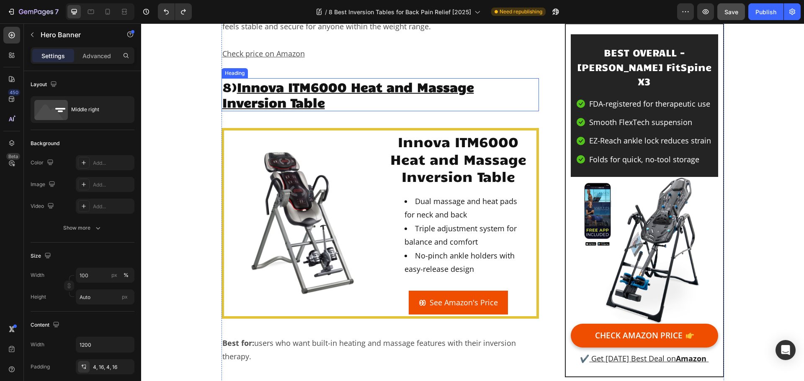
scroll to position [7073, 0]
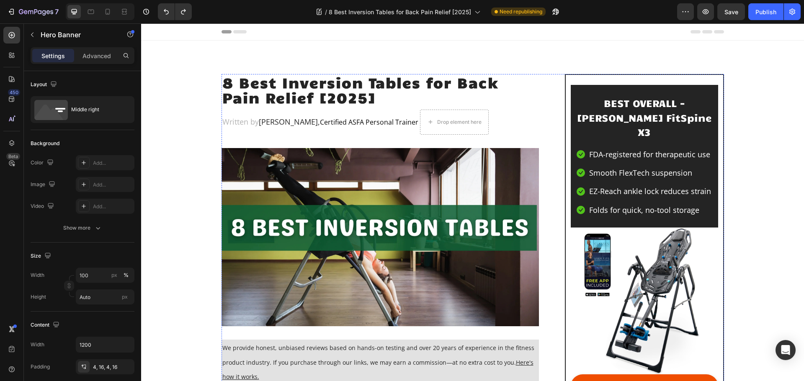
scroll to position [7073, 0]
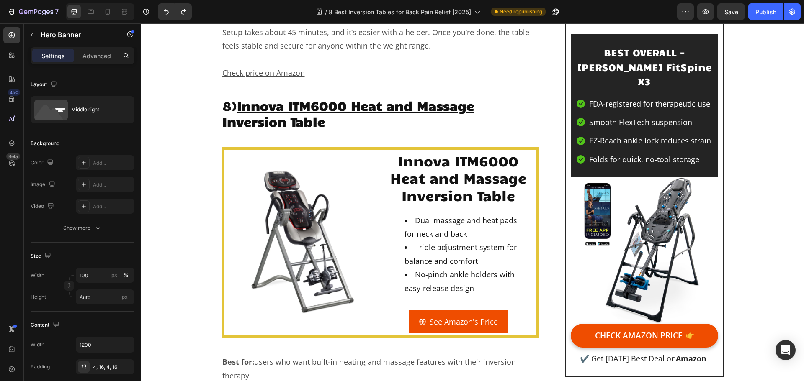
click at [312, 80] on p "Check price on Amazon" at bounding box center [380, 72] width 316 height 13
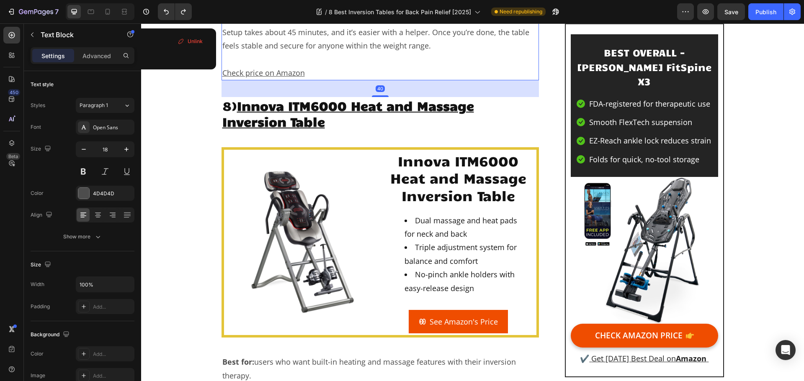
click at [304, 80] on p "Check price on Amazon" at bounding box center [380, 72] width 316 height 13
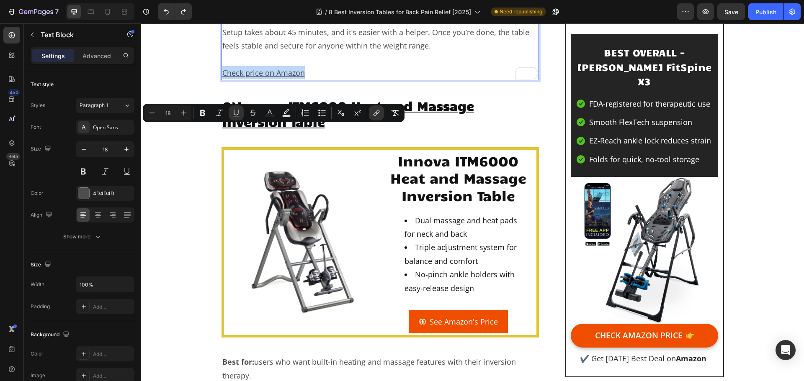
drag, startPoint x: 302, startPoint y: 131, endPoint x: 221, endPoint y: 131, distance: 80.8
click at [222, 80] on p "Check price on Amazon" at bounding box center [380, 72] width 316 height 13
click at [380, 110] on icon "Editor contextual toolbar" at bounding box center [376, 113] width 8 height 8
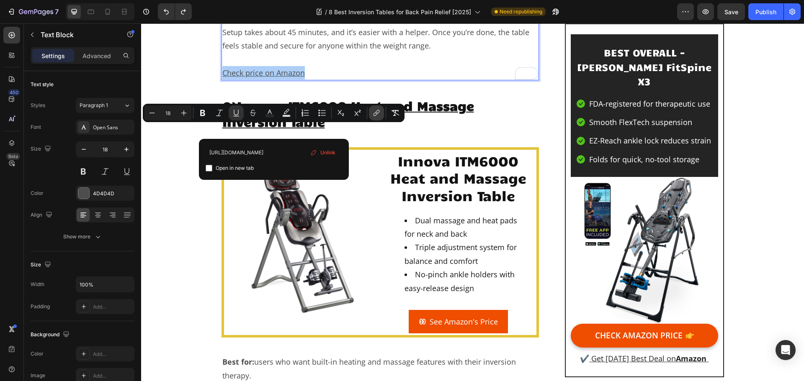
scroll to position [0, 99]
click at [324, 152] on span "Unlink" at bounding box center [327, 152] width 15 height 9
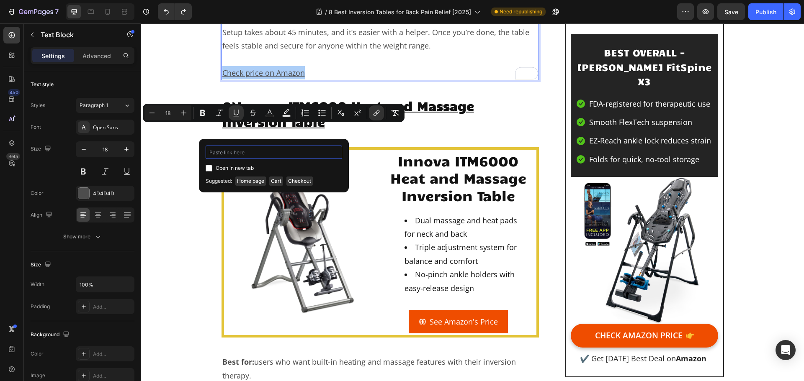
click at [296, 152] on input "Editor contextual toolbar" at bounding box center [273, 152] width 136 height 13
paste input "[URL][DOMAIN_NAME]"
type input "[URL][DOMAIN_NAME]"
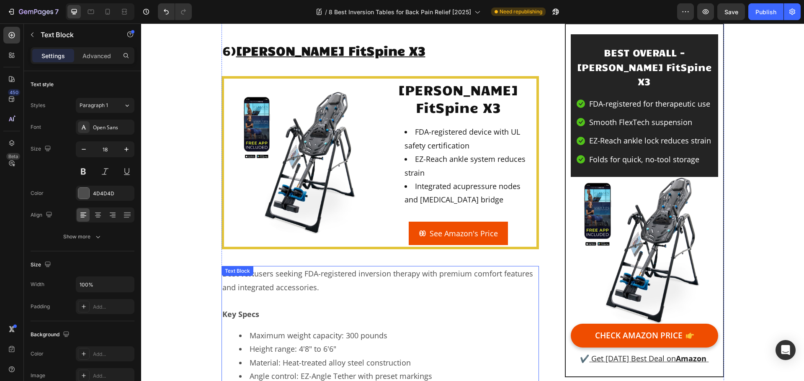
scroll to position [5399, 0]
click at [297, 198] on img at bounding box center [302, 163] width 143 height 143
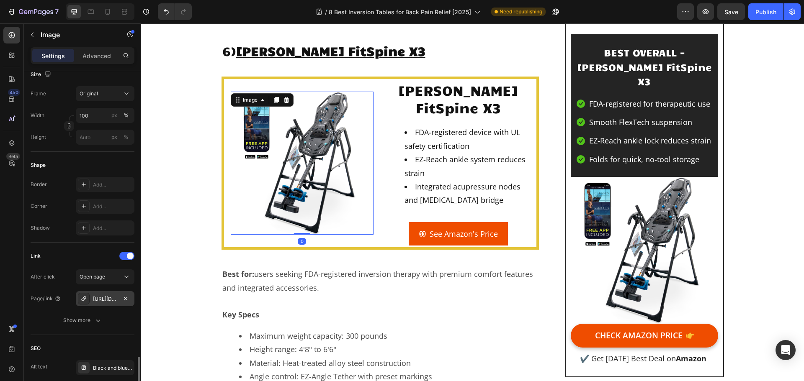
scroll to position [363, 0]
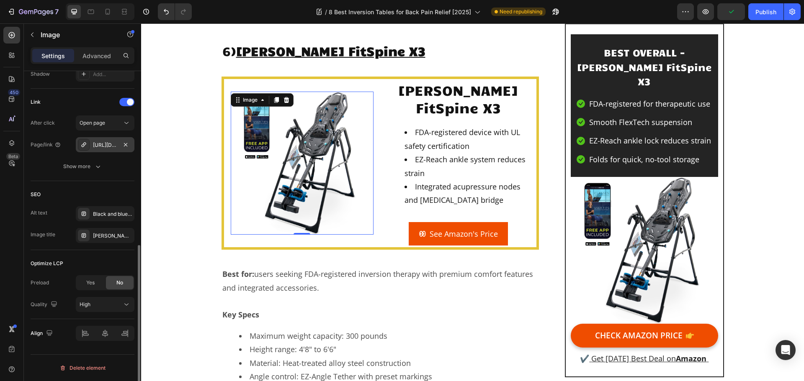
click at [109, 142] on div "[URL][DOMAIN_NAME][PERSON_NAME]" at bounding box center [105, 145] width 24 height 8
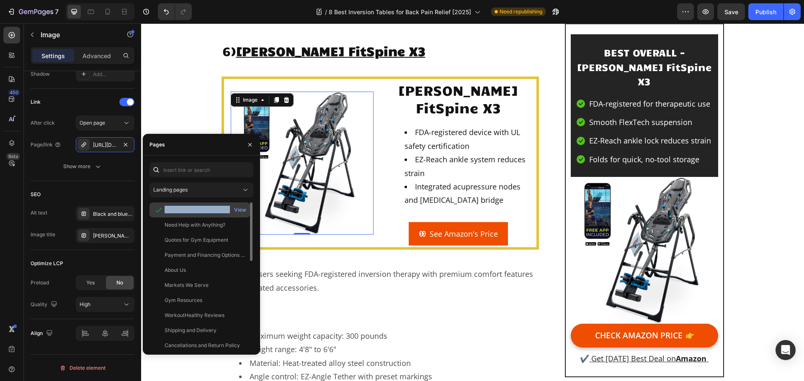
drag, startPoint x: 220, startPoint y: 209, endPoint x: 161, endPoint y: 209, distance: 59.0
click at [161, 209] on div "[URL][DOMAIN_NAME][PERSON_NAME]" at bounding box center [200, 210] width 94 height 8
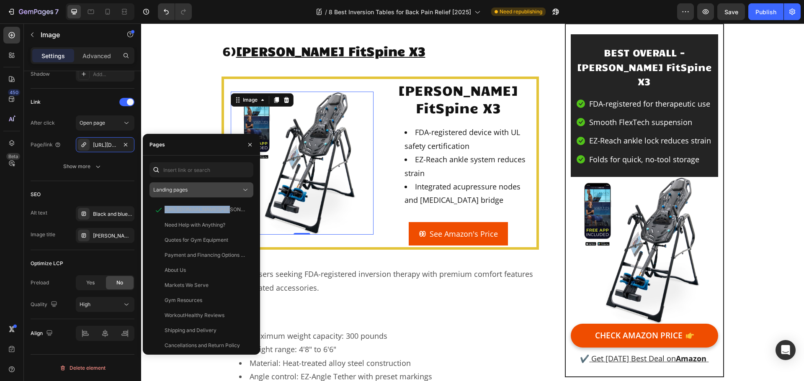
copy div "[URL][DOMAIN_NAME][PERSON_NAME]"
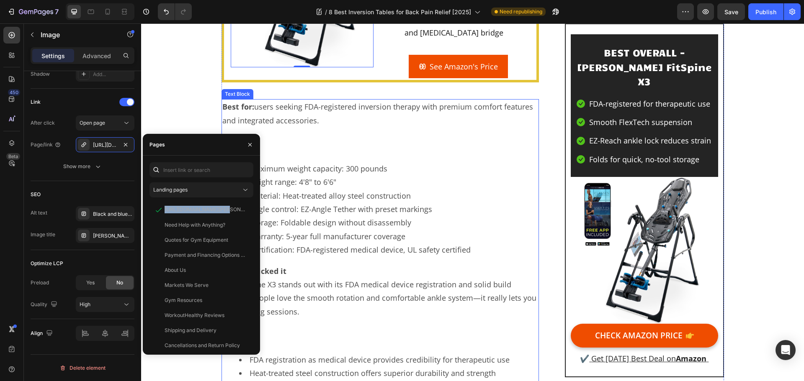
scroll to position [5734, 0]
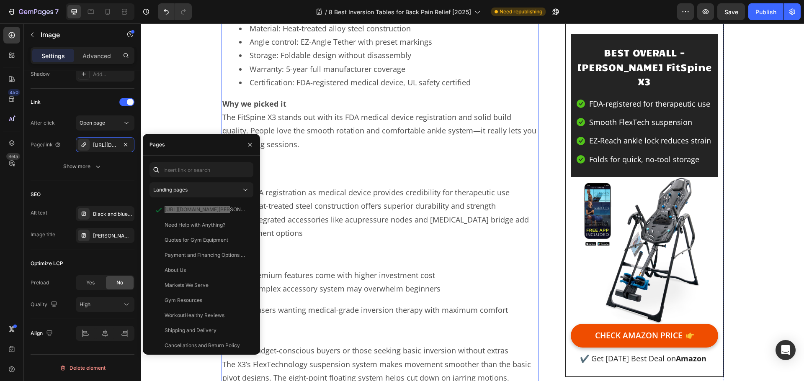
click at [391, 151] on p "The FitSpine X3 stands out with its FDA medical device registration and solid b…" at bounding box center [380, 130] width 316 height 41
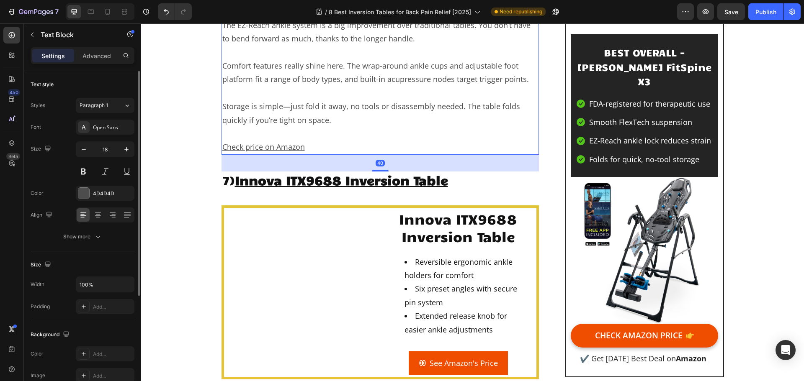
scroll to position [6152, 0]
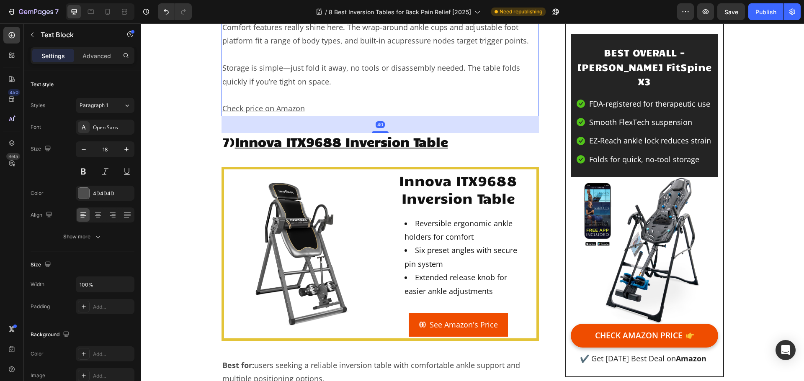
click at [292, 113] on u "Check price on Amazon" at bounding box center [263, 108] width 82 height 10
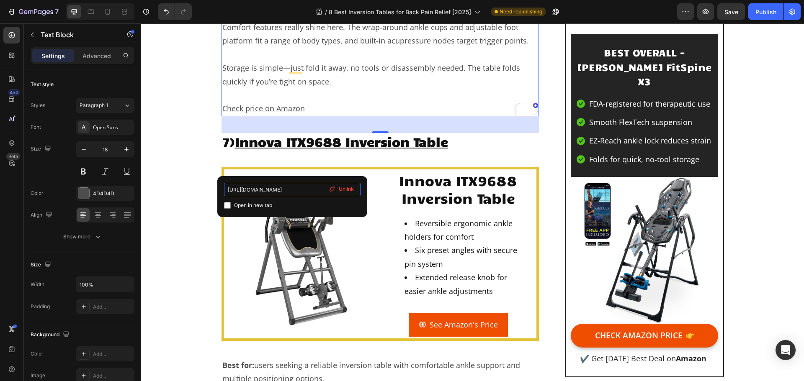
click at [311, 192] on input "[URL][DOMAIN_NAME]" at bounding box center [292, 189] width 136 height 13
type input "[URL][DOMAIN_NAME][PERSON_NAME]"
click at [327, 102] on p "Rich Text Editor. Editing area: main" at bounding box center [380, 94] width 316 height 13
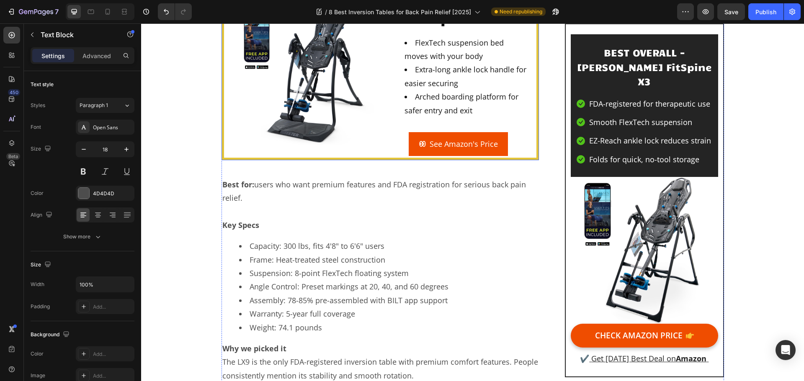
scroll to position [4604, 0]
click at [448, 156] on link "See Amazon's Price" at bounding box center [457, 144] width 99 height 23
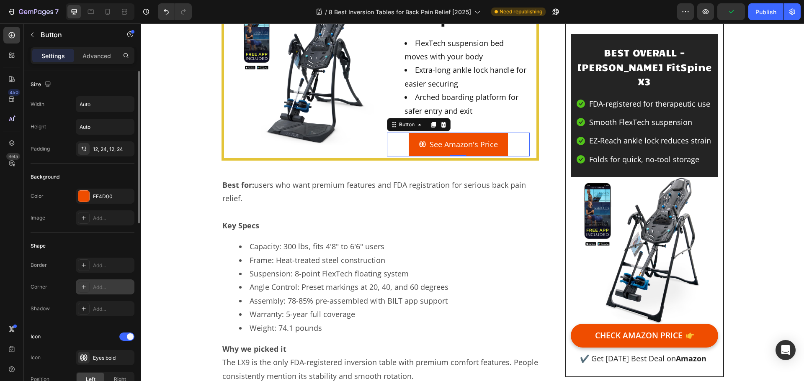
scroll to position [42, 0]
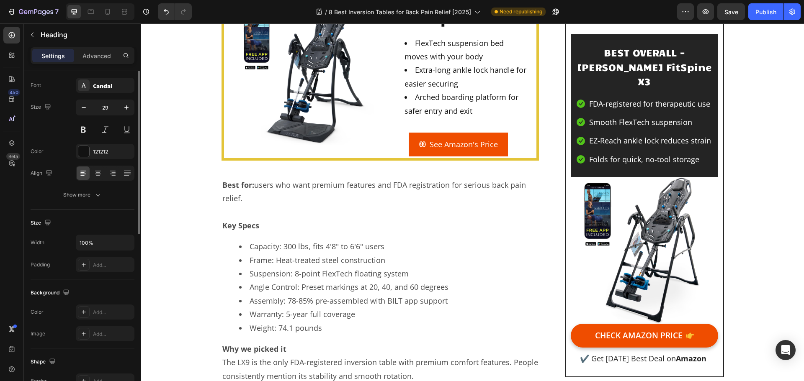
scroll to position [0, 0]
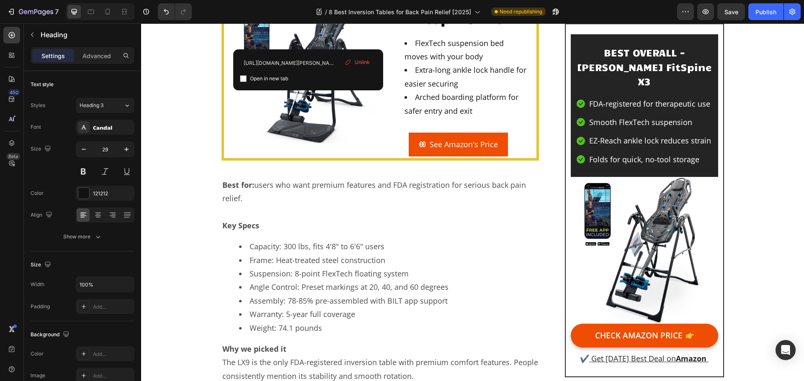
click at [300, 63] on input "https://geni.us/Teeter-FitSpine" at bounding box center [308, 62] width 136 height 13
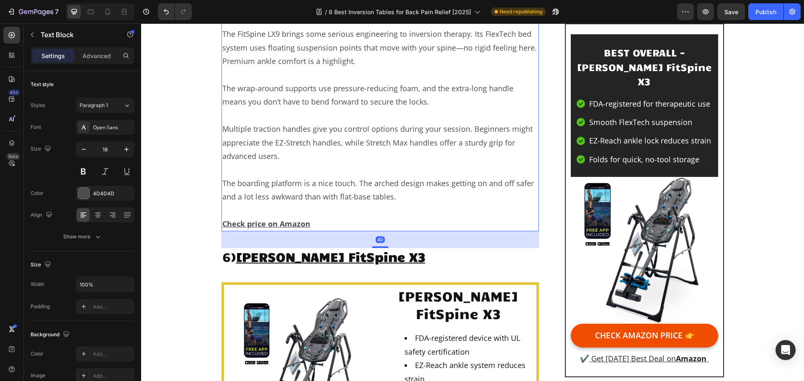
scroll to position [5231, 0]
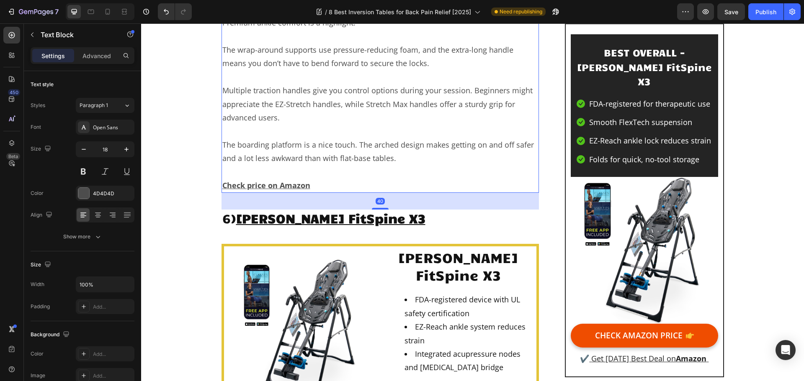
click at [308, 192] on p "Check price on Amazon" at bounding box center [380, 185] width 316 height 13
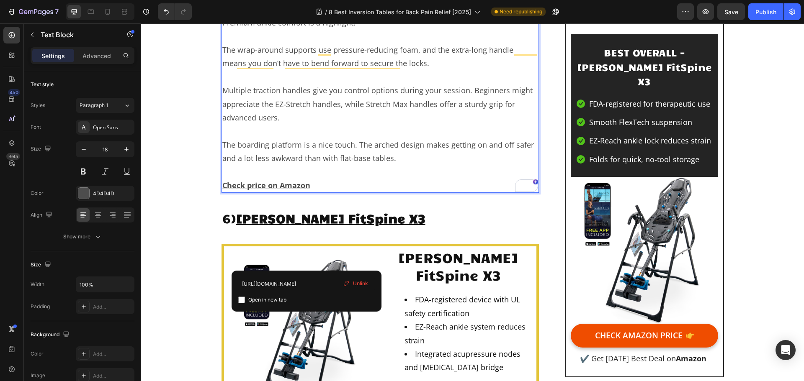
click at [360, 284] on span "Unlink" at bounding box center [360, 284] width 15 height 8
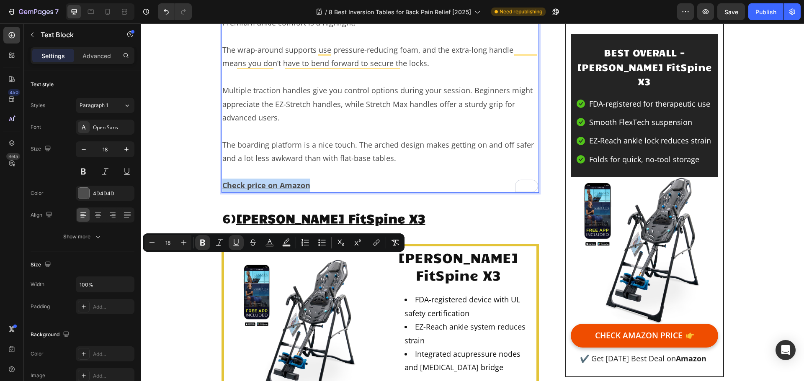
drag, startPoint x: 309, startPoint y: 258, endPoint x: 220, endPoint y: 258, distance: 89.6
click at [222, 192] on p "Check price on Amazon ⁠⁠⁠⁠⁠⁠⁠" at bounding box center [380, 185] width 316 height 13
click at [373, 242] on icon "Editor contextual toolbar" at bounding box center [376, 243] width 8 height 8
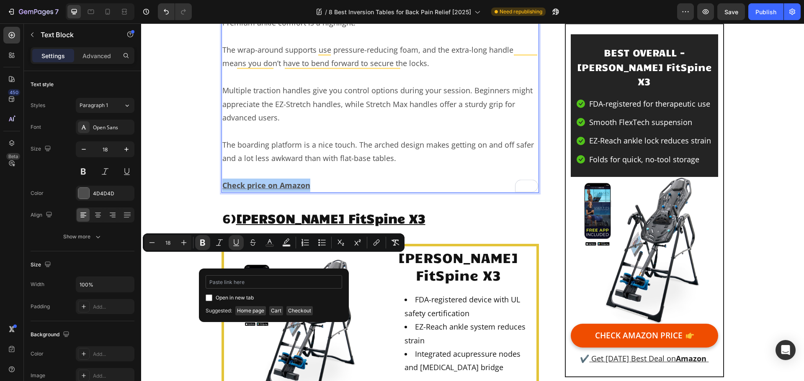
click at [304, 286] on input "Editor contextual toolbar" at bounding box center [273, 281] width 136 height 13
type input "https://geni.us/Teeter-FitSpine"
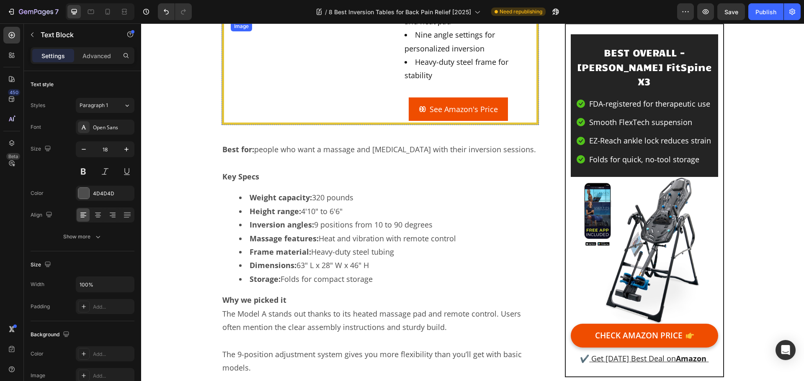
scroll to position [3767, 0]
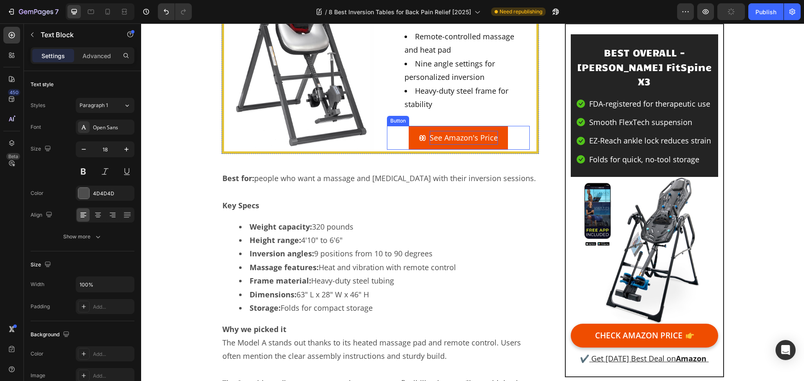
click at [430, 144] on p "See Amazon's Price" at bounding box center [463, 137] width 68 height 13
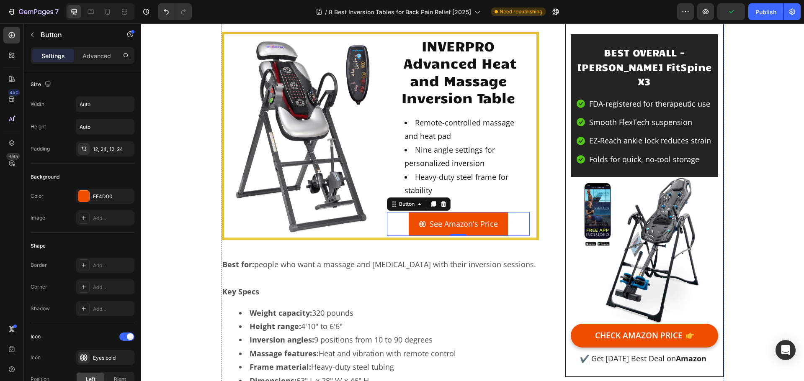
scroll to position [3641, 0]
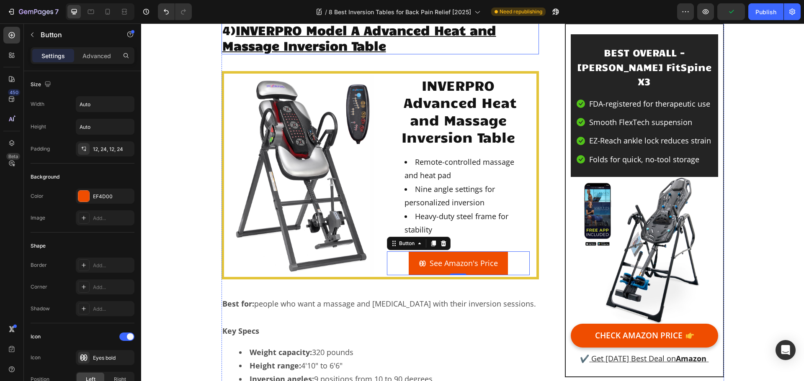
click at [350, 54] on u "INVERPRO Model A Advanced Heat and Massage Inversion Table" at bounding box center [359, 38] width 274 height 32
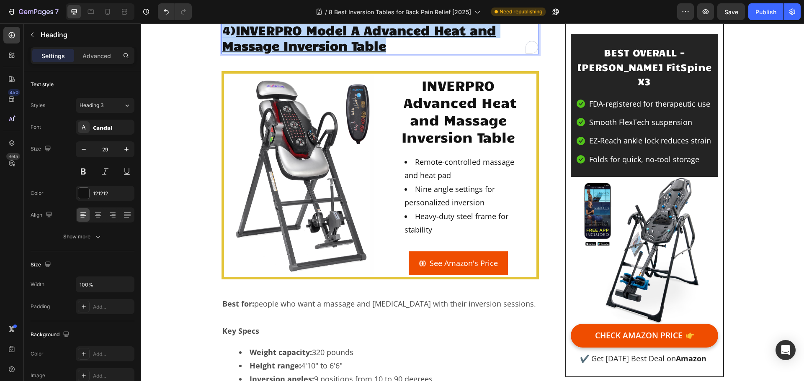
click at [350, 54] on u "INVERPRO Model A Advanced Heat and Massage Inversion Table" at bounding box center [359, 38] width 274 height 32
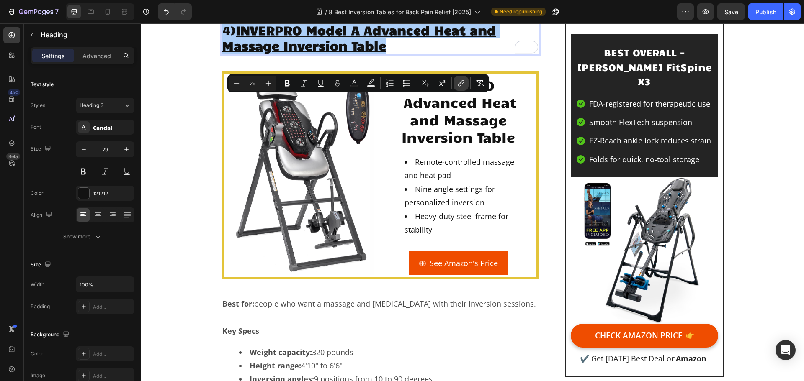
click at [462, 82] on icon "Editor contextual toolbar" at bounding box center [461, 83] width 8 height 8
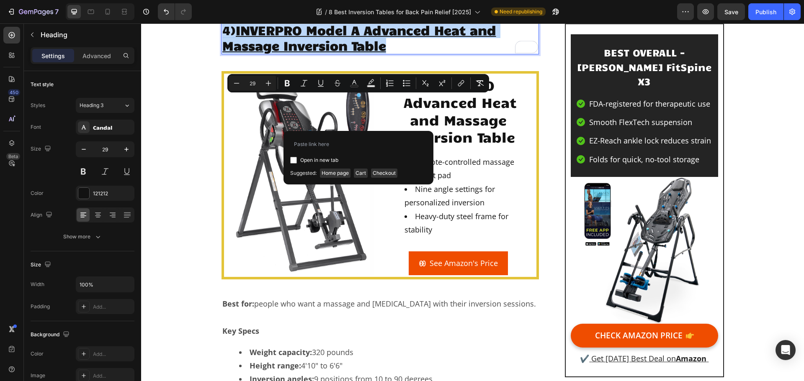
click at [455, 54] on u "INVERPRO Model A Advanced Heat and Massage Inversion Table" at bounding box center [359, 38] width 274 height 32
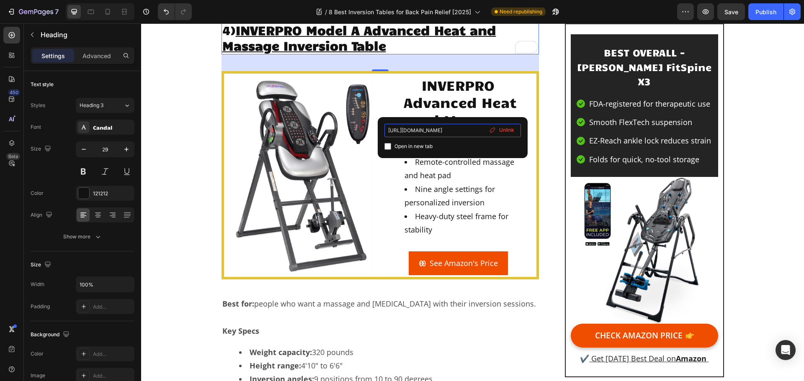
click at [451, 128] on input "https://geni.us/inverpro" at bounding box center [452, 130] width 136 height 13
drag, startPoint x: 452, startPoint y: 132, endPoint x: 382, endPoint y: 126, distance: 70.1
click at [382, 126] on div "https://geni.us/inverpro Open in new tab Unlink" at bounding box center [452, 137] width 150 height 41
click at [352, 54] on u "INVERPRO Model A Advanced Heat and Massage Inversion Table" at bounding box center [359, 38] width 274 height 32
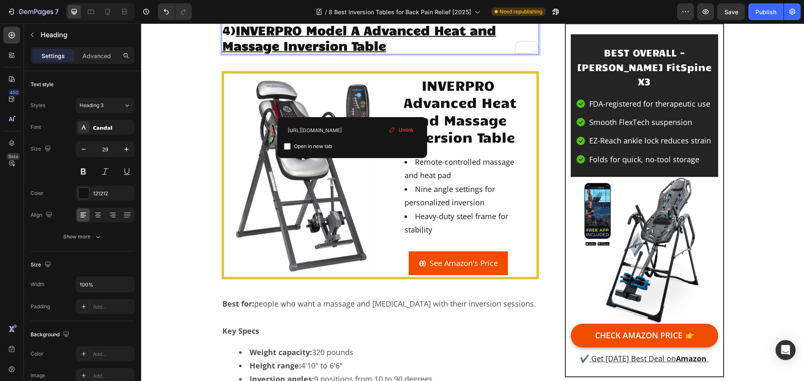
click at [462, 54] on p "4) INVERPRO Model A Advanced Heat and Massage Inversion Table" at bounding box center [380, 37] width 316 height 31
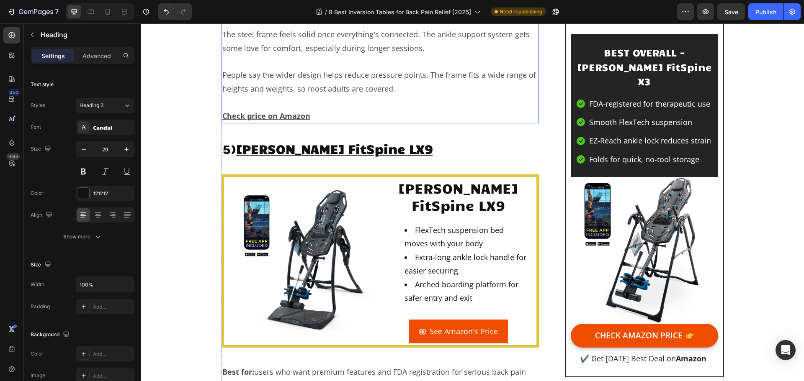
scroll to position [4478, 0]
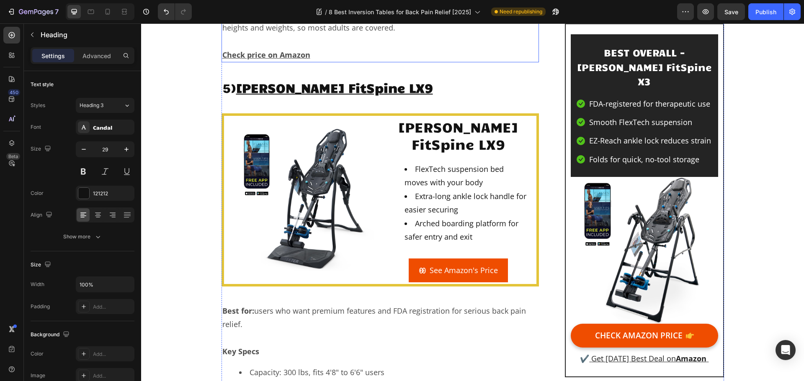
click at [285, 60] on u "Check price on Amazon" at bounding box center [266, 55] width 88 height 10
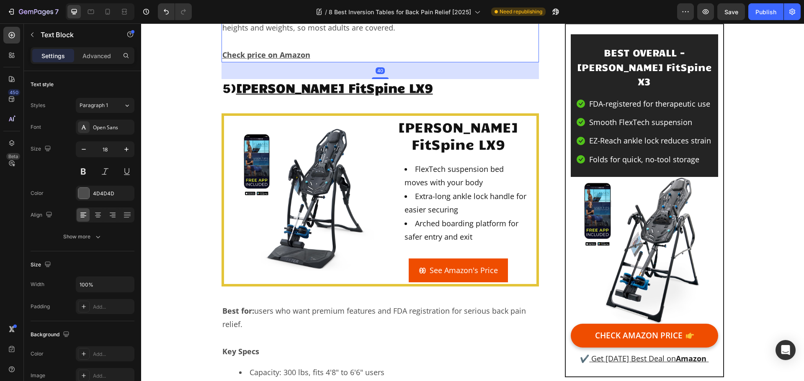
click at [303, 60] on u "Check price on Amazon" at bounding box center [266, 55] width 88 height 10
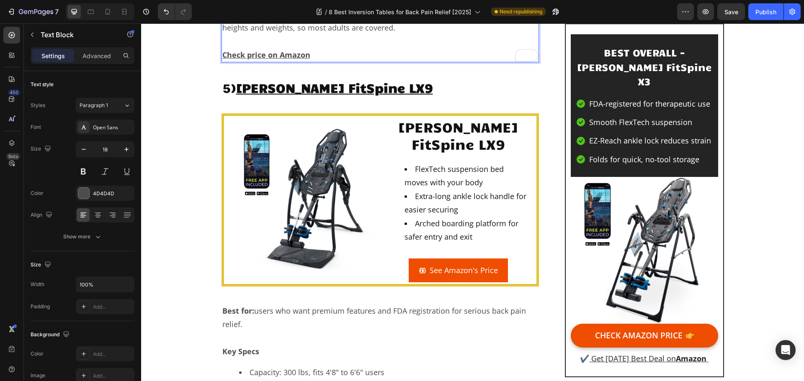
click at [309, 62] on p "Check price on Amazon ⁠⁠⁠⁠⁠⁠⁠" at bounding box center [380, 54] width 316 height 13
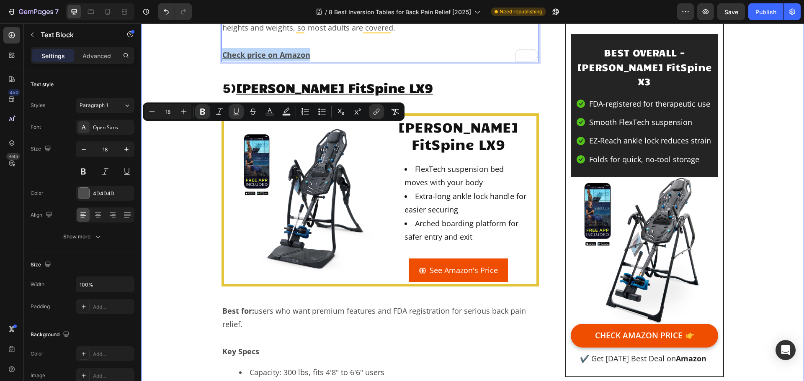
drag, startPoint x: 308, startPoint y: 129, endPoint x: 218, endPoint y: 126, distance: 90.4
click at [218, 126] on div "8 Best Inversion Tables for Back Pain Relief [2025] Heading Written by Chris Pr…" at bounding box center [472, 134] width 650 height 9077
click at [381, 112] on button "link" at bounding box center [376, 111] width 15 height 15
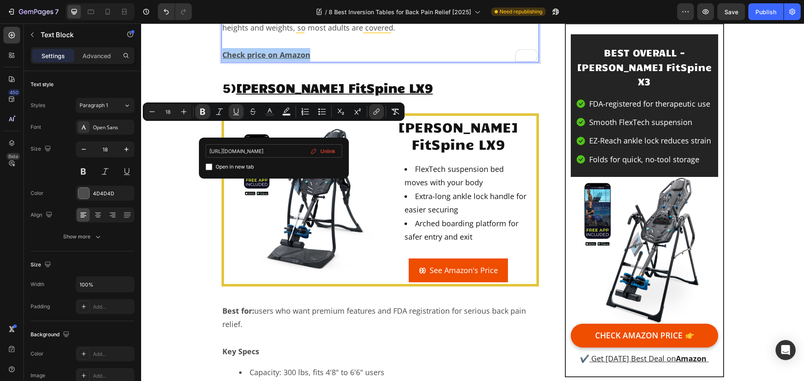
scroll to position [0, 191]
click at [333, 151] on span "Unlink" at bounding box center [327, 151] width 15 height 9
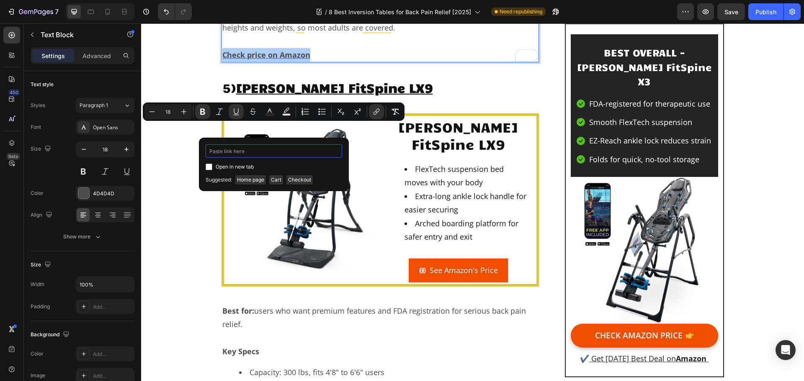
click at [276, 149] on input "Editor contextual toolbar" at bounding box center [273, 150] width 136 height 13
paste input "https://geni.us/inverpro"
type input "https://geni.us/inverpro"
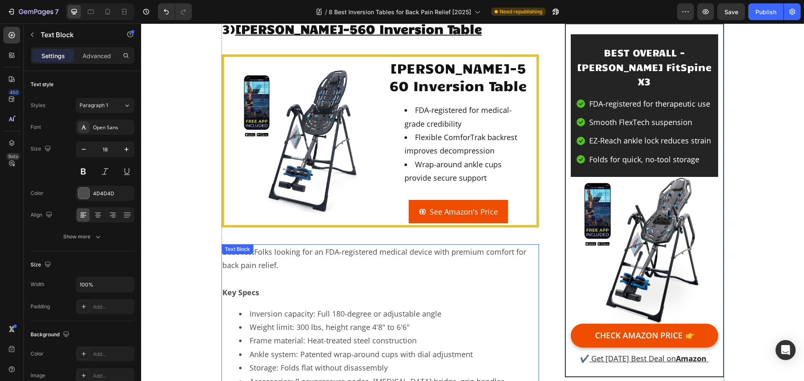
scroll to position [2762, 0]
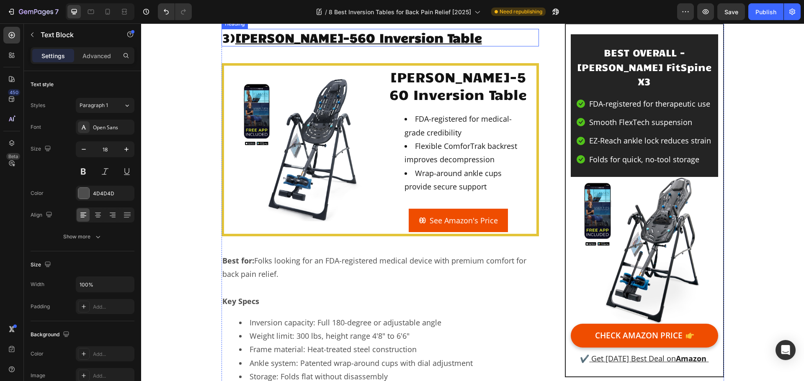
click at [337, 45] on u "TEETER EP-560 Inversion Table" at bounding box center [358, 37] width 246 height 16
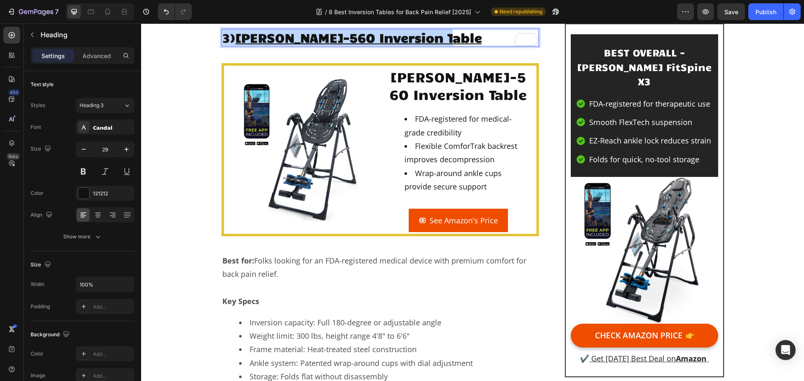
click at [337, 45] on u "TEETER EP-560 Inversion Table" at bounding box center [358, 37] width 246 height 16
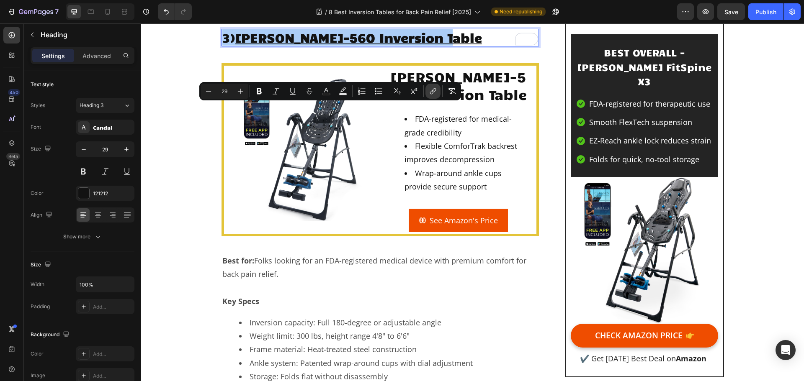
click at [434, 91] on icon "Editor contextual toolbar" at bounding box center [434, 90] width 4 height 4
click at [439, 45] on u "TEETER EP-560 Inversion Table" at bounding box center [358, 37] width 246 height 16
click at [442, 46] on p "3) TEETER EP-560 Inversion Table" at bounding box center [380, 38] width 316 height 16
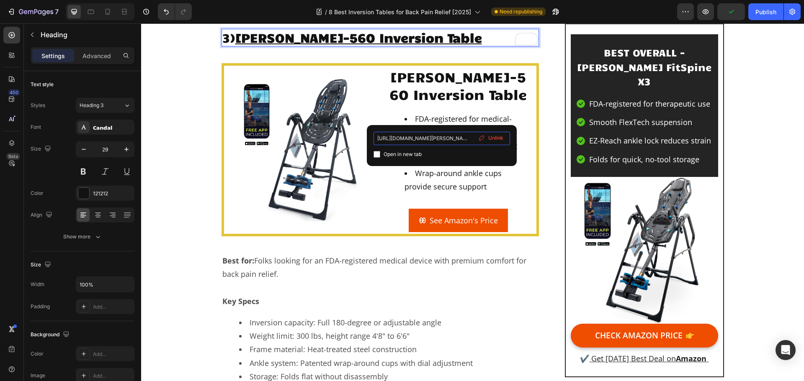
click at [444, 139] on input "https://geni.us/teeter-ep" at bounding box center [441, 138] width 136 height 13
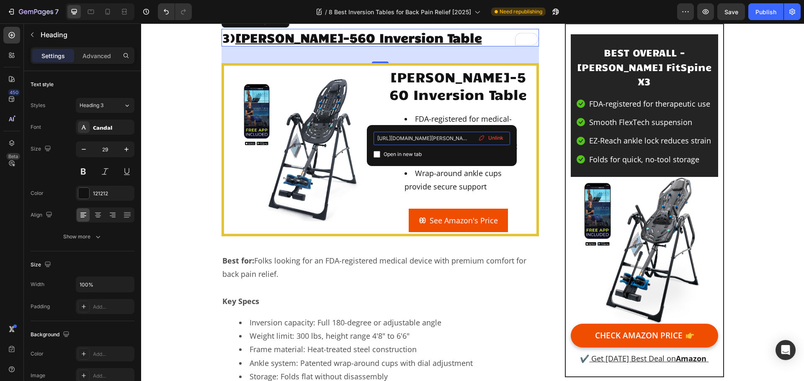
drag, startPoint x: 441, startPoint y: 139, endPoint x: 377, endPoint y: 134, distance: 63.8
click at [377, 134] on input "https://geni.us/teeter-ep" at bounding box center [441, 138] width 136 height 13
click at [415, 46] on p "3) TEETER EP-560 Inversion Table ⁠⁠⁠⁠⁠⁠⁠" at bounding box center [380, 38] width 316 height 16
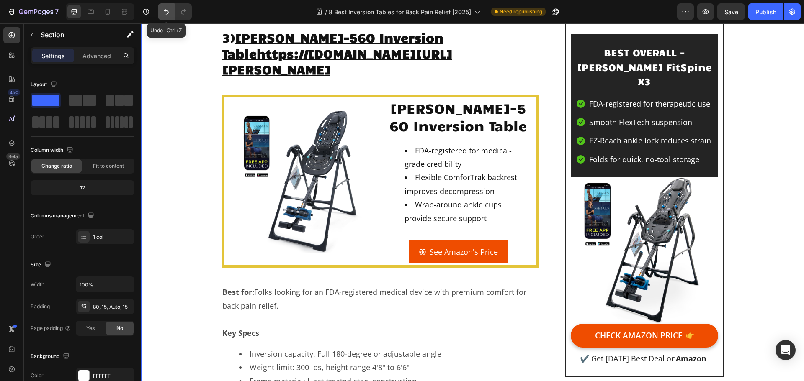
click at [169, 12] on icon "Undo/Redo" at bounding box center [166, 12] width 8 height 8
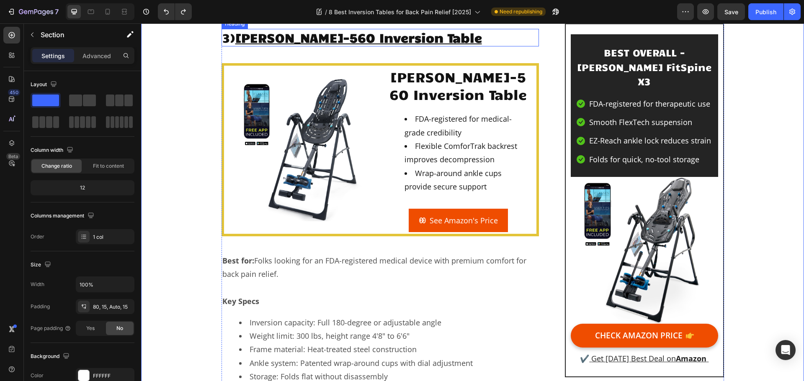
click at [434, 45] on u "TEETER EP-560 Inversion Table" at bounding box center [358, 37] width 246 height 16
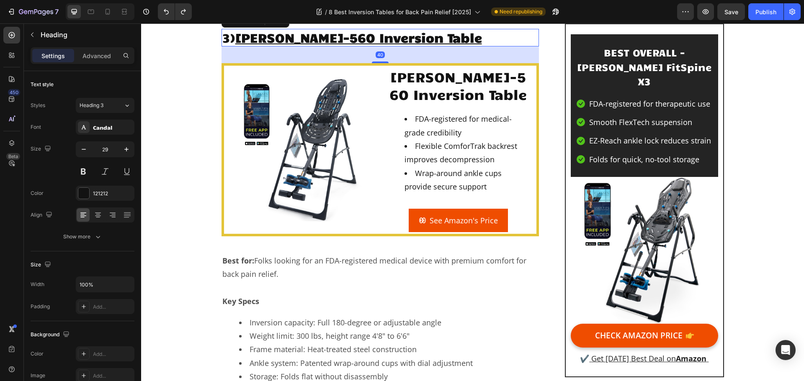
click at [452, 46] on h2 "3) TEETER EP-560 Inversion Table" at bounding box center [380, 38] width 318 height 18
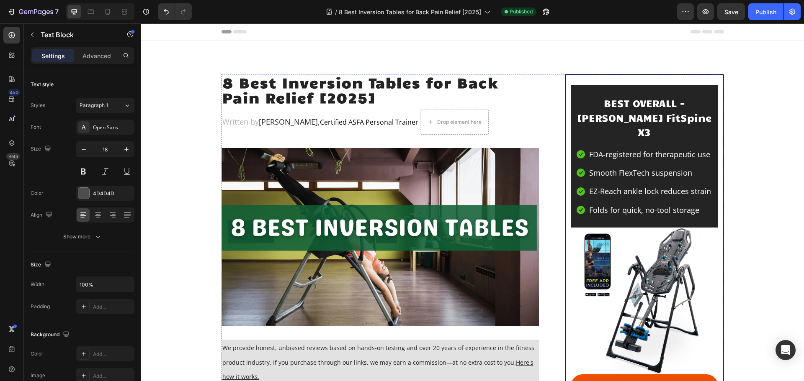
scroll to position [628, 0]
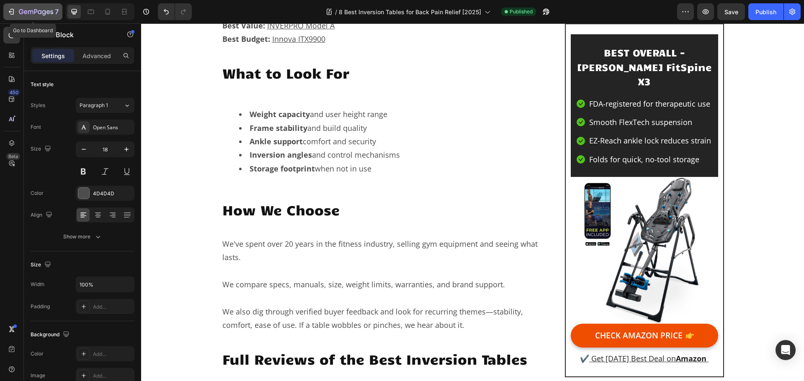
click at [28, 10] on icon "button" at bounding box center [36, 12] width 34 height 7
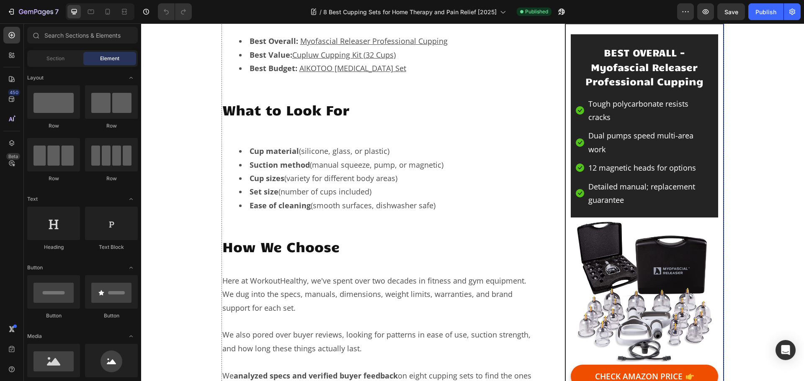
scroll to position [419, 0]
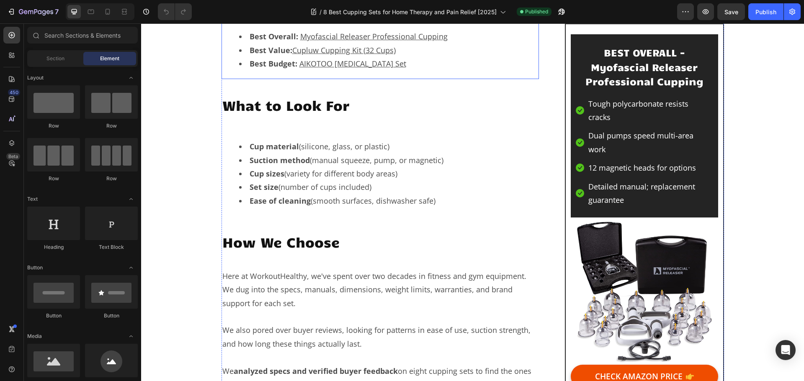
click at [351, 41] on u "Myofascial Releaser Professional Cupping" at bounding box center [373, 36] width 147 height 10
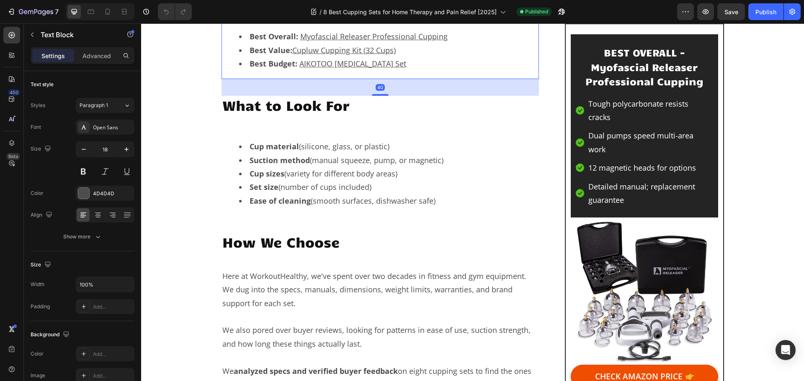
click at [351, 41] on u "Myofascial Releaser Professional Cupping" at bounding box center [373, 36] width 147 height 10
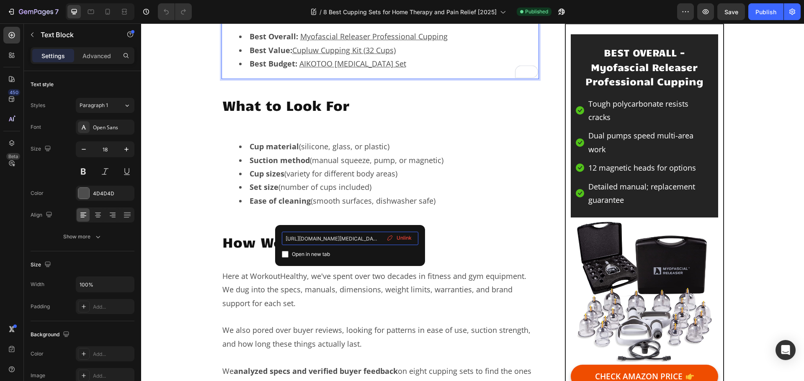
click at [351, 238] on input "[URL][DOMAIN_NAME][MEDICAL_DATA]" at bounding box center [350, 238] width 136 height 13
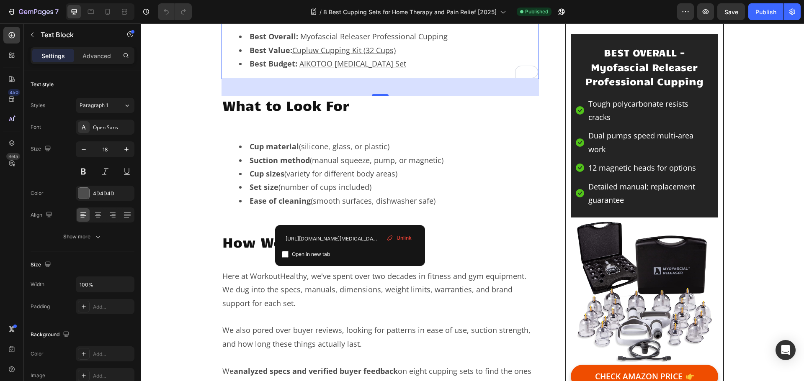
click at [435, 41] on u "Myofascial Releaser Professional Cupping" at bounding box center [373, 36] width 147 height 10
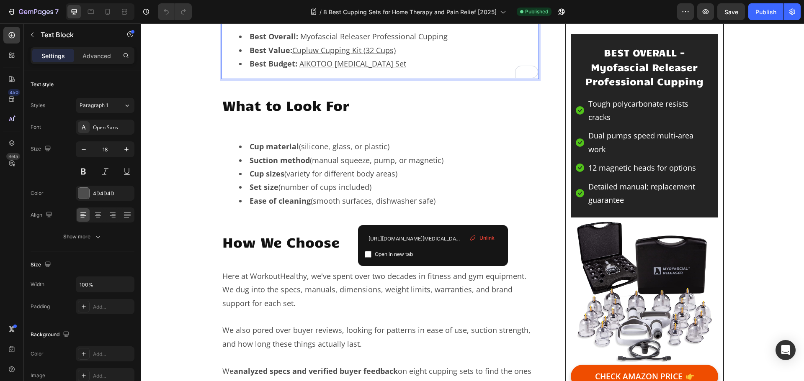
click at [478, 236] on div "Unlink" at bounding box center [482, 238] width 32 height 11
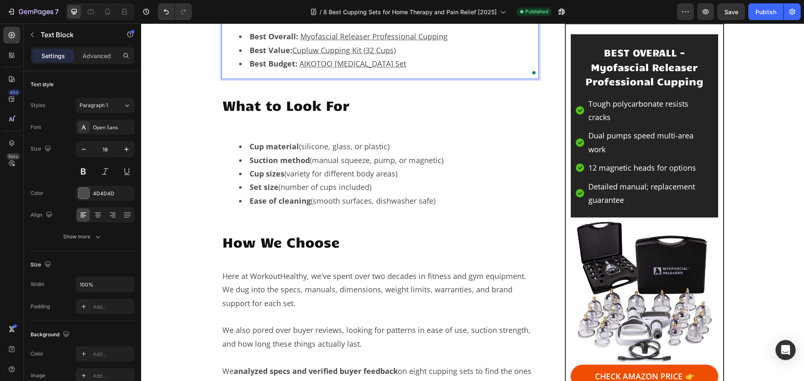
click at [450, 43] on li "Best Overall: Myofascial Releaser Professional Cupping ⁠⁠⁠⁠⁠⁠⁠" at bounding box center [388, 36] width 299 height 13
drag, startPoint x: 443, startPoint y: 214, endPoint x: 299, endPoint y: 215, distance: 144.0
click at [300, 41] on u "Myofascial Releaser Professional Cupping" at bounding box center [373, 36] width 147 height 10
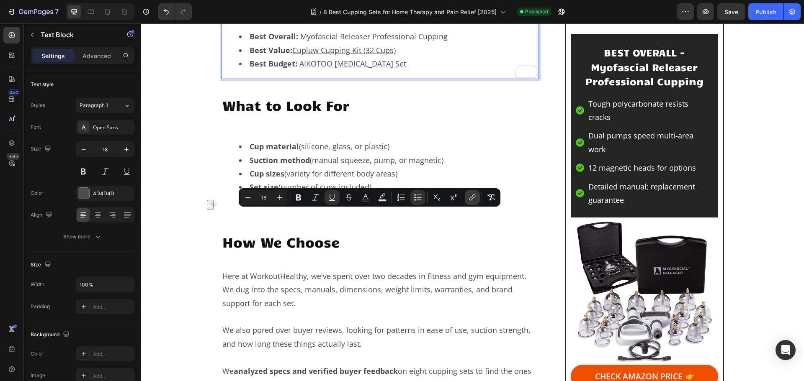
click at [472, 198] on icon "Editor contextual toolbar" at bounding box center [472, 197] width 8 height 8
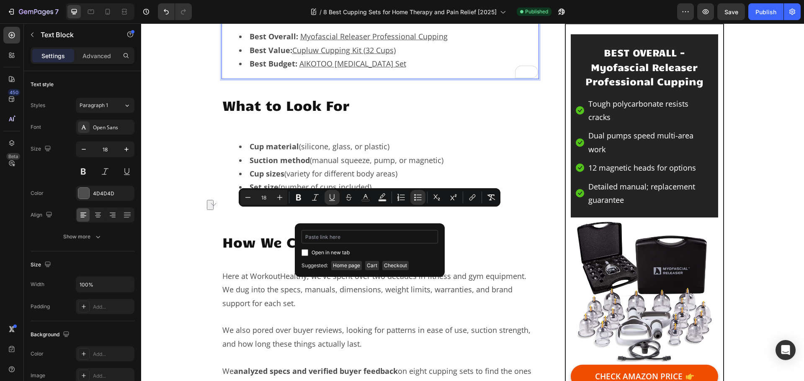
click at [370, 235] on input "Editor contextual toolbar" at bounding box center [369, 236] width 136 height 13
type input "[URL][DOMAIN_NAME]"
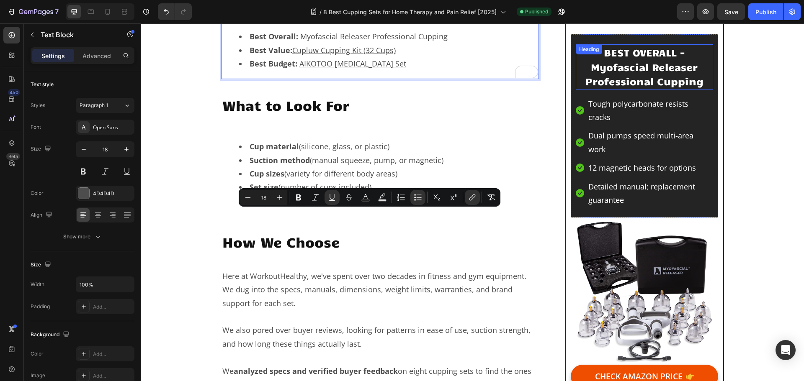
click at [646, 88] on h2 "BEST OVERALL - Myofascial Releaser Professional Cupping" at bounding box center [643, 66] width 137 height 45
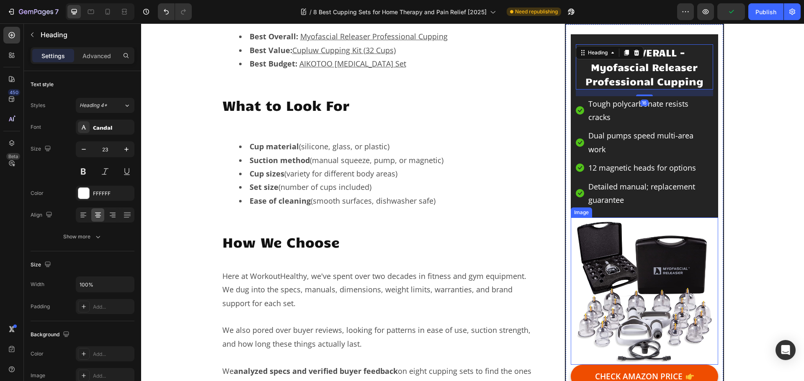
click at [645, 254] on img at bounding box center [643, 291] width 147 height 147
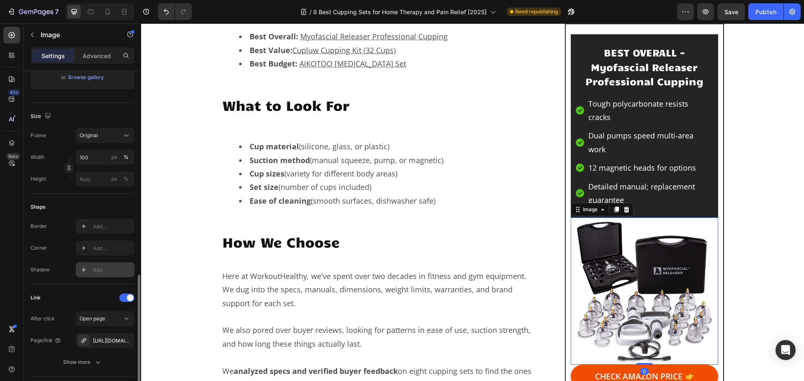
scroll to position [251, 0]
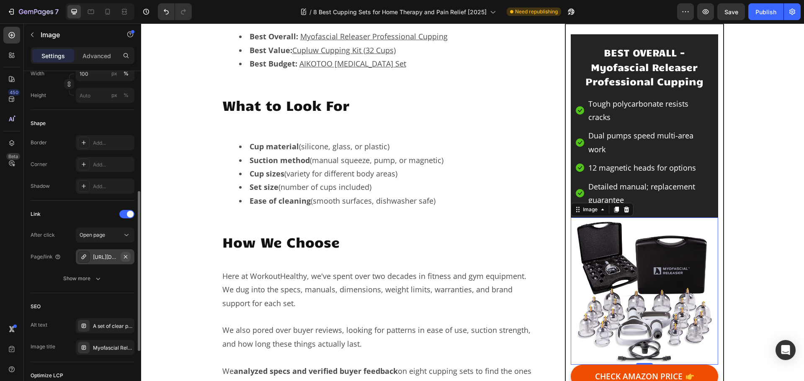
click at [128, 257] on icon "button" at bounding box center [125, 257] width 7 height 7
click at [102, 257] on div "Add..." at bounding box center [112, 258] width 39 height 8
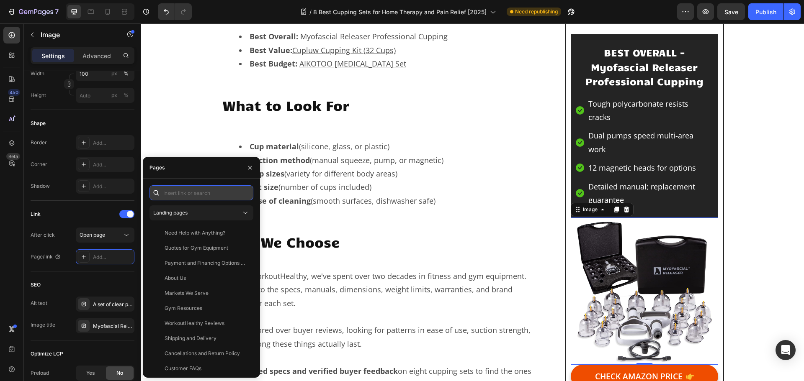
click at [179, 194] on input "text" at bounding box center [201, 192] width 104 height 15
paste input "[URL][DOMAIN_NAME]"
type input "[URL][DOMAIN_NAME]"
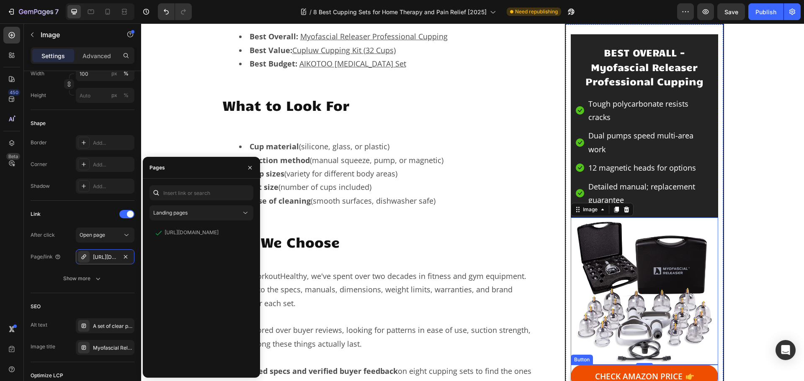
click at [580, 365] on link "CHECK AMAZON PRICE" at bounding box center [643, 377] width 147 height 24
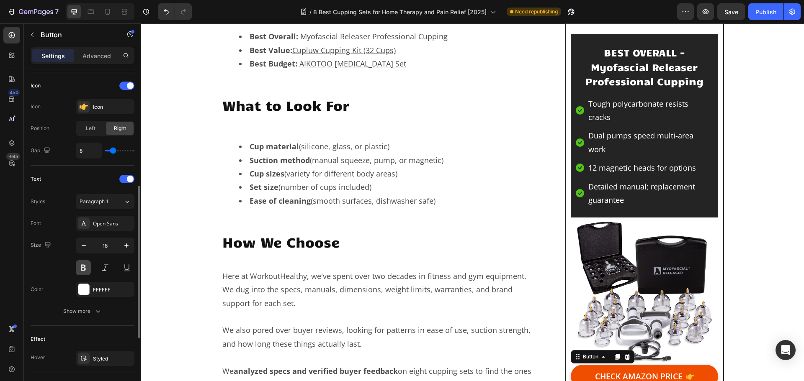
scroll to position [377, 0]
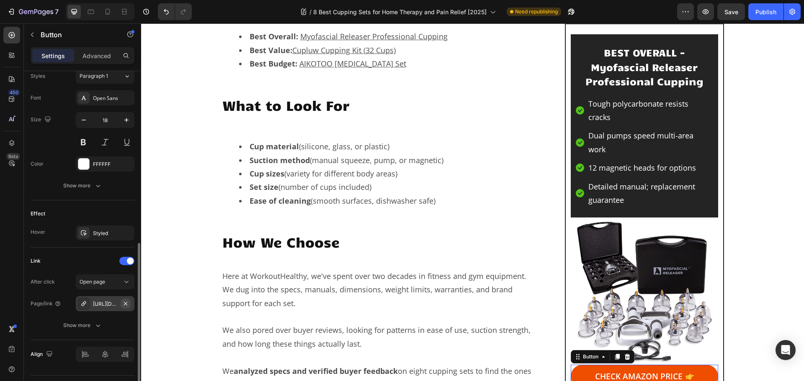
click at [125, 307] on icon "button" at bounding box center [125, 303] width 7 height 7
click at [110, 306] on div "Add..." at bounding box center [112, 305] width 39 height 8
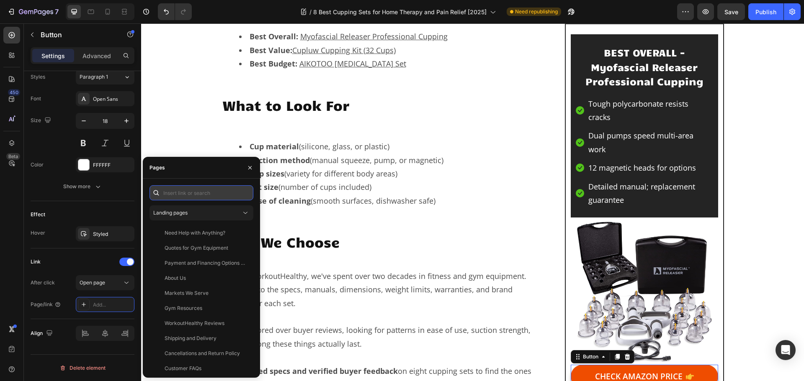
click at [185, 193] on input "text" at bounding box center [201, 192] width 104 height 15
paste input "[URL][DOMAIN_NAME]"
type input "[URL][DOMAIN_NAME]"
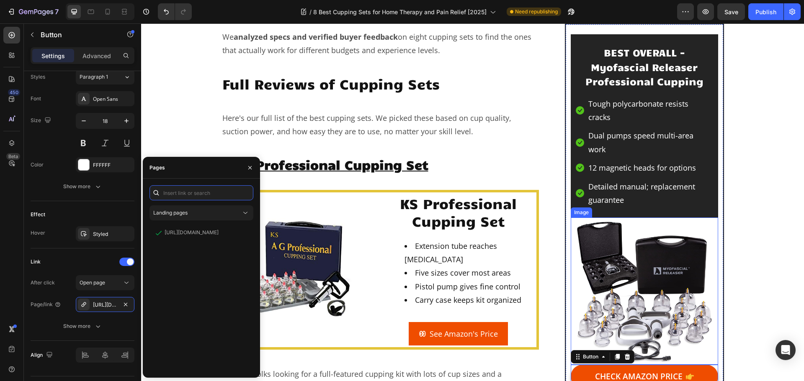
scroll to position [753, 0]
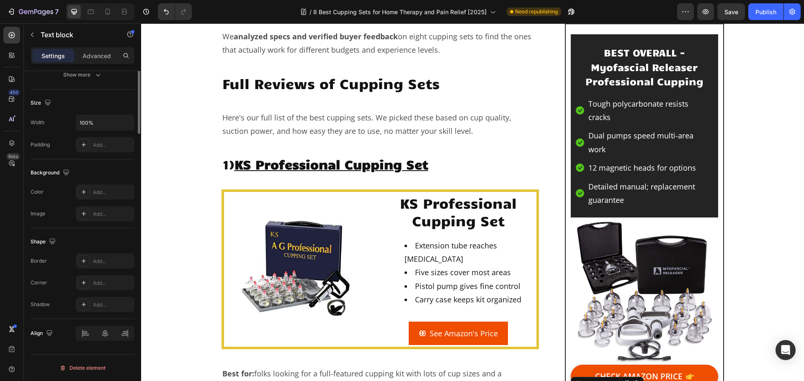
scroll to position [0, 0]
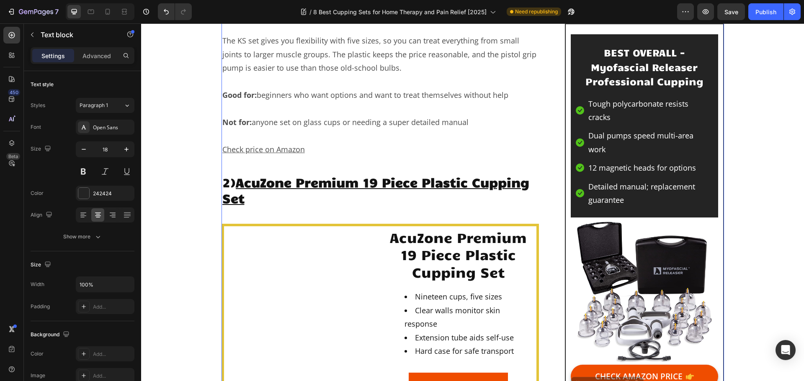
drag, startPoint x: 709, startPoint y: 372, endPoint x: 698, endPoint y: 375, distance: 10.8
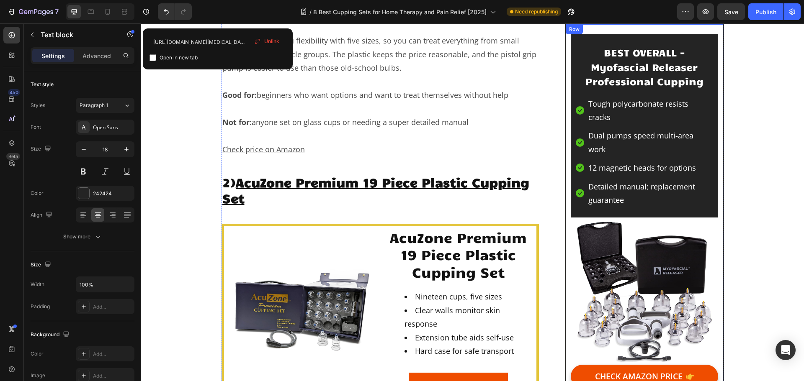
scroll to position [1466, 0]
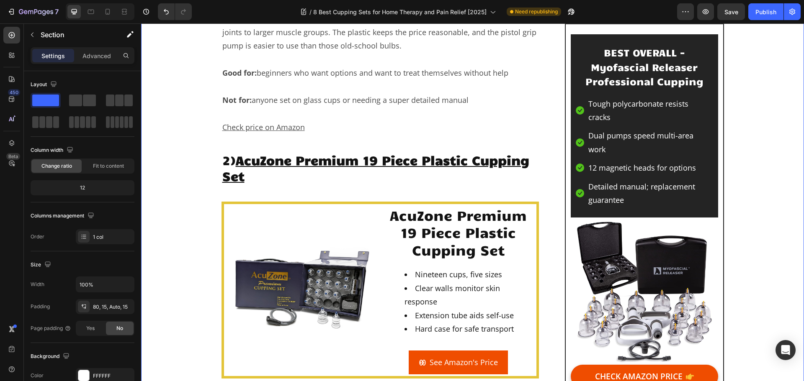
click at [166, 13] on icon "Undo/Redo" at bounding box center [166, 12] width 8 height 8
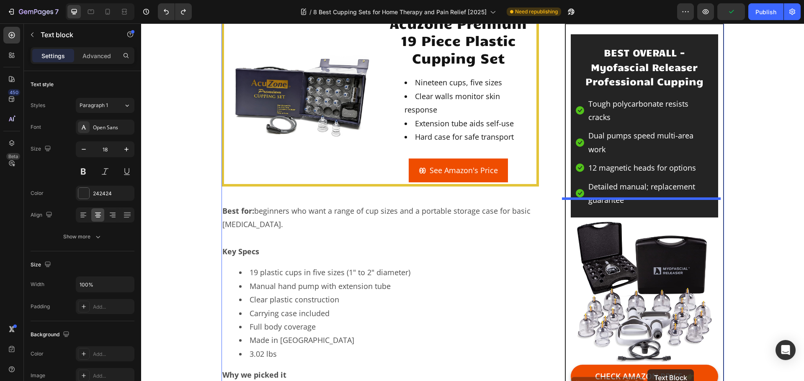
drag, startPoint x: 586, startPoint y: 371, endPoint x: 647, endPoint y: 370, distance: 61.1
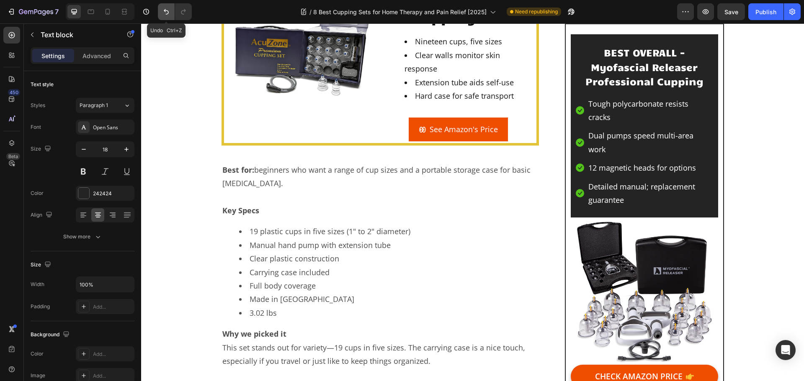
click at [166, 16] on button "Undo/Redo" at bounding box center [166, 11] width 17 height 17
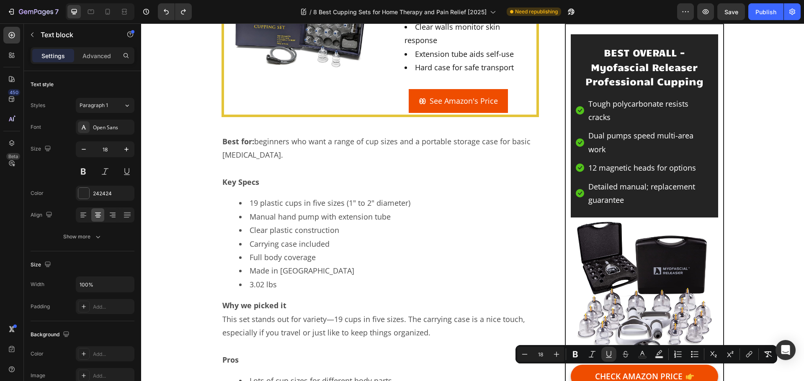
scroll to position [1738, 0]
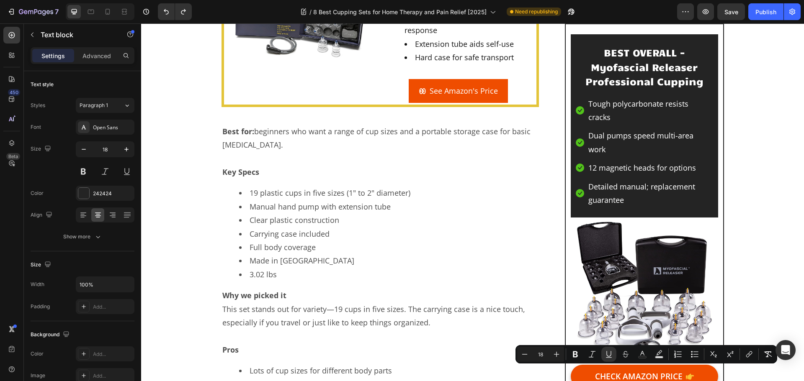
drag, startPoint x: 586, startPoint y: 367, endPoint x: 704, endPoint y: 373, distance: 117.3
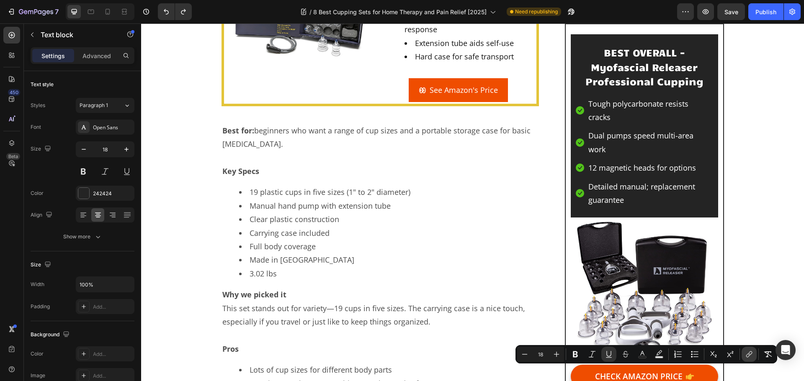
click at [754, 354] on button "link" at bounding box center [748, 354] width 15 height 15
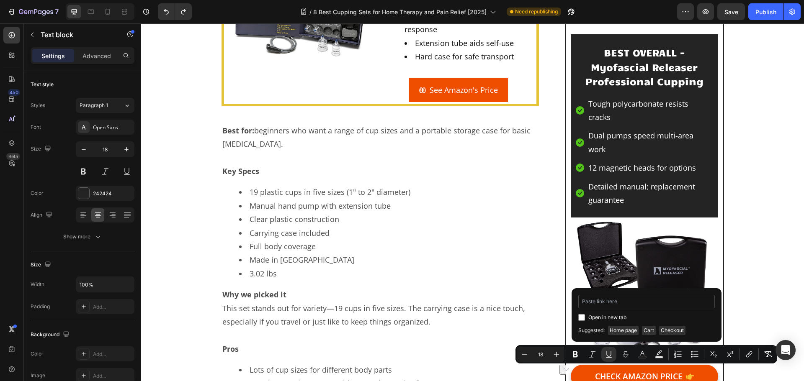
click at [644, 302] on input "Editor contextual toolbar" at bounding box center [646, 301] width 136 height 13
type input "[URL][DOMAIN_NAME]"
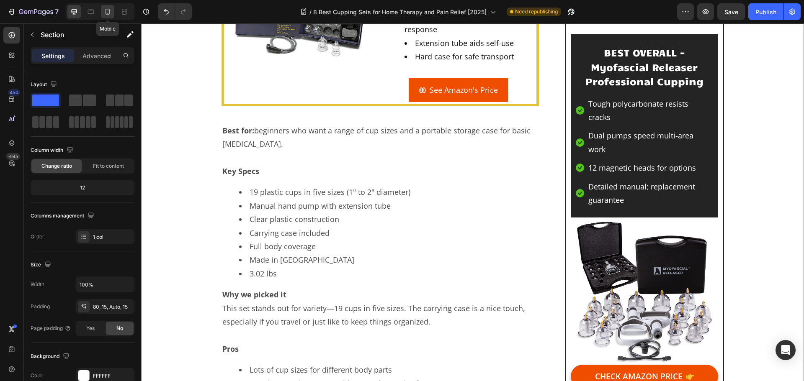
click at [104, 12] on icon at bounding box center [107, 12] width 8 height 8
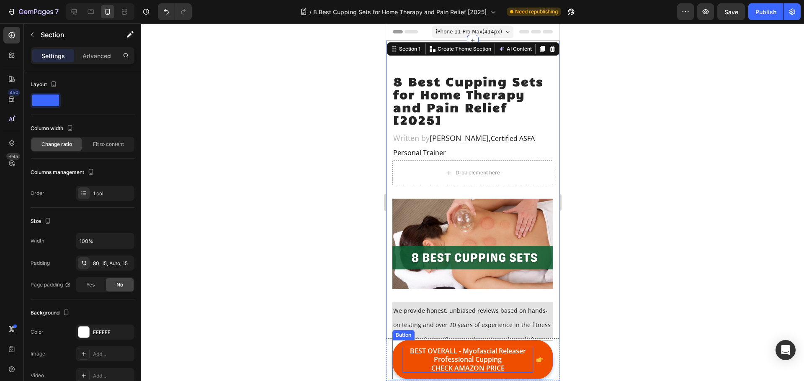
click at [508, 359] on p "BEST OVERALL - Myofascial Releaser Professional Cupping CHECK AMAZON PRICE" at bounding box center [467, 360] width 131 height 26
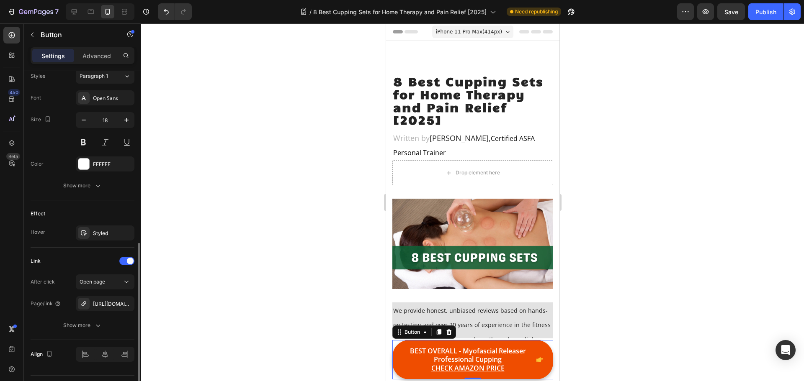
scroll to position [398, 0]
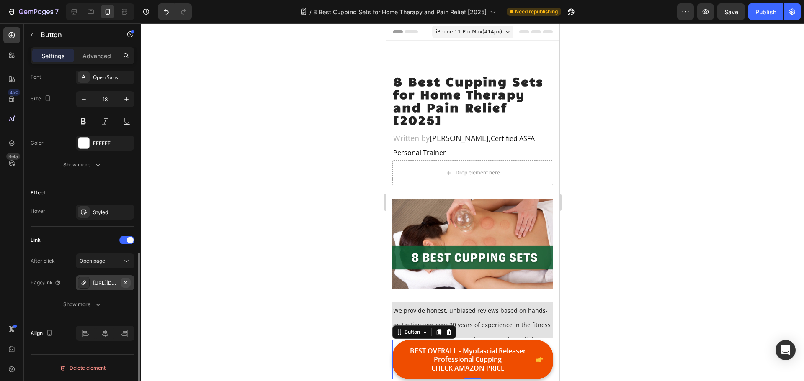
click at [124, 282] on icon "button" at bounding box center [125, 283] width 7 height 7
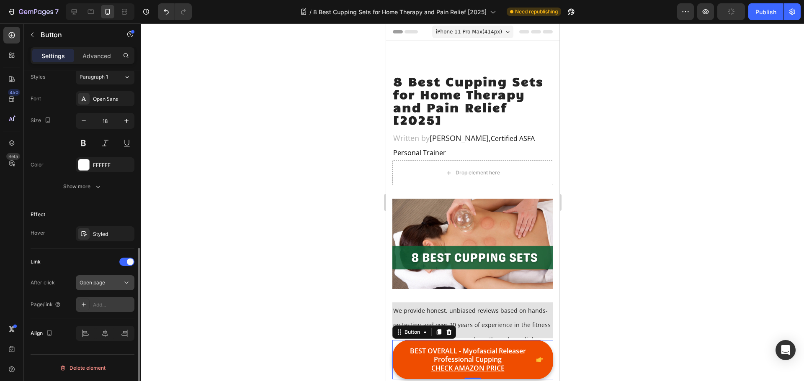
scroll to position [376, 0]
click at [95, 305] on div "Add..." at bounding box center [112, 305] width 39 height 8
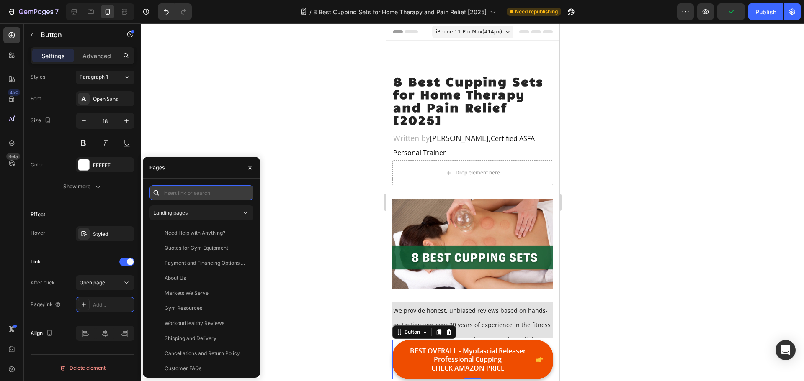
click at [195, 196] on input "text" at bounding box center [201, 192] width 104 height 15
paste input "[URL][DOMAIN_NAME]"
type input "[URL][DOMAIN_NAME]"
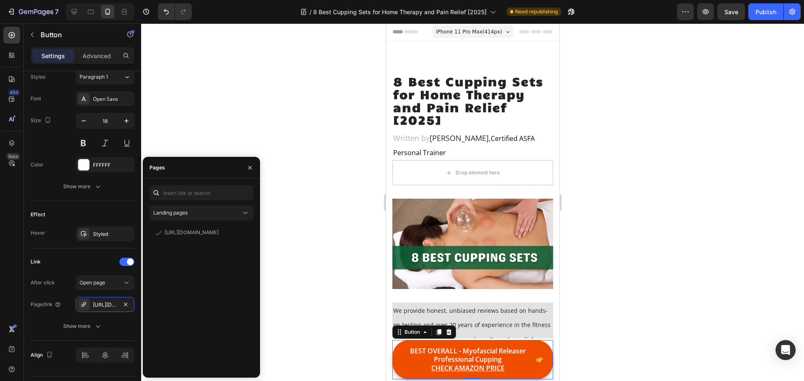
click at [606, 193] on div at bounding box center [472, 202] width 662 height 358
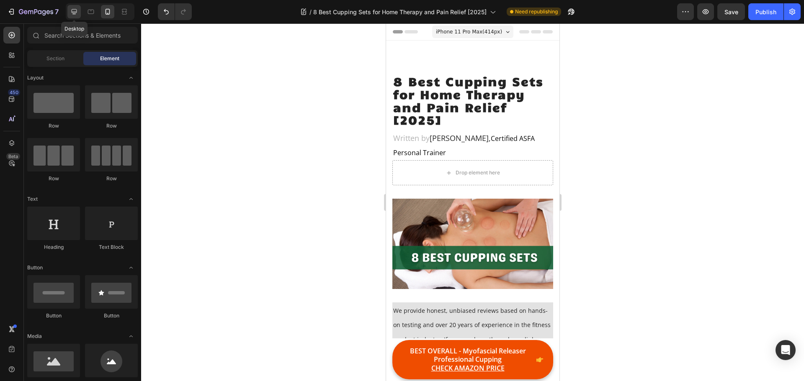
click at [75, 10] on icon at bounding box center [74, 12] width 8 height 8
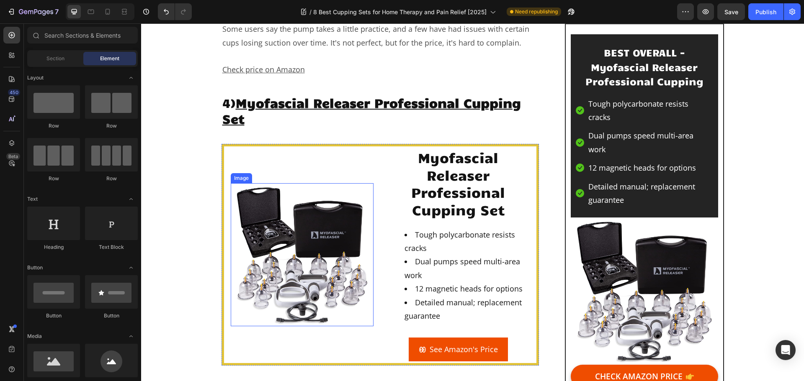
scroll to position [3181, 0]
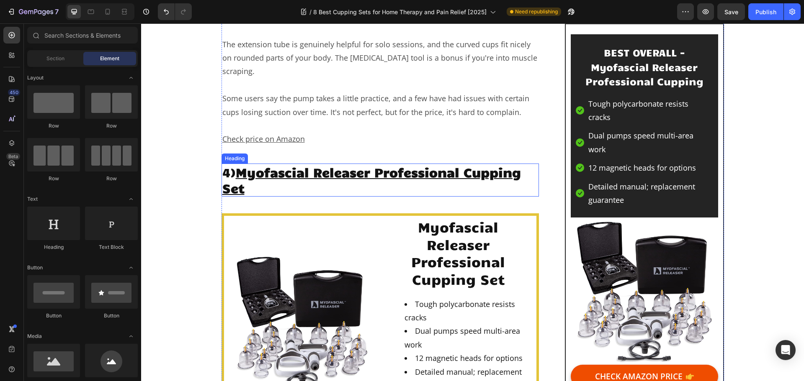
click at [388, 164] on u "Myofascial Releaser Professional Cupping Set" at bounding box center [371, 180] width 298 height 32
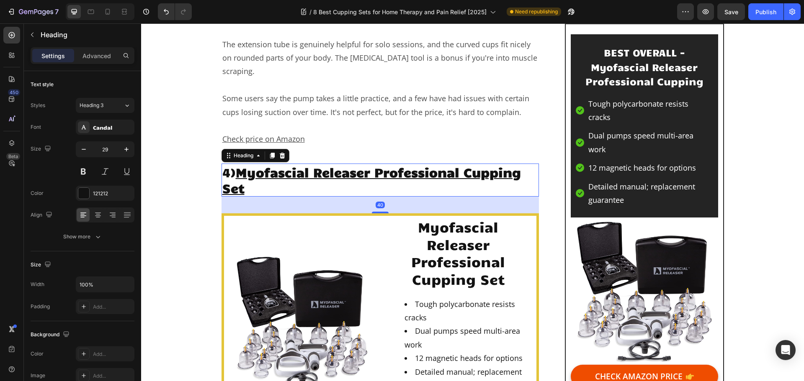
click at [254, 164] on h2 "4) Myofascial Releaser Professional Cupping Set" at bounding box center [380, 180] width 318 height 33
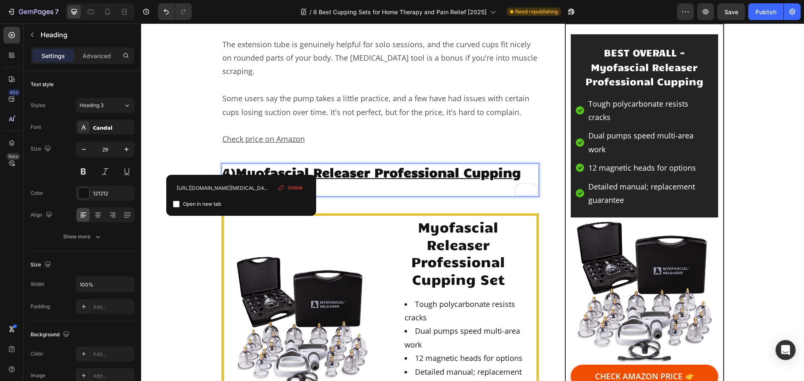
click at [288, 185] on span "Unlink" at bounding box center [295, 188] width 15 height 8
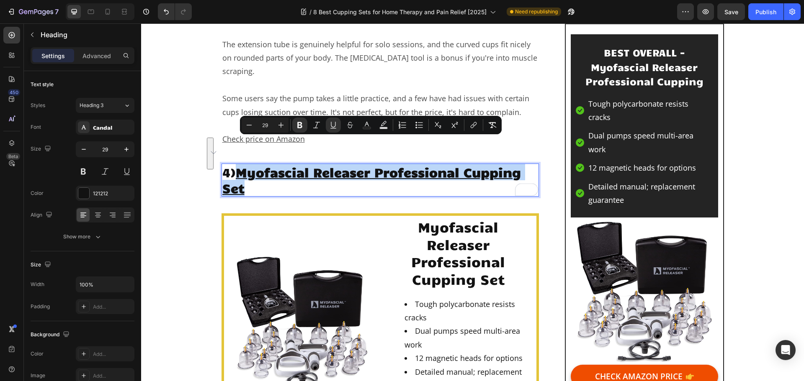
drag, startPoint x: 248, startPoint y: 163, endPoint x: 241, endPoint y: 146, distance: 18.0
click at [241, 164] on p "4) Myofascial Releaser Professional Cupping Set ⁠⁠⁠⁠⁠⁠⁠" at bounding box center [380, 179] width 316 height 31
click at [473, 121] on icon "Editor contextual toolbar" at bounding box center [473, 125] width 8 height 8
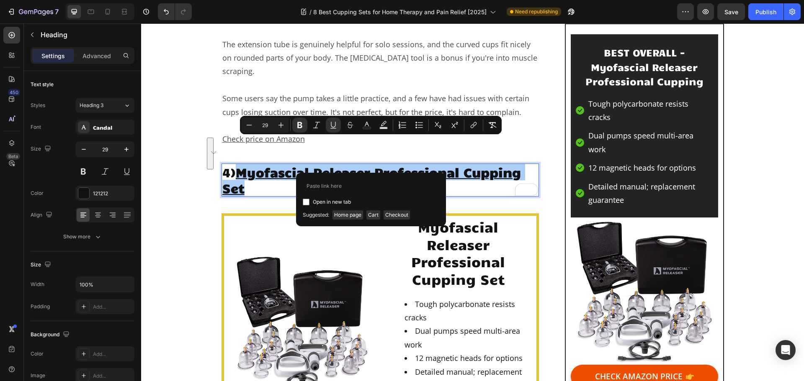
type input "[URL][DOMAIN_NAME]"
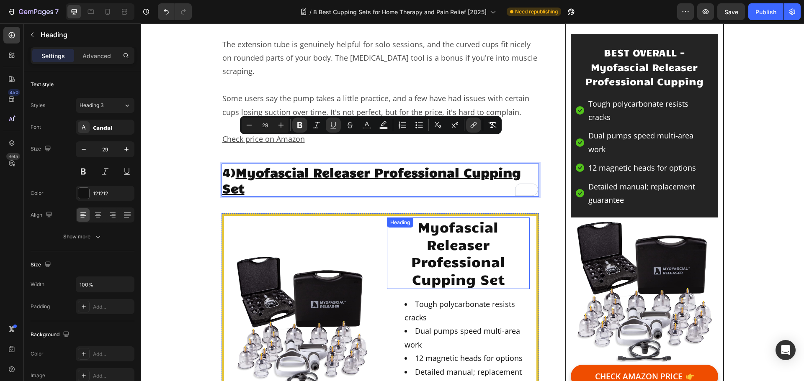
click at [442, 220] on h2 "Myofascial Releaser Professional Cupping Set" at bounding box center [458, 253] width 143 height 71
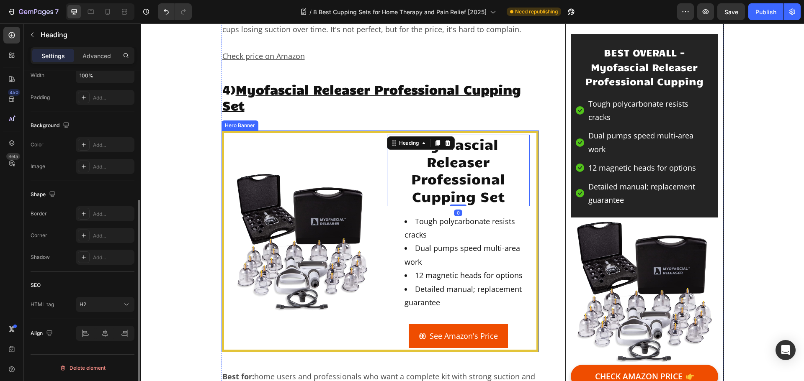
scroll to position [3264, 0]
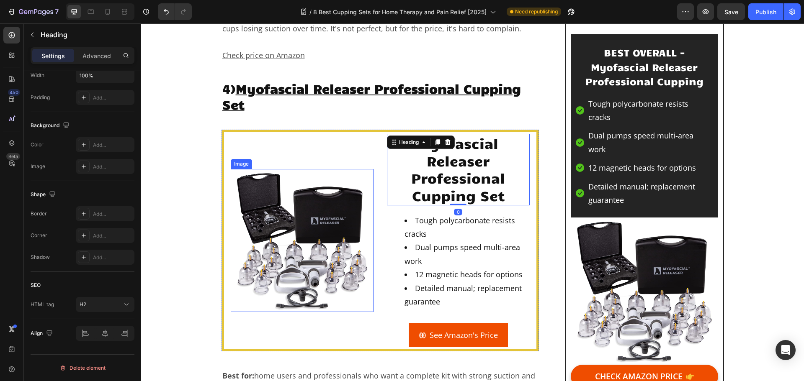
click at [329, 231] on img at bounding box center [302, 240] width 143 height 143
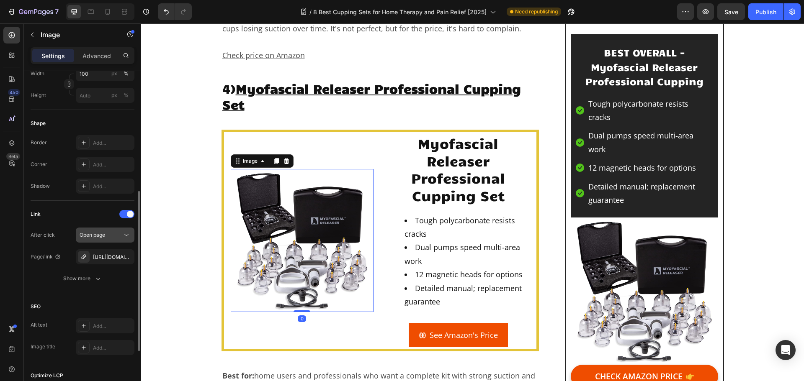
scroll to position [335, 0]
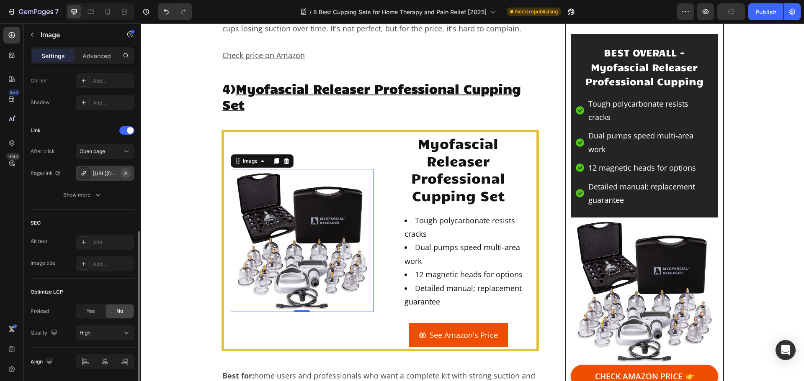
click at [125, 174] on icon "button" at bounding box center [125, 172] width 3 height 3
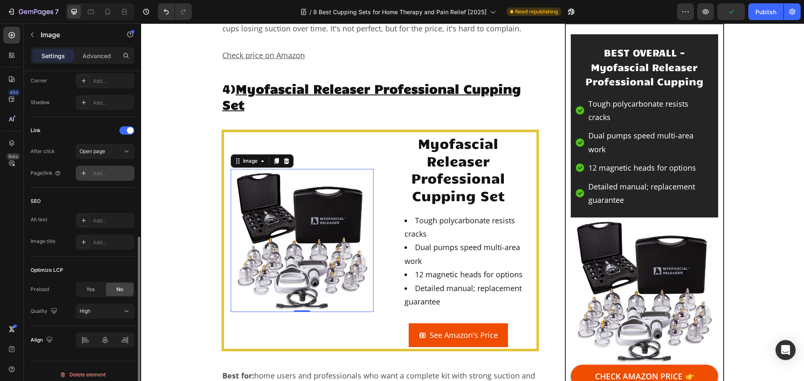
click at [96, 175] on div "Add..." at bounding box center [112, 174] width 39 height 8
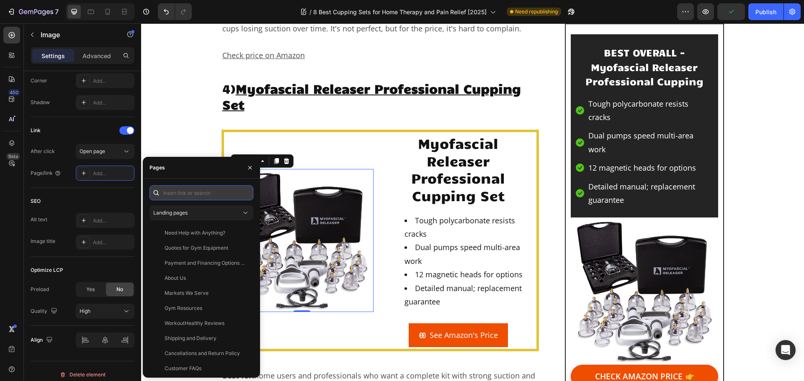
click at [181, 196] on input "text" at bounding box center [201, 192] width 104 height 15
paste input "[URL][DOMAIN_NAME]"
type input "[URL][DOMAIN_NAME]"
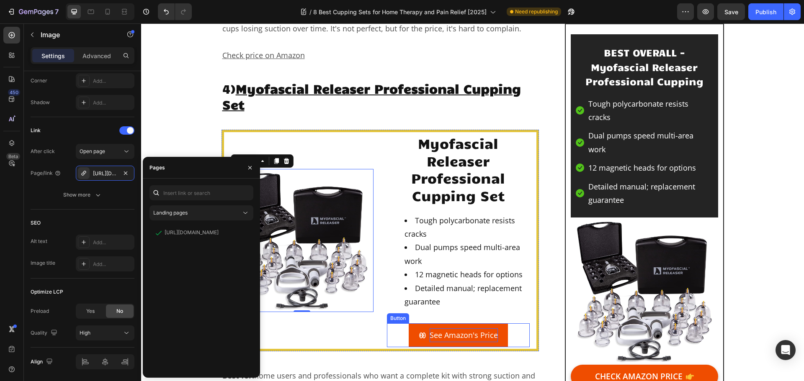
click at [465, 329] on p "See Amazon's Price" at bounding box center [463, 335] width 68 height 13
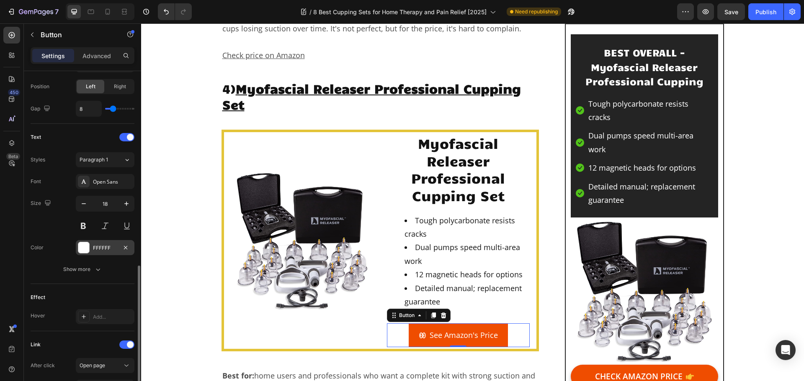
scroll to position [398, 0]
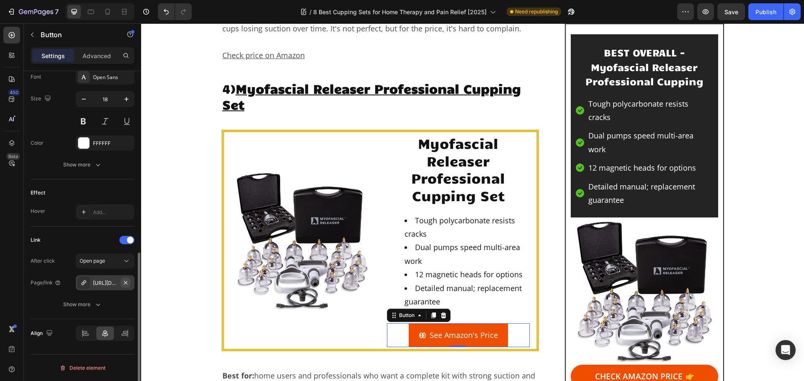
click at [128, 284] on icon "button" at bounding box center [125, 283] width 7 height 7
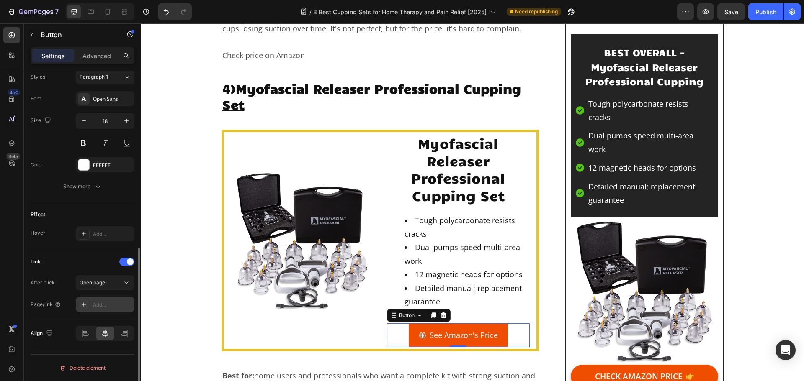
click at [103, 307] on div "Add..." at bounding box center [112, 305] width 39 height 8
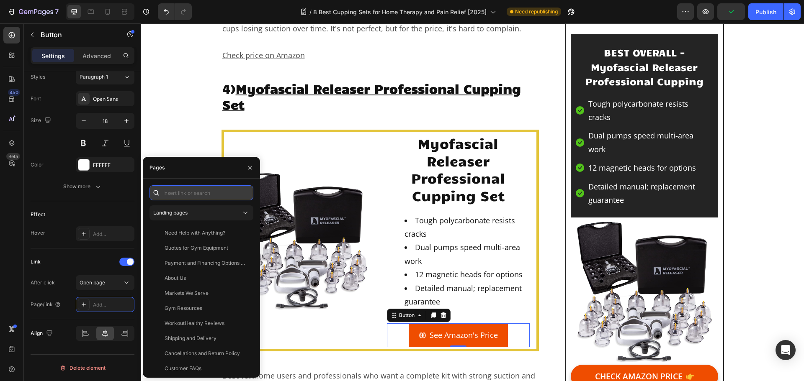
click at [186, 189] on input "text" at bounding box center [201, 192] width 104 height 15
paste input "[URL][DOMAIN_NAME]"
type input "[URL][DOMAIN_NAME]"
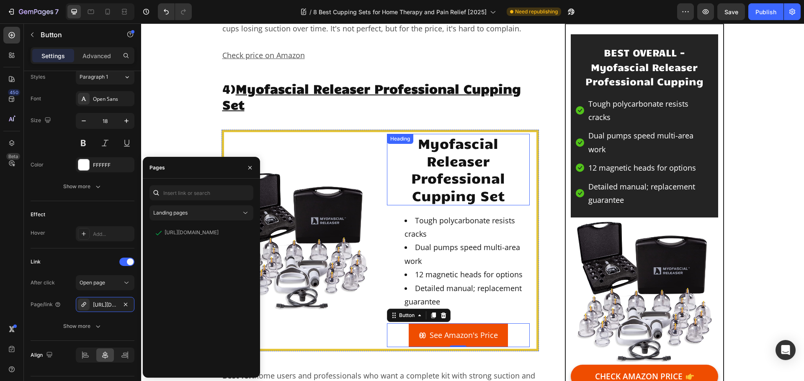
click at [451, 137] on h2 "Myofascial Releaser Professional Cupping Set" at bounding box center [458, 169] width 143 height 71
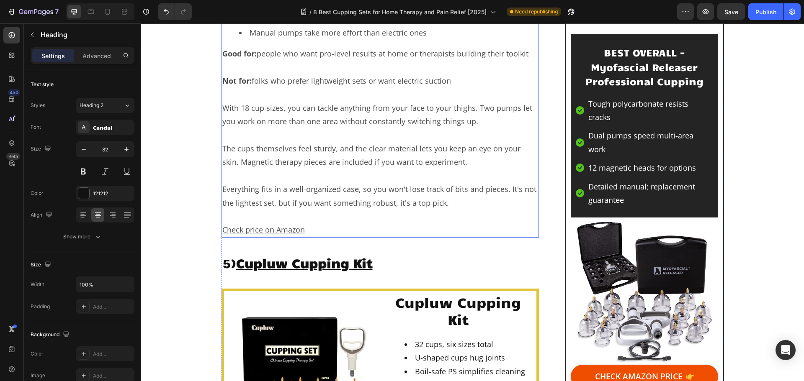
scroll to position [4018, 0]
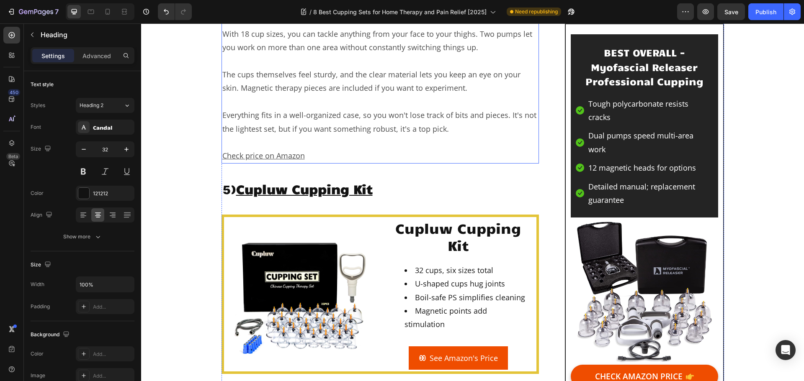
click at [309, 149] on p "Check price on Amazon" at bounding box center [380, 155] width 316 height 13
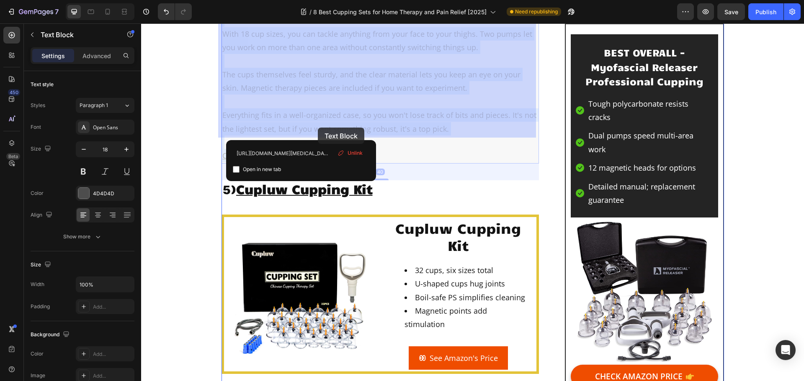
drag, startPoint x: 303, startPoint y: 131, endPoint x: 318, endPoint y: 128, distance: 15.8
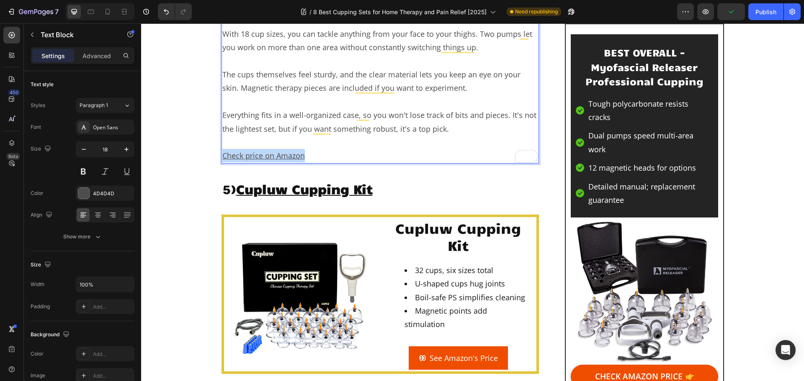
drag, startPoint x: 306, startPoint y: 128, endPoint x: 219, endPoint y: 130, distance: 87.5
click at [222, 149] on p "Check price on Amazon" at bounding box center [380, 155] width 316 height 13
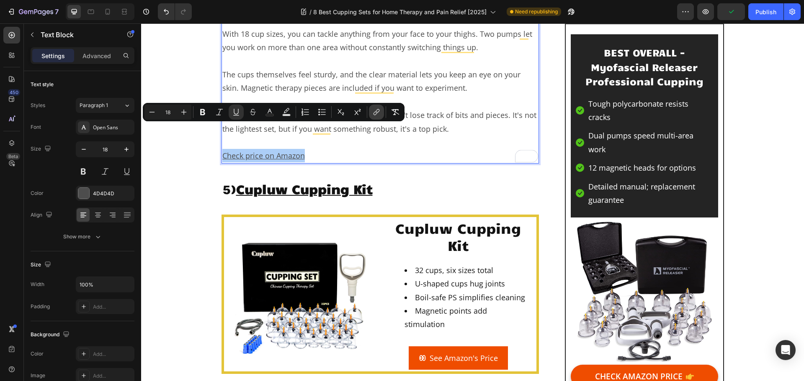
click at [375, 115] on icon "Editor contextual toolbar" at bounding box center [375, 113] width 4 height 4
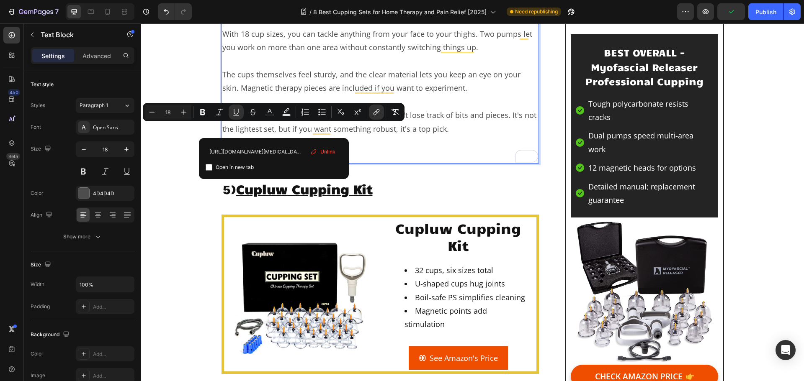
scroll to position [0, 192]
click at [298, 151] on input "https://www.amazon.com/Professional-Cupping-Therapy-Myofascial-Releaser/dp/B084…" at bounding box center [273, 151] width 136 height 13
type input "[URL][DOMAIN_NAME]"
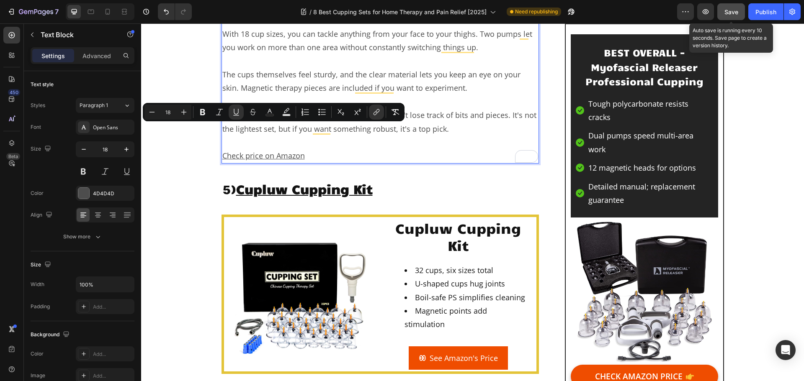
click at [734, 13] on span "Save" at bounding box center [731, 11] width 14 height 7
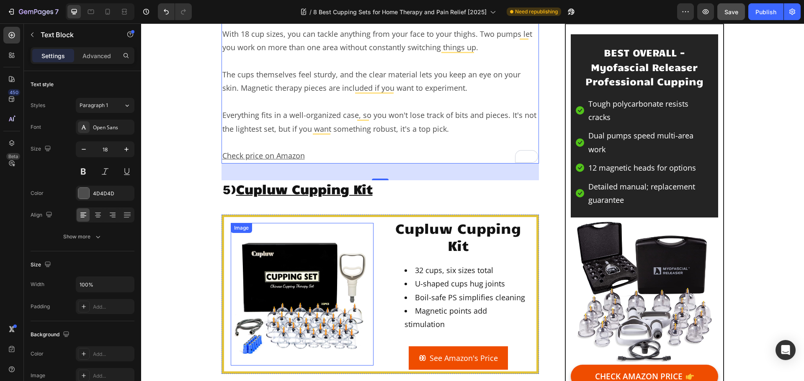
click at [283, 263] on img at bounding box center [302, 294] width 143 height 143
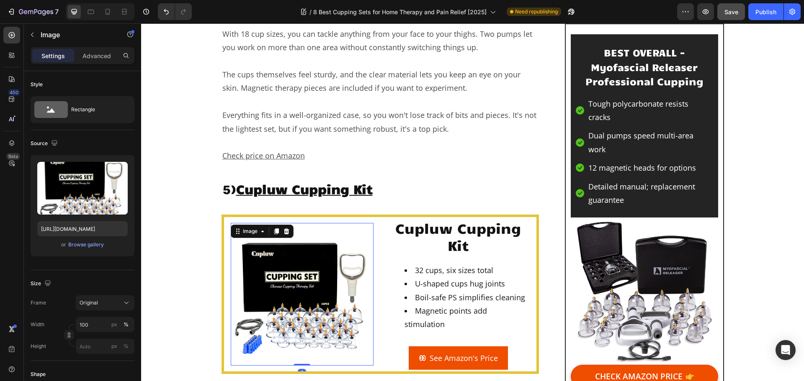
click at [284, 263] on img at bounding box center [302, 294] width 143 height 143
click at [644, 282] on img at bounding box center [643, 291] width 147 height 147
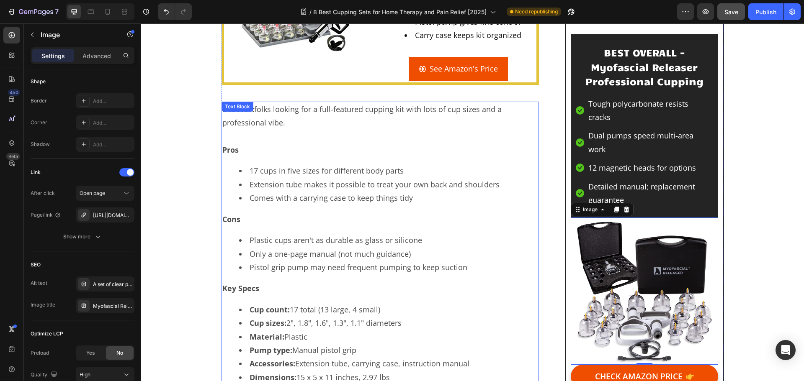
scroll to position [1130, 0]
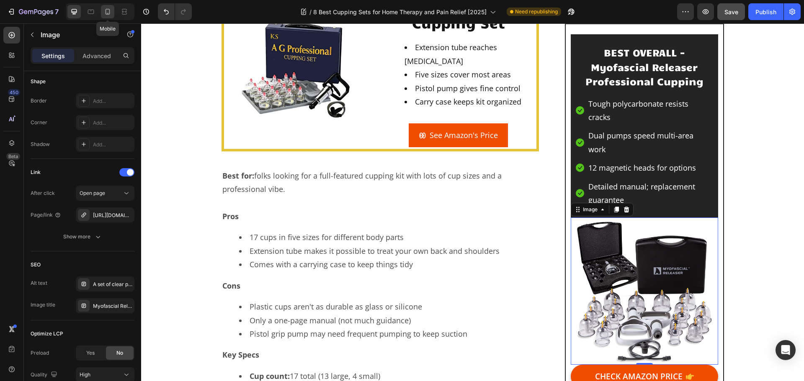
click at [104, 9] on icon at bounding box center [107, 12] width 8 height 8
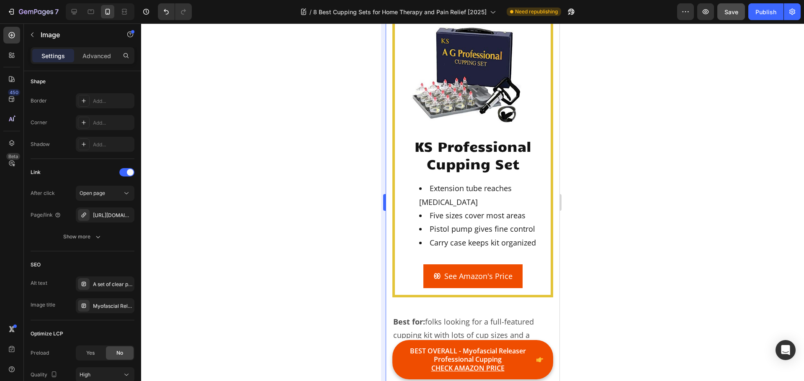
scroll to position [1447, 0]
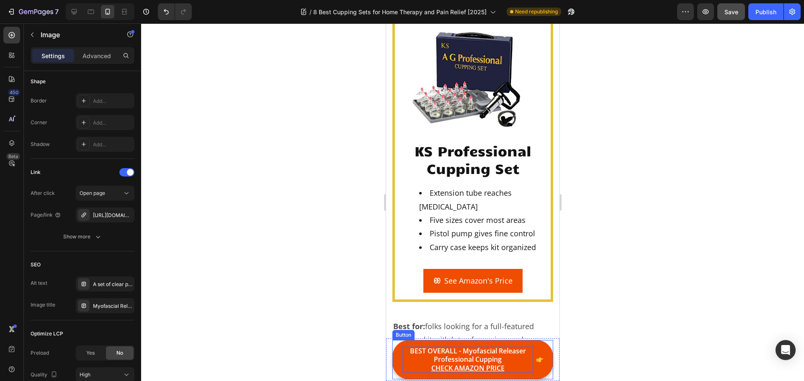
click at [413, 356] on p "BEST OVERALL - Myofascial Releaser Professional Cupping CHECK AMAZON PRICE" at bounding box center [467, 360] width 131 height 26
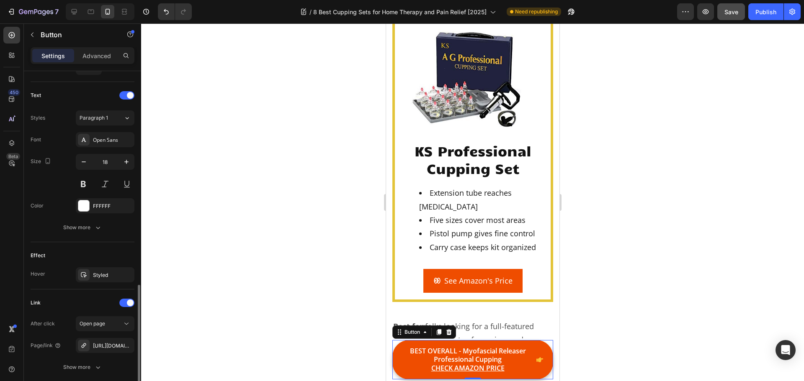
scroll to position [398, 0]
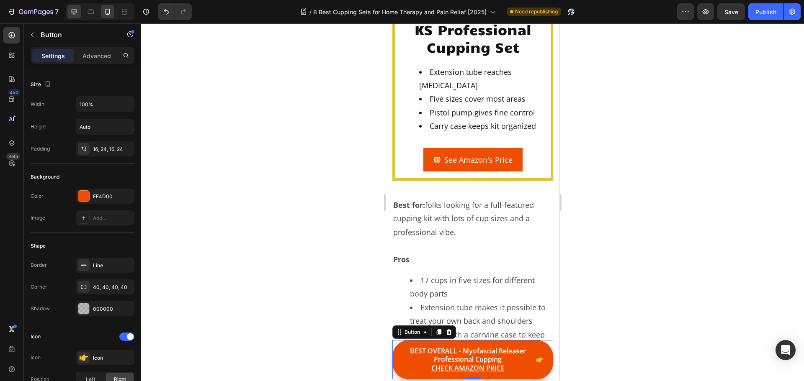
scroll to position [398, 0]
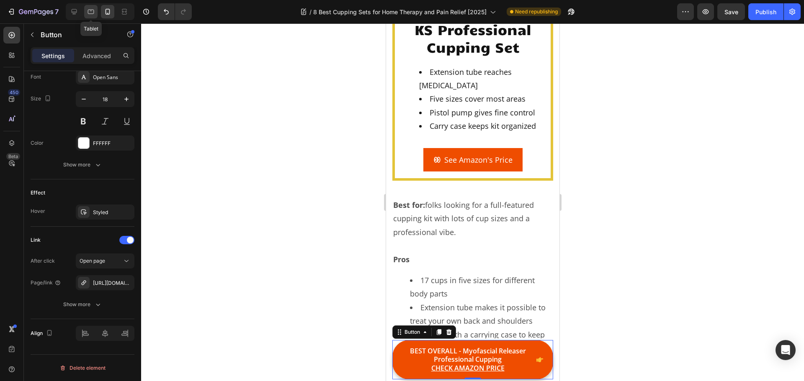
click at [92, 9] on icon at bounding box center [91, 12] width 8 height 8
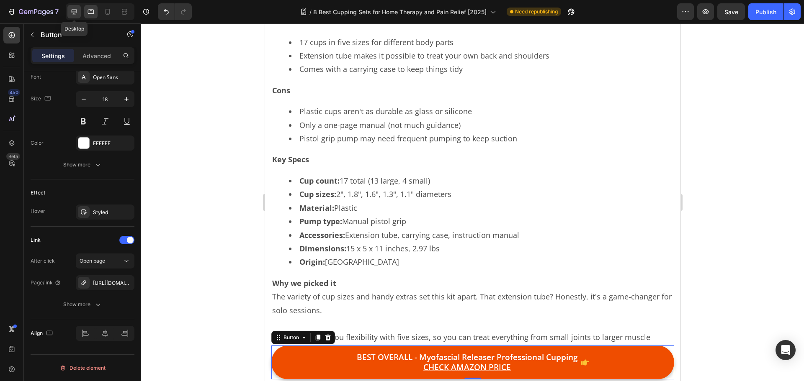
click at [71, 10] on icon at bounding box center [74, 12] width 8 height 8
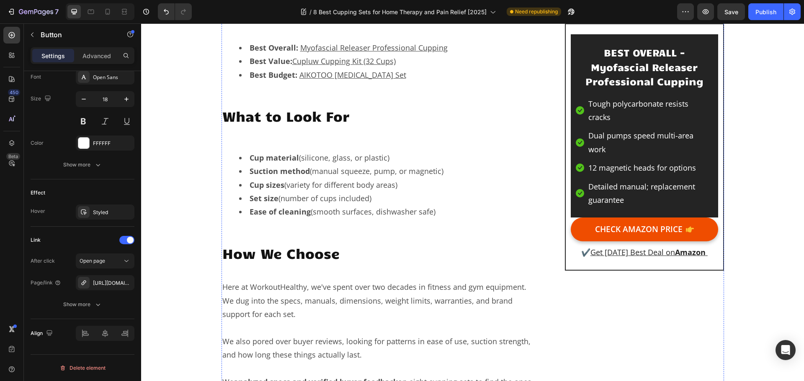
scroll to position [419, 0]
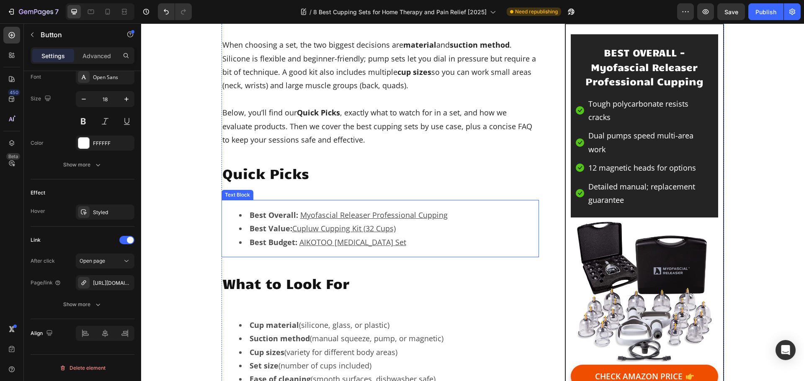
click at [380, 228] on u "Cupluw Cupping Kit (32 Cups)" at bounding box center [343, 228] width 103 height 10
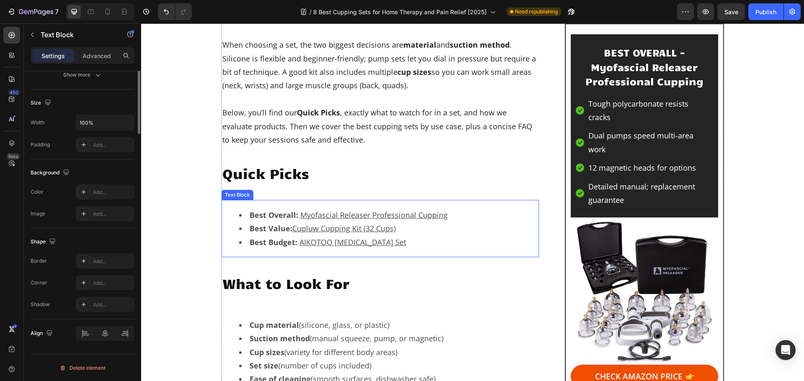
scroll to position [0, 0]
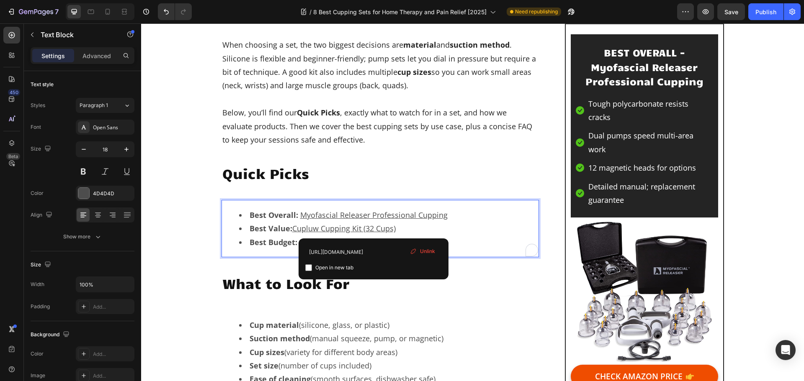
click at [374, 229] on u "Cupluw Cupping Kit (32 Cups)" at bounding box center [343, 228] width 103 height 10
click at [387, 249] on input "[URL][DOMAIN_NAME]" at bounding box center [373, 251] width 136 height 13
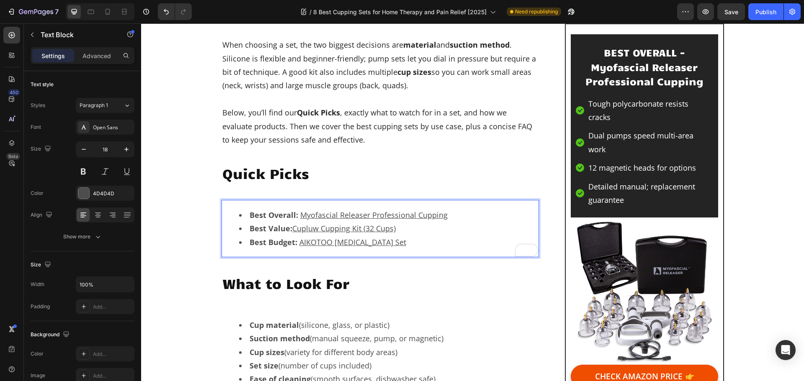
click at [395, 226] on li "Best Value: Cupluw Cupping Kit (32 Cups) ⁠⁠⁠⁠⁠⁠⁠" at bounding box center [388, 228] width 299 height 13
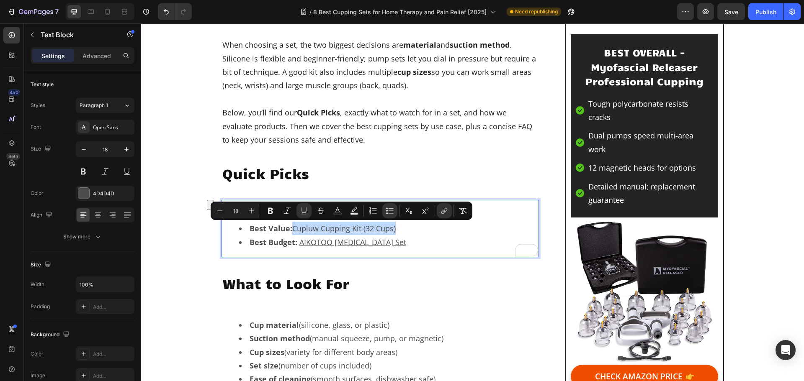
drag, startPoint x: 394, startPoint y: 229, endPoint x: 291, endPoint y: 229, distance: 103.0
click at [291, 229] on li "Best Value: Cupluw Cupping Kit (32 Cups)" at bounding box center [388, 228] width 299 height 13
click at [444, 211] on icon "Editor contextual toolbar" at bounding box center [444, 211] width 8 height 8
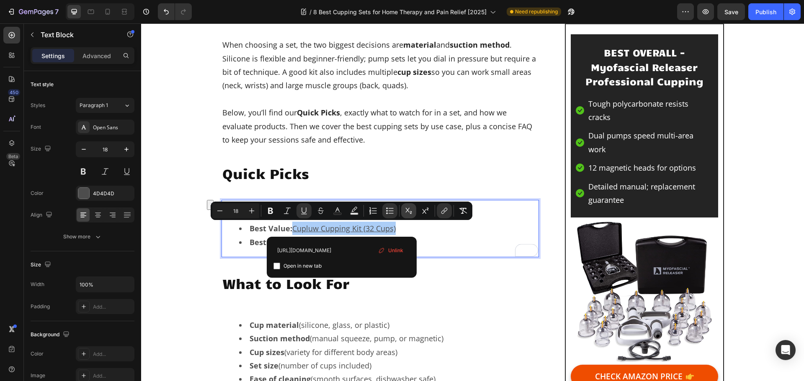
scroll to position [0, 164]
click at [384, 252] on icon "Editor contextual toolbar" at bounding box center [381, 250] width 7 height 7
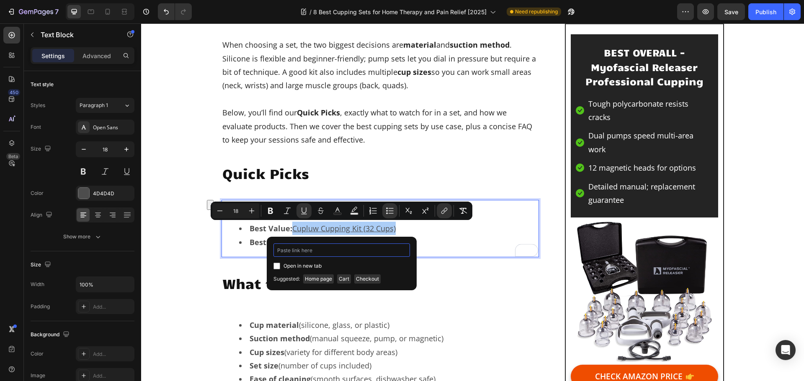
click at [354, 253] on input "Editor contextual toolbar" at bounding box center [341, 250] width 136 height 13
paste input "[URL][DOMAIN_NAME]"
type input "[URL][DOMAIN_NAME]"
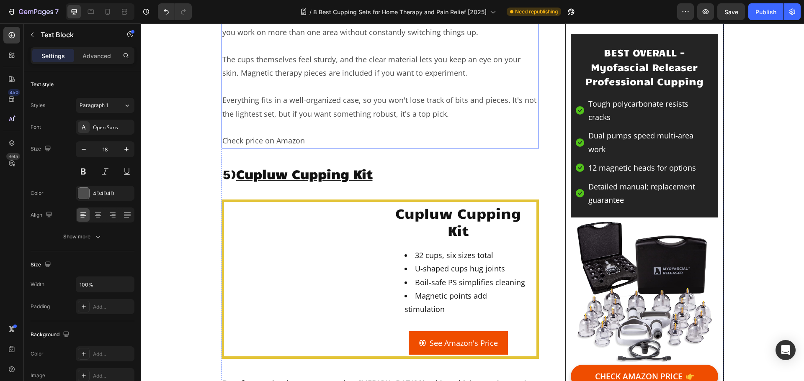
scroll to position [4101, 0]
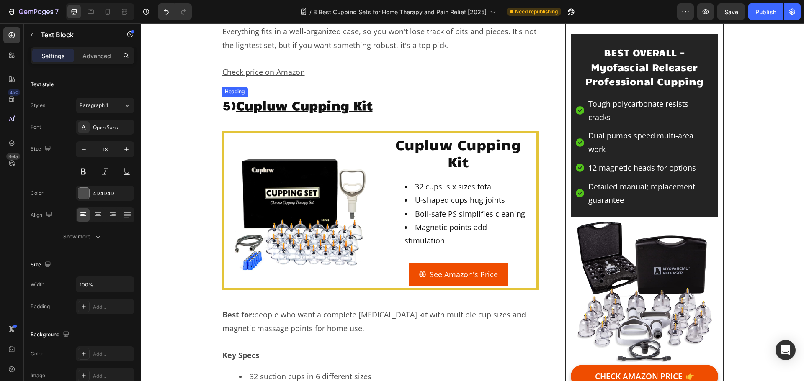
click at [332, 97] on u "Cupluw Cupping Kit" at bounding box center [304, 105] width 136 height 16
click at [347, 97] on u "Cupluw Cupping Kit" at bounding box center [304, 105] width 136 height 16
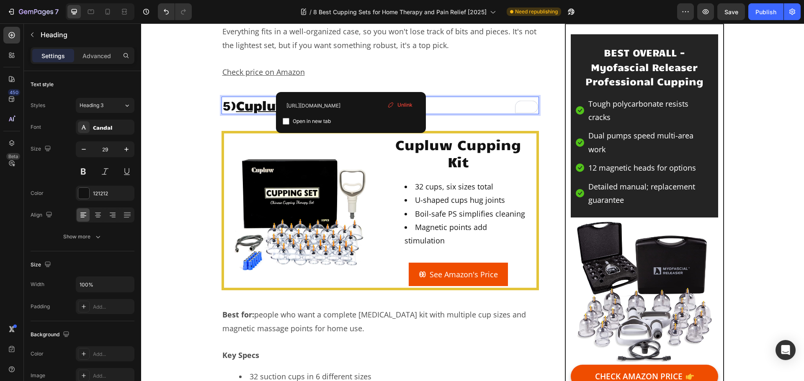
click at [394, 107] on div "Unlink" at bounding box center [400, 105] width 32 height 11
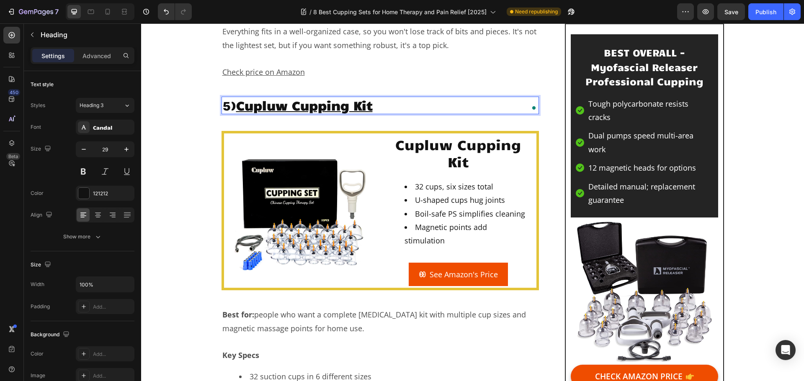
click at [379, 98] on p "5) Cupluw Cupping Kit ⁠⁠⁠⁠⁠⁠⁠" at bounding box center [380, 106] width 316 height 16
drag, startPoint x: 377, startPoint y: 77, endPoint x: 239, endPoint y: 78, distance: 138.1
click at [239, 98] on p "5) Cupluw Cupping Kit" at bounding box center [380, 106] width 316 height 16
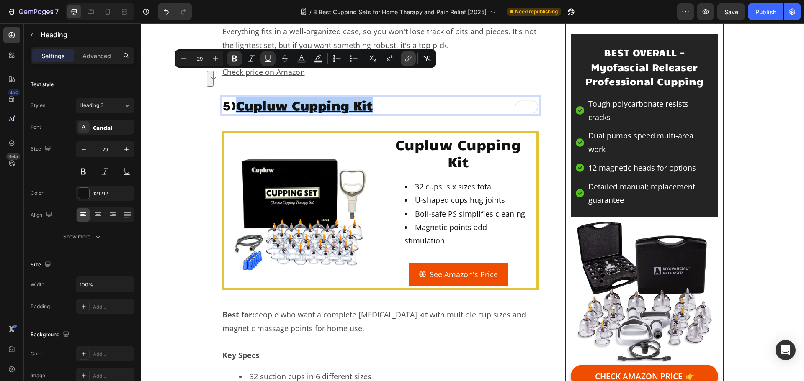
click at [408, 59] on icon "Editor contextual toolbar" at bounding box center [408, 58] width 8 height 8
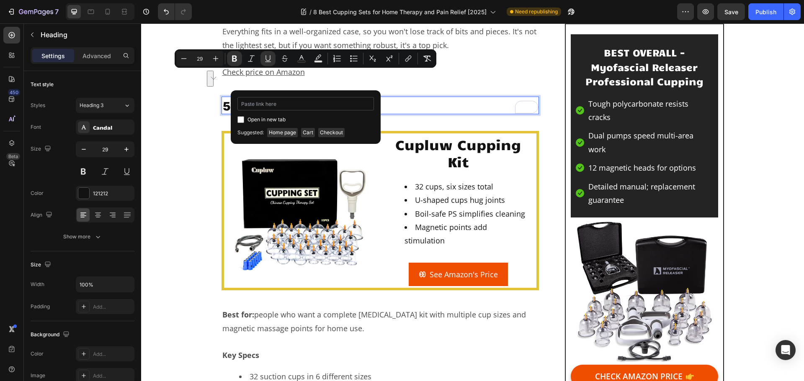
type input "[URL][DOMAIN_NAME]"
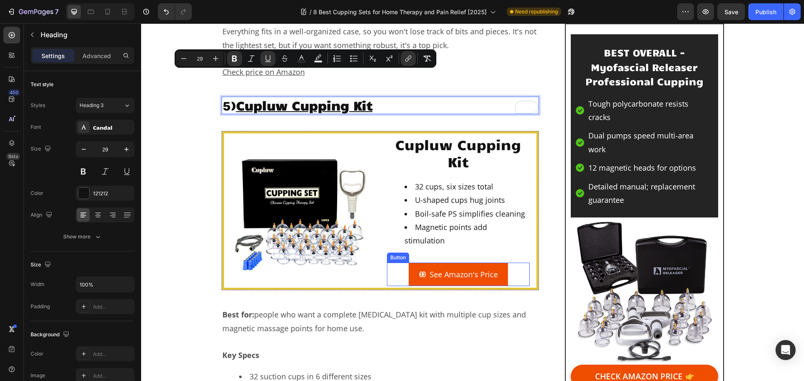
click at [412, 263] on link "See Amazon's Price" at bounding box center [457, 274] width 99 height 23
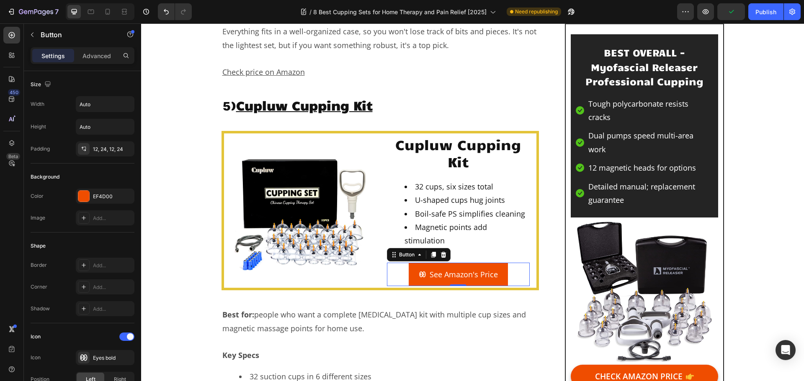
click at [420, 271] on icon at bounding box center [423, 275] width 8 height 8
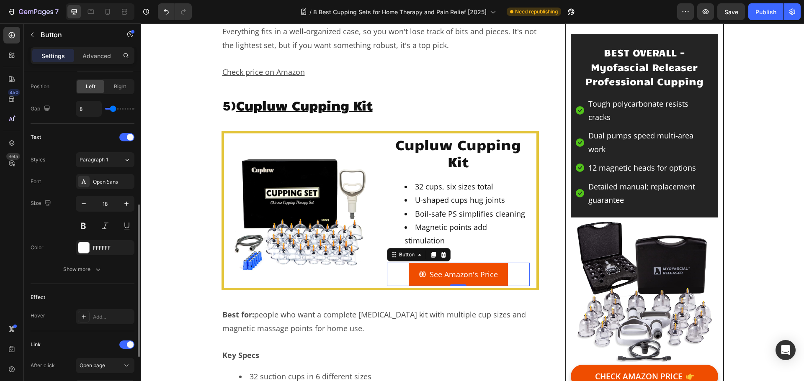
scroll to position [398, 0]
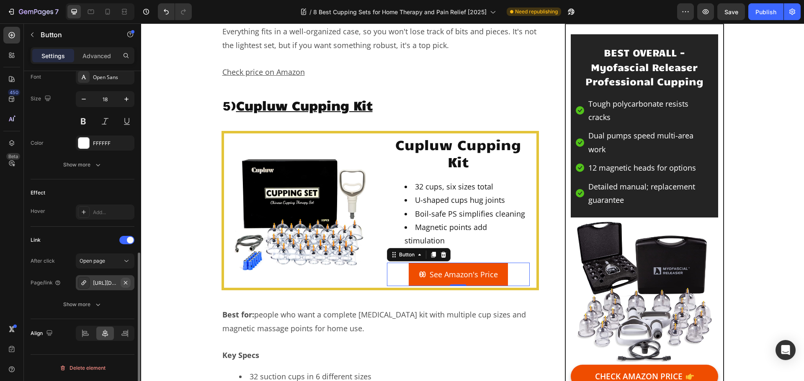
click at [126, 283] on icon "button" at bounding box center [125, 282] width 3 height 3
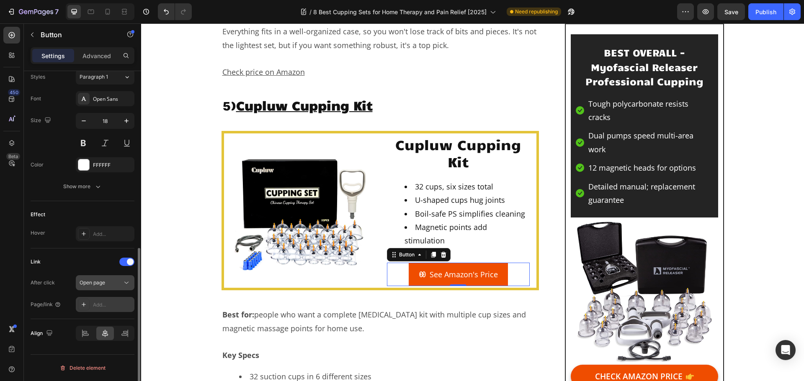
scroll to position [376, 0]
click at [95, 307] on div "Add..." at bounding box center [112, 305] width 39 height 8
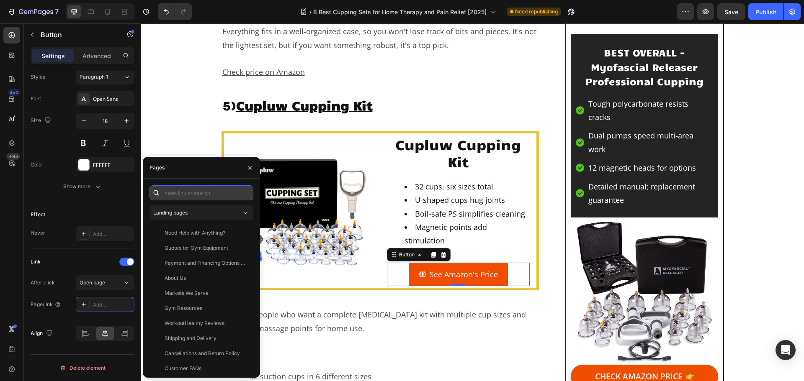
click at [200, 197] on input "text" at bounding box center [201, 192] width 104 height 15
paste input "[URL][DOMAIN_NAME]"
type input "[URL][DOMAIN_NAME]"
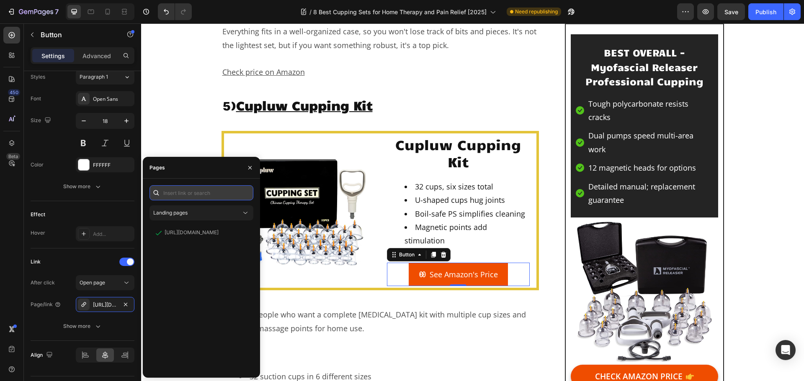
scroll to position [0, 0]
click at [308, 170] on img at bounding box center [302, 210] width 143 height 143
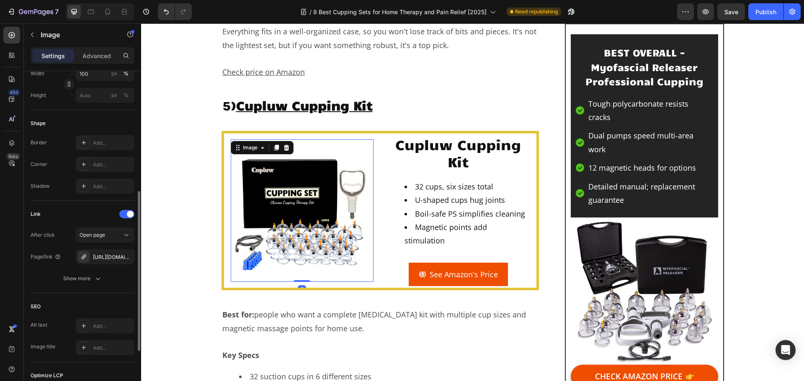
scroll to position [293, 0]
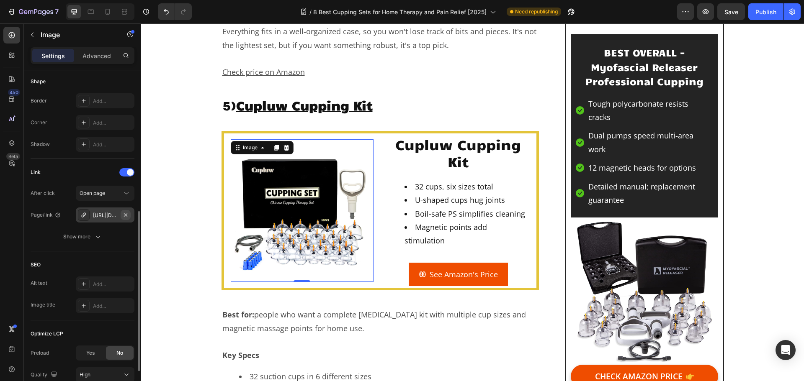
click at [127, 215] on icon "button" at bounding box center [125, 215] width 7 height 7
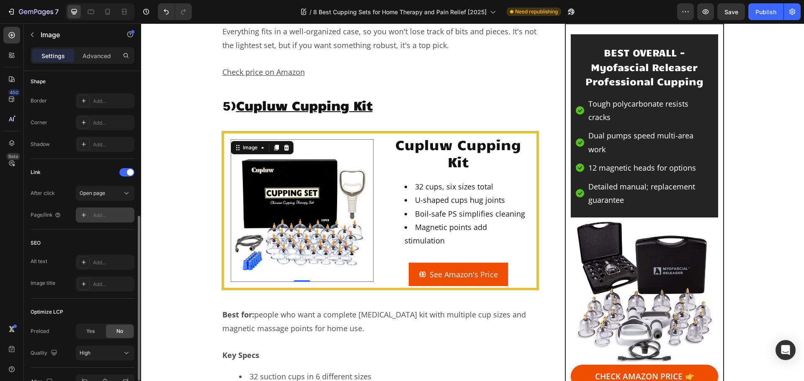
click at [108, 215] on div "Add..." at bounding box center [112, 216] width 39 height 8
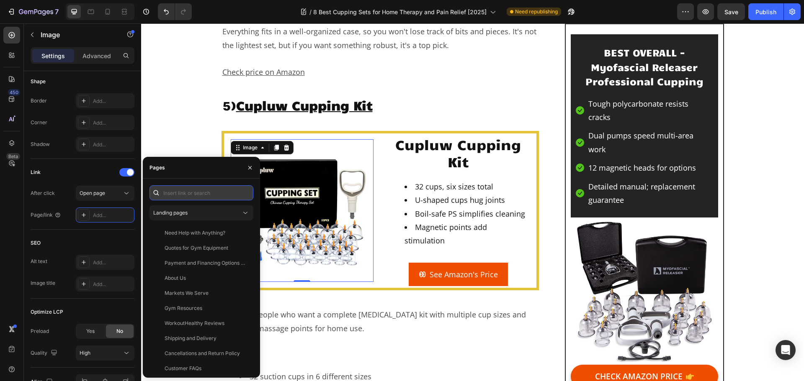
click at [185, 195] on input "text" at bounding box center [201, 192] width 104 height 15
paste input "[URL][DOMAIN_NAME]"
type input "[URL][DOMAIN_NAME]"
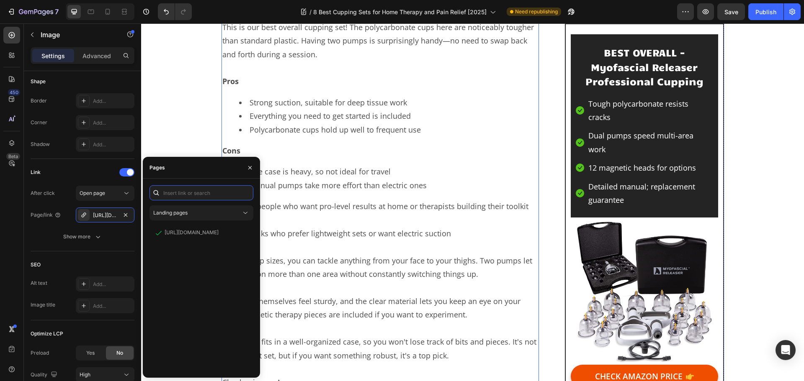
scroll to position [3725, 0]
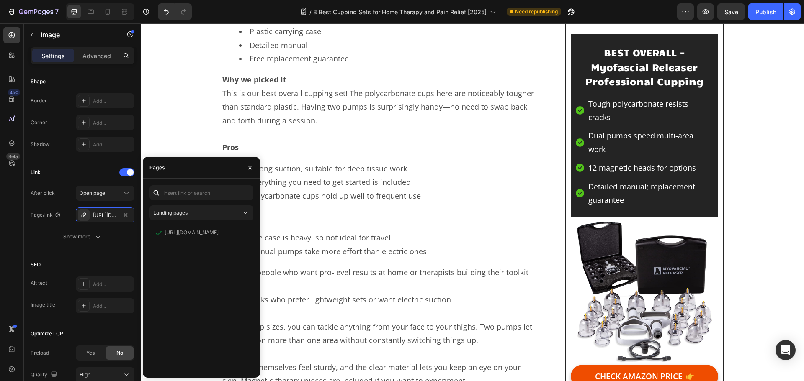
click at [389, 131] on div "Best for: home users and professionals who want a complete kit with strong suct…" at bounding box center [380, 182] width 318 height 549
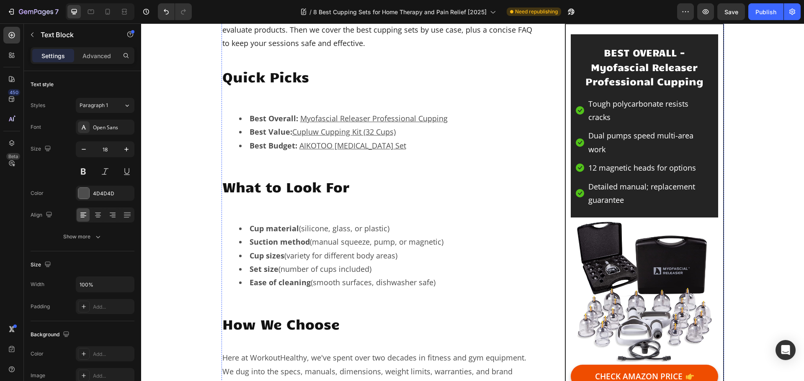
scroll to position [502, 0]
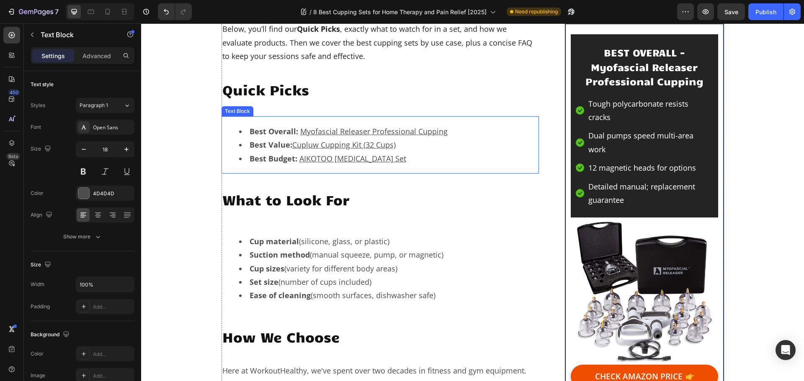
click at [408, 157] on li "Best Budget: AIKOTOO [MEDICAL_DATA] Set" at bounding box center [388, 158] width 299 height 13
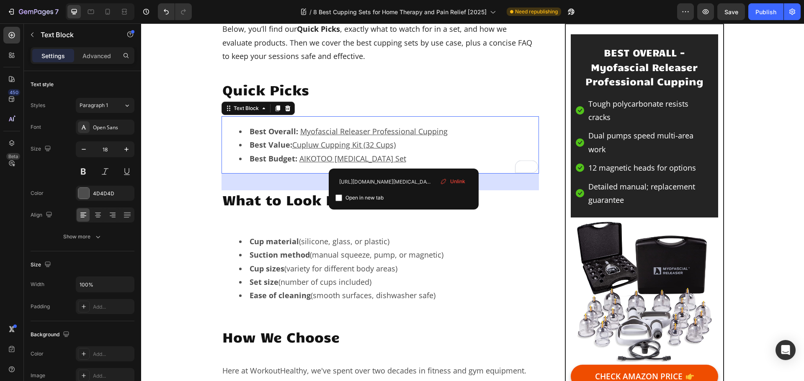
click at [447, 182] on div "Unlink" at bounding box center [453, 181] width 32 height 11
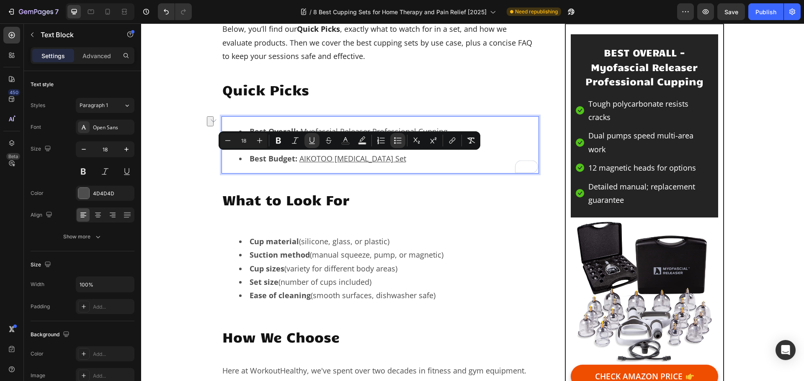
drag, startPoint x: 411, startPoint y: 159, endPoint x: 297, endPoint y: 159, distance: 114.7
click at [297, 159] on li "Best Budget: AIKOTOO [MEDICAL_DATA] Set ⁠⁠⁠⁠⁠⁠⁠" at bounding box center [388, 158] width 299 height 13
click at [423, 160] on li "Best Budget: AIKOTOO [MEDICAL_DATA] Set" at bounding box center [388, 158] width 299 height 13
click at [385, 170] on div "Best Overall: Myofascial Releaser Professional Cupping Best Value: Cupluw Cuppi…" at bounding box center [380, 144] width 318 height 57
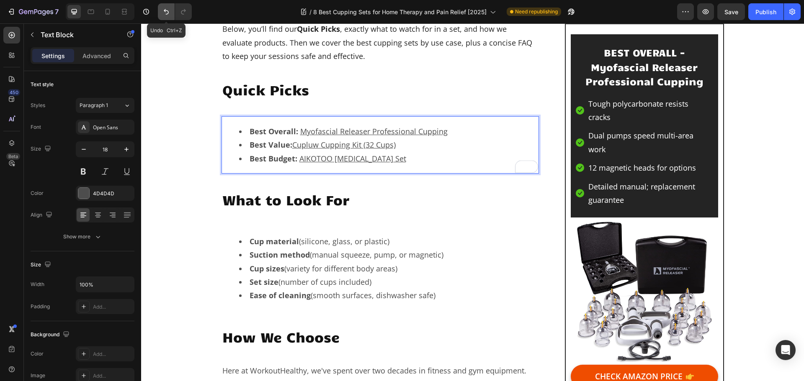
click at [163, 12] on icon "Undo/Redo" at bounding box center [166, 12] width 8 height 8
click at [395, 160] on u "AIKOTOO [MEDICAL_DATA] Set" at bounding box center [352, 159] width 107 height 10
click at [395, 159] on u "AIKOTOO [MEDICAL_DATA] Set" at bounding box center [352, 159] width 107 height 10
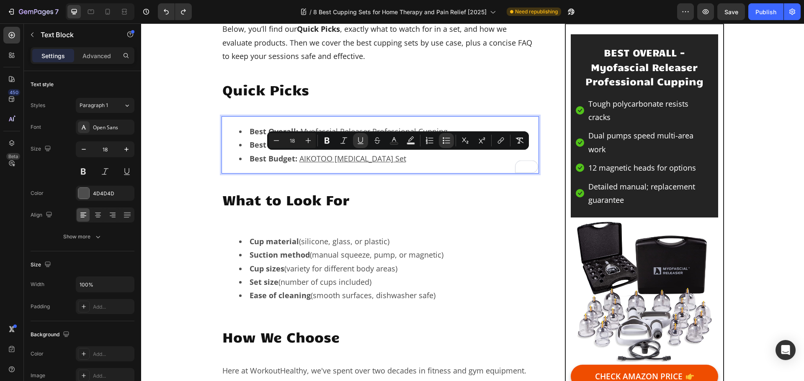
click at [406, 159] on li "Best Budget: AIKOTOO [MEDICAL_DATA] Set" at bounding box center [388, 158] width 299 height 13
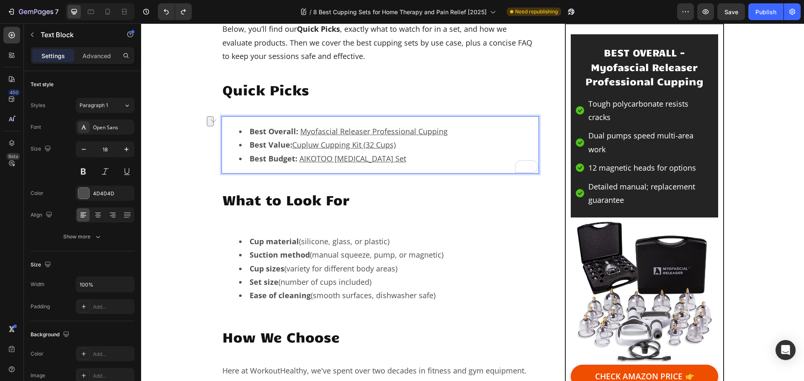
drag, startPoint x: 407, startPoint y: 159, endPoint x: 295, endPoint y: 161, distance: 112.6
click at [295, 161] on li "Best Budget: AIKOTOO [MEDICAL_DATA] Set" at bounding box center [388, 158] width 299 height 13
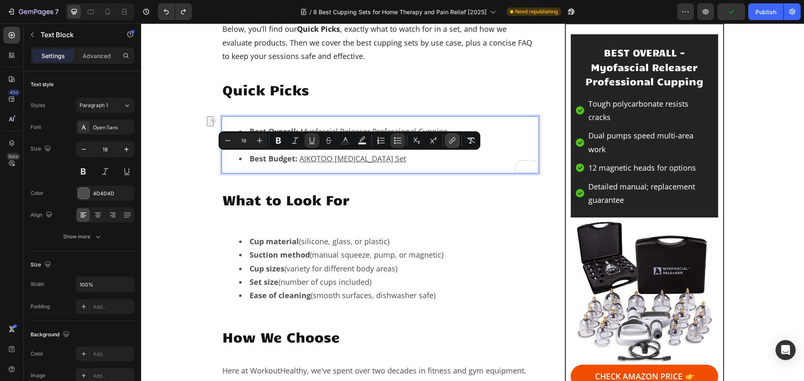
click at [451, 143] on icon "Editor contextual toolbar" at bounding box center [451, 142] width 4 height 4
click at [439, 166] on div "Best Overall: Myofascial Releaser Professional Cupping Best Value: Cupluw Cuppi…" at bounding box center [380, 144] width 318 height 57
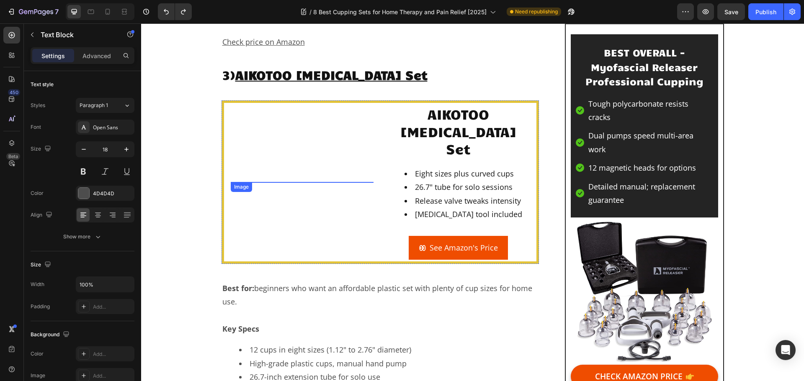
scroll to position [2427, 0]
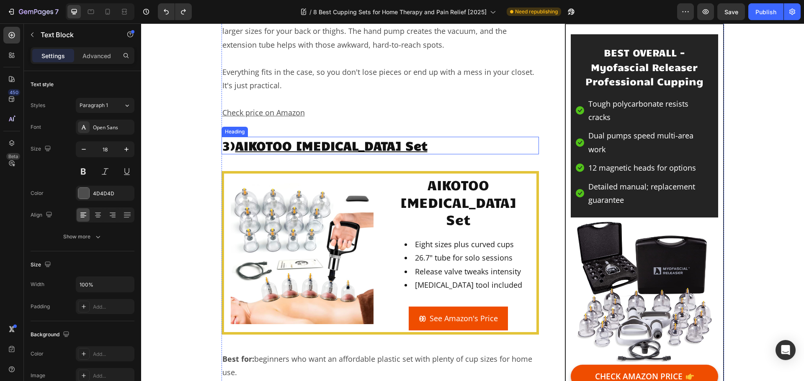
click at [408, 142] on u "AIKOTOO [MEDICAL_DATA] Set" at bounding box center [331, 145] width 192 height 16
click at [408, 145] on u "AIKOTOO [MEDICAL_DATA] Set" at bounding box center [331, 145] width 192 height 16
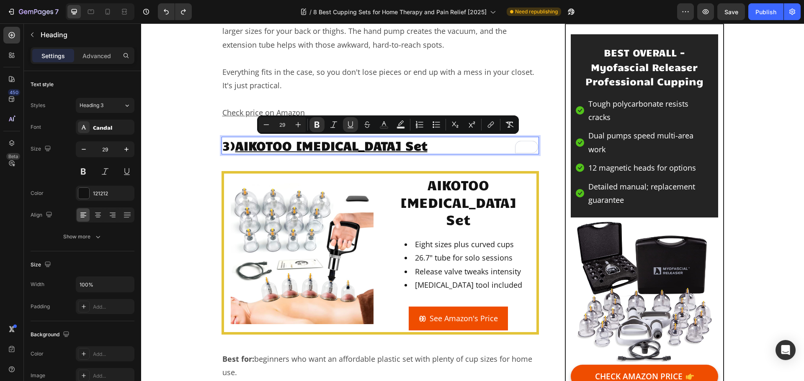
click at [427, 144] on u "AIKOTOO [MEDICAL_DATA] Set" at bounding box center [331, 145] width 192 height 16
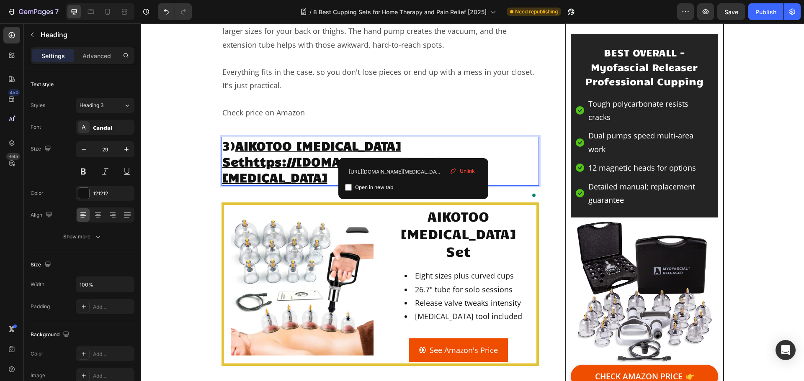
drag, startPoint x: 436, startPoint y: 146, endPoint x: 413, endPoint y: 150, distance: 22.5
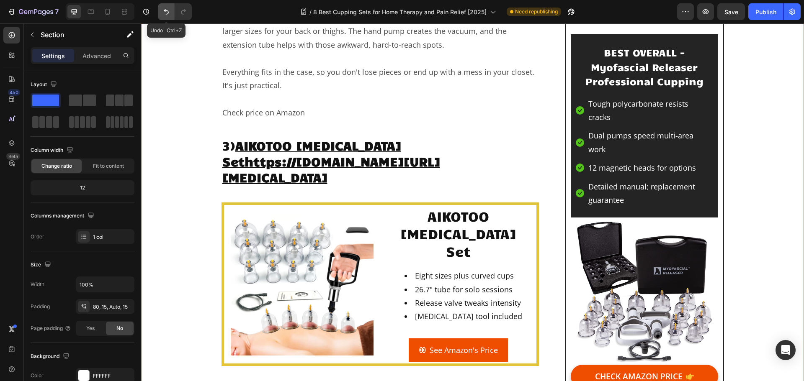
click at [168, 11] on icon "Undo/Redo" at bounding box center [166, 11] width 5 height 5
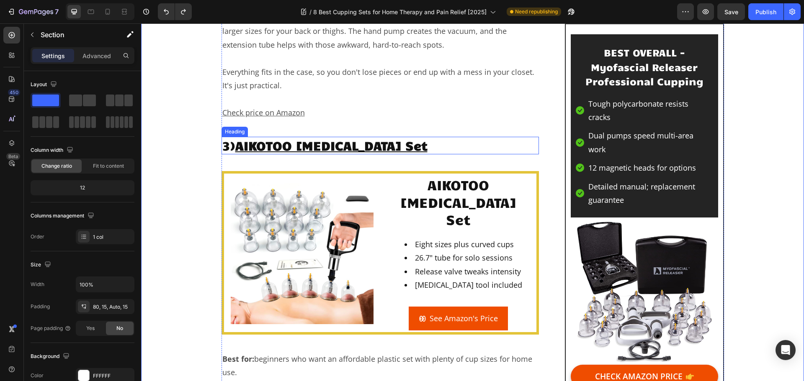
click at [442, 144] on h2 "3) AIKOTOO [MEDICAL_DATA] Set" at bounding box center [380, 146] width 318 height 18
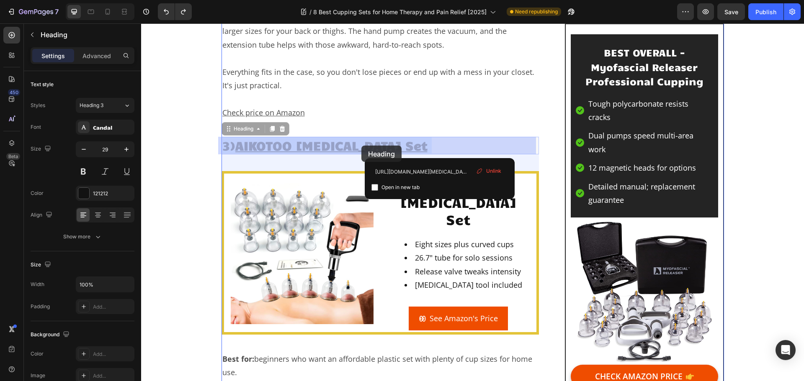
drag, startPoint x: 442, startPoint y: 146, endPoint x: 361, endPoint y: 146, distance: 81.2
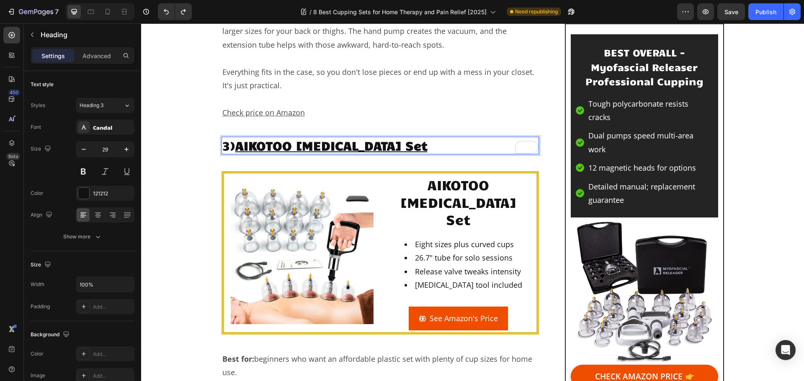
click at [445, 142] on p "3) AIKOTOO [MEDICAL_DATA] Set" at bounding box center [380, 146] width 316 height 16
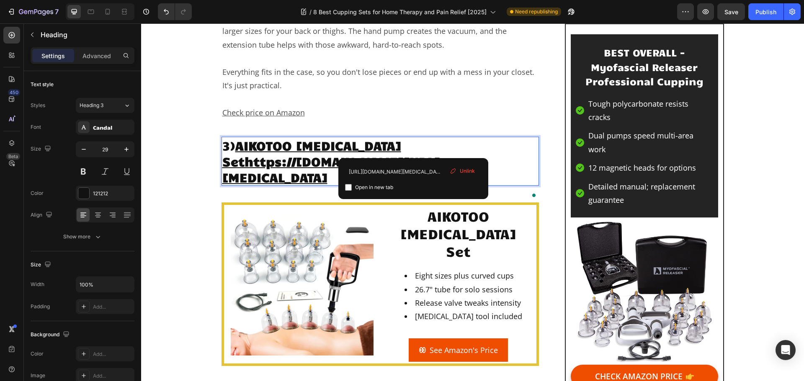
drag, startPoint x: 442, startPoint y: 143, endPoint x: 429, endPoint y: 144, distance: 12.6
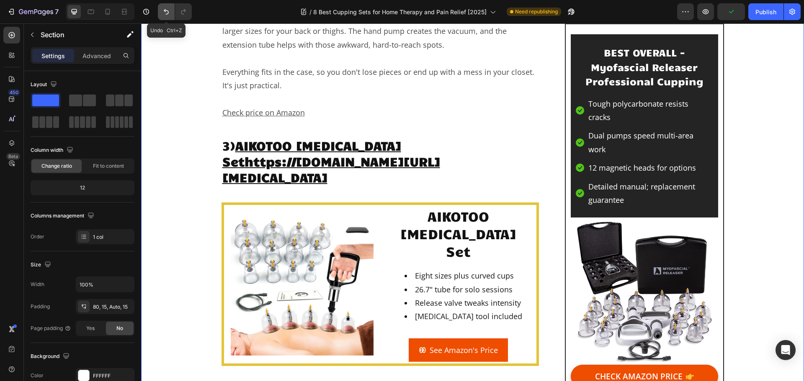
click at [168, 9] on icon "Undo/Redo" at bounding box center [166, 12] width 8 height 8
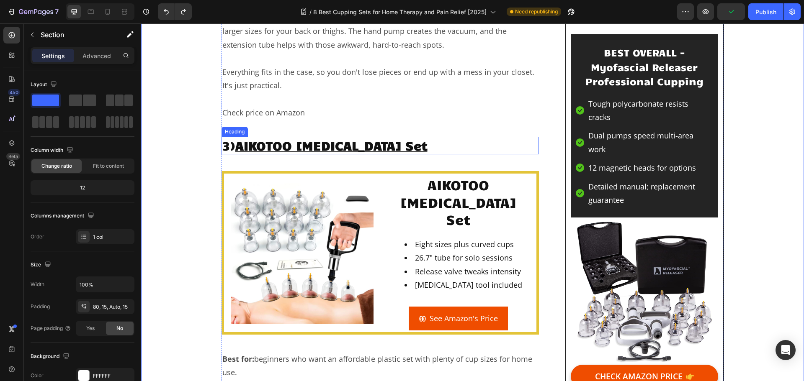
click at [380, 148] on u "AIKOTOO [MEDICAL_DATA] Set" at bounding box center [331, 145] width 192 height 16
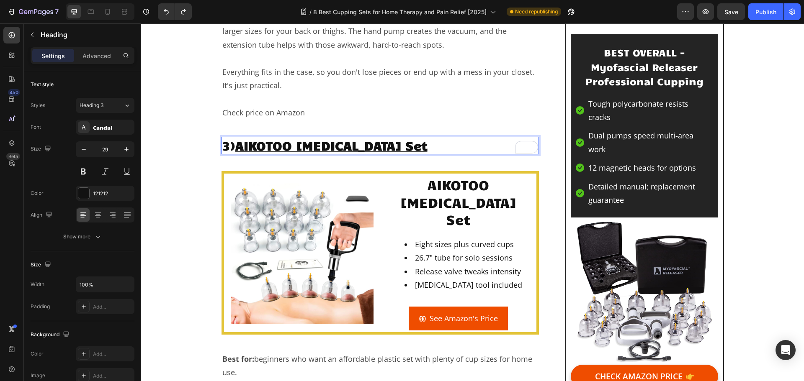
click at [378, 142] on u "AIKOTOO [MEDICAL_DATA] Set" at bounding box center [331, 145] width 192 height 16
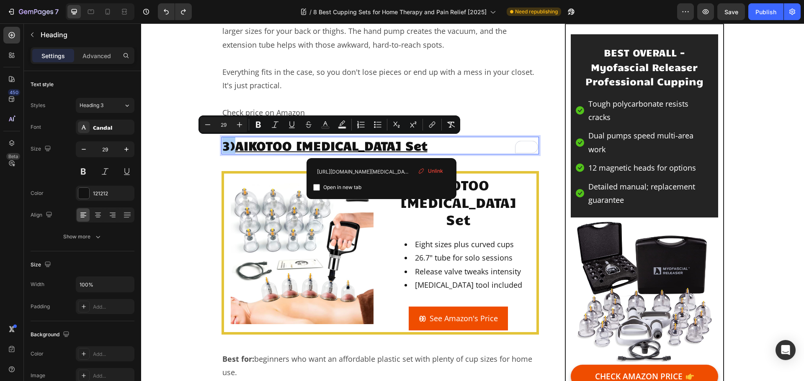
click at [436, 171] on span "Unlink" at bounding box center [435, 171] width 15 height 8
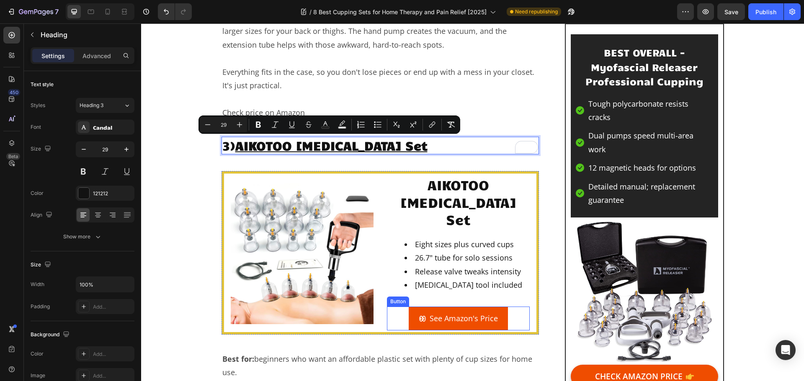
click at [415, 307] on link "See Amazon's Price" at bounding box center [457, 318] width 99 height 23
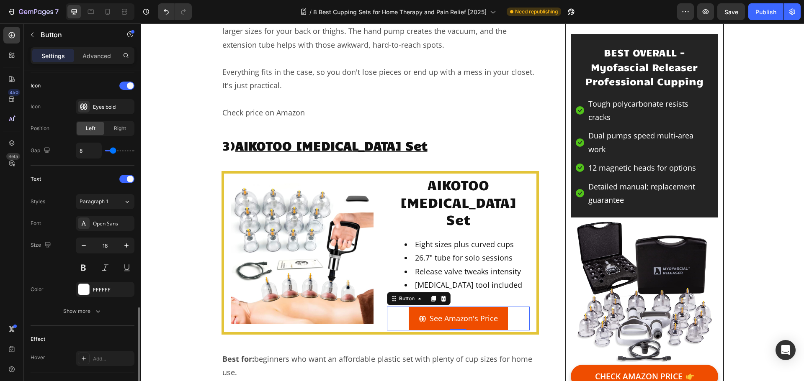
scroll to position [398, 0]
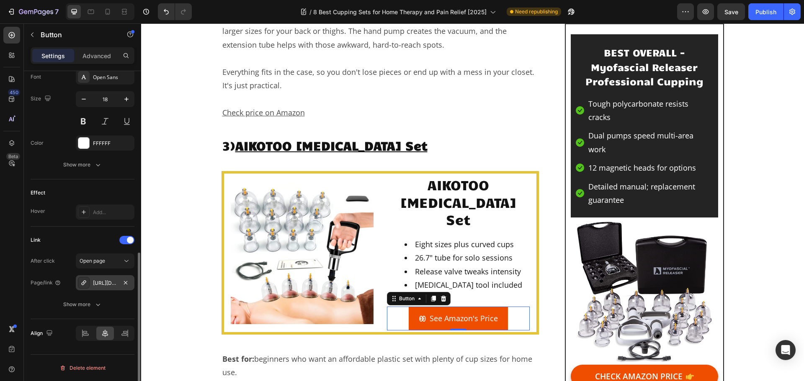
click at [113, 280] on div "https://www.amazon.com/AIKOTOO-Cupping-Therapy-12-Physical/dp/B0BYJHX47L?tag=wo…" at bounding box center [105, 284] width 24 height 8
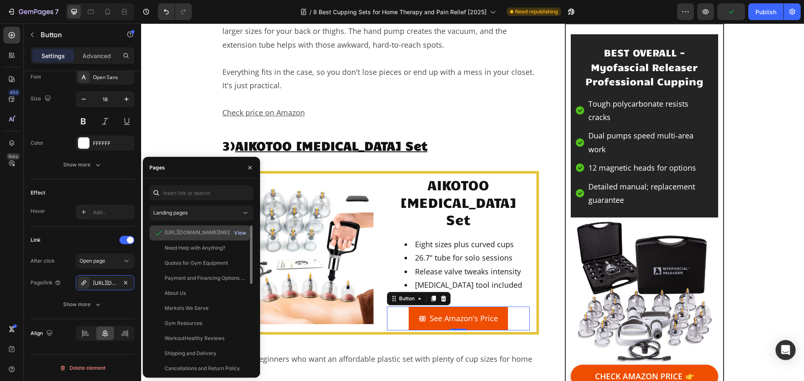
click at [240, 234] on div "View" at bounding box center [240, 233] width 12 height 8
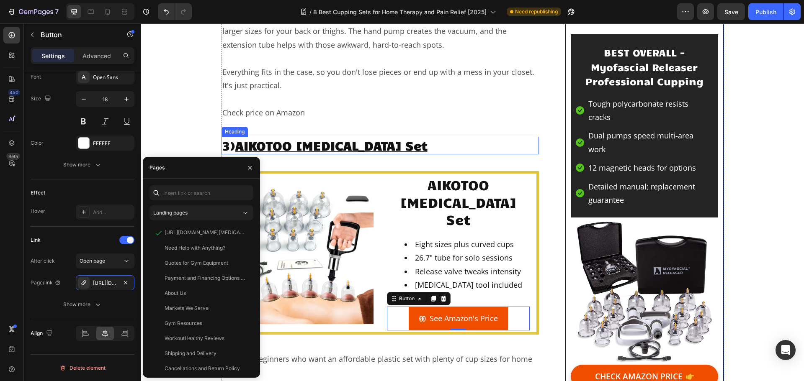
click at [379, 146] on u "AIKOTOO [MEDICAL_DATA] Set" at bounding box center [331, 145] width 192 height 16
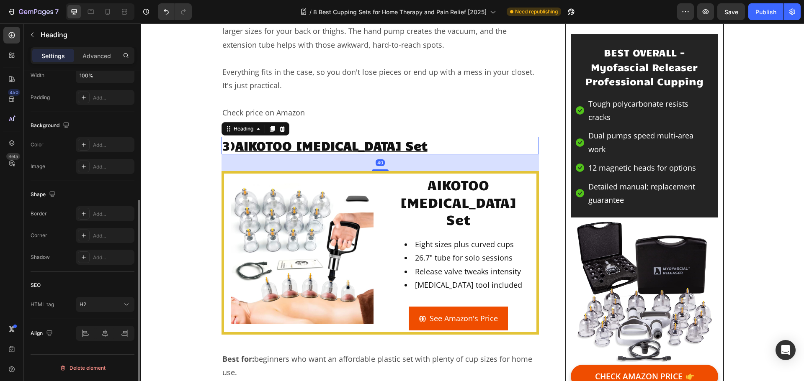
scroll to position [0, 0]
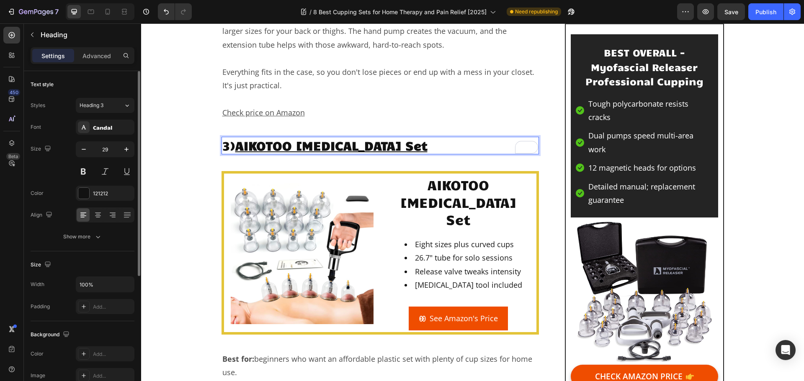
click at [441, 146] on p "3) AIKOTOO [MEDICAL_DATA] Set" at bounding box center [380, 146] width 316 height 16
drag, startPoint x: 444, startPoint y: 146, endPoint x: 236, endPoint y: 147, distance: 208.8
click at [236, 147] on p "3) AIKOTOO [MEDICAL_DATA] Set" at bounding box center [380, 146] width 316 height 16
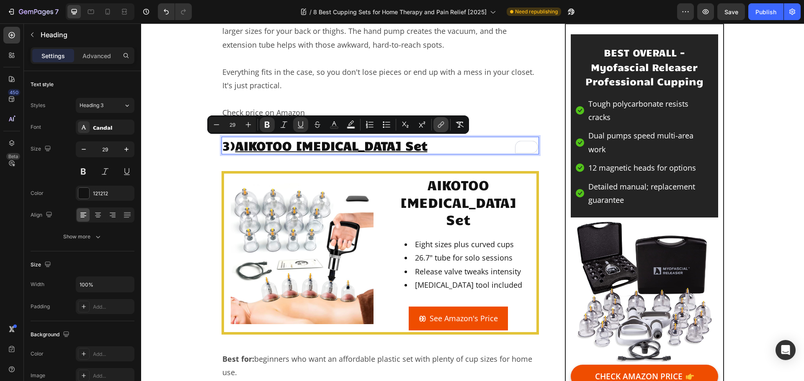
click at [441, 128] on icon "Editor contextual toolbar" at bounding box center [441, 125] width 8 height 8
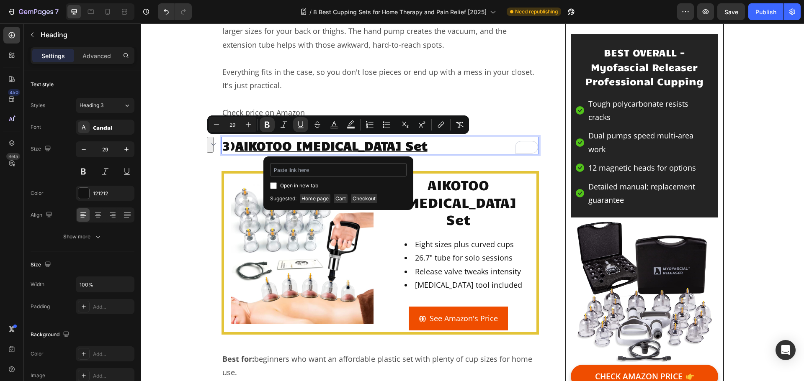
click at [363, 172] on input "Editor contextual toolbar" at bounding box center [338, 169] width 136 height 13
type input "[URL][DOMAIN_NAME]"
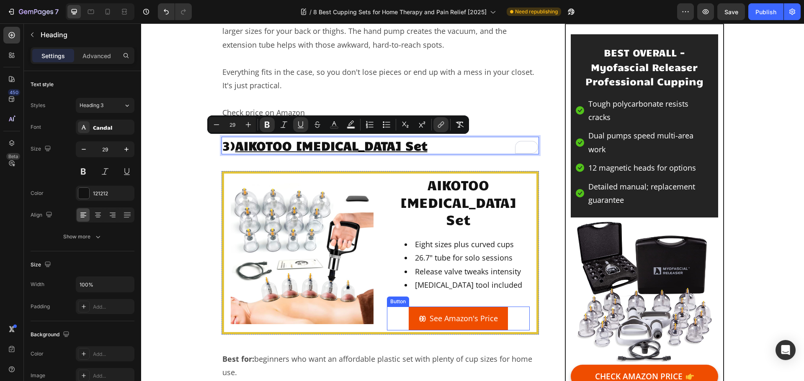
click at [421, 312] on span at bounding box center [423, 318] width 8 height 13
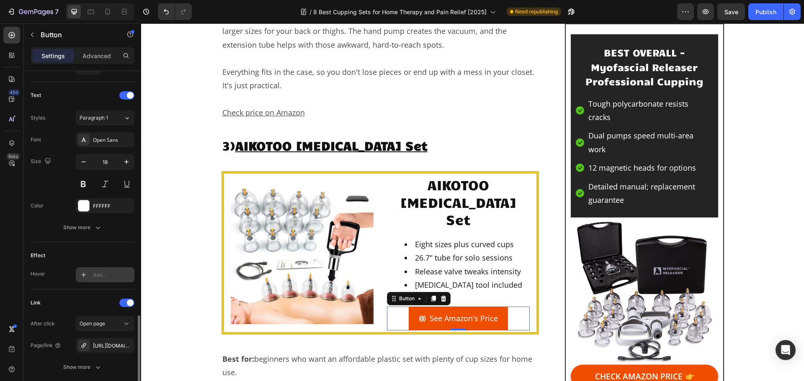
scroll to position [398, 0]
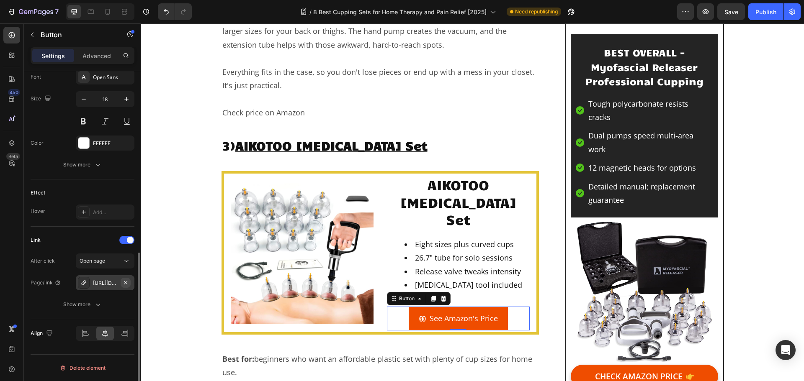
click at [128, 282] on icon "button" at bounding box center [125, 283] width 7 height 7
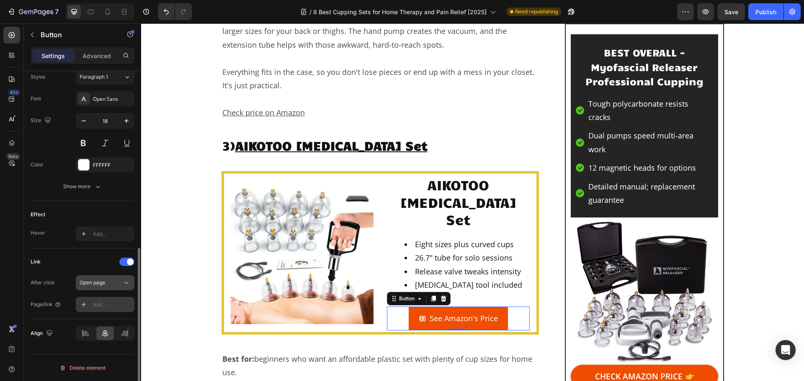
scroll to position [376, 0]
click at [104, 306] on div "Add..." at bounding box center [112, 305] width 39 height 8
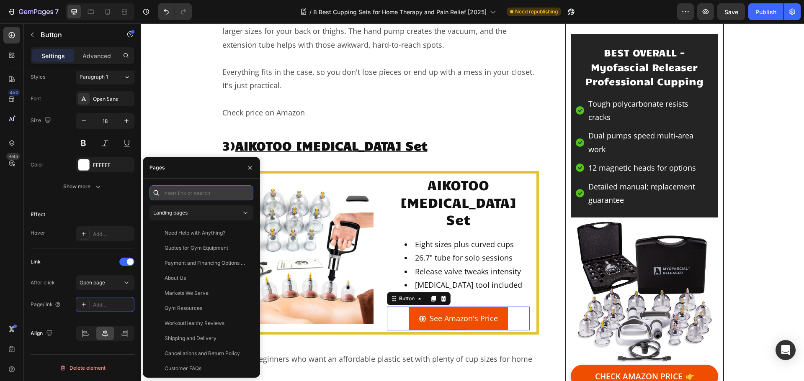
click at [177, 189] on input "text" at bounding box center [201, 192] width 104 height 15
paste input "[URL][DOMAIN_NAME]"
type input "[URL][DOMAIN_NAME]"
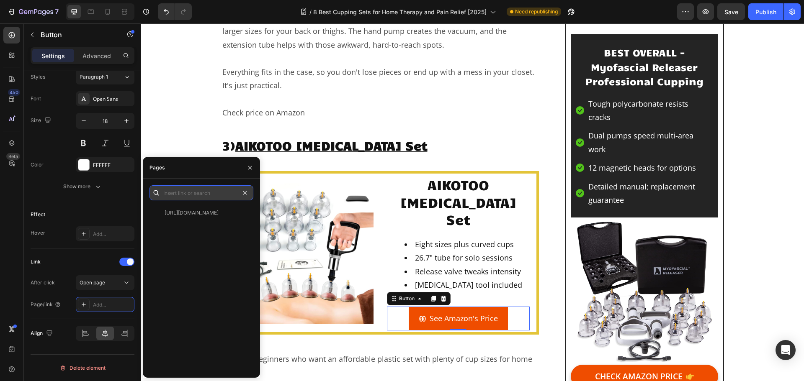
scroll to position [0, 0]
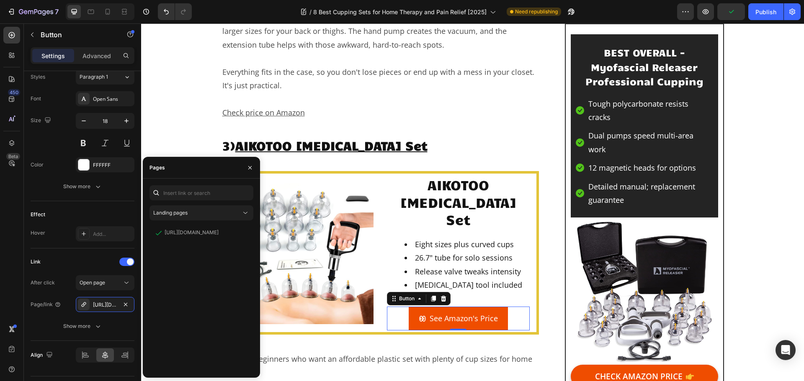
click at [305, 245] on img at bounding box center [302, 253] width 143 height 143
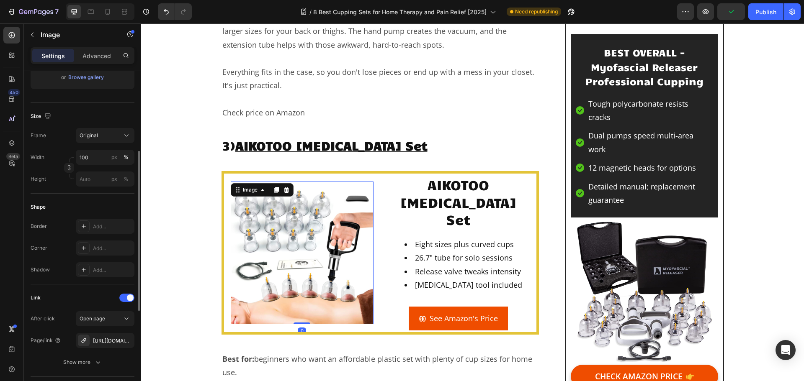
scroll to position [251, 0]
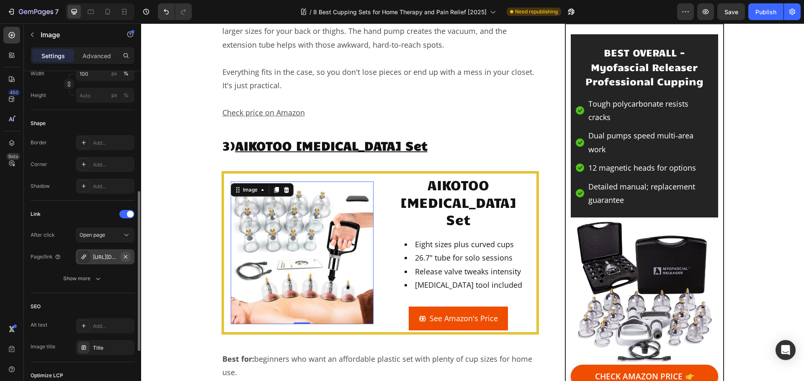
click at [127, 256] on icon "button" at bounding box center [125, 257] width 7 height 7
click at [108, 259] on div "Add..." at bounding box center [112, 258] width 39 height 8
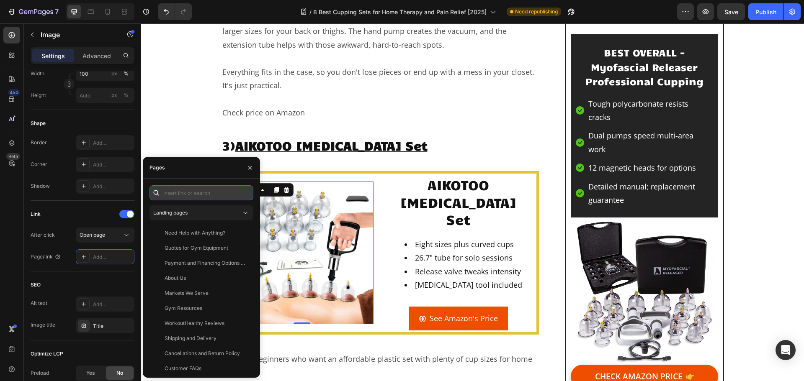
click at [170, 191] on input "text" at bounding box center [201, 192] width 104 height 15
paste input "https://geni.us/AIKOTOO-Cupping"
type input "https://geni.us/AIKOTOO-Cupping"
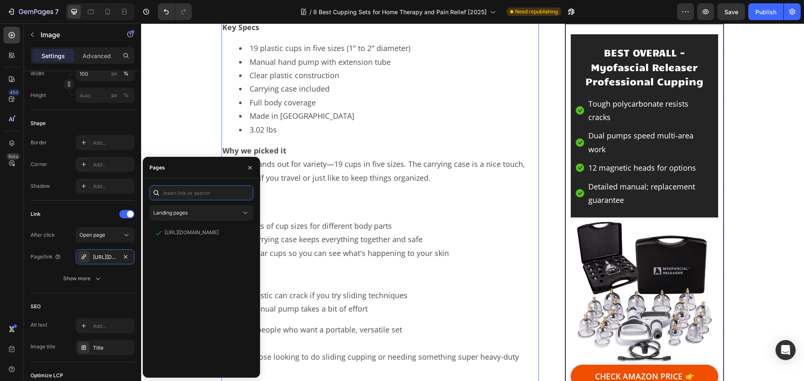
scroll to position [1967, 0]
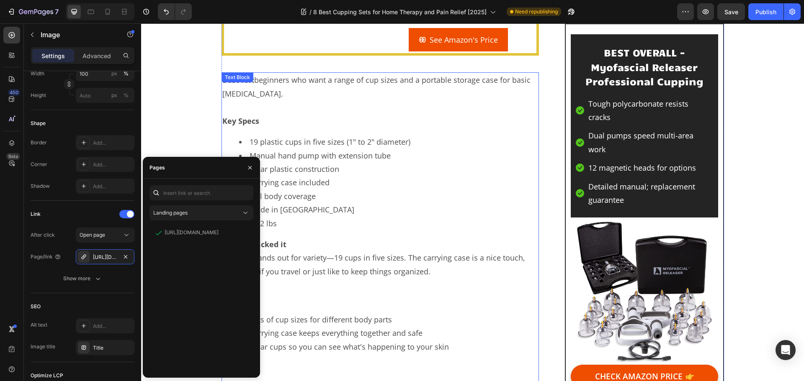
click at [338, 213] on li "Made in [GEOGRAPHIC_DATA]" at bounding box center [388, 209] width 299 height 13
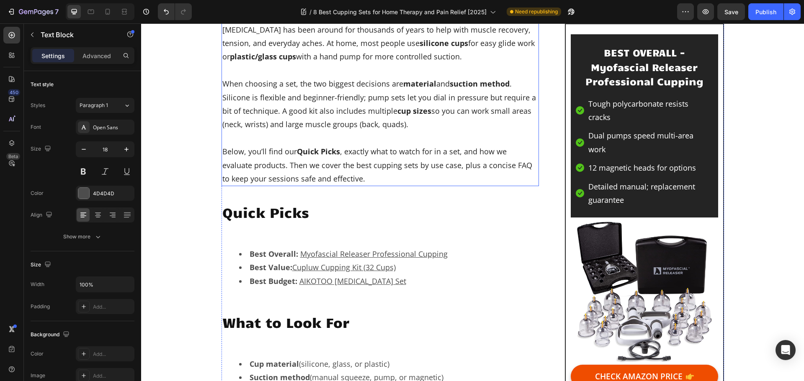
scroll to position [460, 0]
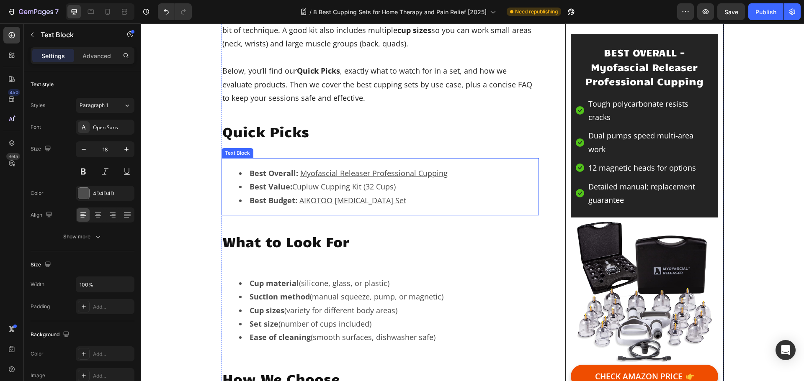
click at [406, 200] on li "Best Budget: AIKOTOO Cupping Therapy Set" at bounding box center [388, 200] width 299 height 13
click at [404, 200] on li "Best Budget: AIKOTOO Cupping Therapy Set" at bounding box center [388, 200] width 299 height 13
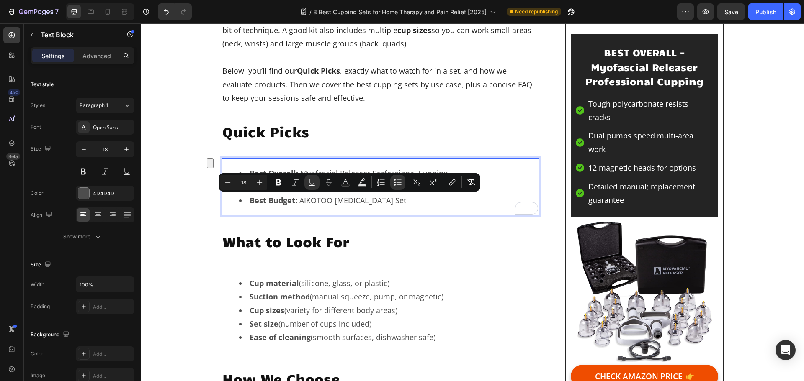
drag, startPoint x: 404, startPoint y: 200, endPoint x: 297, endPoint y: 203, distance: 107.2
click at [297, 203] on li "Best Budget: AIKOTOO Cupping Therapy Set" at bounding box center [388, 200] width 299 height 13
click at [450, 182] on icon "Editor contextual toolbar" at bounding box center [452, 182] width 8 height 8
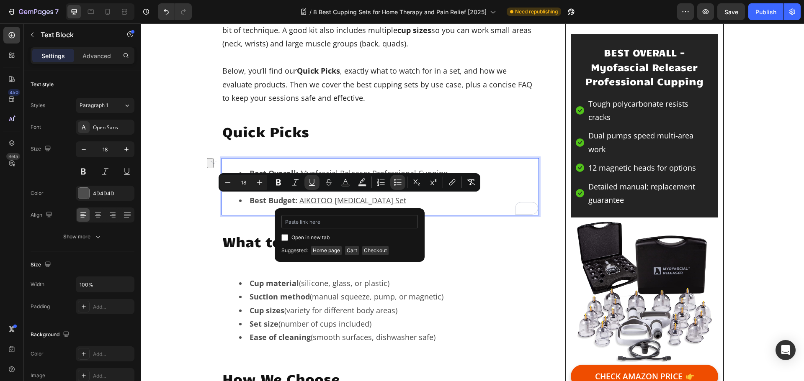
click at [381, 226] on input "Editor contextual toolbar" at bounding box center [349, 221] width 136 height 13
type input "https://geni.us/AIKOTOO-Cupping"
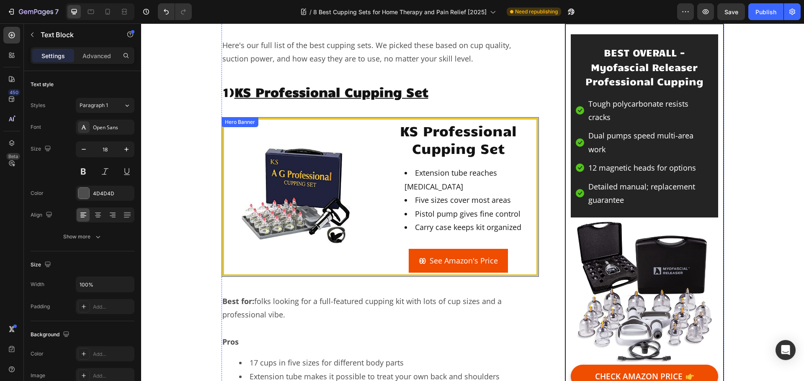
scroll to position [921, 0]
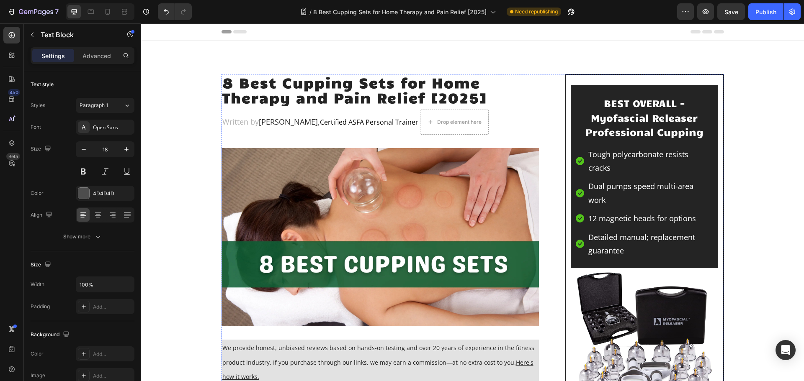
scroll to position [921, 0]
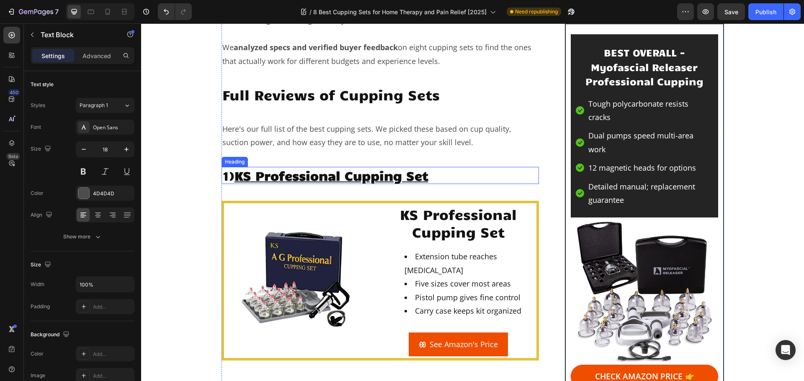
click at [371, 175] on u "KS Professional Cupping Set" at bounding box center [331, 175] width 194 height 16
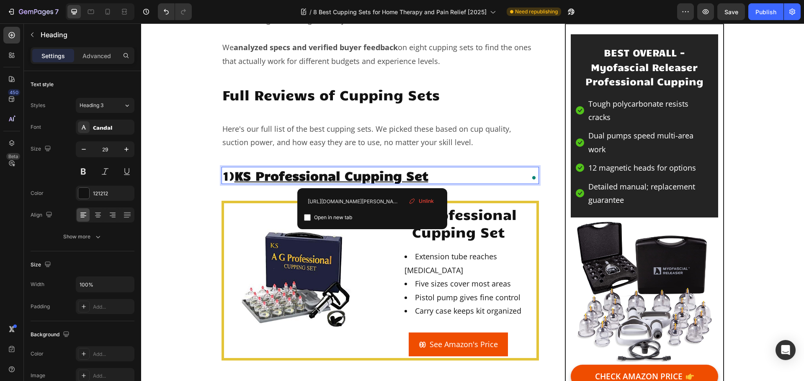
click at [374, 174] on u "KS Professional Cupping Set" at bounding box center [331, 175] width 194 height 16
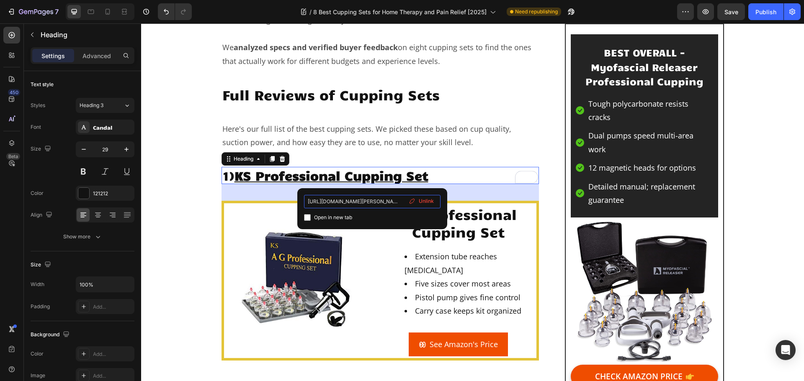
click at [388, 200] on input "[URL][DOMAIN_NAME][PERSON_NAME]" at bounding box center [372, 201] width 136 height 13
click at [385, 205] on input "[URL][DOMAIN_NAME][PERSON_NAME]" at bounding box center [372, 201] width 136 height 13
paste input "geni.us/Professional-Cupping"
type input "[URL][DOMAIN_NAME]"
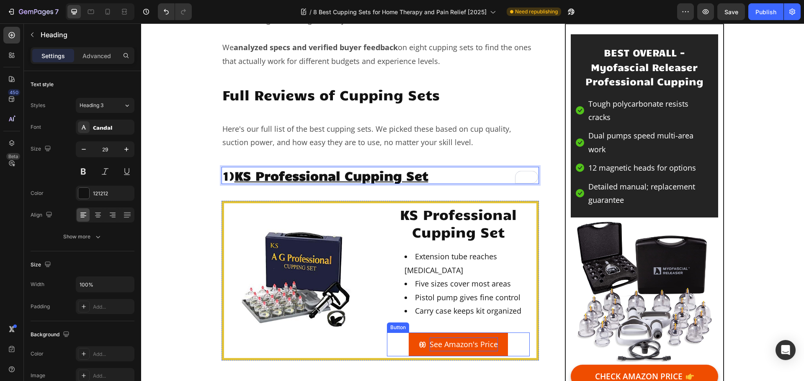
click at [437, 343] on p "See Amazon's Price" at bounding box center [463, 344] width 68 height 13
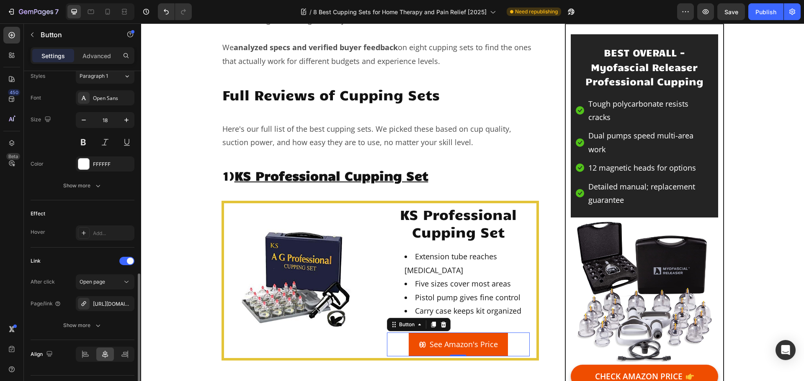
scroll to position [398, 0]
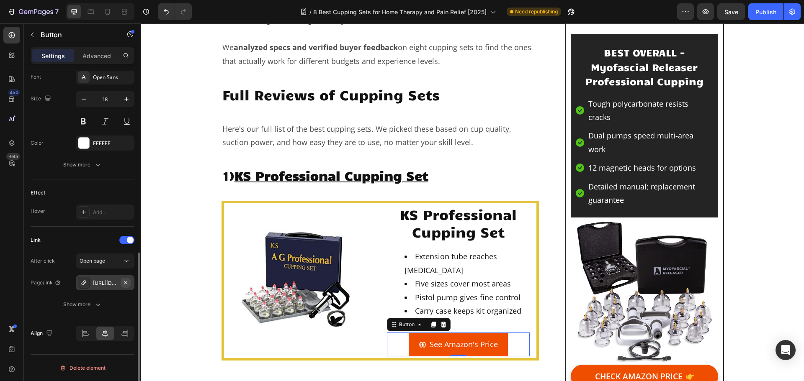
click at [126, 281] on icon "button" at bounding box center [125, 283] width 7 height 7
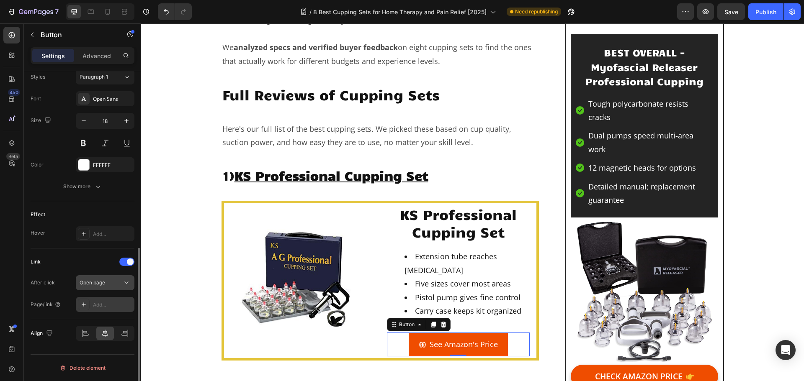
scroll to position [376, 0]
click at [106, 307] on div "Add..." at bounding box center [112, 305] width 39 height 8
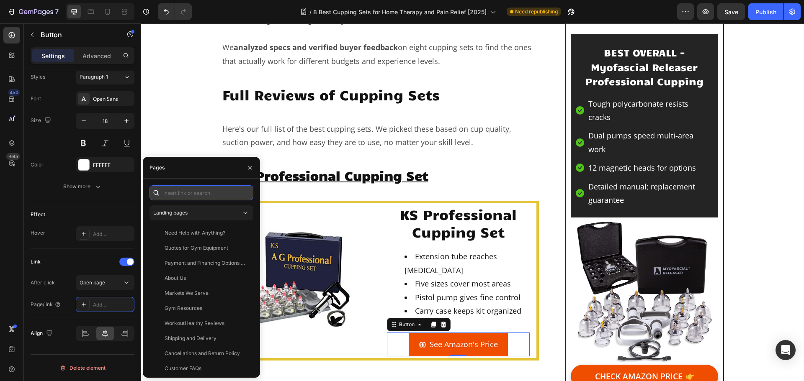
click at [209, 195] on input "text" at bounding box center [201, 192] width 104 height 15
paste input "https://geni.us/Professional-Cupping"
type input "https://geni.us/Professional-Cupping"
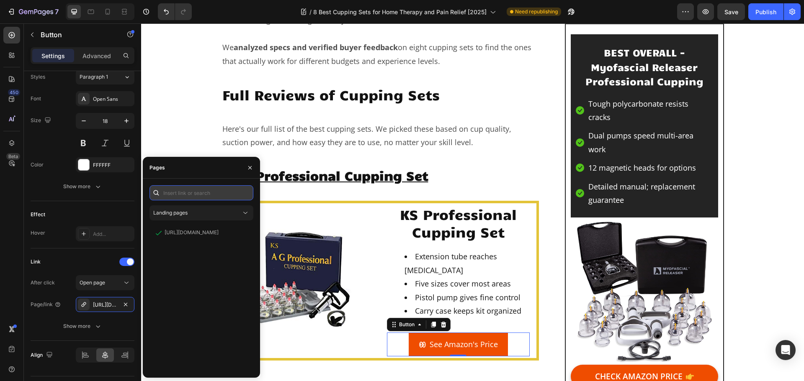
scroll to position [0, 0]
click at [286, 264] on img at bounding box center [302, 281] width 143 height 122
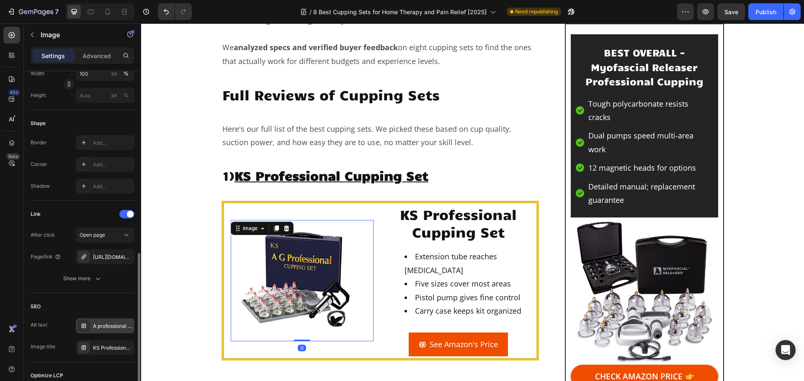
scroll to position [293, 0]
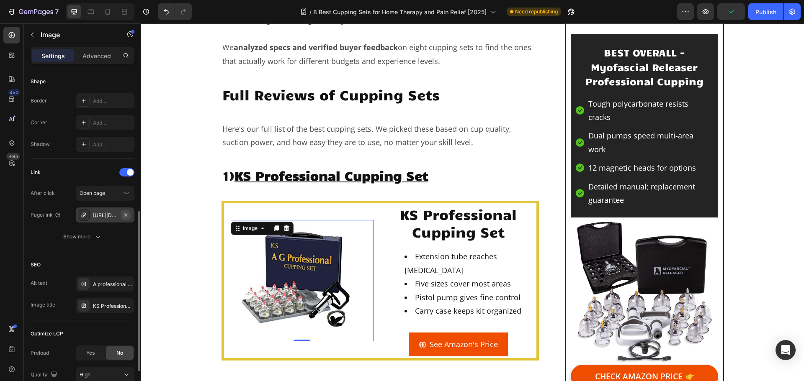
click at [128, 217] on icon "button" at bounding box center [125, 215] width 7 height 7
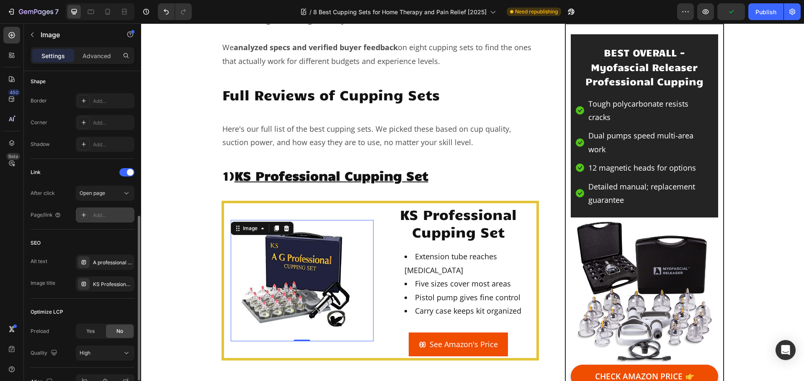
click at [106, 214] on div "Add..." at bounding box center [112, 216] width 39 height 8
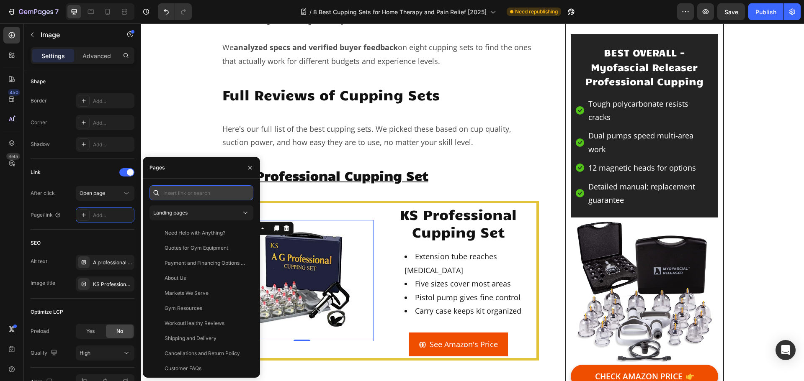
click at [172, 198] on input "text" at bounding box center [201, 192] width 104 height 15
paste input "https://geni.us/Professional-Cupping"
type input "https://geni.us/Professional-Cupping"
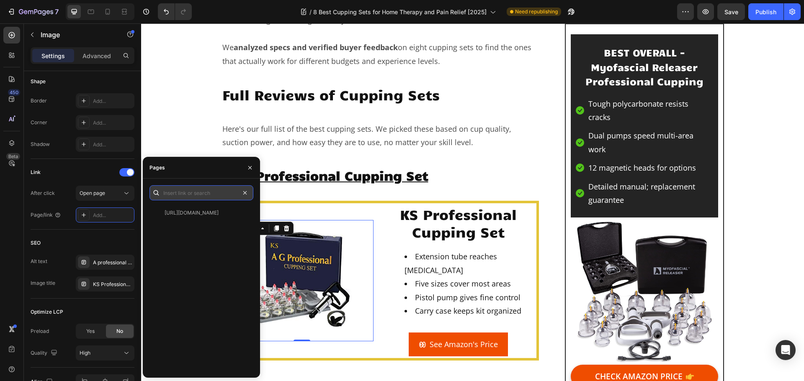
scroll to position [0, 0]
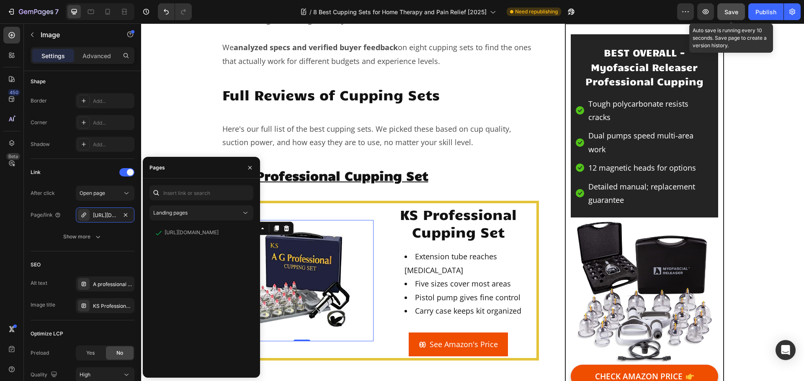
click at [732, 13] on span "Save" at bounding box center [731, 11] width 14 height 7
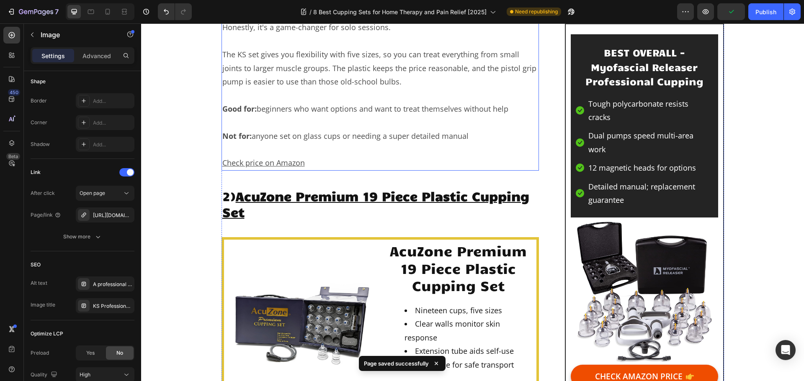
scroll to position [1674, 0]
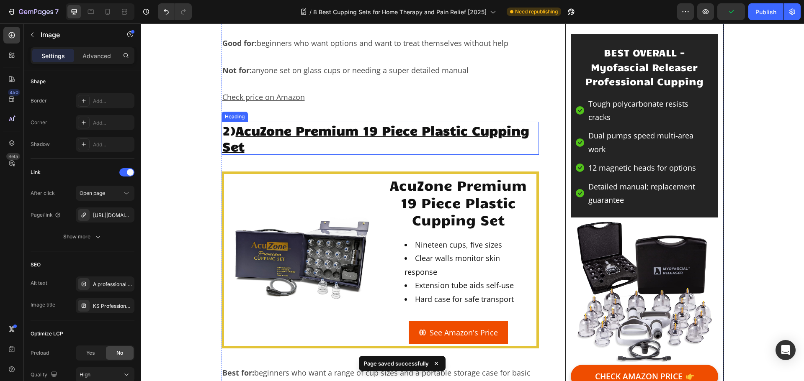
click at [297, 132] on u "AcuZone Premium 19 Piece Plastic Cupping Set" at bounding box center [375, 138] width 307 height 32
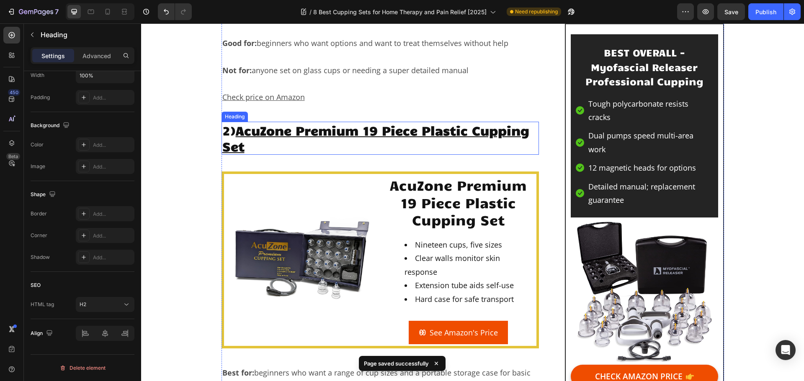
scroll to position [0, 0]
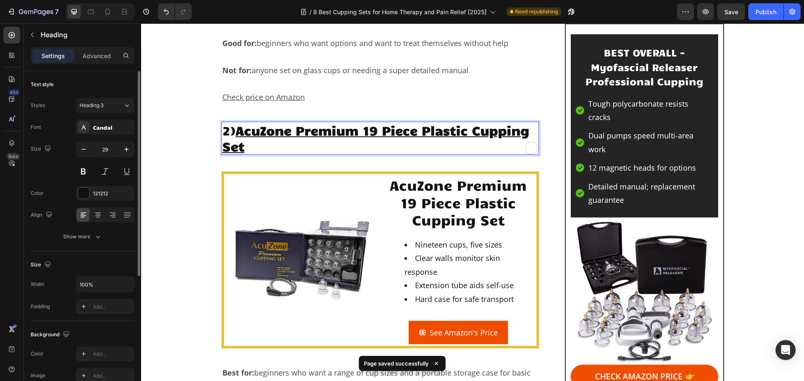
click at [297, 132] on u "AcuZone Premium 19 Piece Plastic Cupping Set" at bounding box center [375, 138] width 307 height 32
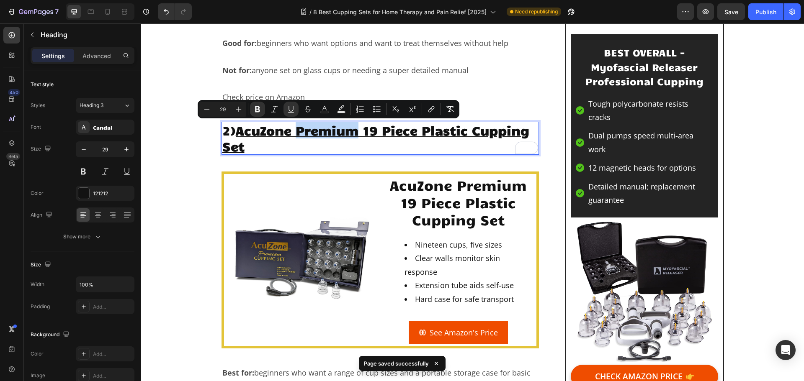
click at [297, 132] on u "AcuZone Premium 19 Piece Plastic Cupping Set" at bounding box center [375, 138] width 307 height 32
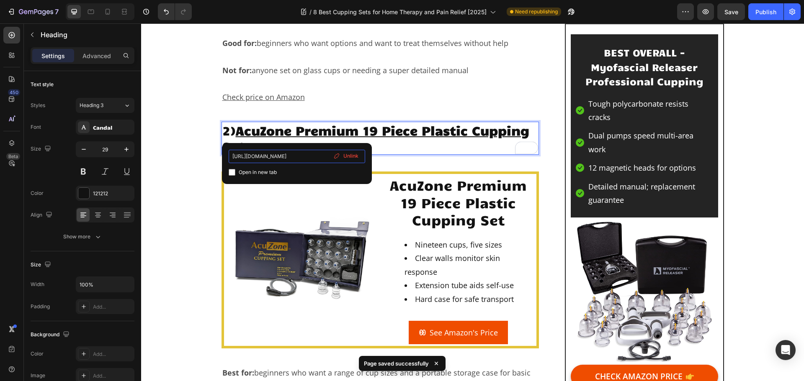
click at [281, 152] on input "https://www.amazon.com/AcuZone-Premium-Plastic-Cupping-Extension/dp/B0DCQLC22P?…" at bounding box center [297, 156] width 136 height 13
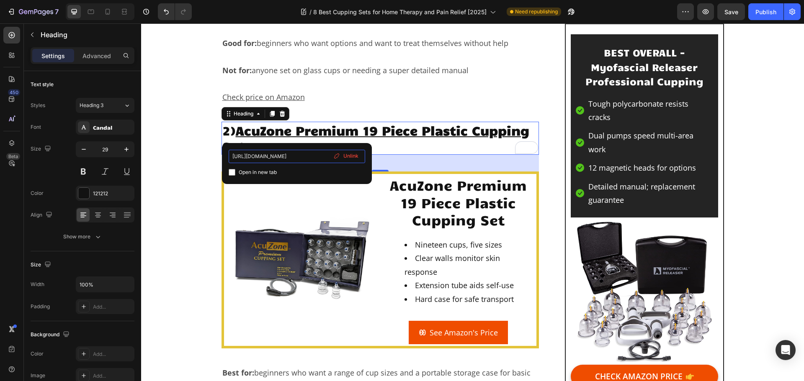
click at [313, 158] on input "https://www.amazon.com/AcuZone-Premium-Plastic-Cupping-Extension/dp/B0DCQLC22P?…" at bounding box center [297, 156] width 136 height 13
paste input "geni.us/AcuZone-cupping"
type input "https://geni.us/AcuZone-cupping"
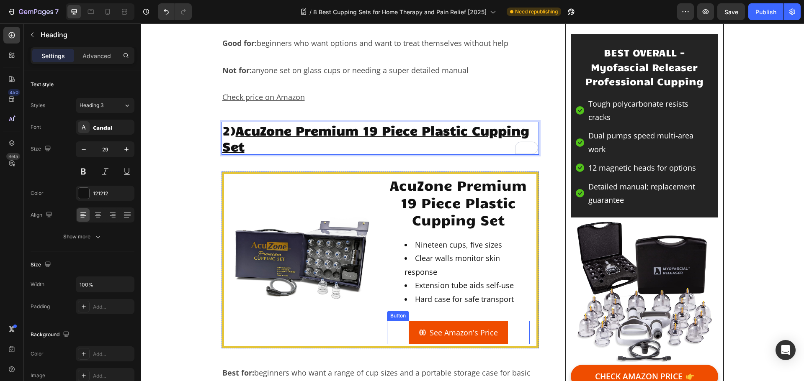
click at [424, 329] on div "See Amazon's Price" at bounding box center [458, 332] width 79 height 13
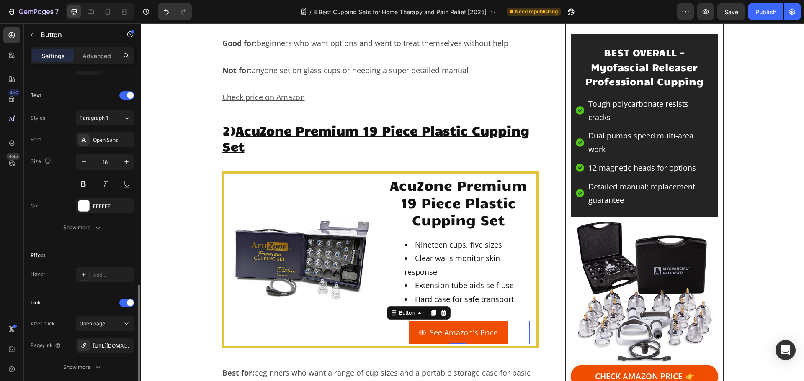
scroll to position [398, 0]
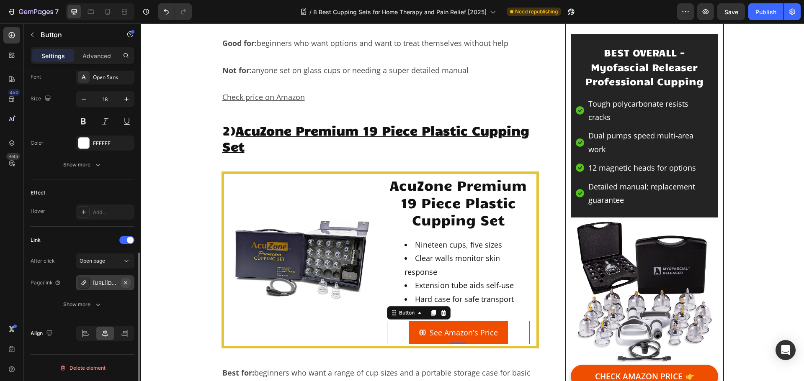
click at [128, 282] on icon "button" at bounding box center [125, 283] width 7 height 7
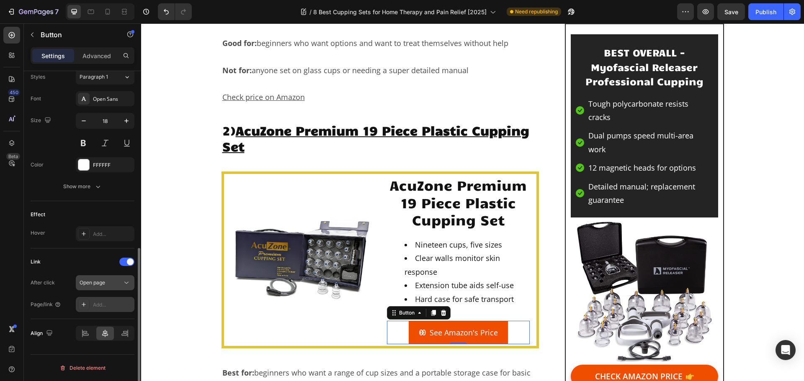
scroll to position [376, 0]
click at [106, 309] on div "Add..." at bounding box center [105, 304] width 59 height 15
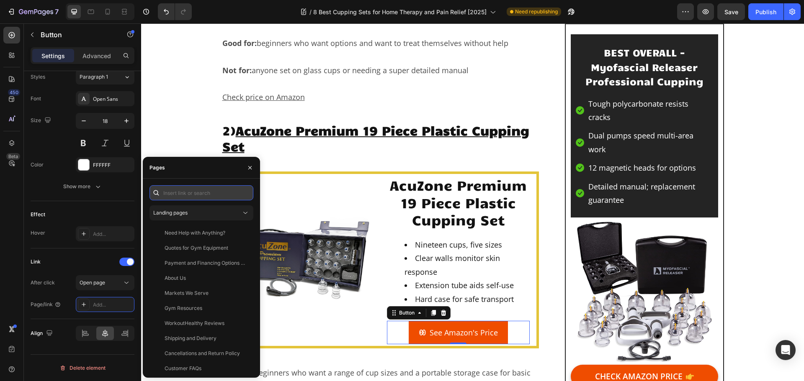
click at [187, 192] on input "text" at bounding box center [201, 192] width 104 height 15
paste input "https://geni.us/AcuZone-cupping"
type input "https://geni.us/AcuZone-cupping"
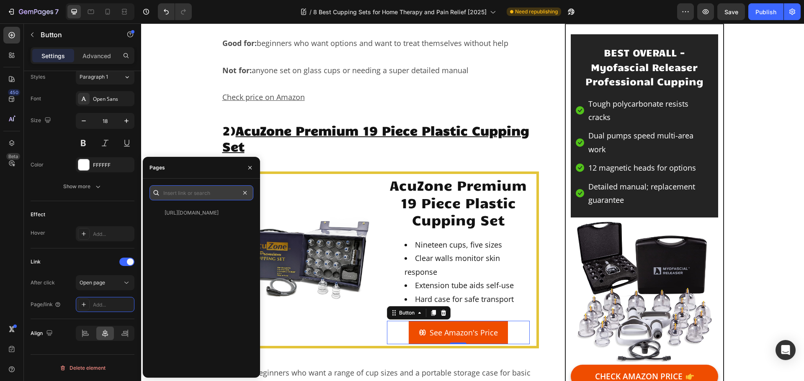
scroll to position [0, 0]
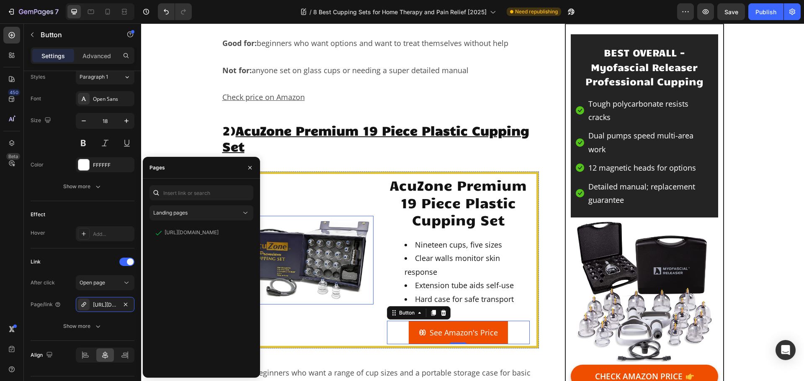
click at [327, 292] on img at bounding box center [302, 260] width 143 height 89
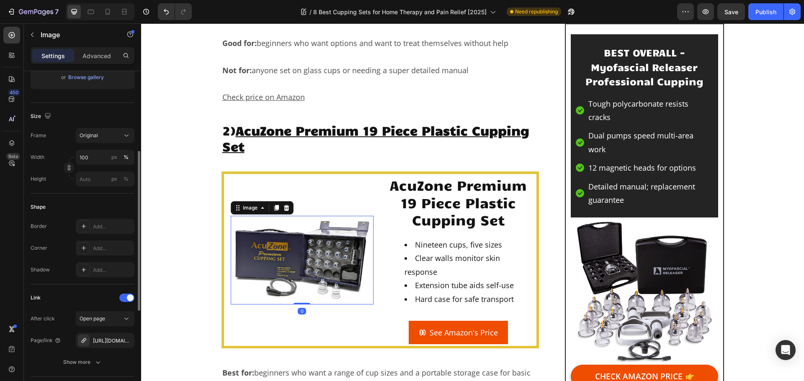
scroll to position [293, 0]
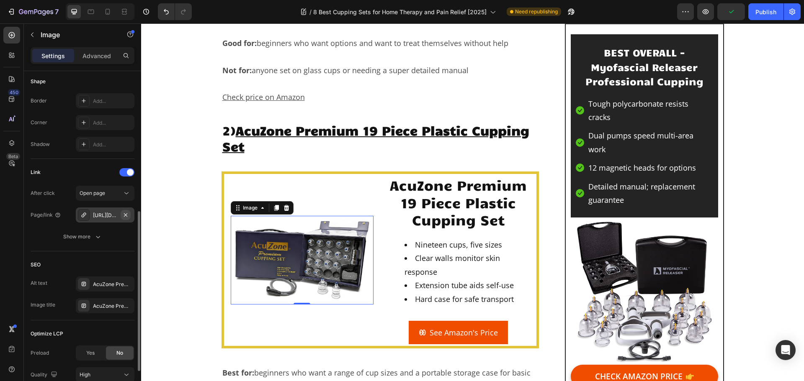
click at [126, 215] on icon "button" at bounding box center [125, 214] width 3 height 3
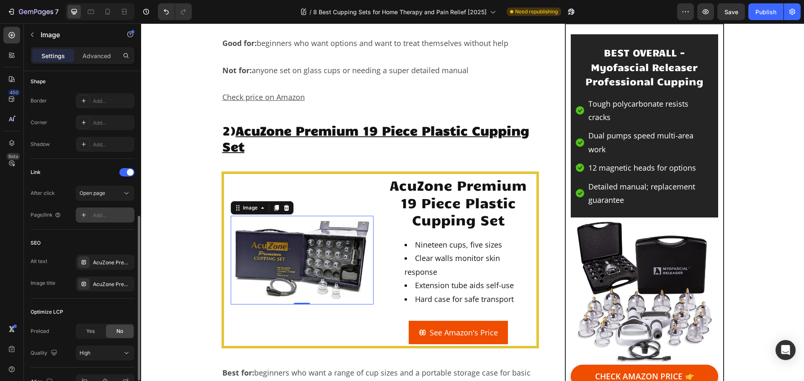
click at [108, 219] on div "Add..." at bounding box center [105, 215] width 59 height 15
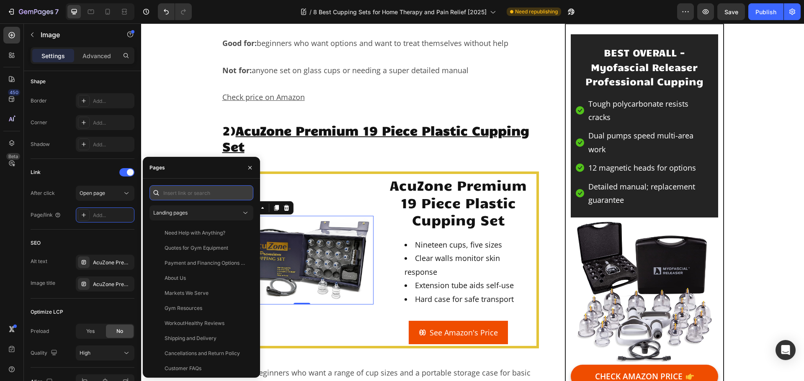
click at [192, 195] on input "text" at bounding box center [201, 192] width 104 height 15
paste input "https://geni.us/AcuZone-cupping"
type input "https://geni.us/AcuZone-cupping"
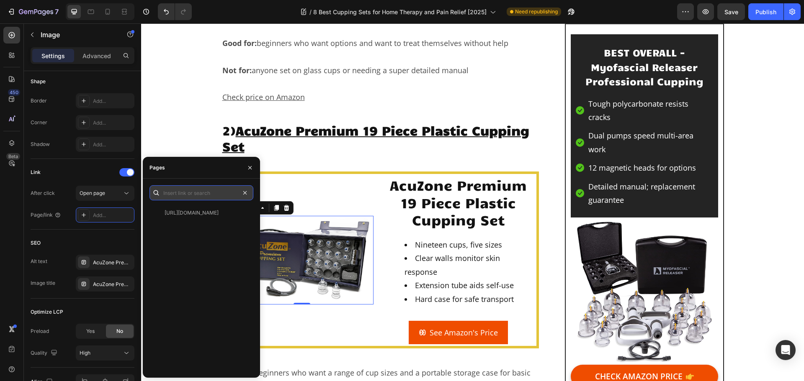
scroll to position [0, 0]
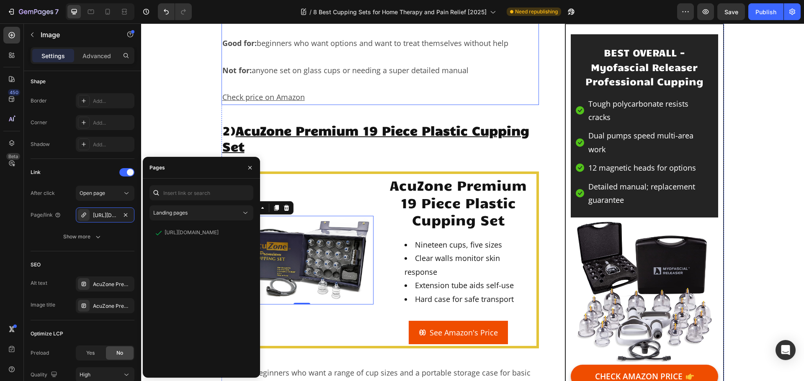
click at [401, 93] on p "Check price on Amazon" at bounding box center [380, 96] width 316 height 13
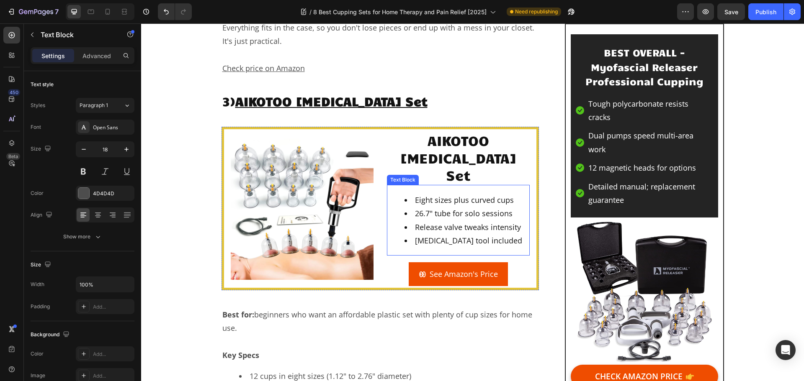
scroll to position [2469, 0]
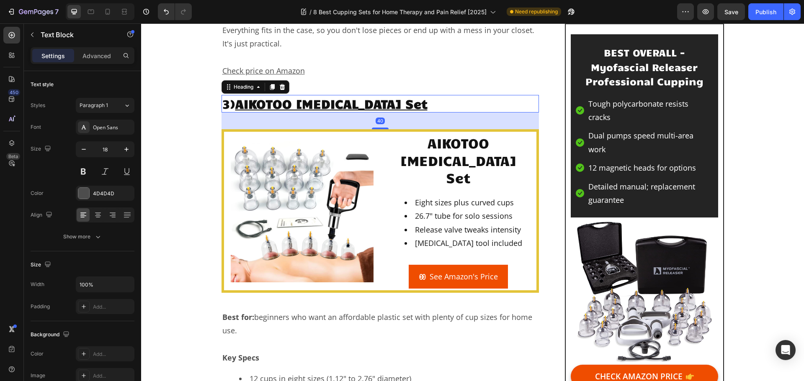
click at [374, 98] on u "AIKOTOO [MEDICAL_DATA] Set" at bounding box center [331, 103] width 192 height 16
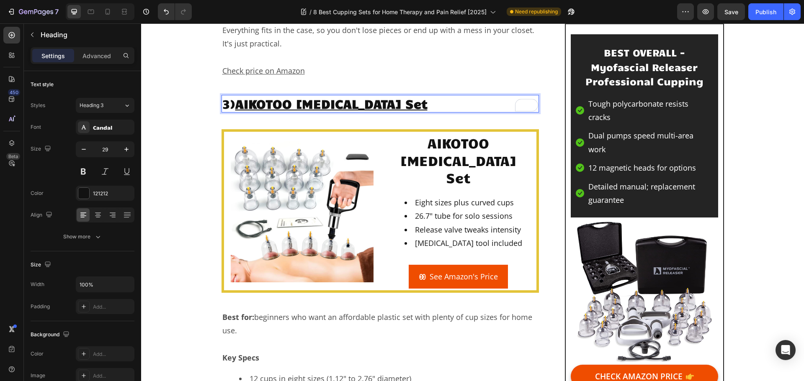
click at [374, 100] on u "AIKOTOO [MEDICAL_DATA] Set" at bounding box center [331, 103] width 192 height 16
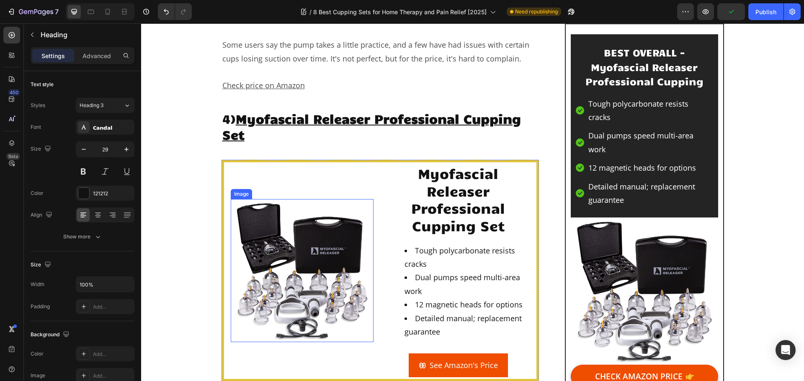
scroll to position [3222, 0]
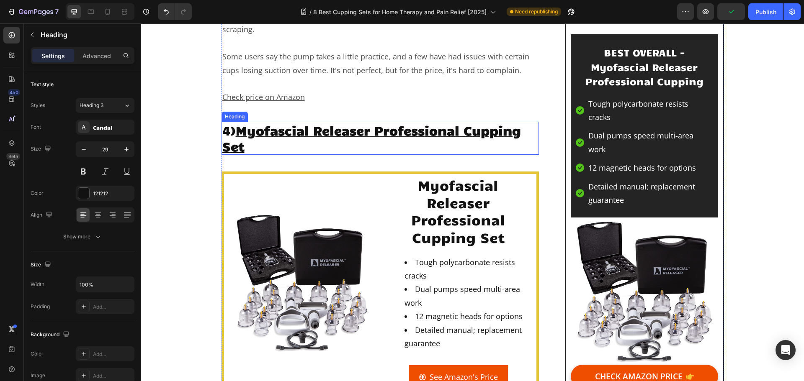
click at [330, 122] on u "Myofascial Releaser Professional Cupping Set" at bounding box center [371, 138] width 298 height 32
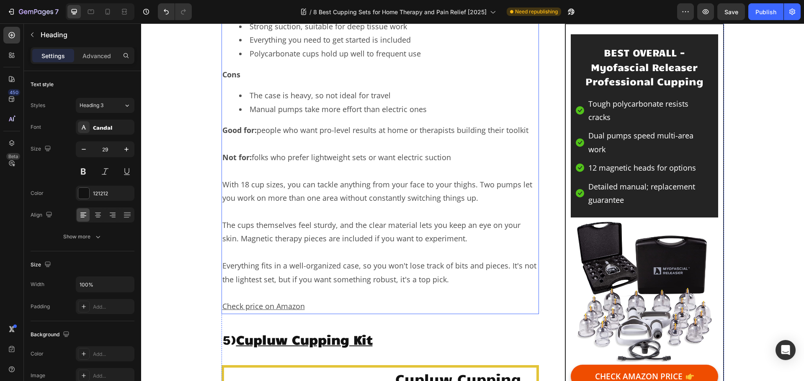
scroll to position [3976, 0]
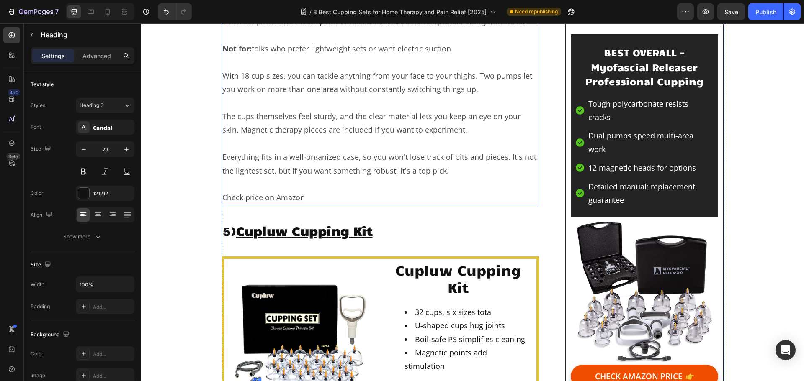
click at [266, 193] on u "Check price on Amazon" at bounding box center [263, 198] width 82 height 10
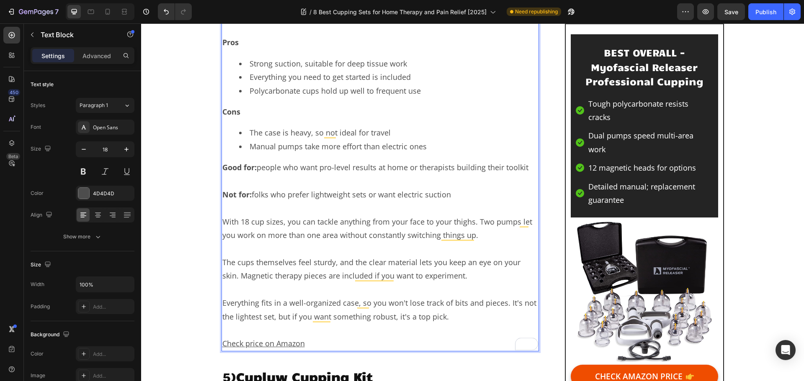
scroll to position [3872, 0]
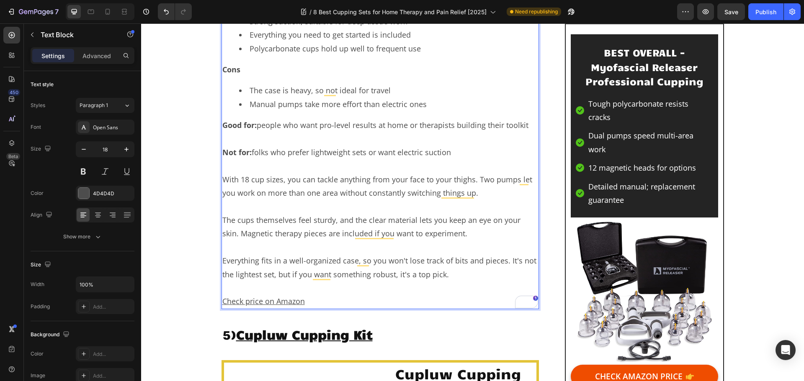
click at [267, 296] on u "Check price on Amazon" at bounding box center [263, 301] width 82 height 10
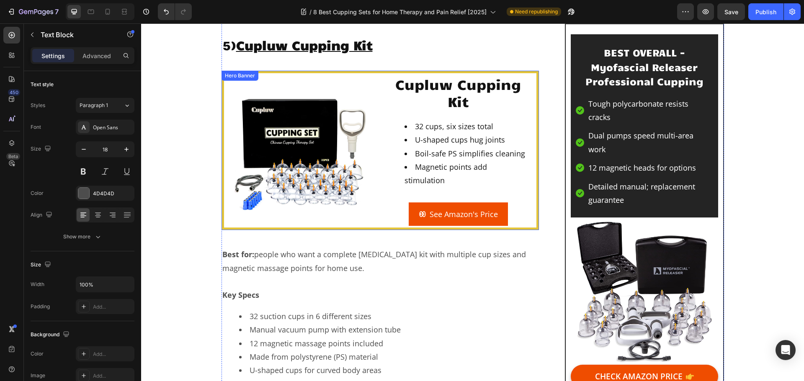
scroll to position [4123, 0]
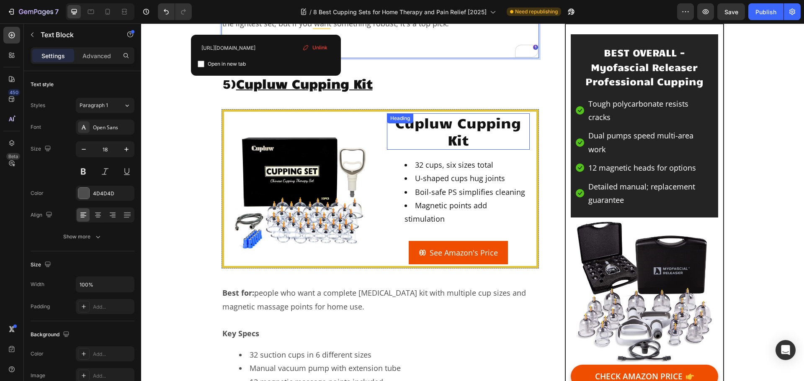
click at [437, 113] on h2 "Cupluw Cupping Kit" at bounding box center [458, 131] width 143 height 36
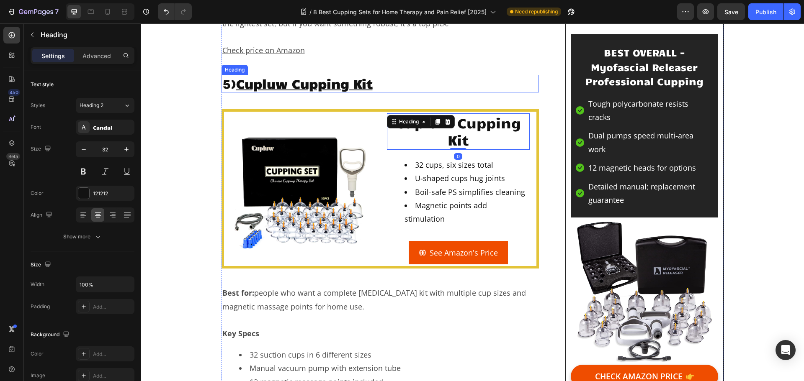
click at [304, 75] on u "Cupluw Cupping Kit" at bounding box center [304, 83] width 136 height 16
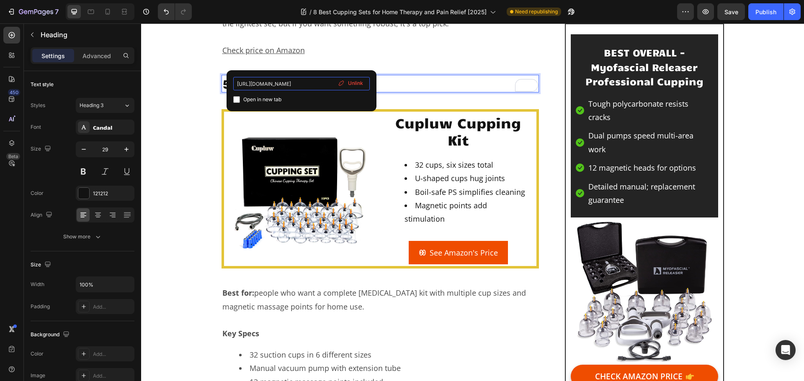
click at [306, 83] on input "https://geni.us/Cupluw-Cupping" at bounding box center [301, 83] width 136 height 13
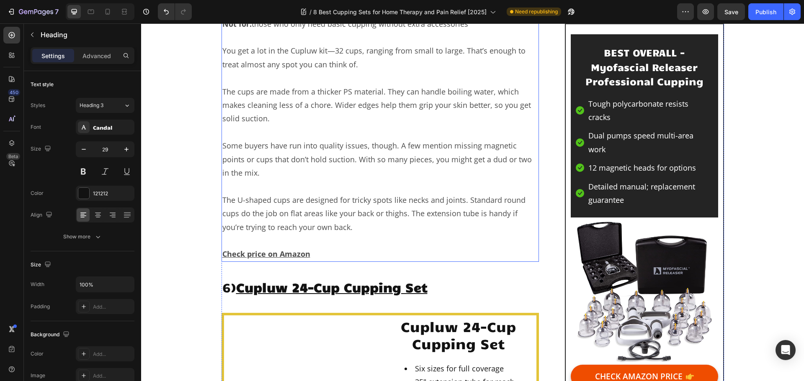
scroll to position [4793, 0]
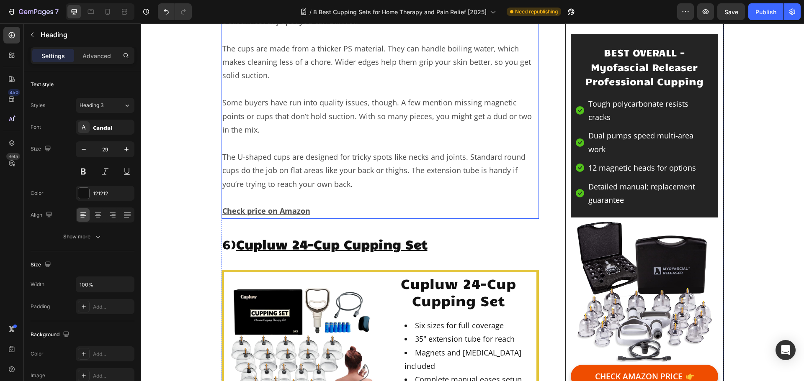
click at [324, 204] on p "Check price on Amazon" at bounding box center [380, 210] width 316 height 13
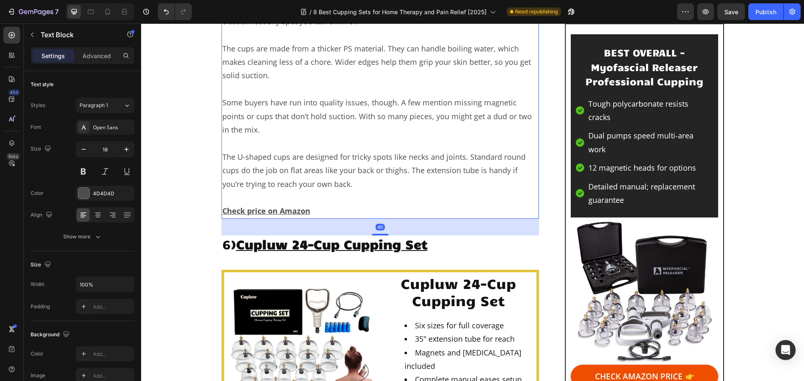
click at [313, 204] on p "Check price on Amazon" at bounding box center [380, 210] width 316 height 13
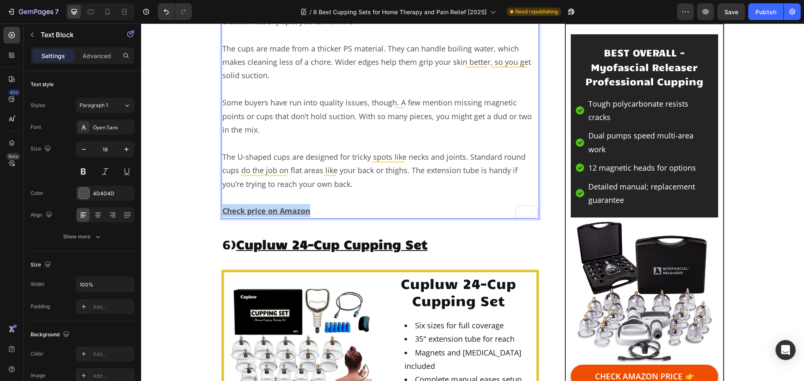
drag, startPoint x: 310, startPoint y: 176, endPoint x: 221, endPoint y: 175, distance: 89.1
click at [222, 204] on p "Check price on Amazon" at bounding box center [380, 210] width 316 height 13
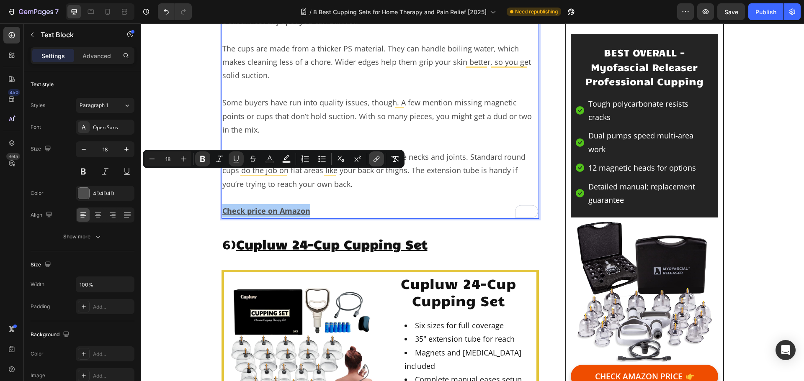
click at [372, 156] on icon "Editor contextual toolbar" at bounding box center [376, 159] width 8 height 8
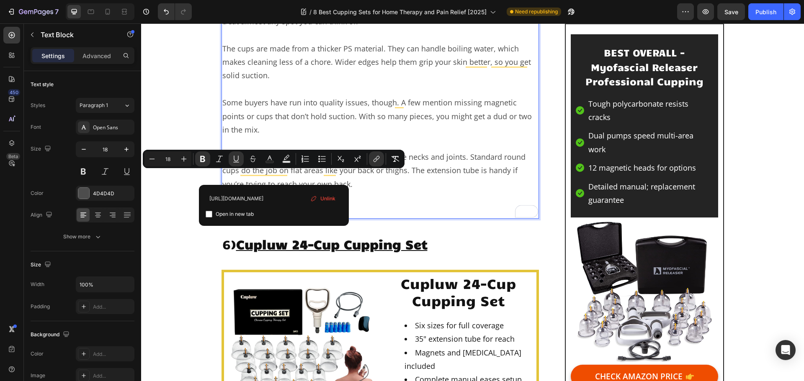
scroll to position [0, 164]
click at [291, 197] on input "https://www.amazon.com/Cupluw-Cupping-Kit-Massage-Therapy/dp/B0CQZJF5QQ?tag=wor…" at bounding box center [273, 198] width 136 height 13
type input "https://geni.us/Cupluw-Cupping"
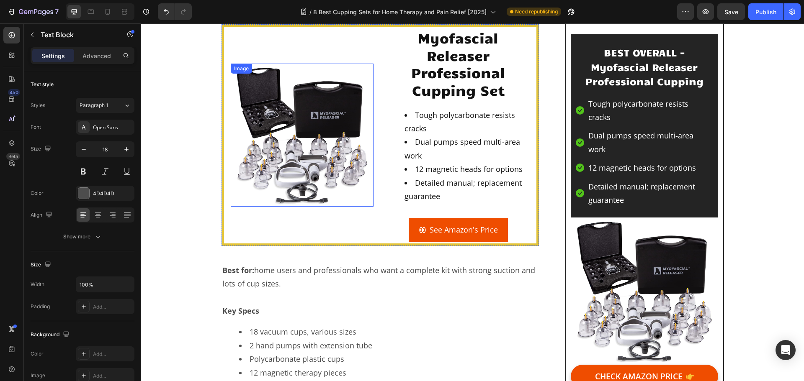
scroll to position [3244, 0]
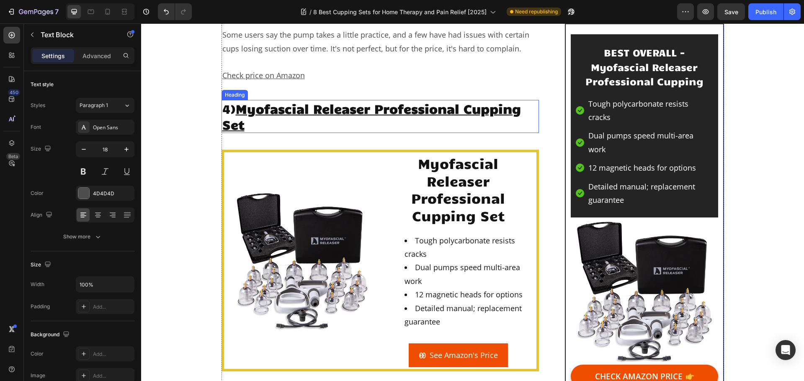
click at [324, 100] on u "Myofascial Releaser Professional Cupping Set" at bounding box center [371, 116] width 298 height 32
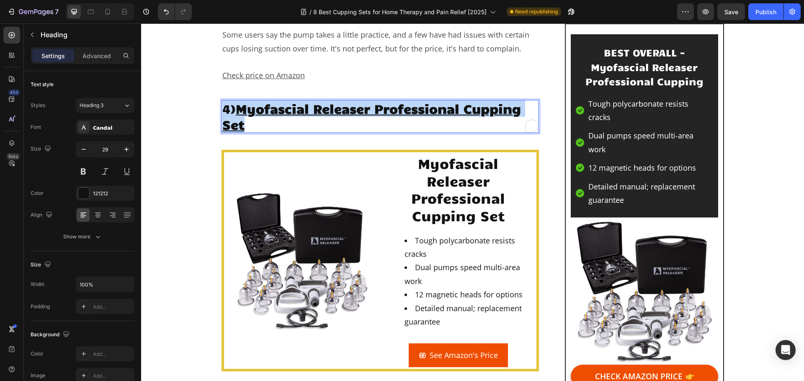
click at [324, 100] on u "Myofascial Releaser Professional Cupping Set" at bounding box center [371, 116] width 298 height 32
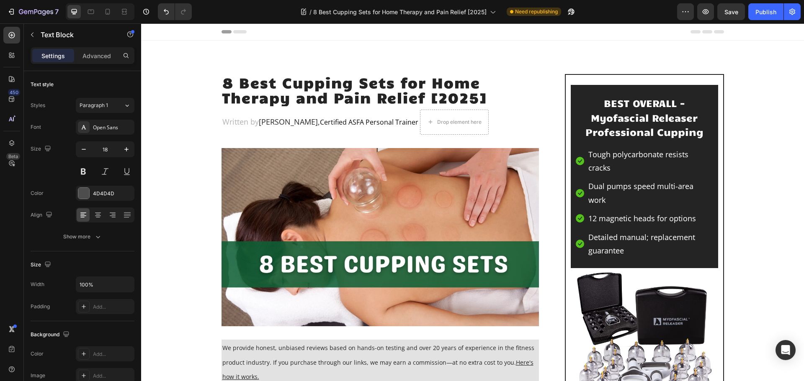
scroll to position [1693, 0]
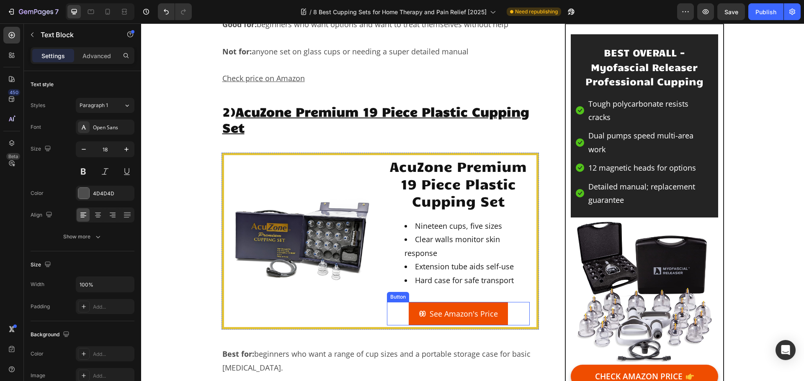
click at [411, 308] on link "See Amazon's Price" at bounding box center [457, 313] width 99 height 23
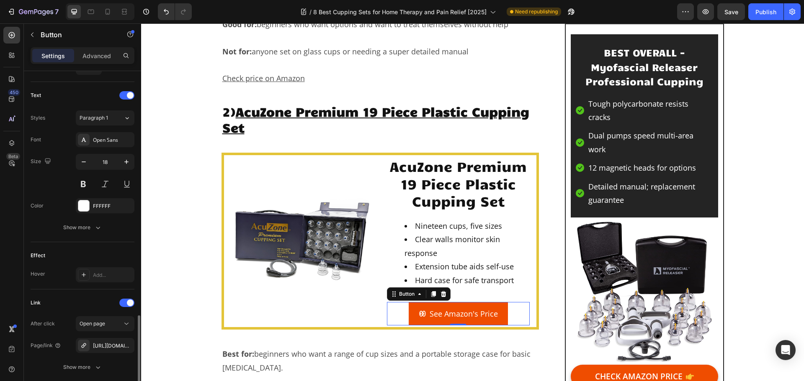
scroll to position [398, 0]
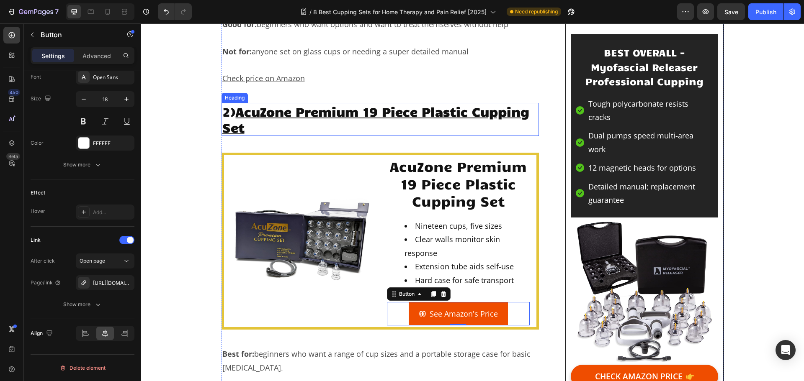
click at [340, 116] on u "AcuZone Premium 19 Piece Plastic Cupping Set" at bounding box center [375, 119] width 307 height 32
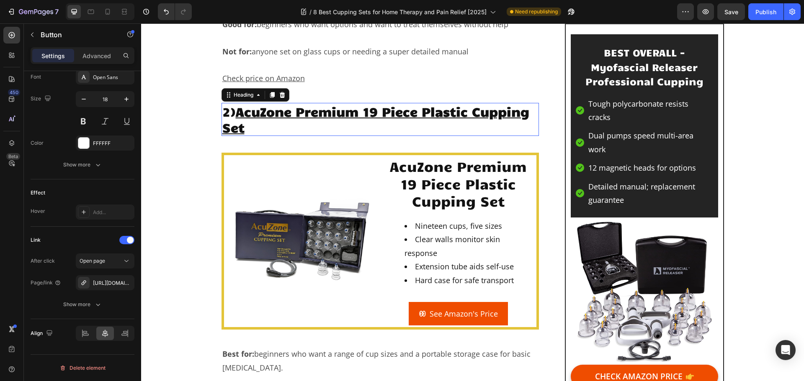
scroll to position [0, 0]
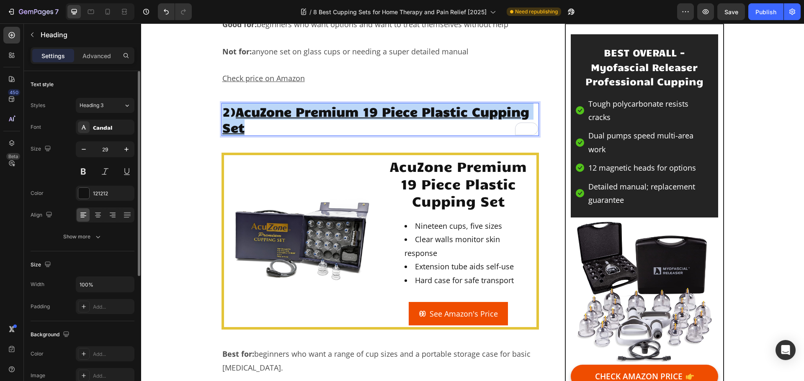
click at [340, 116] on u "AcuZone Premium 19 Piece Plastic Cupping Set" at bounding box center [375, 119] width 307 height 32
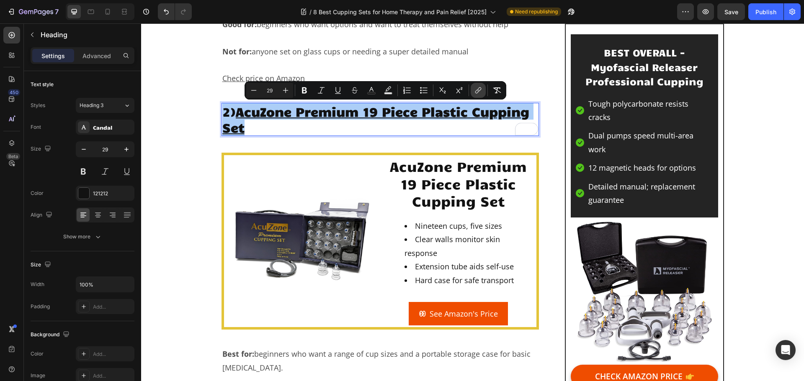
click at [478, 92] on icon "Editor contextual toolbar" at bounding box center [478, 90] width 8 height 8
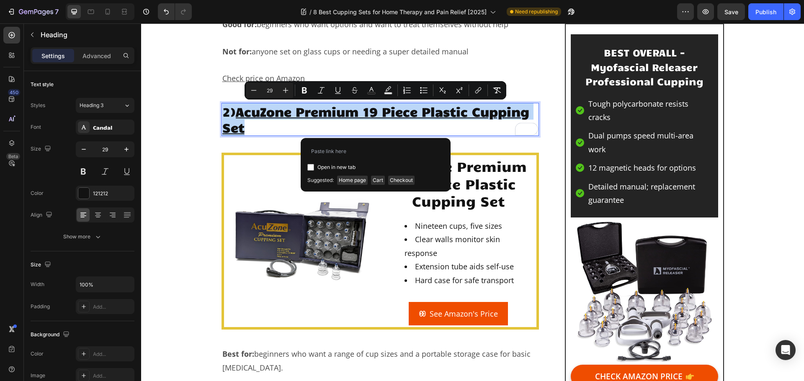
click at [324, 118] on u "AcuZone Premium 19 Piece Plastic Cupping Set" at bounding box center [375, 119] width 307 height 32
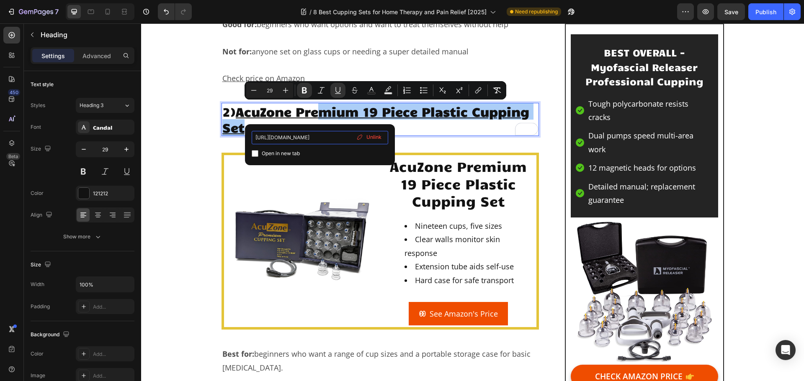
click at [314, 136] on input "https://geni.us/AcuZone-cupping" at bounding box center [320, 137] width 136 height 13
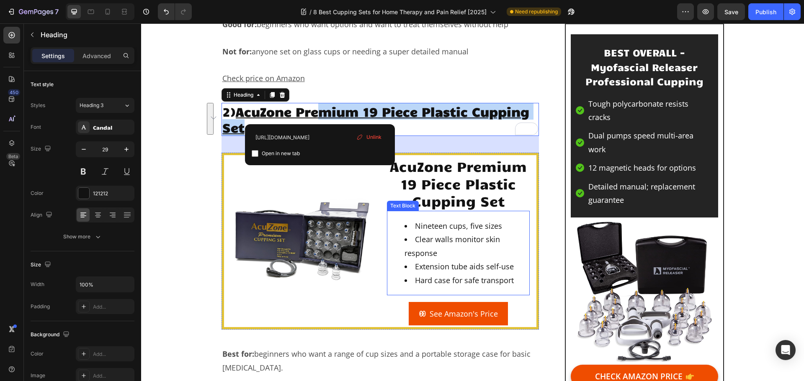
click at [419, 221] on li "Nineteen cups, five sizes" at bounding box center [466, 225] width 124 height 13
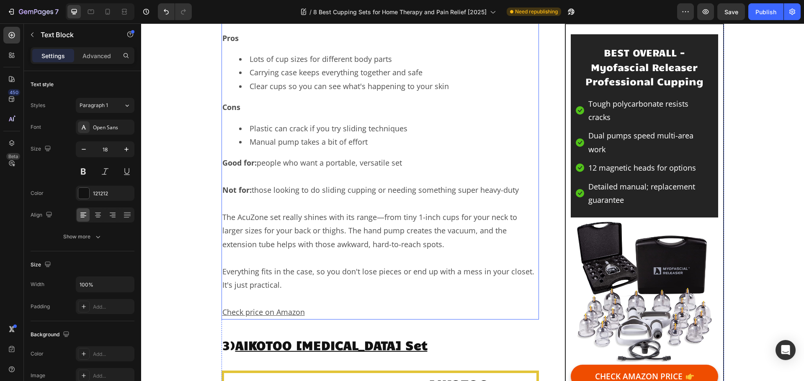
scroll to position [2321, 0]
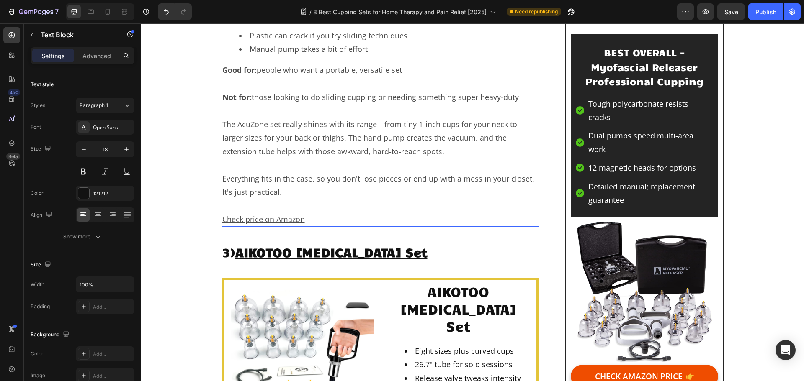
click at [298, 220] on u "Check price on Amazon" at bounding box center [263, 219] width 82 height 10
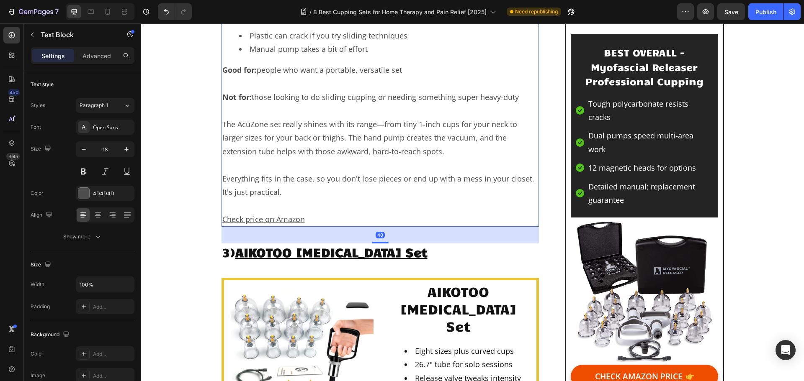
click at [290, 218] on u "Check price on Amazon" at bounding box center [263, 219] width 82 height 10
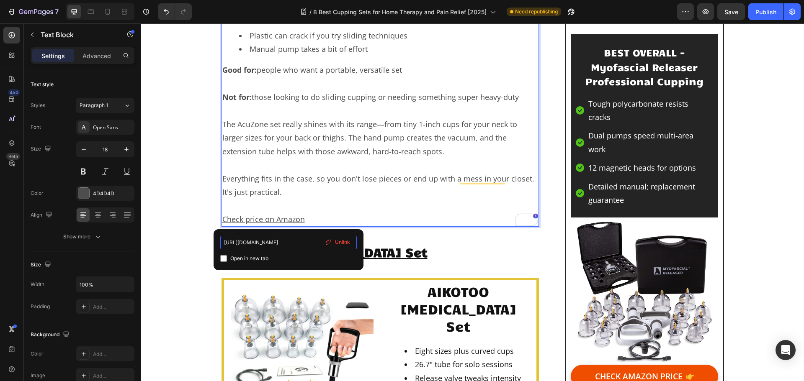
click at [303, 242] on input "https://www.amazon.com/AcuZone-Premium-Plastic-Cupping-Extension/dp/B0DCQLC22P?…" at bounding box center [288, 242] width 136 height 13
type input "https://geni.us/AcuZone-cupping"
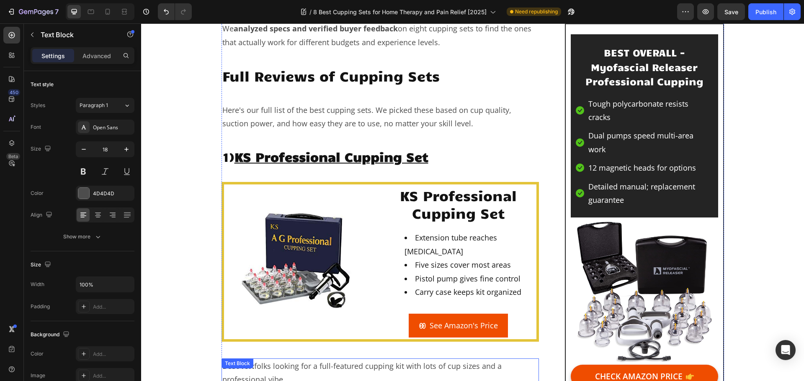
scroll to position [1023, 0]
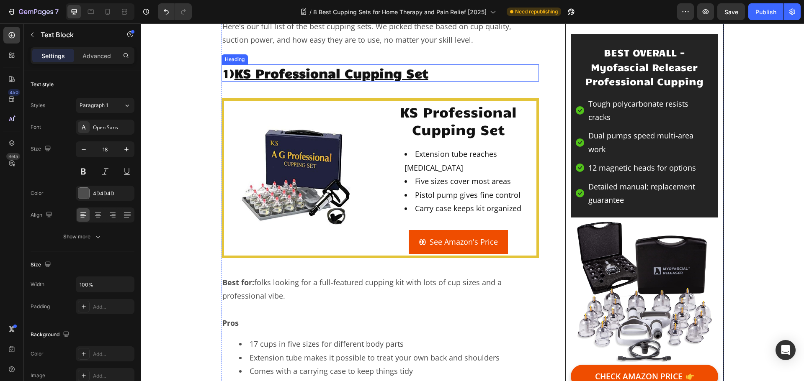
click at [379, 71] on u "KS Professional Cupping Set" at bounding box center [331, 73] width 194 height 16
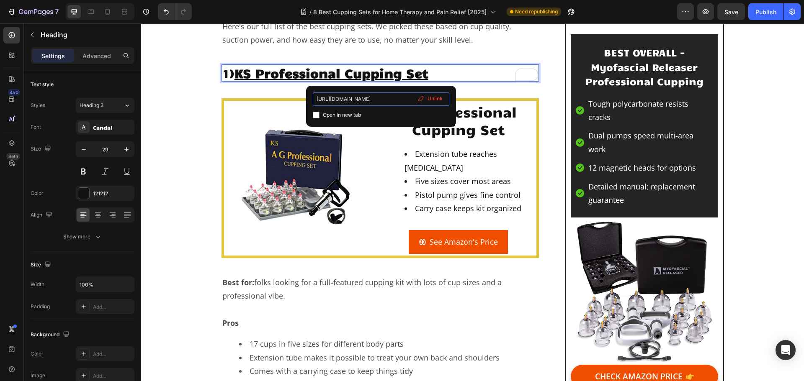
click at [366, 98] on input "https://geni.us/Professional-Cupping" at bounding box center [381, 98] width 136 height 13
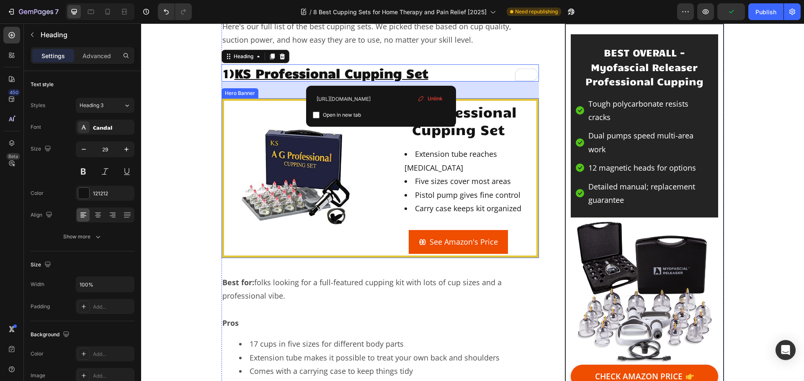
click at [387, 226] on div "KS Professional Cupping Set Heading Extension tube reaches upper back Five size…" at bounding box center [458, 178] width 143 height 151
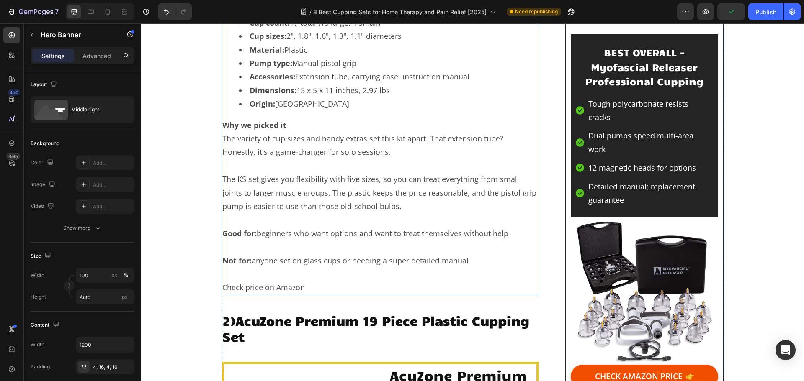
scroll to position [1609, 0]
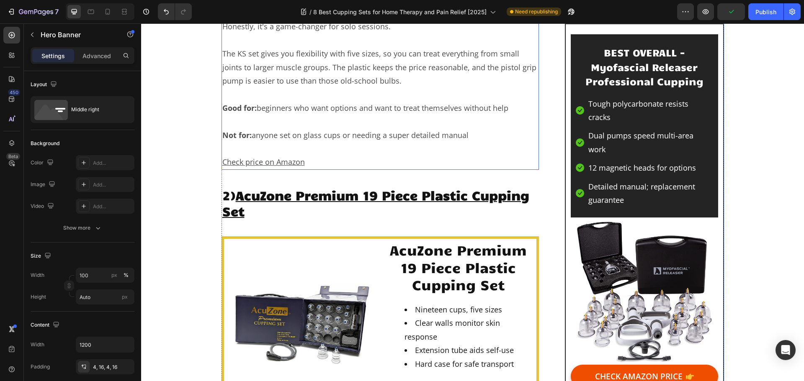
click at [291, 162] on u "Check price on Amazon" at bounding box center [263, 162] width 82 height 10
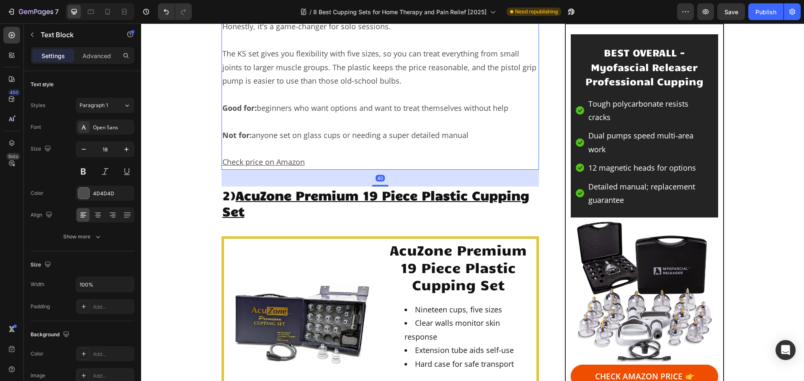
click at [291, 162] on u "Check price on Amazon" at bounding box center [263, 162] width 82 height 10
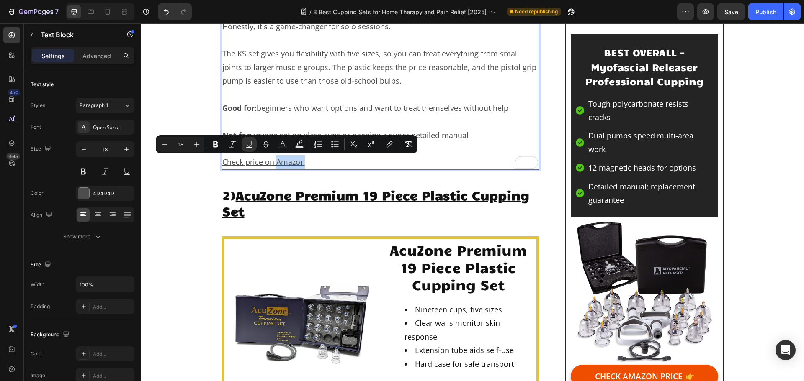
click at [291, 162] on u "Check price on Amazon" at bounding box center [263, 162] width 82 height 10
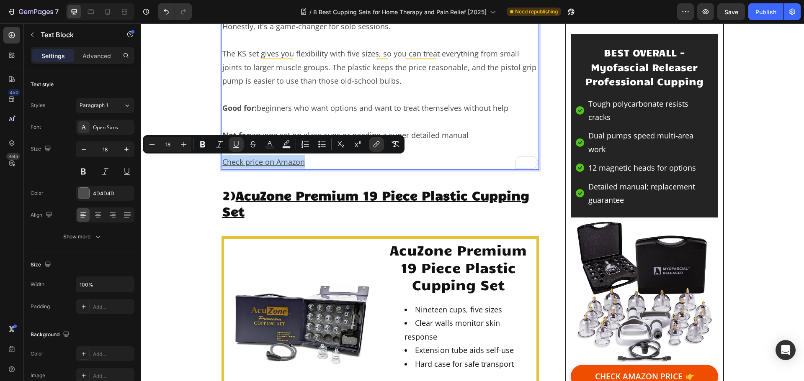
drag, startPoint x: 302, startPoint y: 162, endPoint x: 221, endPoint y: 162, distance: 81.2
click at [222, 162] on p "Check price on Amazon" at bounding box center [380, 161] width 316 height 13
click at [377, 144] on icon "Editor contextual toolbar" at bounding box center [376, 144] width 8 height 8
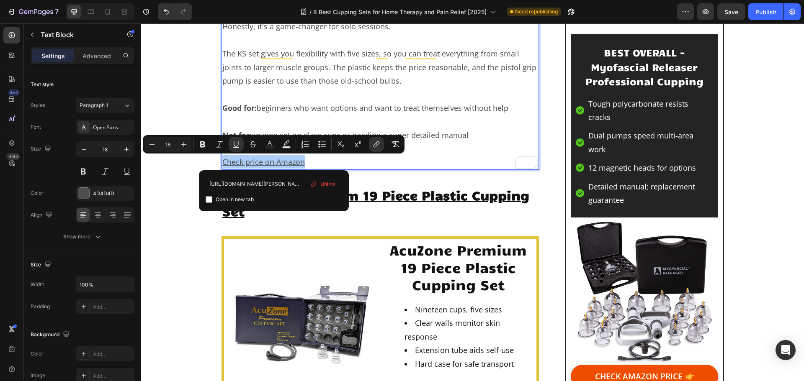
scroll to position [0, 174]
click at [287, 182] on input "https://www.amazon.com/Professional-Cupping-Extension-Choi-Corp/dp/B003D19U0O?t…" at bounding box center [273, 183] width 136 height 13
type input "https://geni.us/Professional-Cupping"
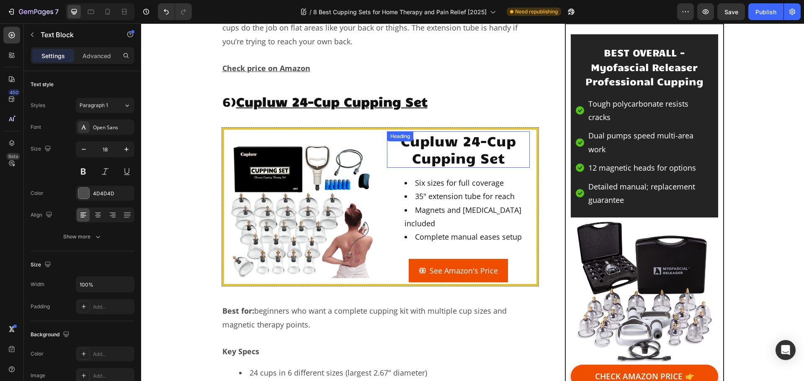
scroll to position [4957, 0]
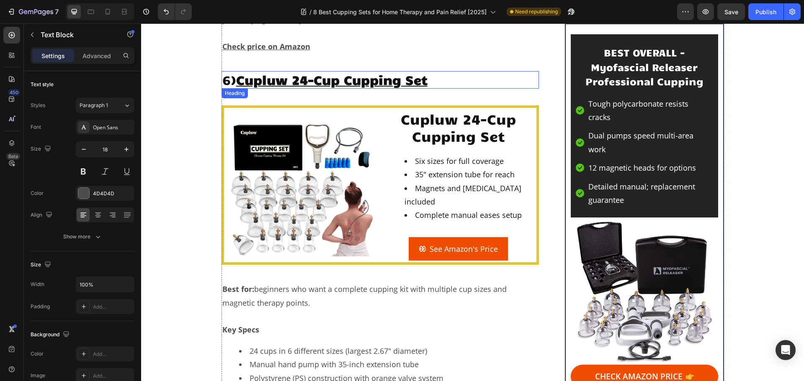
click at [347, 72] on u "Cupluw 24-Cup Cupping Set" at bounding box center [331, 80] width 191 height 16
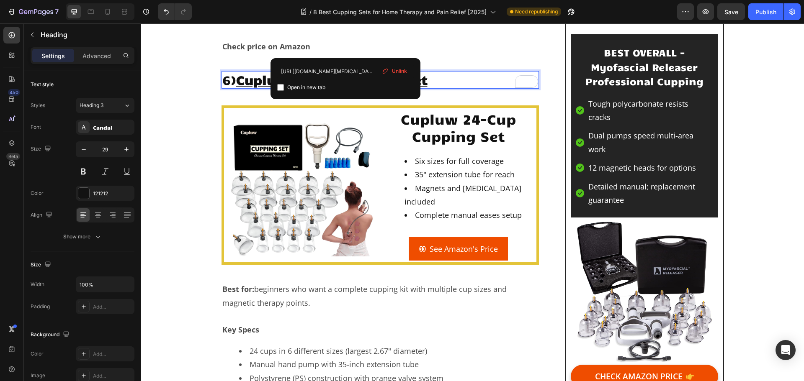
click at [346, 72] on u "Cupluw 24-Cup Cupping Set" at bounding box center [331, 80] width 191 height 16
click at [337, 69] on input "https://www.amazon.com/Cupluw-Magnetics-Professional-Cellulite-Reduction/dp/B0D…" at bounding box center [345, 71] width 136 height 13
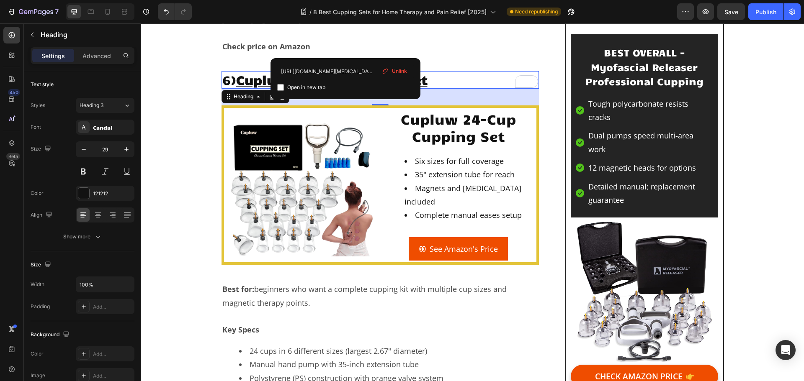
click at [413, 72] on u "Cupluw 24-Cup Cupping Set" at bounding box center [331, 80] width 191 height 16
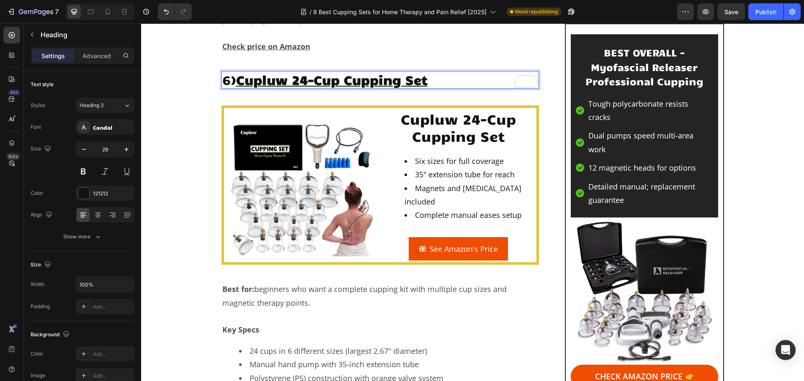
click at [429, 72] on p "6) Cupluw 24-Cup Cupping Set" at bounding box center [380, 80] width 316 height 16
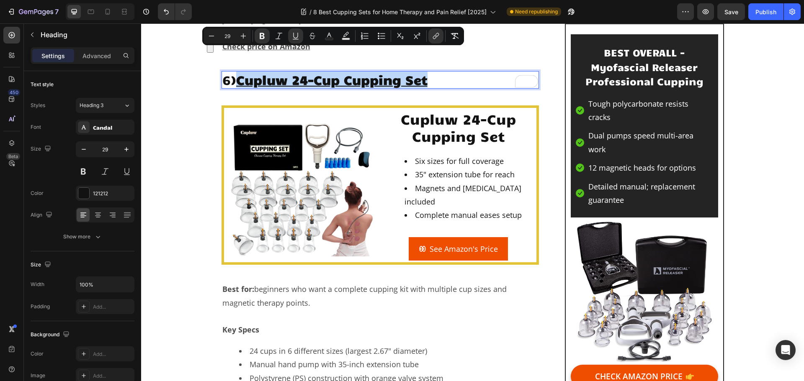
drag, startPoint x: 428, startPoint y: 44, endPoint x: 240, endPoint y: 48, distance: 188.0
click at [240, 72] on u "Cupluw 24-Cup Cupping Set" at bounding box center [331, 80] width 191 height 16
click at [434, 42] on button "link" at bounding box center [435, 35] width 15 height 15
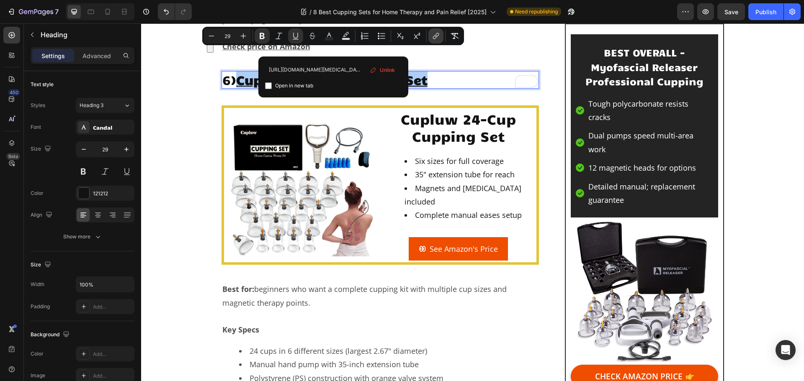
scroll to position [0, 195]
click at [347, 69] on input "https://www.amazon.com/Cupluw-Magnetics-Professional-Cellulite-Reduction/dp/B0D…" at bounding box center [333, 69] width 136 height 13
type input "https://geni.us/CupluwCupping24"
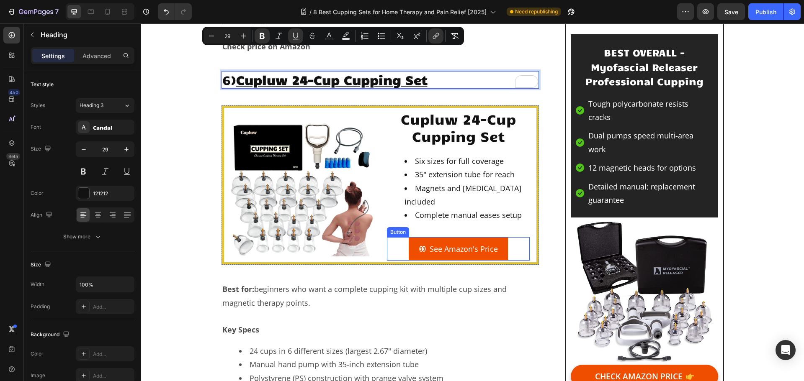
click at [419, 245] on icon at bounding box center [423, 249] width 8 height 8
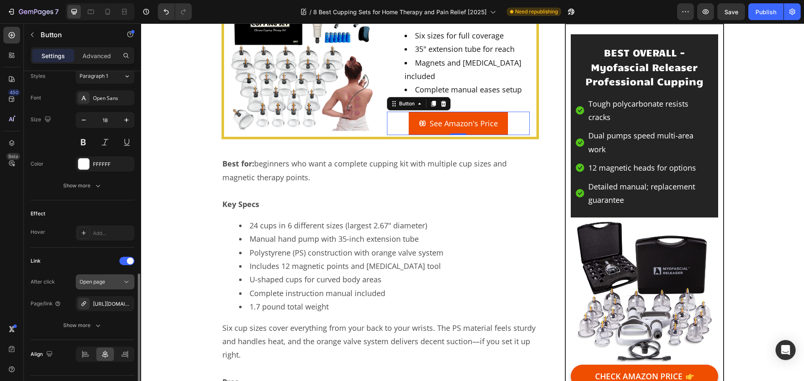
scroll to position [398, 0]
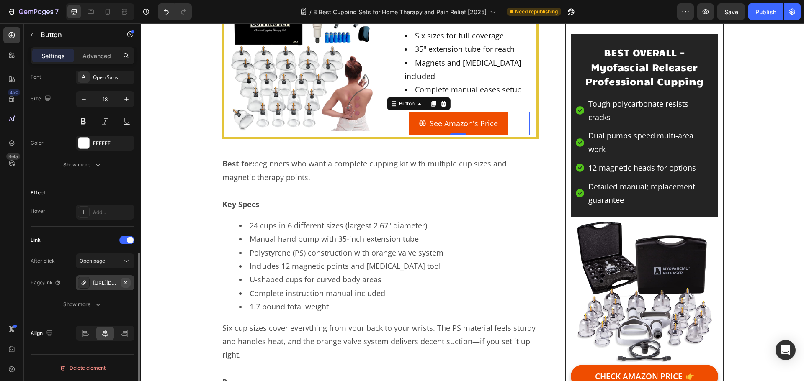
click at [124, 282] on icon "button" at bounding box center [125, 282] width 3 height 3
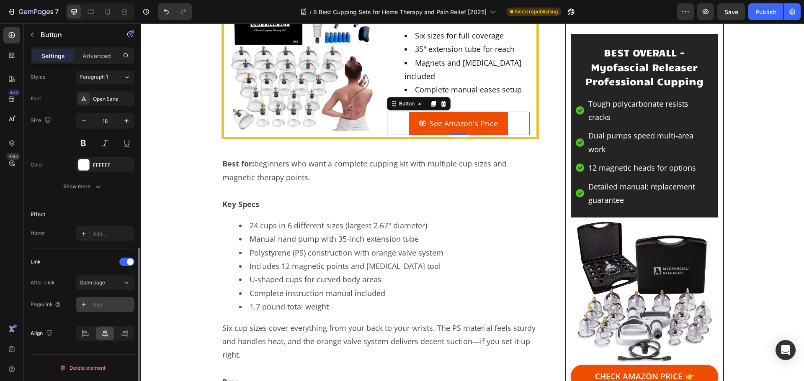
click at [91, 308] on div "Add..." at bounding box center [105, 304] width 59 height 15
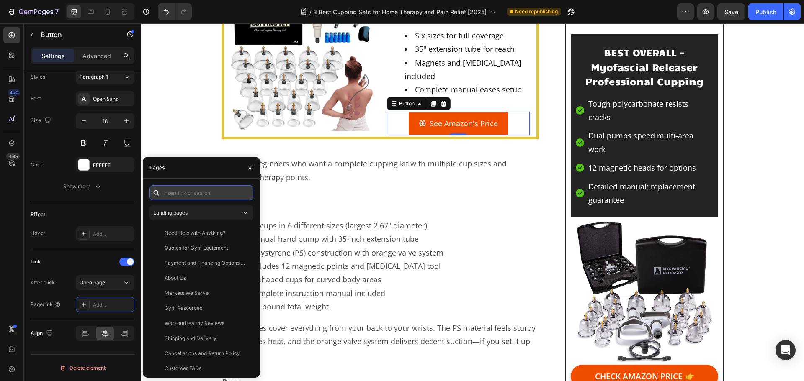
click at [176, 195] on input "text" at bounding box center [201, 192] width 104 height 15
paste input "https://geni.us/CupluwCupping24"
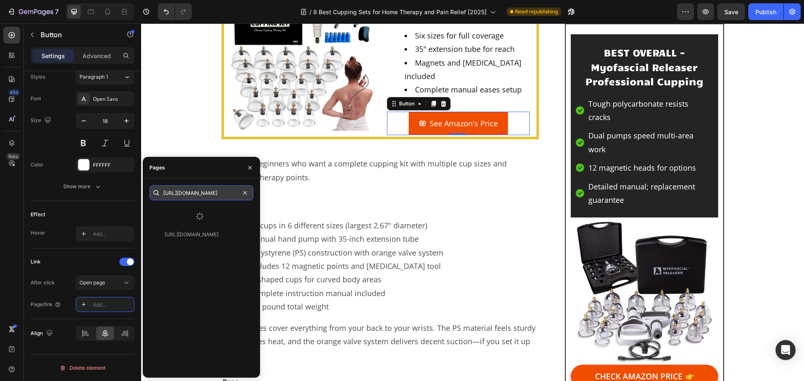
type input "https://geni.us/CupluwCupping24"
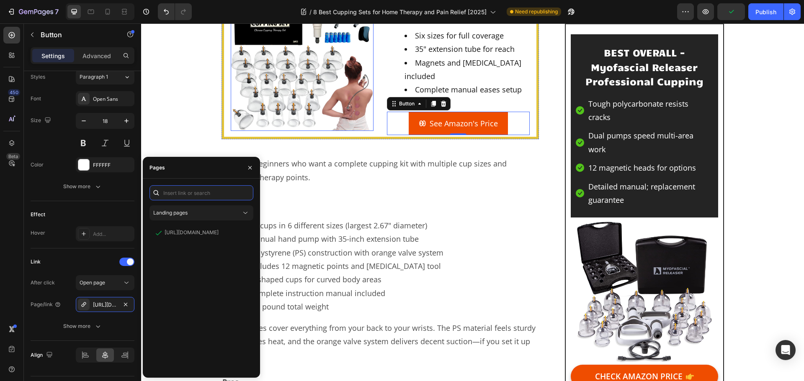
scroll to position [4915, 0]
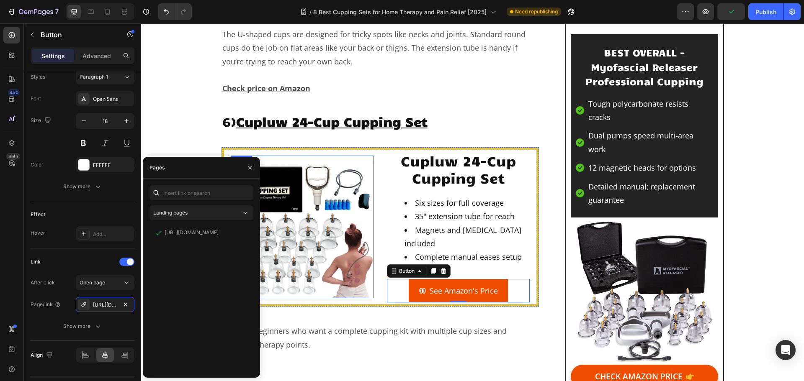
click at [310, 164] on img at bounding box center [302, 227] width 143 height 143
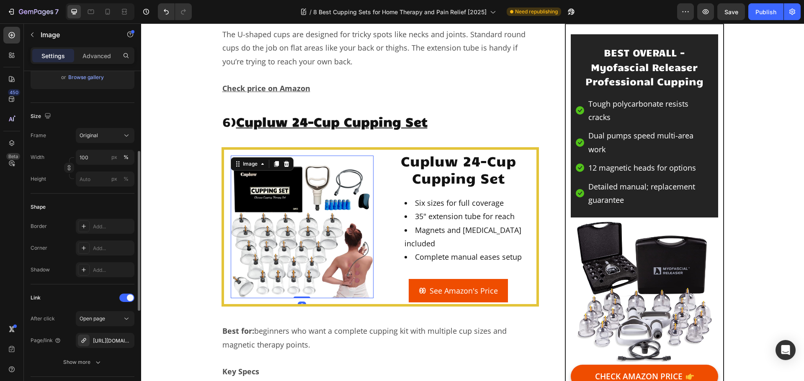
scroll to position [293, 0]
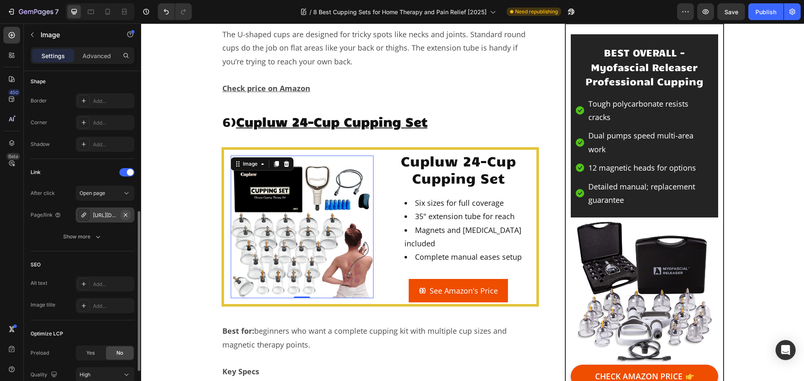
click at [129, 216] on button "button" at bounding box center [126, 215] width 10 height 10
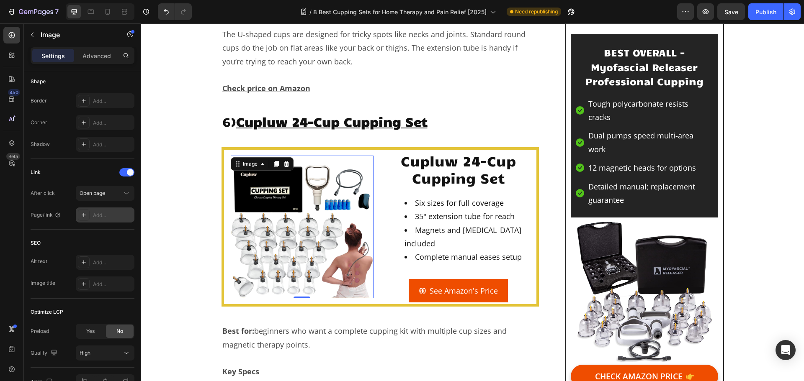
drag, startPoint x: 110, startPoint y: 224, endPoint x: 109, endPoint y: 219, distance: 5.5
click at [110, 224] on div "Link After click Open page Page/link Add..." at bounding box center [83, 194] width 104 height 71
click at [109, 218] on div "Add..." at bounding box center [112, 216] width 39 height 8
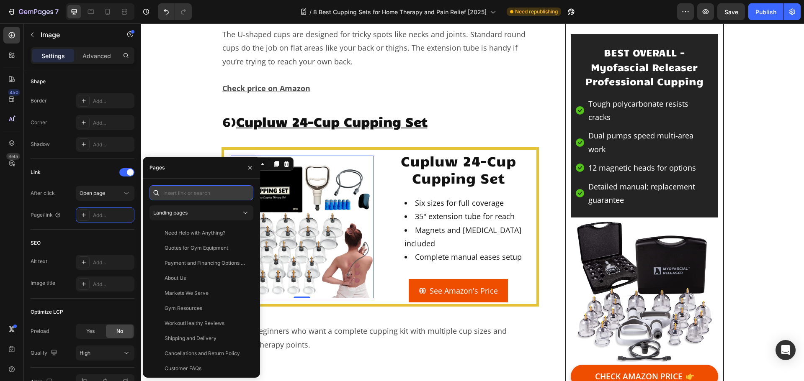
click at [185, 194] on input "text" at bounding box center [201, 192] width 104 height 15
paste input "https://geni.us/CupluwCupping24"
type input "https://geni.us/CupluwCupping24"
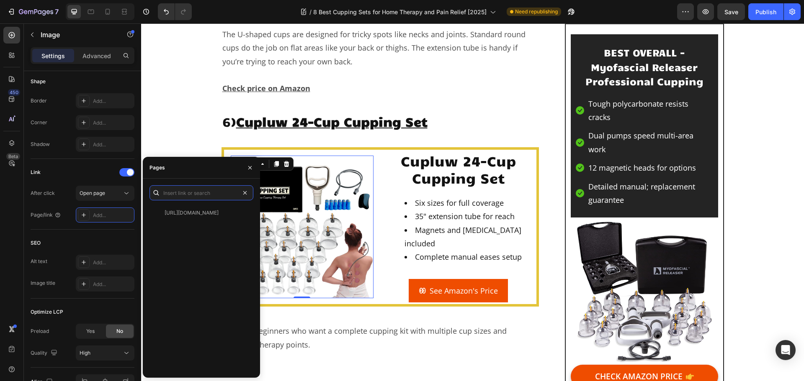
scroll to position [0, 0]
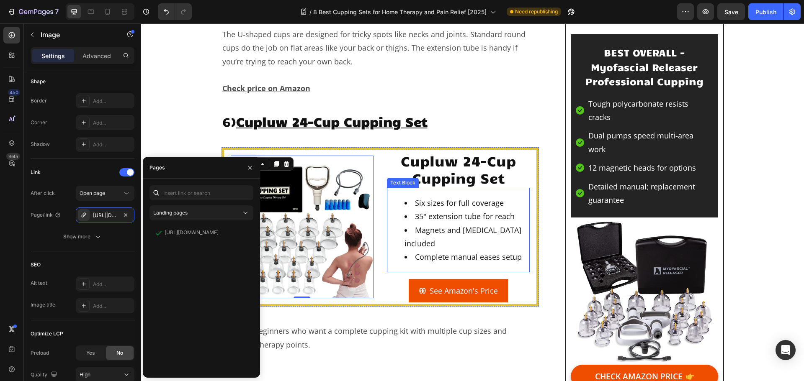
click at [411, 223] on li "Magnets and [MEDICAL_DATA] included" at bounding box center [466, 236] width 124 height 27
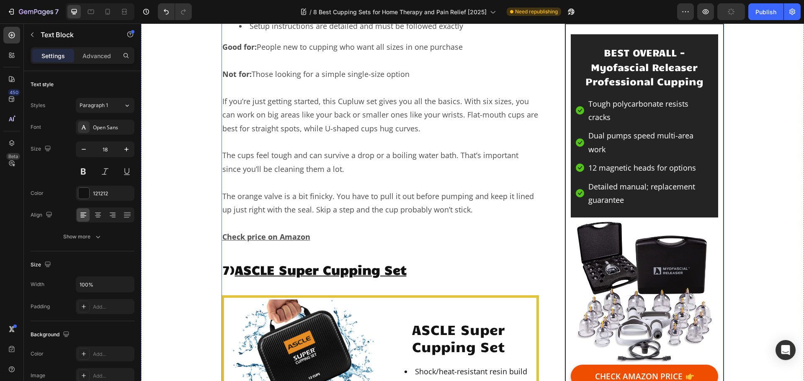
scroll to position [5711, 0]
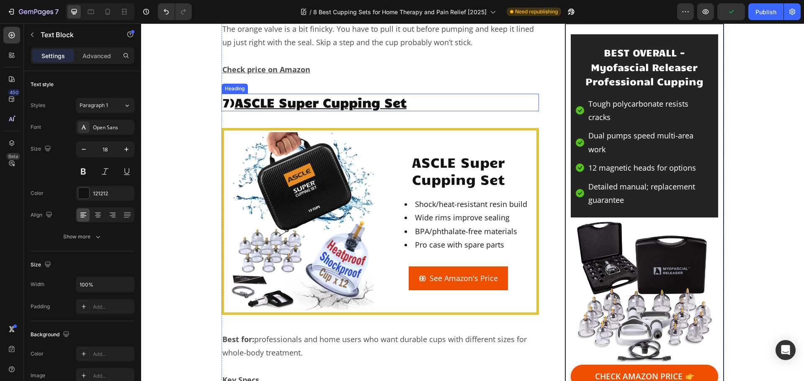
click at [327, 94] on u "ASCLE Super Cupping Set" at bounding box center [321, 102] width 172 height 16
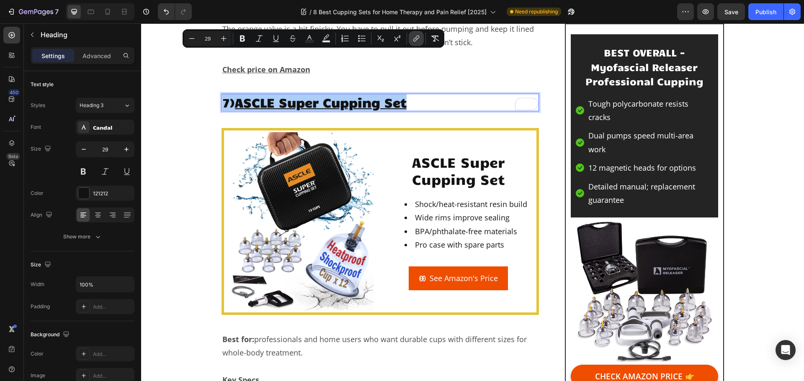
click at [413, 37] on icon "Editor contextual toolbar" at bounding box center [416, 38] width 8 height 8
click at [406, 94] on u "ASCLE Super Cupping Set" at bounding box center [321, 102] width 172 height 16
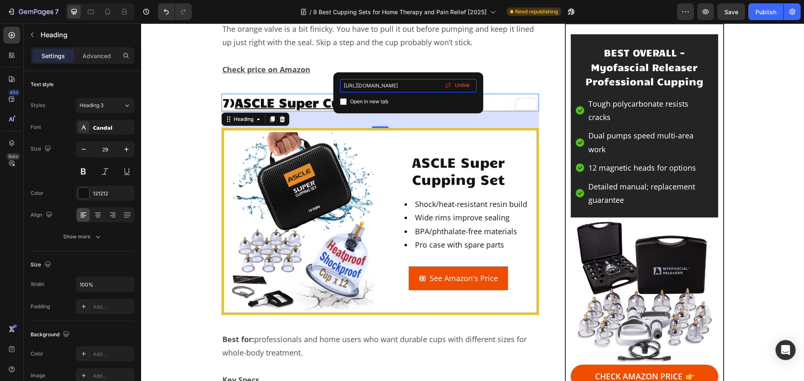
click at [402, 83] on input "https://www.amazon.com/ASCLE-Shockproof-Heatproof-Repellent-Professional/dp/B0D…" at bounding box center [408, 85] width 136 height 13
click at [404, 88] on input "https://www.amazon.com/ASCLE-Shockproof-Heatproof-Repellent-Professional/dp/B0D…" at bounding box center [408, 85] width 136 height 13
paste input "geni.us/ASCLE-Cupping"
type input "https://geni.us/ASCLE-Cupping"
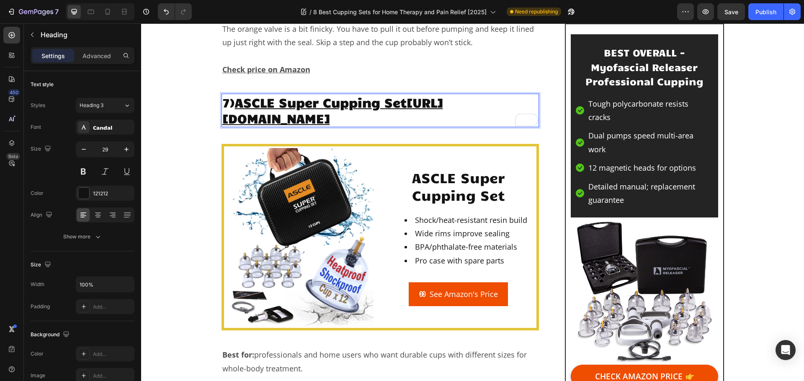
click at [463, 95] on p "7) ASCLE Super Cupping Set https://geni.us/ASCLE-Cupping ⁠⁠⁠⁠⁠⁠⁠" at bounding box center [380, 110] width 316 height 31
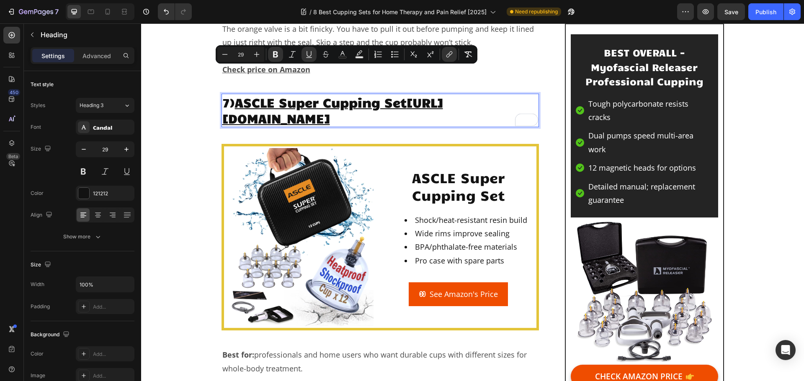
drag, startPoint x: 453, startPoint y: 77, endPoint x: 243, endPoint y: 78, distance: 210.1
click at [243, 95] on p "7) ASCLE Super Cupping Set https://geni.us/ASCLE-Cupping" at bounding box center [380, 110] width 316 height 31
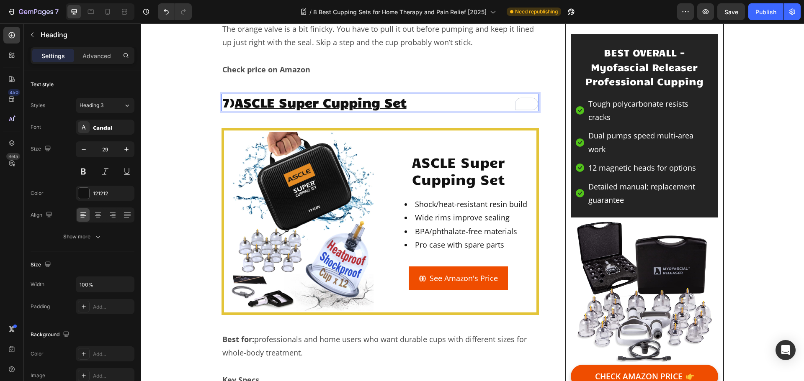
click at [335, 94] on u "ASCLE Super Cupping Set" at bounding box center [321, 102] width 172 height 16
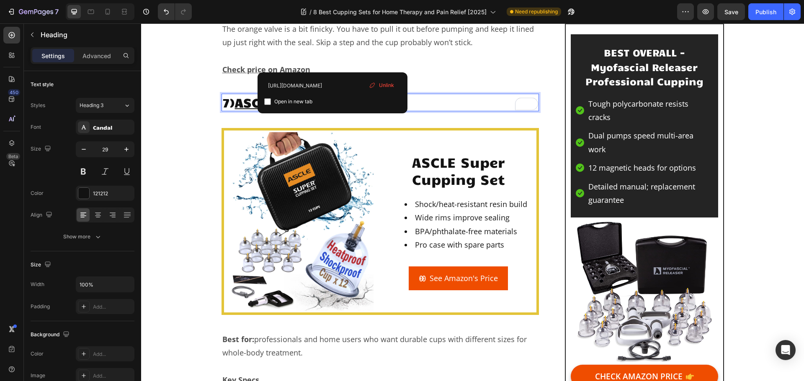
click at [378, 83] on div "Unlink" at bounding box center [381, 85] width 32 height 11
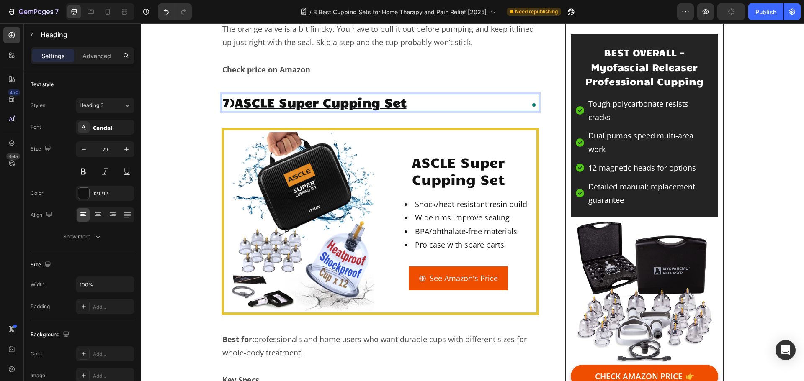
click at [420, 95] on p "7) ASCLE Super Cupping Set ⁠⁠⁠⁠⁠⁠⁠" at bounding box center [380, 103] width 316 height 16
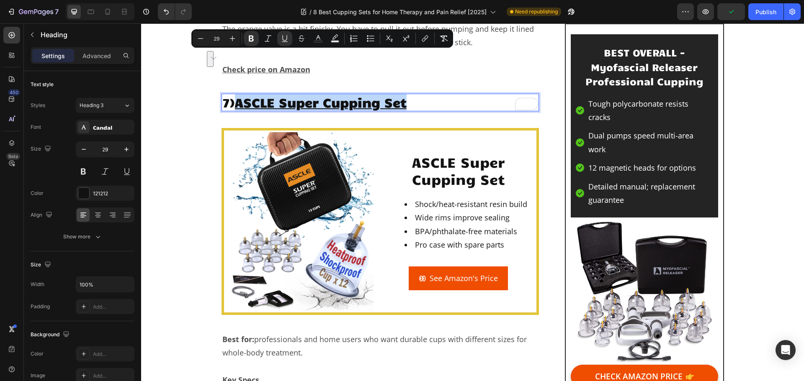
drag, startPoint x: 410, startPoint y: 59, endPoint x: 238, endPoint y: 59, distance: 172.0
click at [238, 95] on p "7) ASCLE Super Cupping Set" at bounding box center [380, 103] width 316 height 16
click at [423, 43] on button "link" at bounding box center [424, 38] width 15 height 15
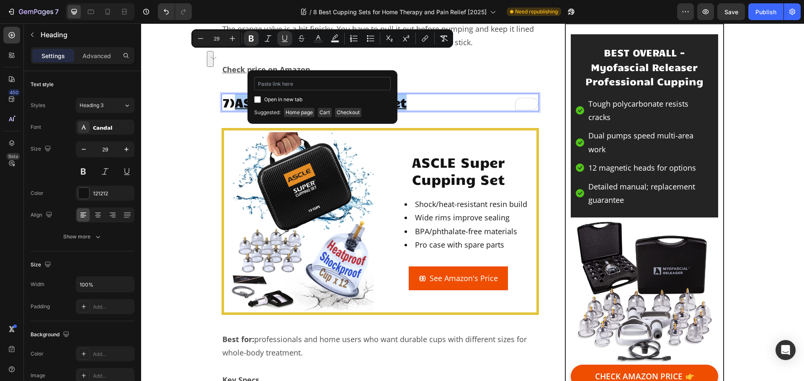
type input "https://geni.us/ASCLE-Cupping"
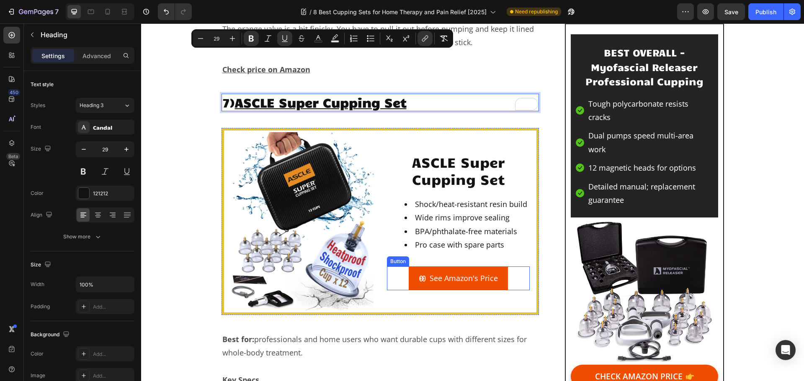
click at [423, 275] on icon at bounding box center [423, 279] width 8 height 8
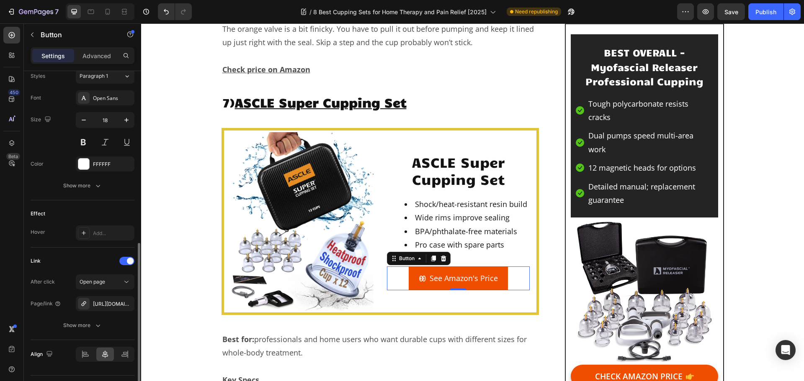
scroll to position [398, 0]
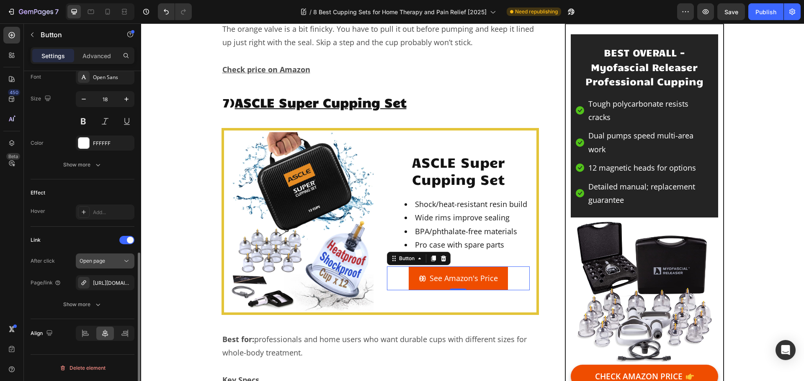
click at [0, 0] on icon "button" at bounding box center [0, 0] width 0 height 0
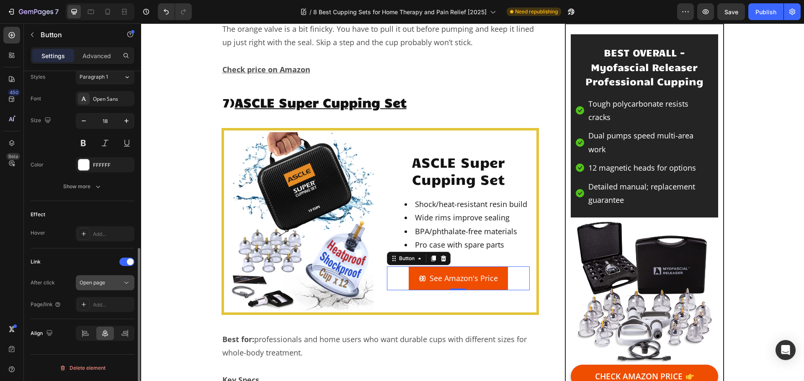
scroll to position [376, 0]
click at [95, 306] on div "Add..." at bounding box center [112, 305] width 39 height 8
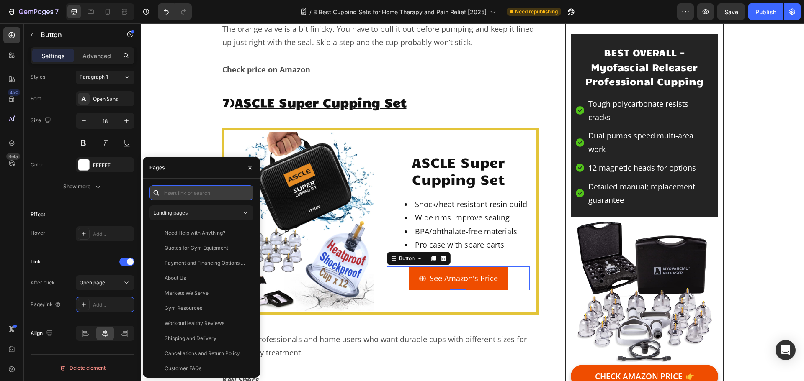
click at [177, 195] on input "text" at bounding box center [201, 192] width 104 height 15
paste input "https://geni.us/ASCLE-Cupping"
type input "https://geni.us/ASCLE-Cupping"
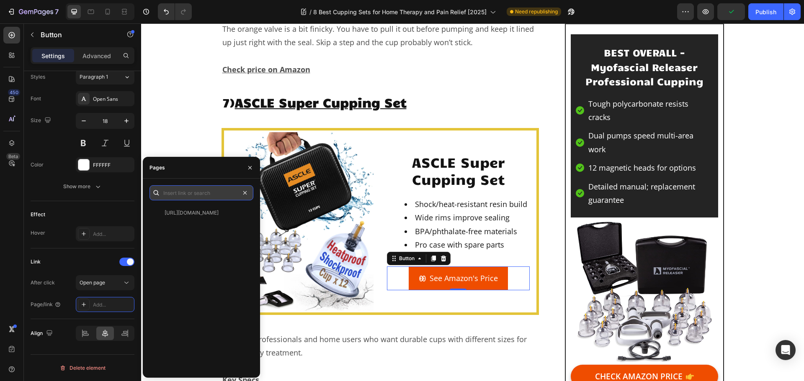
scroll to position [0, 0]
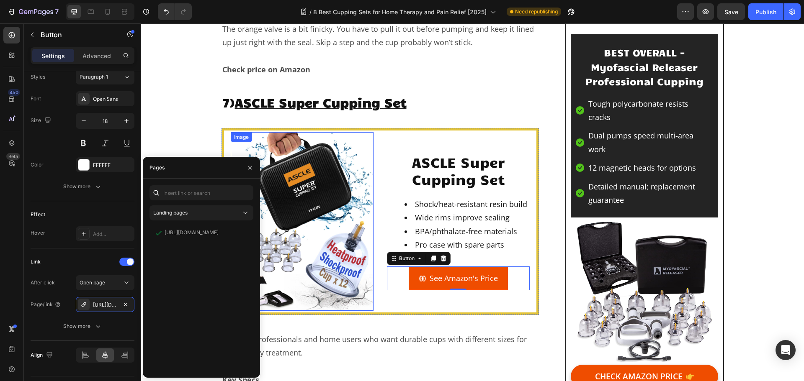
click at [329, 138] on img at bounding box center [302, 221] width 143 height 179
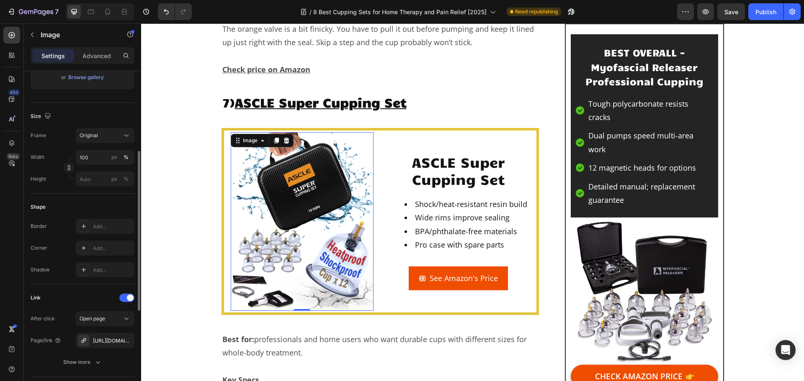
scroll to position [251, 0]
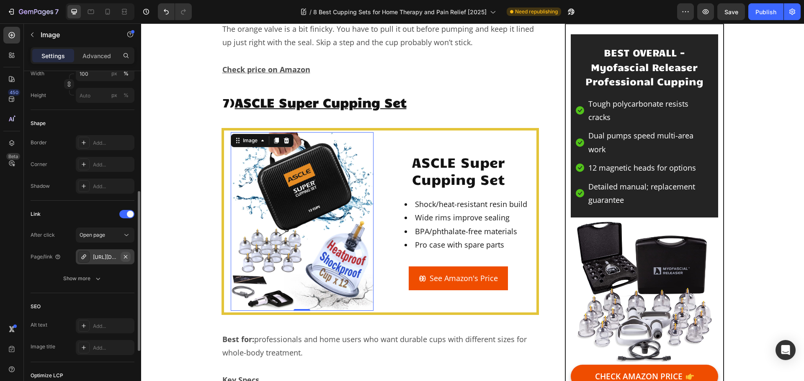
click at [125, 259] on icon "button" at bounding box center [125, 257] width 7 height 7
click at [281, 162] on img at bounding box center [302, 221] width 143 height 179
click at [110, 259] on div "Add..." at bounding box center [112, 258] width 39 height 8
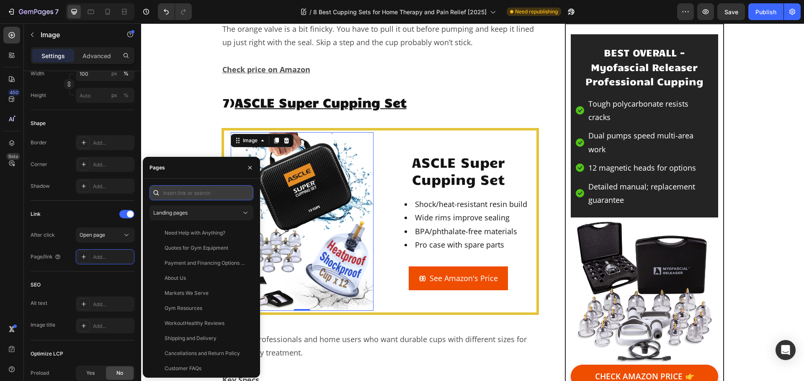
click at [195, 192] on input "text" at bounding box center [201, 192] width 104 height 15
paste input "https://geni.us/ASCLE-Cupping"
type input "https://geni.us/ASCLE-Cupping"
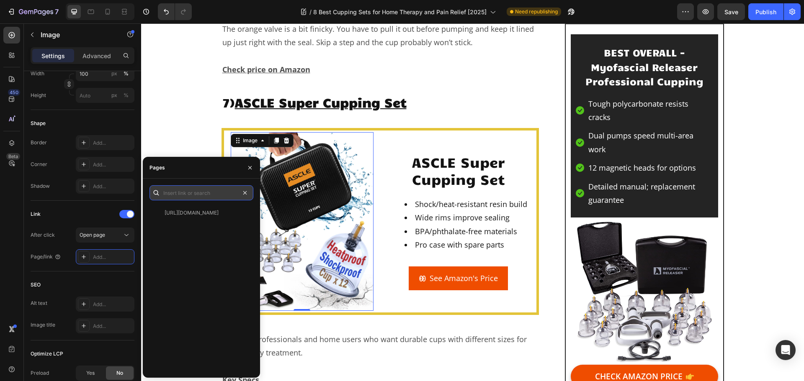
scroll to position [0, 0]
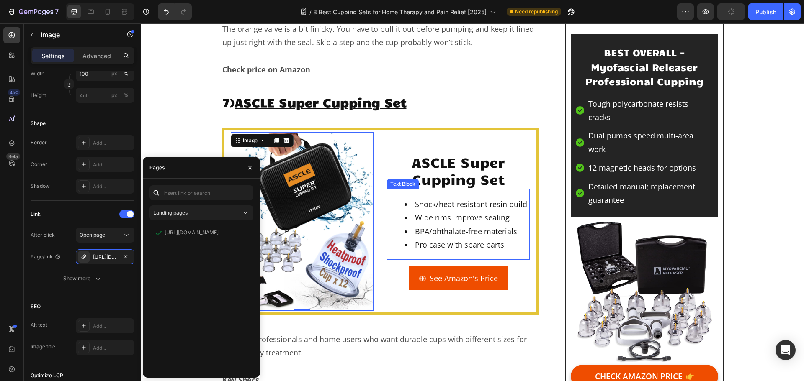
click at [400, 179] on div "Text Block" at bounding box center [403, 184] width 32 height 10
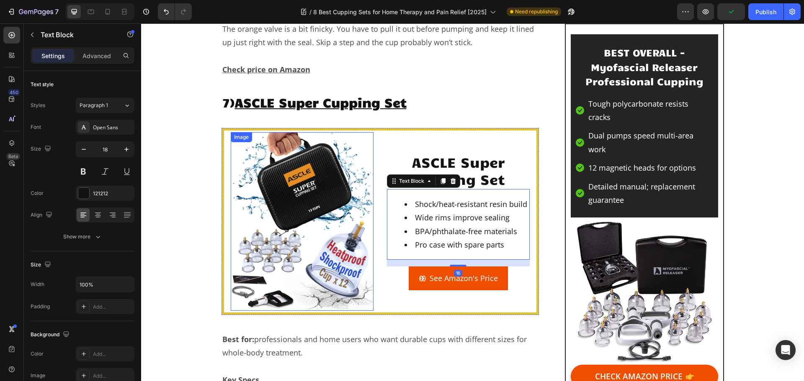
click at [313, 182] on img at bounding box center [302, 221] width 143 height 179
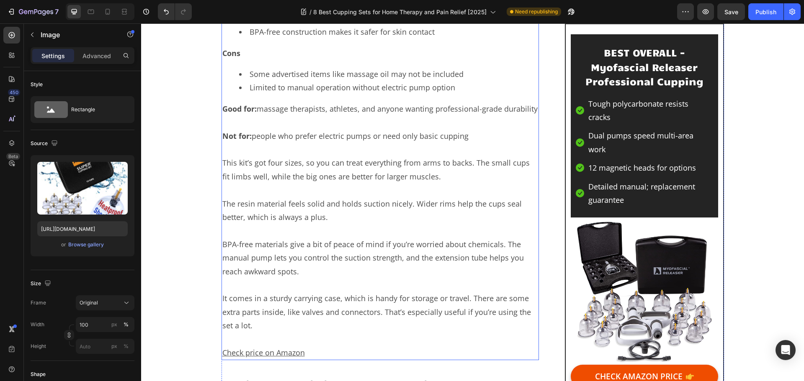
scroll to position [6380, 0]
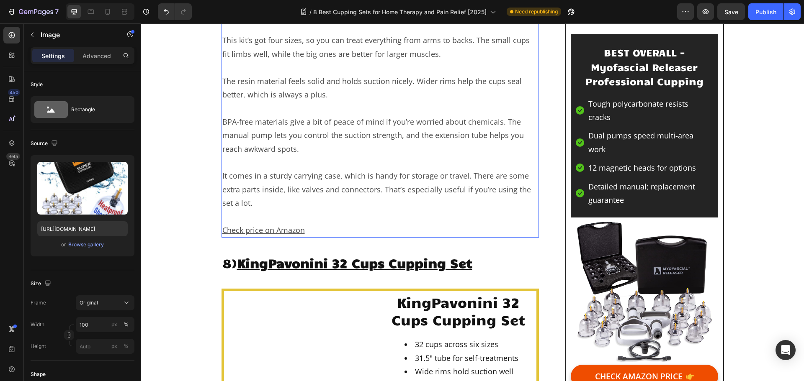
click at [306, 223] on p "Check price on Amazon" at bounding box center [380, 229] width 316 height 13
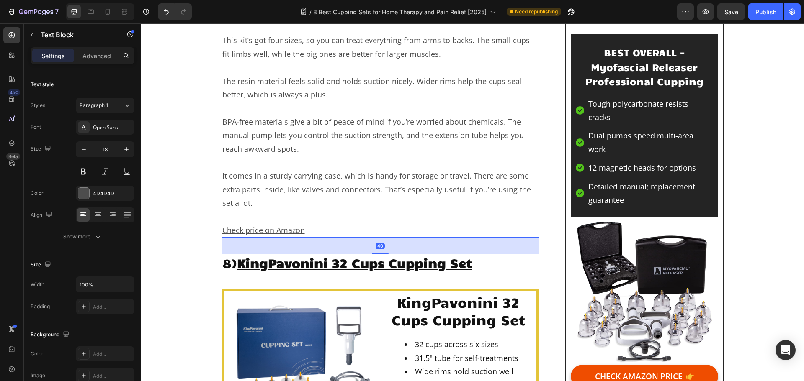
click at [305, 223] on p "Check price on Amazon" at bounding box center [380, 229] width 316 height 13
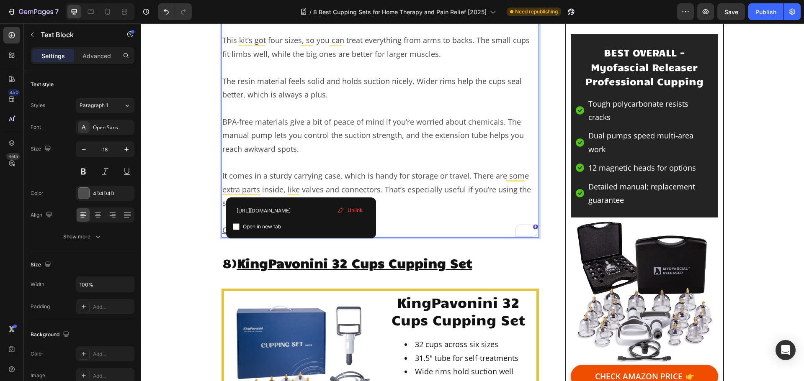
click at [345, 210] on div "Unlink" at bounding box center [350, 210] width 32 height 11
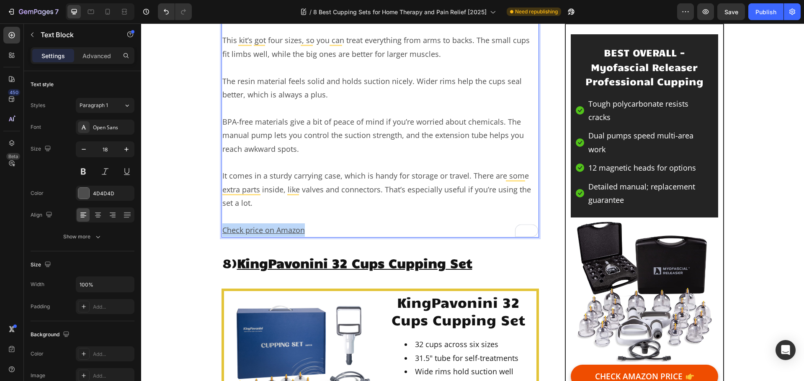
drag, startPoint x: 305, startPoint y: 188, endPoint x: 221, endPoint y: 187, distance: 83.7
click at [222, 223] on p "Check price on Amazon ⁠⁠⁠⁠⁠⁠⁠" at bounding box center [380, 229] width 316 height 13
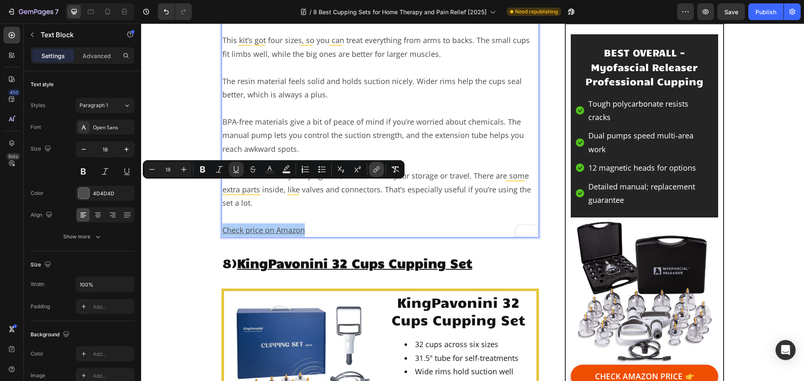
click at [379, 170] on icon "Editor contextual toolbar" at bounding box center [376, 169] width 8 height 8
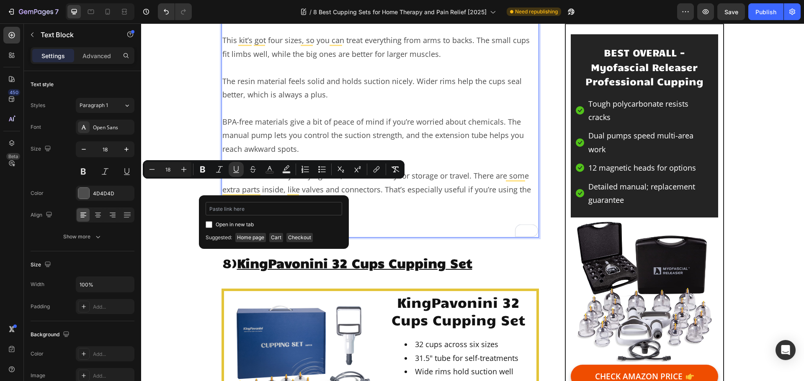
type input "https://geni.us/ASCLE-Cupping"
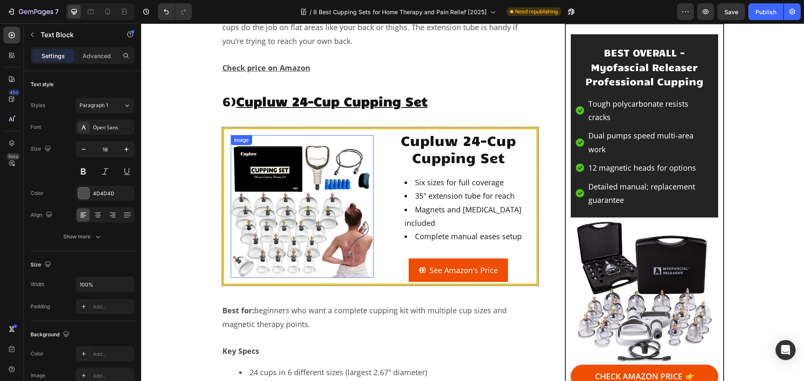
scroll to position [4874, 0]
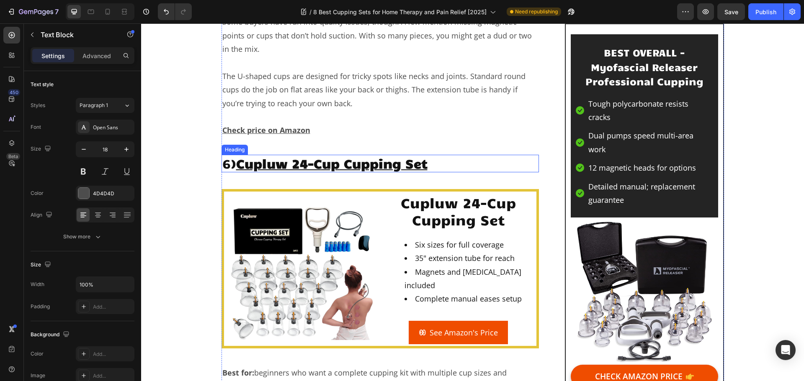
click at [336, 155] on u "Cupluw 24-Cup Cupping Set" at bounding box center [331, 163] width 191 height 16
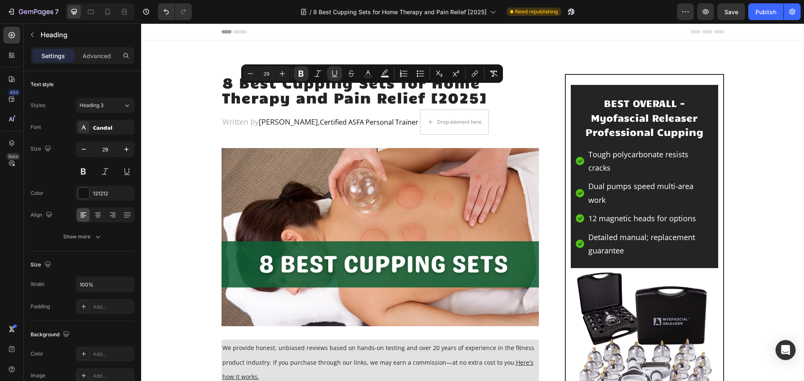
scroll to position [6506, 0]
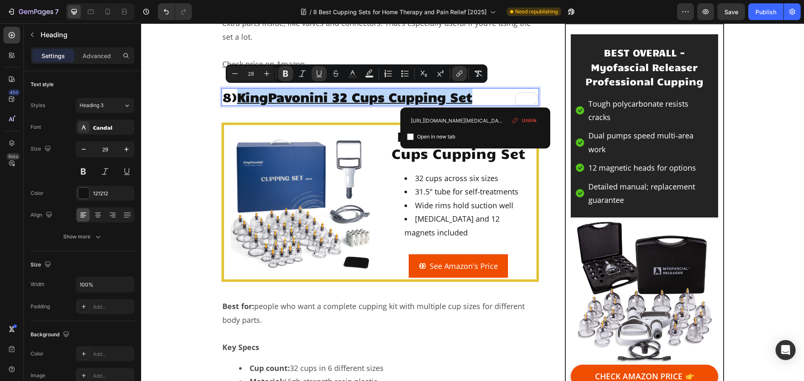
drag, startPoint x: 474, startPoint y: 97, endPoint x: 239, endPoint y: 93, distance: 234.4
click at [239, 93] on u "KingPavonini 32 Cups Cupping Set" at bounding box center [354, 97] width 235 height 16
click at [453, 120] on input "[URL][DOMAIN_NAME][MEDICAL_DATA]" at bounding box center [475, 120] width 136 height 13
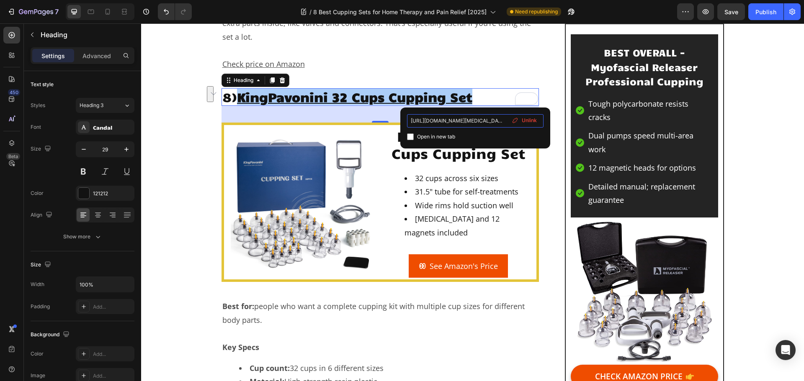
click at [465, 118] on input "[URL][DOMAIN_NAME][MEDICAL_DATA]" at bounding box center [475, 120] width 136 height 13
paste input "[DOMAIN_NAME][URL]"
type input "[URL][DOMAIN_NAME]"
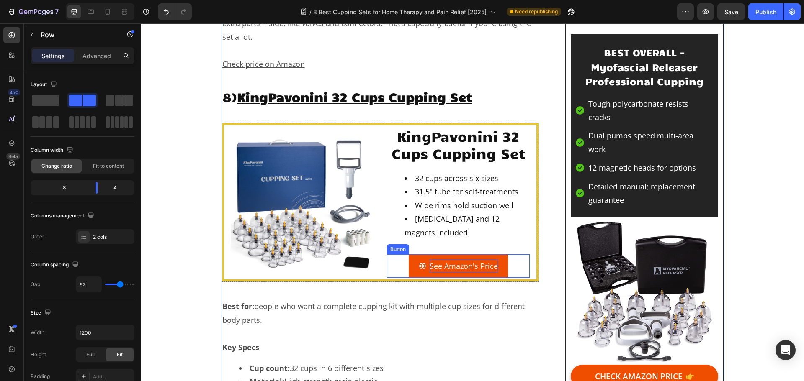
click at [430, 262] on p "See Amazon's Price" at bounding box center [463, 265] width 68 height 13
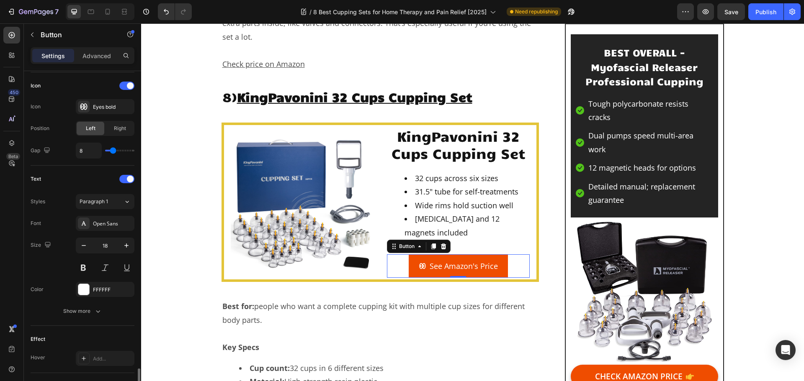
scroll to position [377, 0]
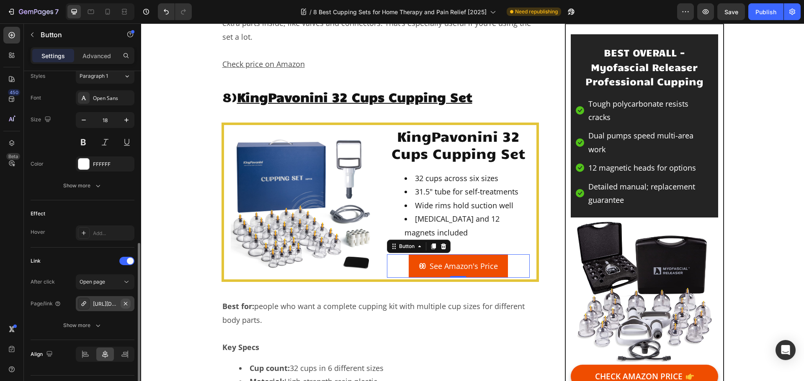
click at [128, 303] on icon "button" at bounding box center [125, 303] width 7 height 7
click at [117, 306] on div "Add..." at bounding box center [112, 305] width 39 height 8
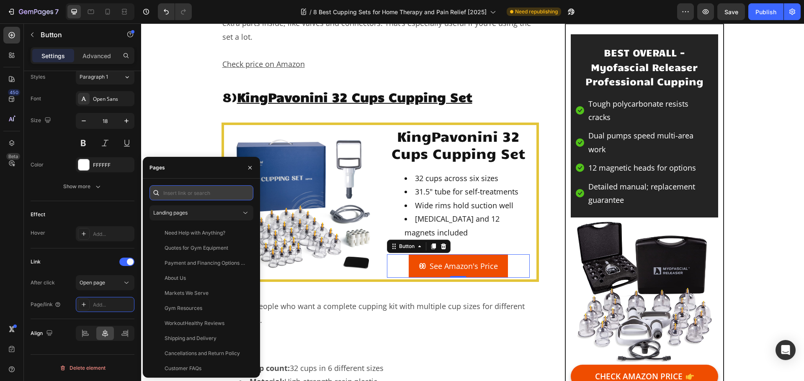
click at [194, 193] on input "text" at bounding box center [201, 192] width 104 height 15
paste input "[URL][DOMAIN_NAME]"
type input "[URL][DOMAIN_NAME]"
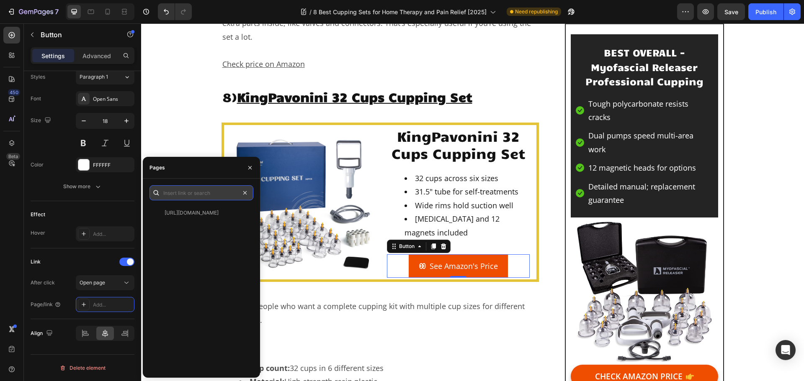
scroll to position [0, 0]
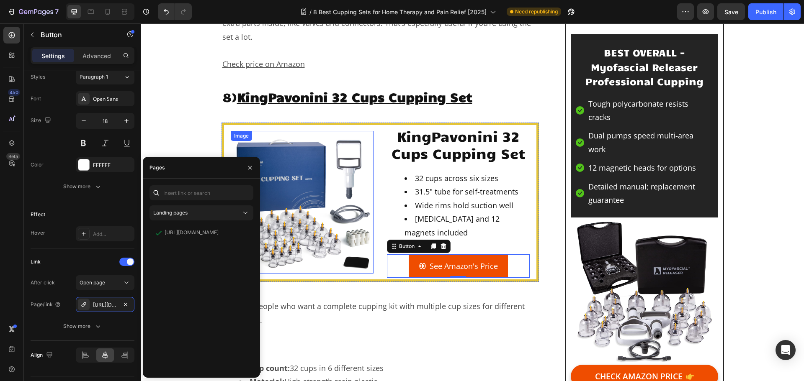
click at [291, 193] on img at bounding box center [302, 202] width 143 height 143
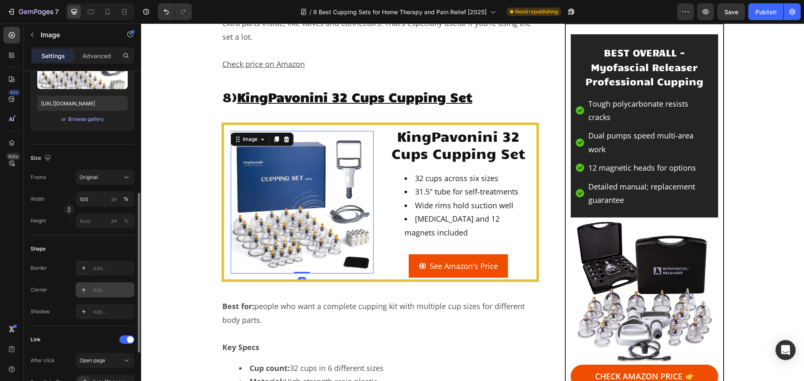
scroll to position [251, 0]
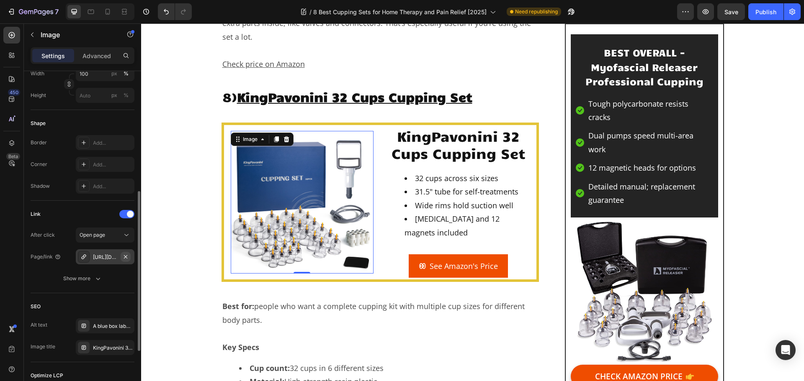
click at [126, 255] on icon "button" at bounding box center [125, 257] width 7 height 7
click at [108, 259] on div "Add..." at bounding box center [112, 258] width 39 height 8
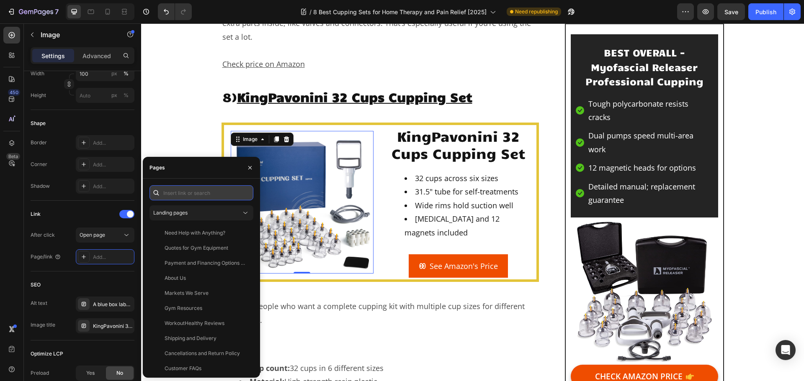
click at [192, 193] on input "text" at bounding box center [201, 192] width 104 height 15
paste input "[URL][DOMAIN_NAME]"
type input "[URL][DOMAIN_NAME]"
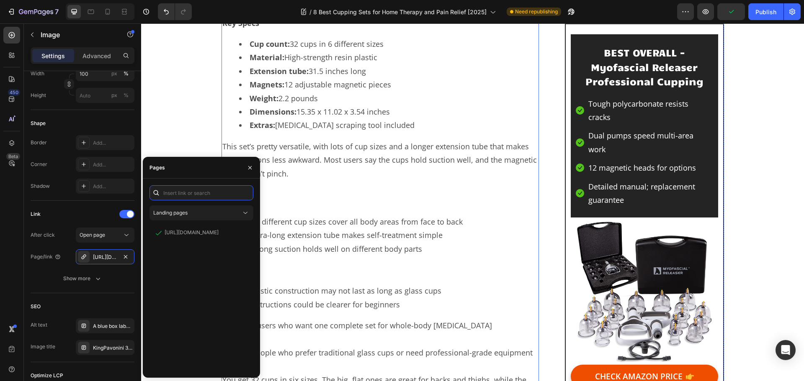
scroll to position [6924, 0]
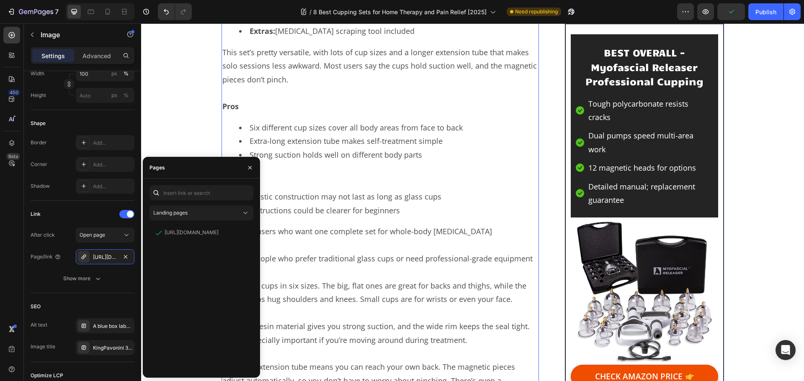
click at [422, 233] on p "Good for: users who want one complete set for whole-body [MEDICAL_DATA]" at bounding box center [380, 231] width 316 height 13
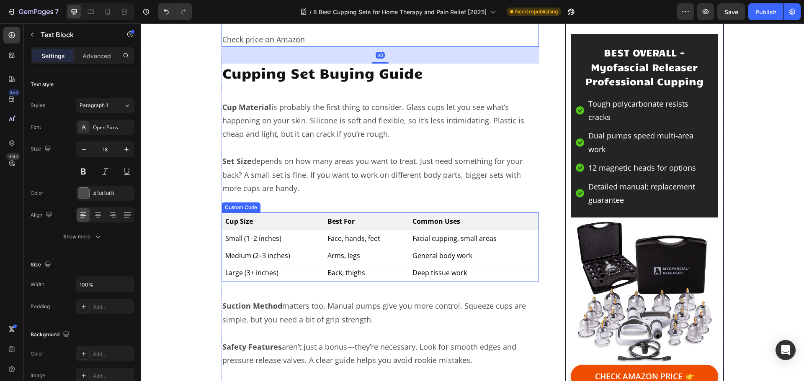
scroll to position [7426, 0]
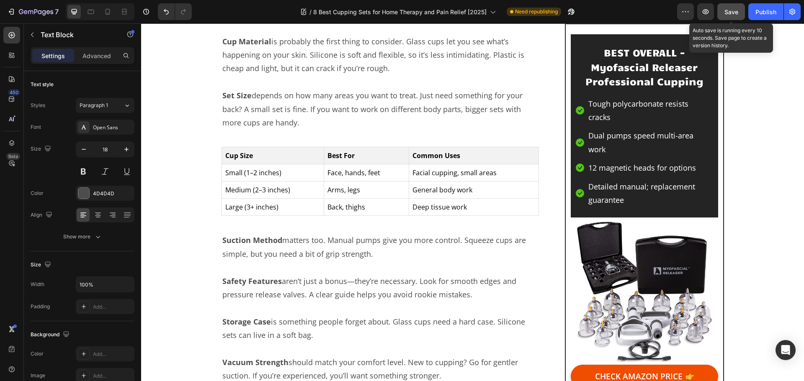
click at [734, 9] on span "Save" at bounding box center [731, 11] width 14 height 7
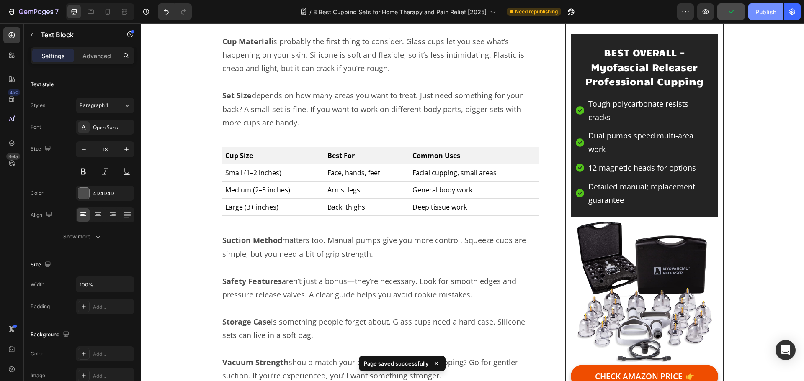
click at [769, 15] on div "Publish" at bounding box center [765, 12] width 21 height 9
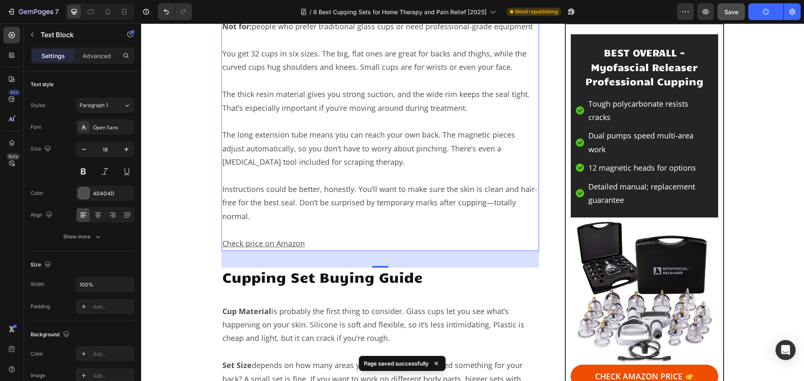
scroll to position [7217, 0]
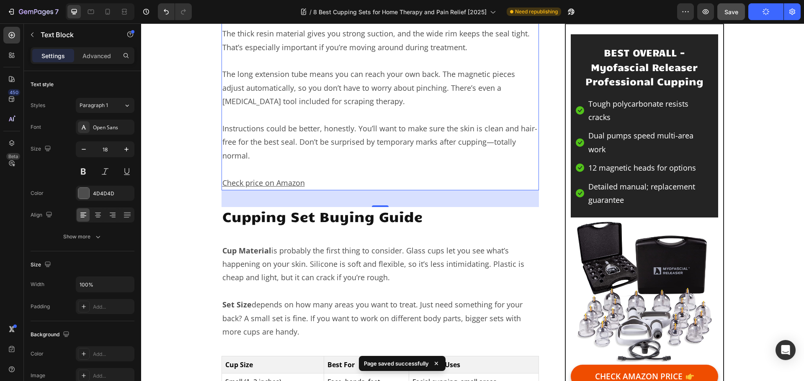
click at [282, 182] on u "Check price on Amazon" at bounding box center [263, 183] width 82 height 10
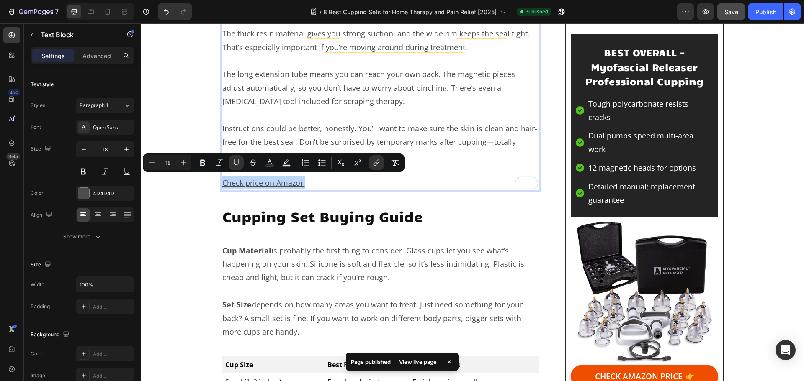
drag, startPoint x: 304, startPoint y: 180, endPoint x: 220, endPoint y: 180, distance: 83.7
click at [222, 180] on p "Check price on Amazon" at bounding box center [380, 182] width 316 height 13
click at [380, 164] on icon "Editor contextual toolbar" at bounding box center [376, 163] width 8 height 8
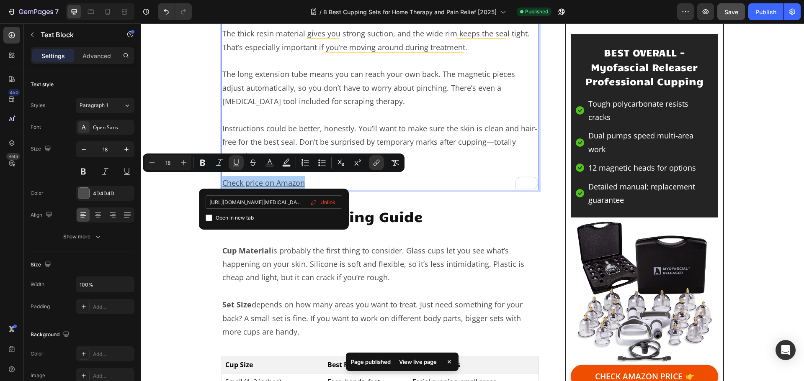
scroll to position [0, 206]
click at [325, 202] on span "Unlink" at bounding box center [327, 202] width 15 height 9
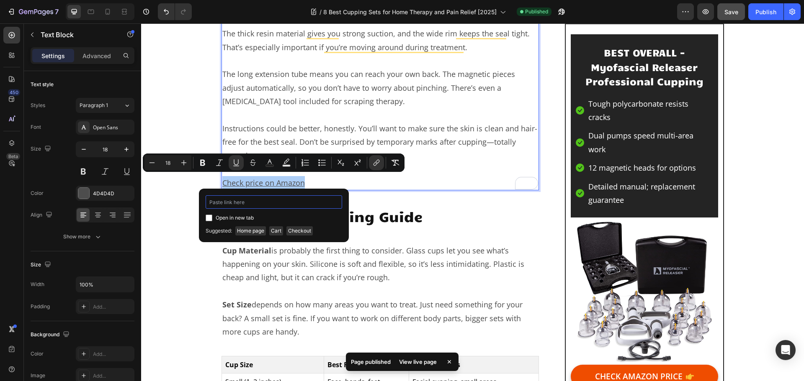
click at [265, 200] on input "Editor contextual toolbar" at bounding box center [273, 201] width 136 height 13
paste input "[URL][DOMAIN_NAME]"
type input "[URL][DOMAIN_NAME]"
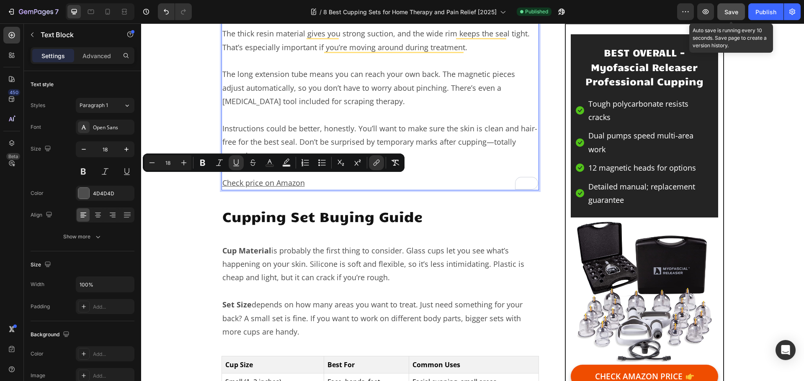
click at [737, 12] on span "Save" at bounding box center [731, 11] width 14 height 7
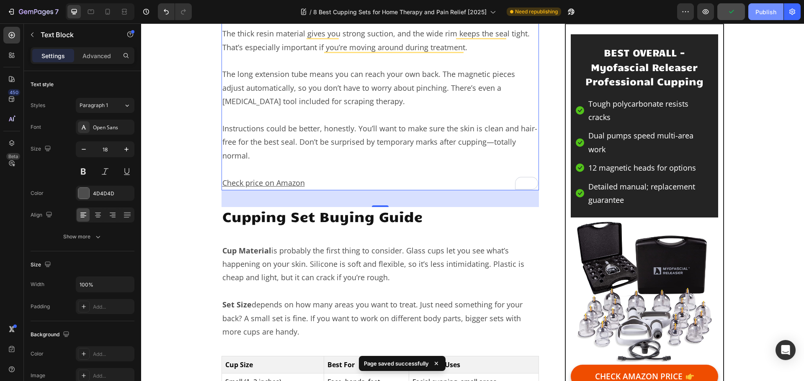
click at [765, 11] on div "Publish" at bounding box center [765, 12] width 21 height 9
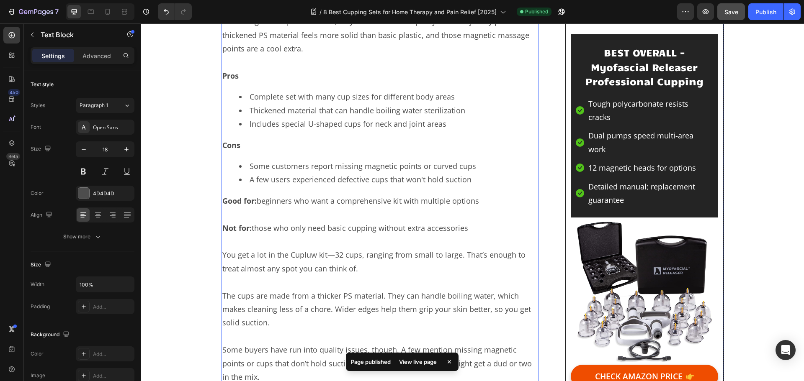
scroll to position [4455, 0]
